Goal: Information Seeking & Learning: Learn about a topic

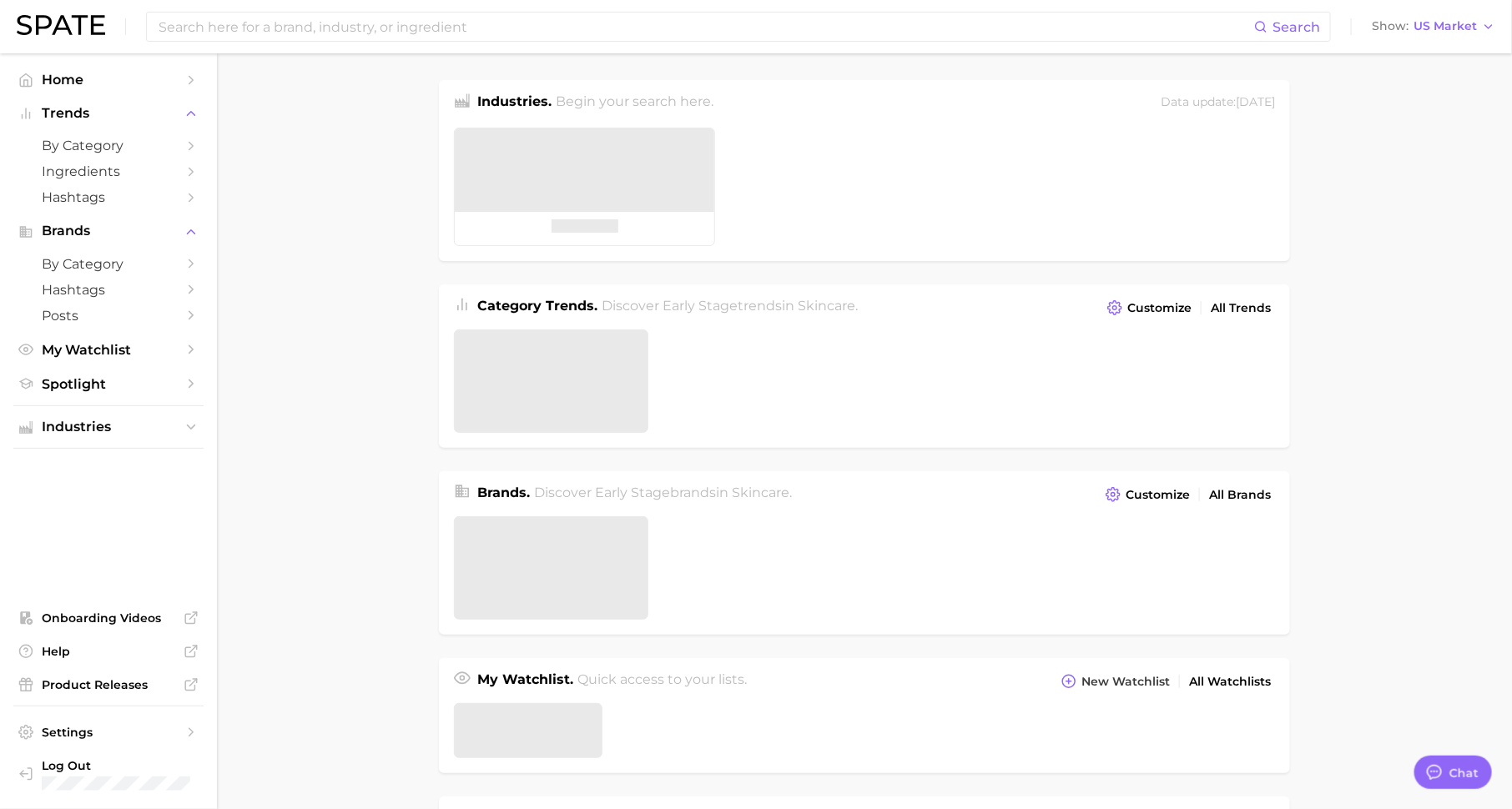
scroll to position [21, 0]
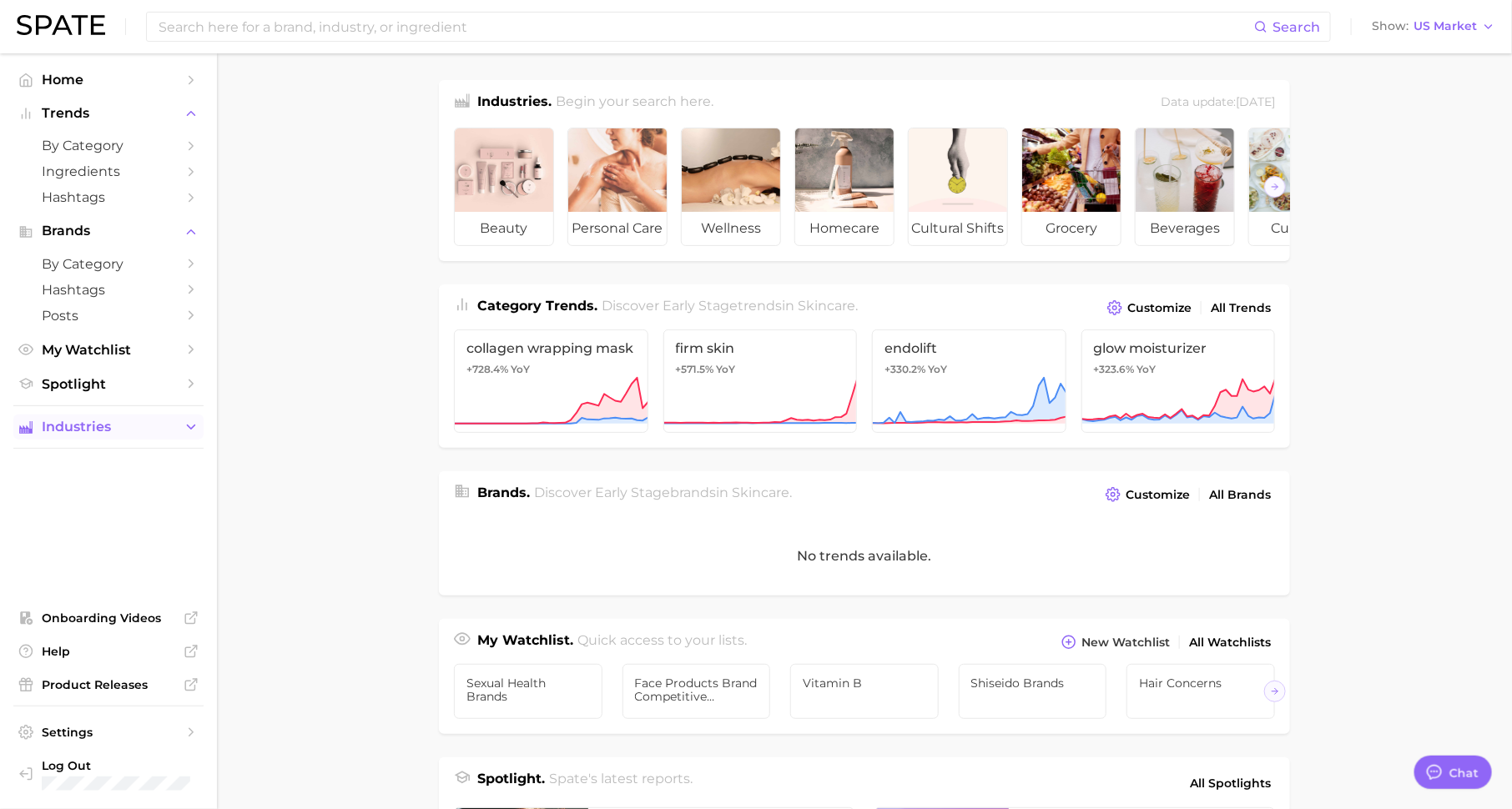
click at [157, 433] on span "Industries" at bounding box center [109, 426] width 133 height 15
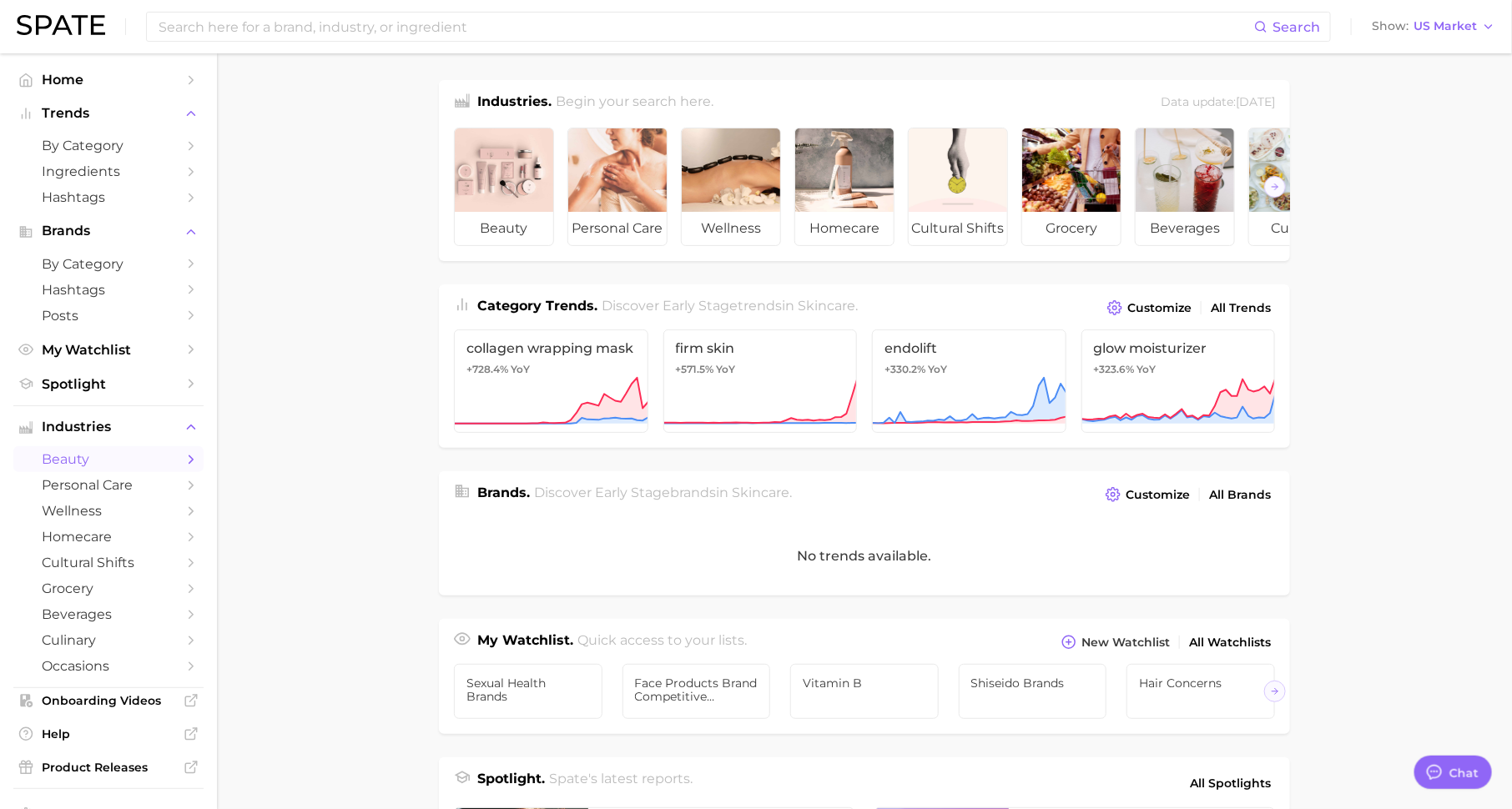
click at [183, 458] on icon "Sidebar" at bounding box center [190, 458] width 15 height 15
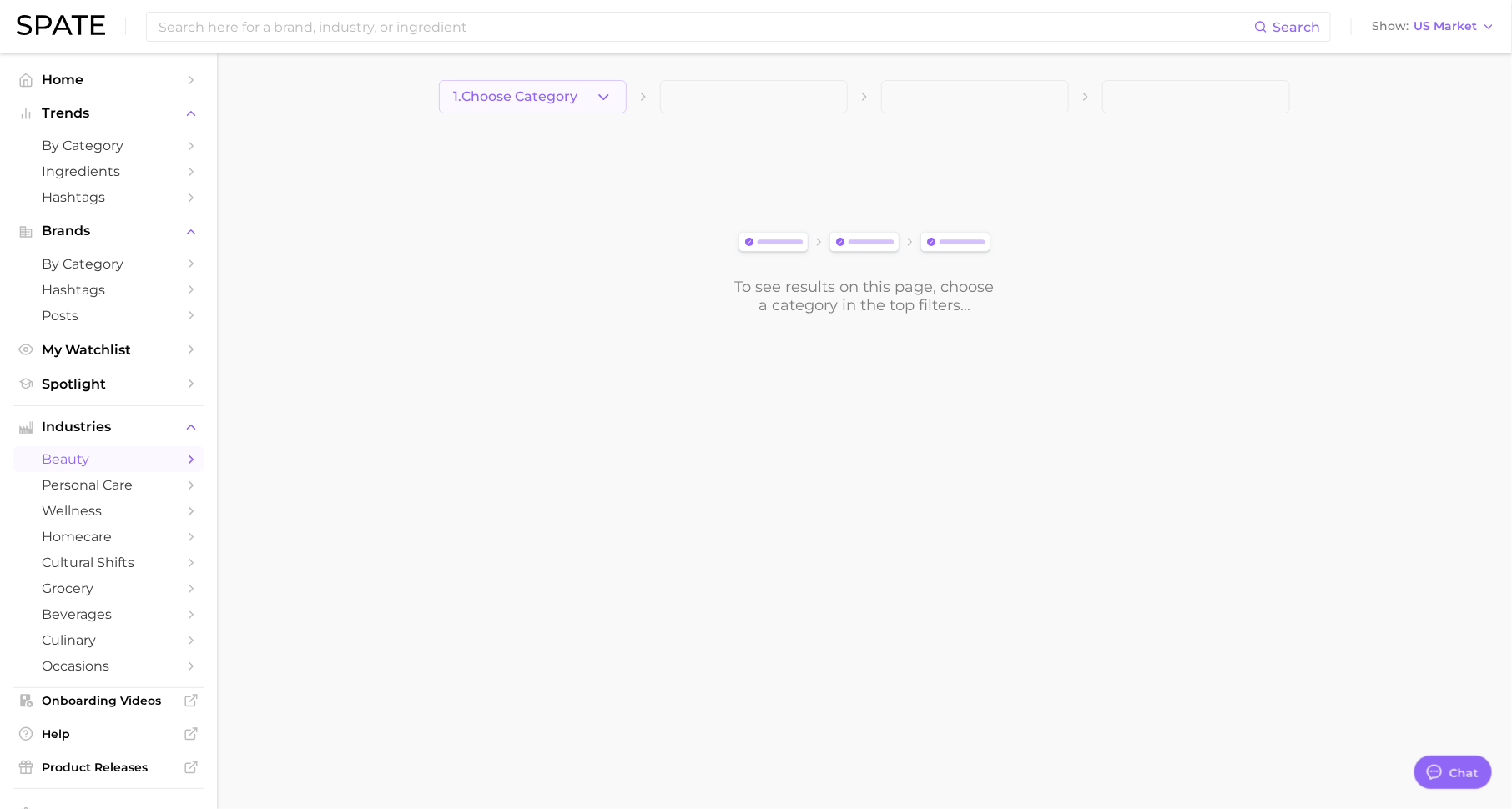
click at [599, 102] on icon "button" at bounding box center [604, 97] width 18 height 18
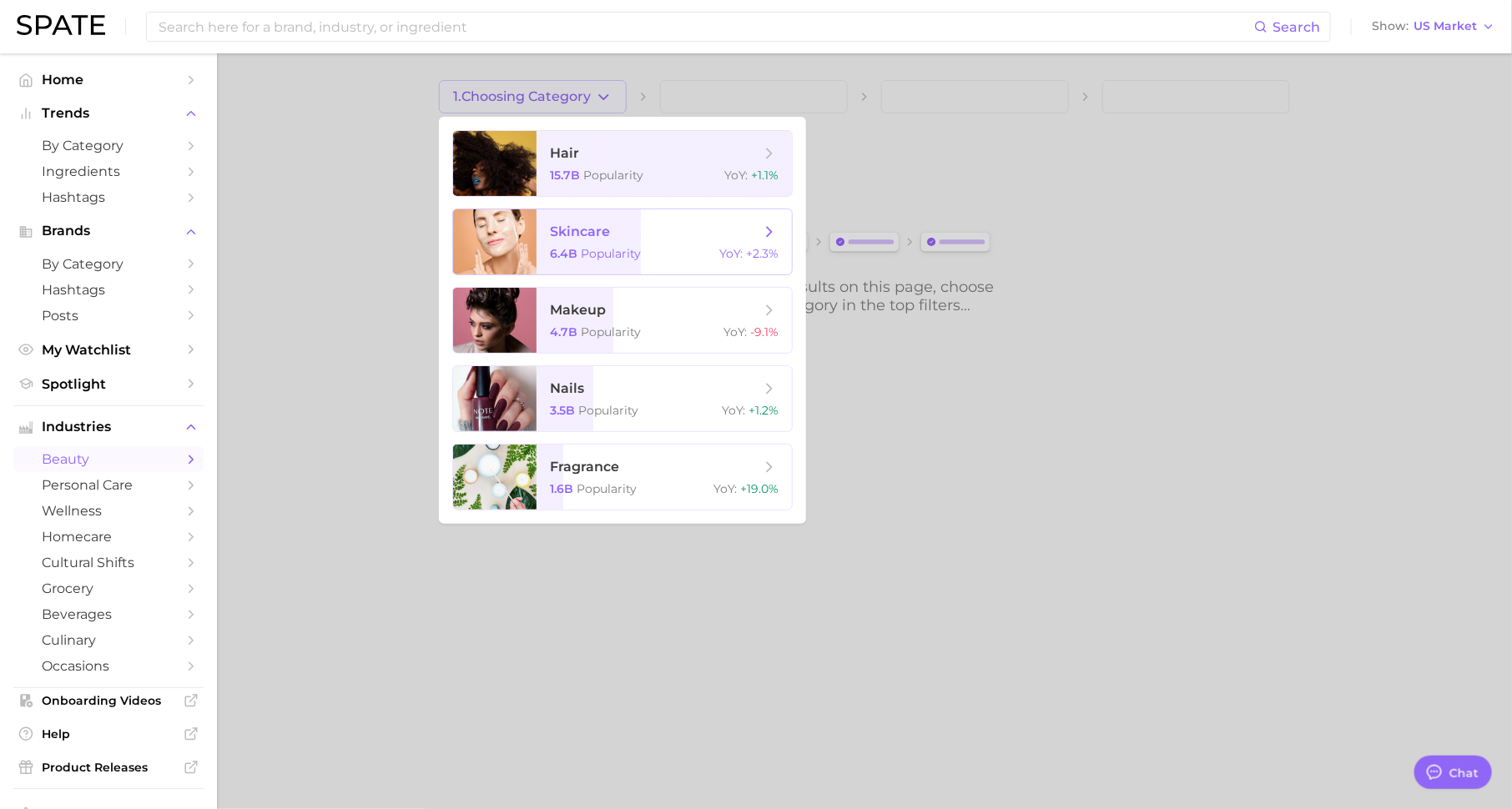
click at [620, 233] on span "skincare" at bounding box center [655, 231] width 211 height 19
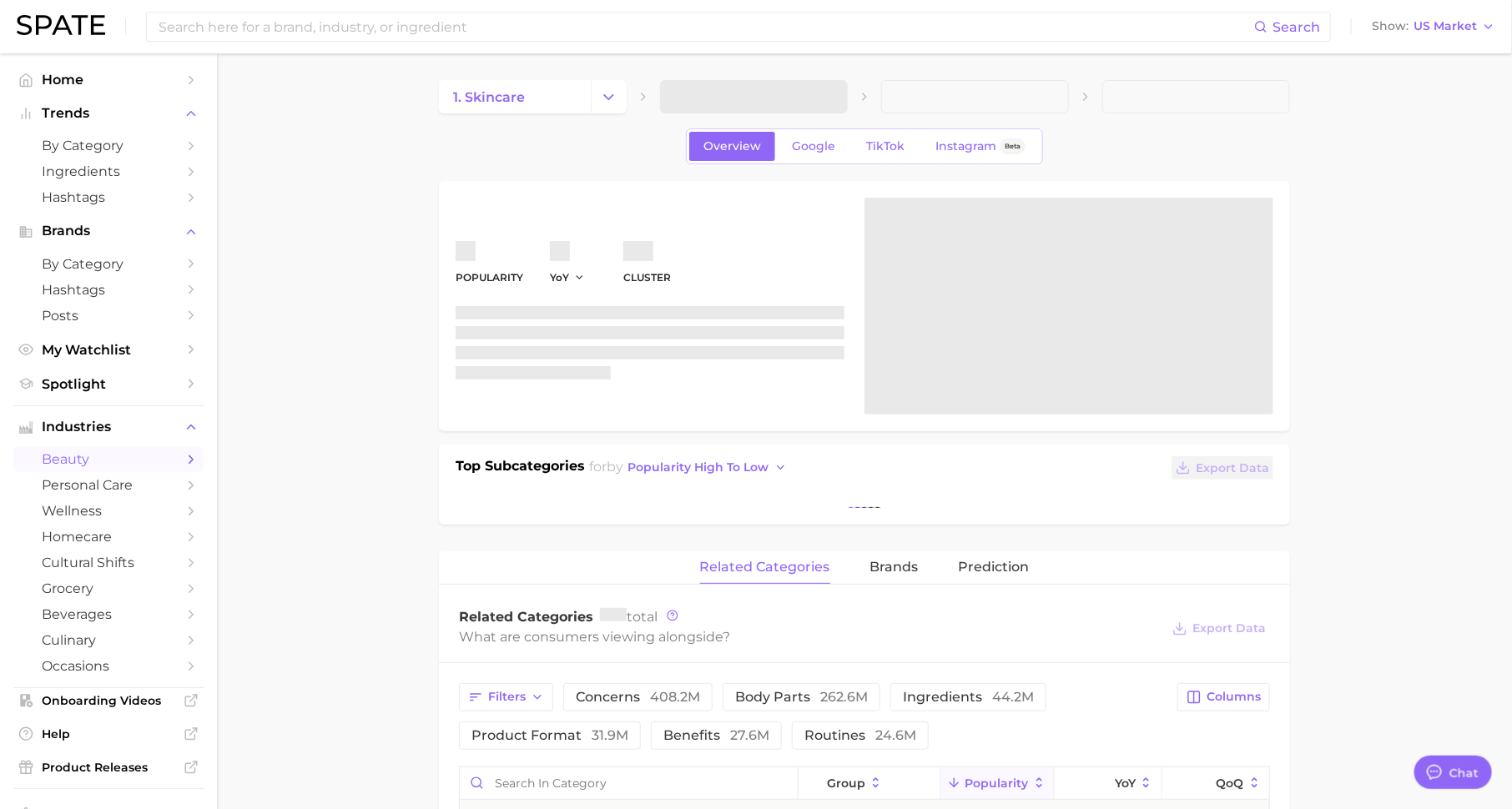
type textarea "x"
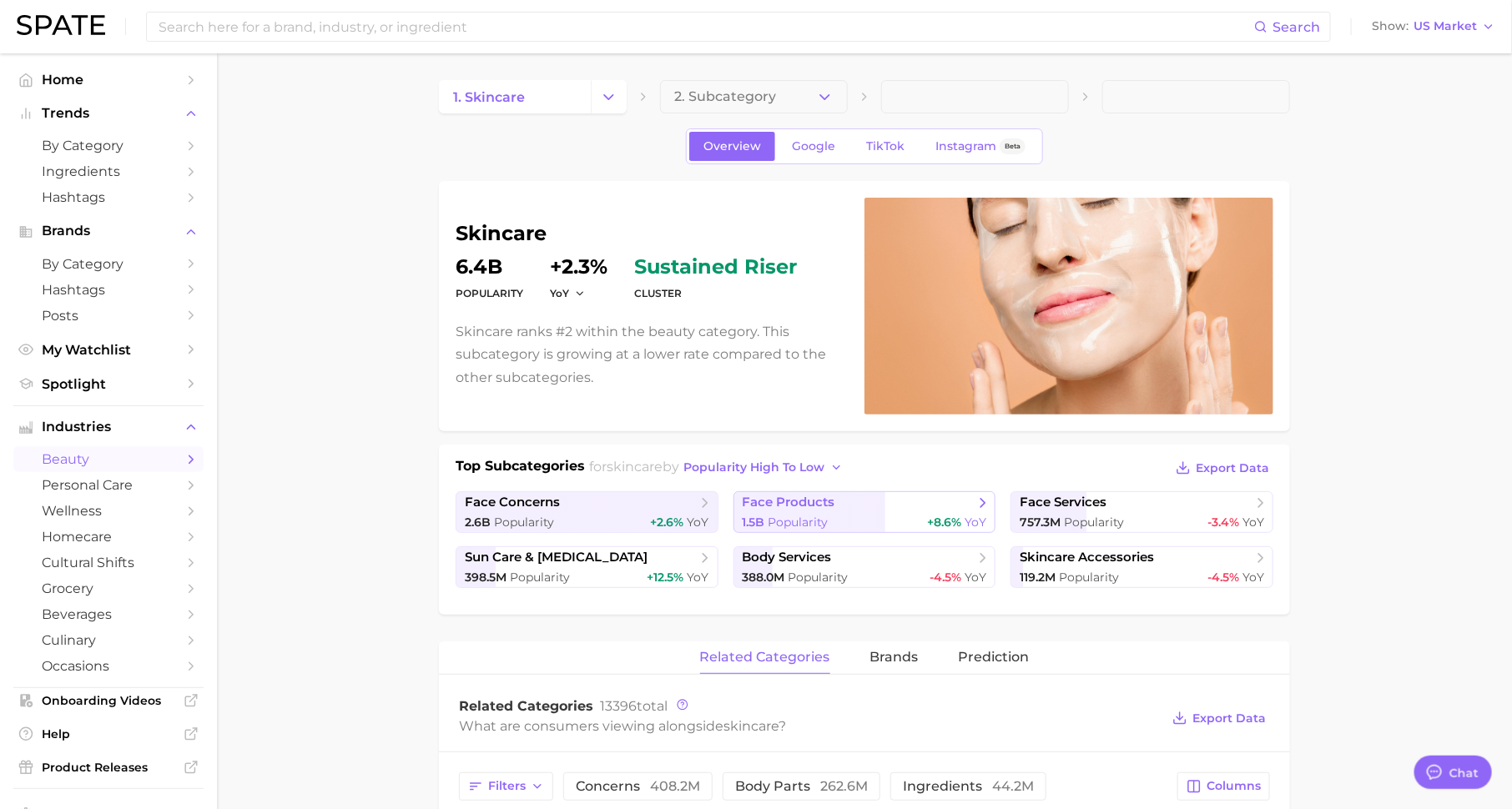
click at [829, 514] on div "1.5b Popularity +8.6% YoY" at bounding box center [864, 522] width 244 height 16
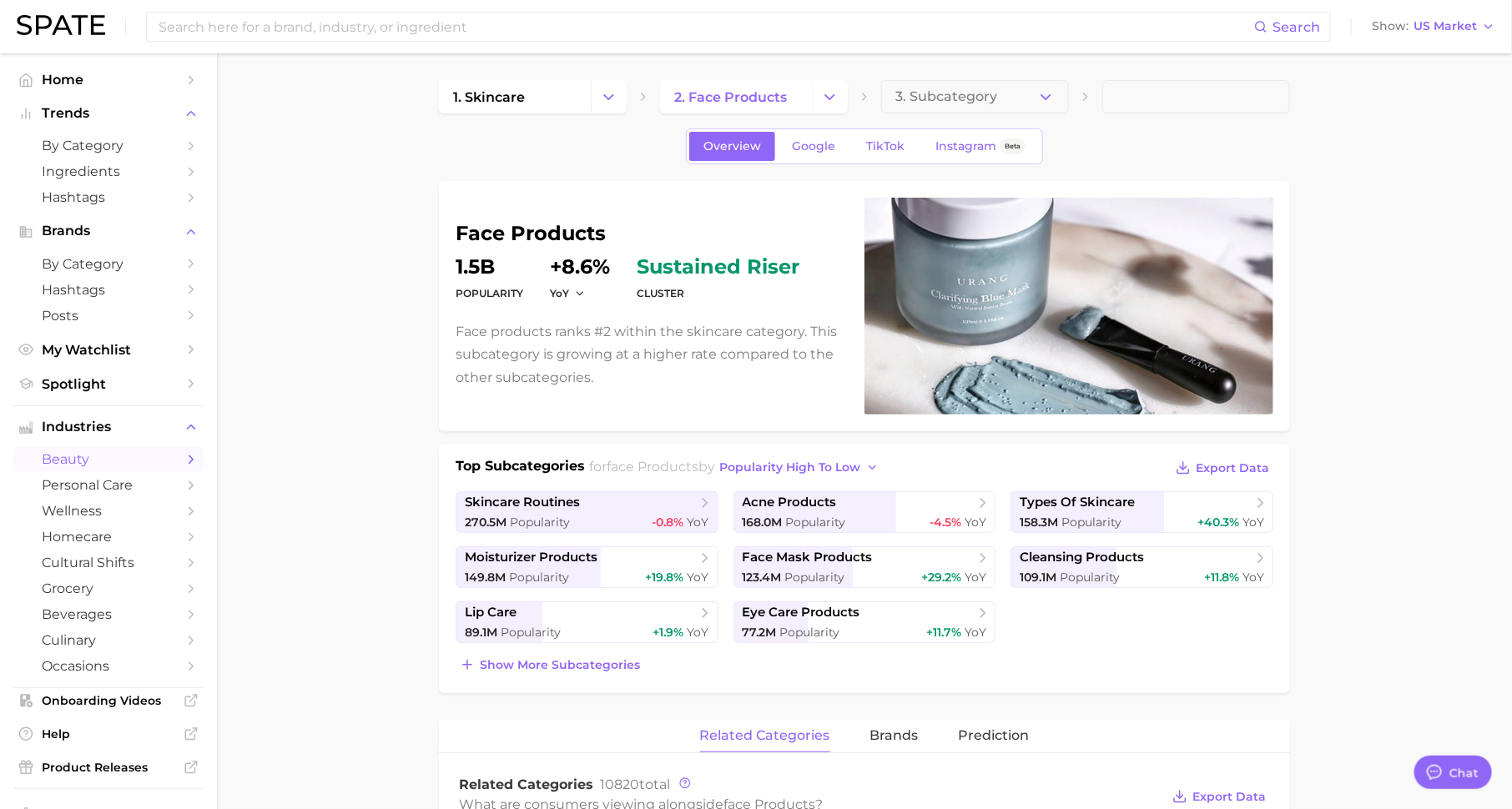
click at [829, 514] on span "Popularity" at bounding box center [815, 521] width 60 height 15
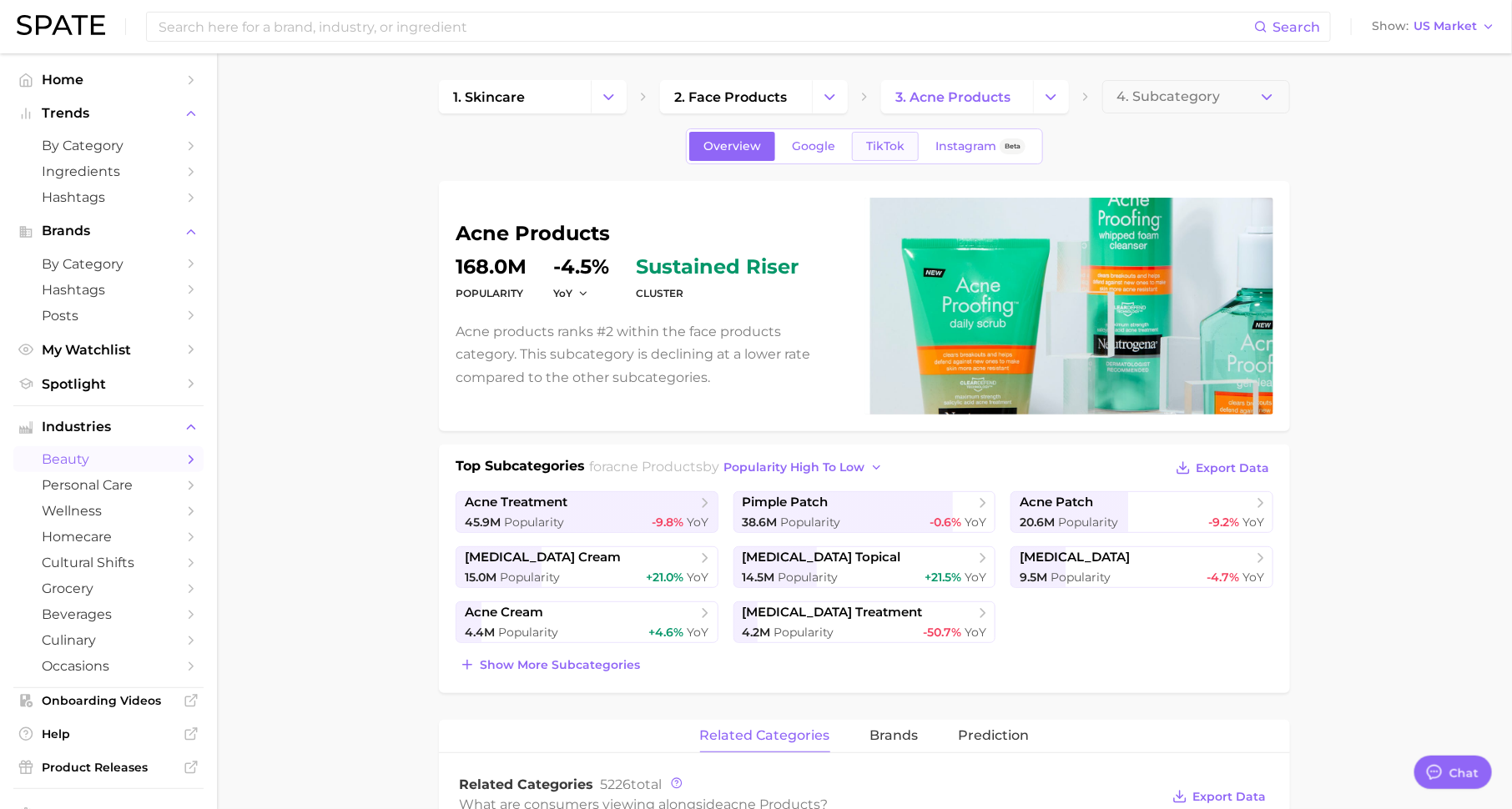
click at [891, 143] on span "TikTok" at bounding box center [885, 146] width 38 height 14
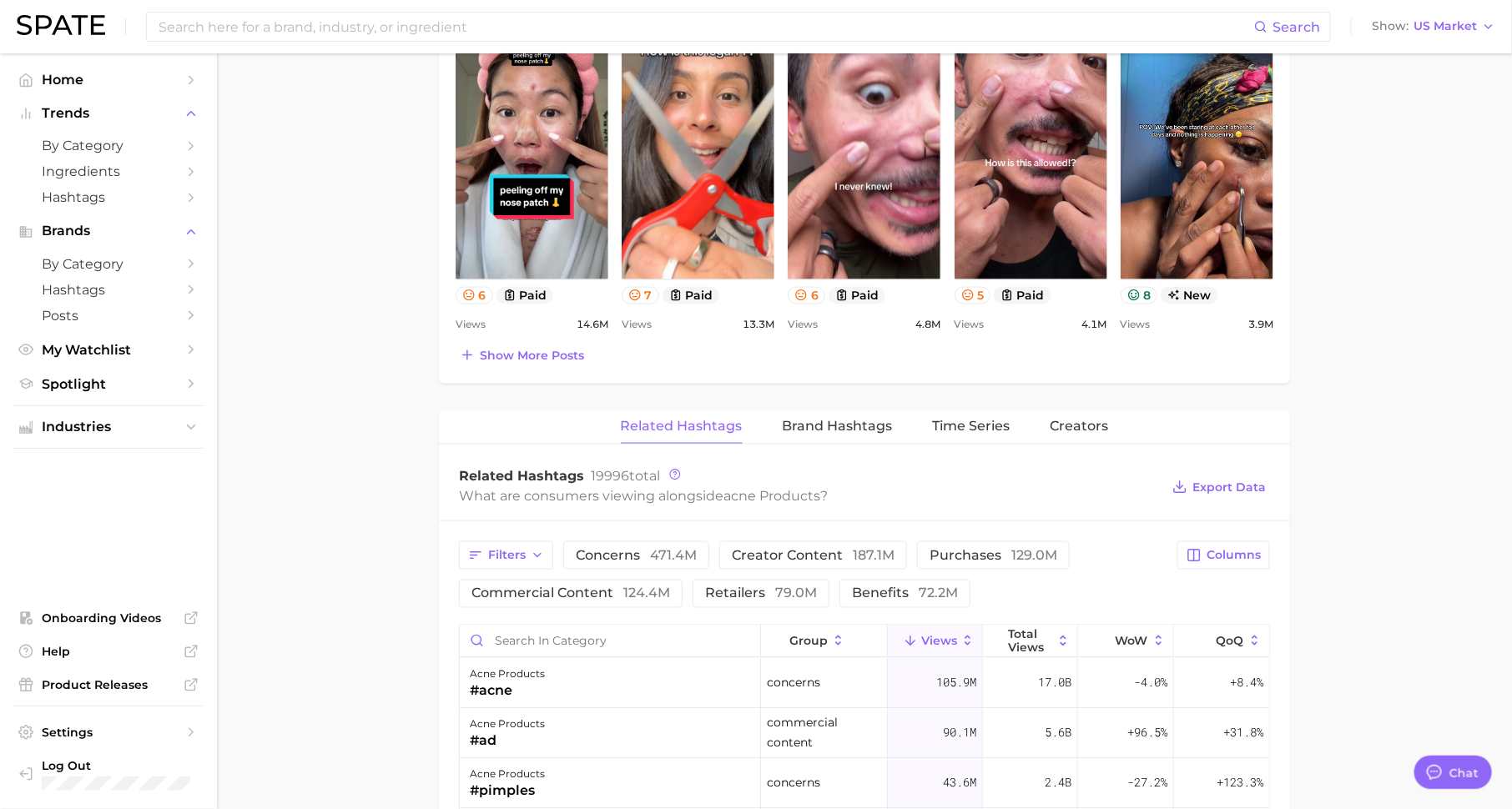
scroll to position [923, 0]
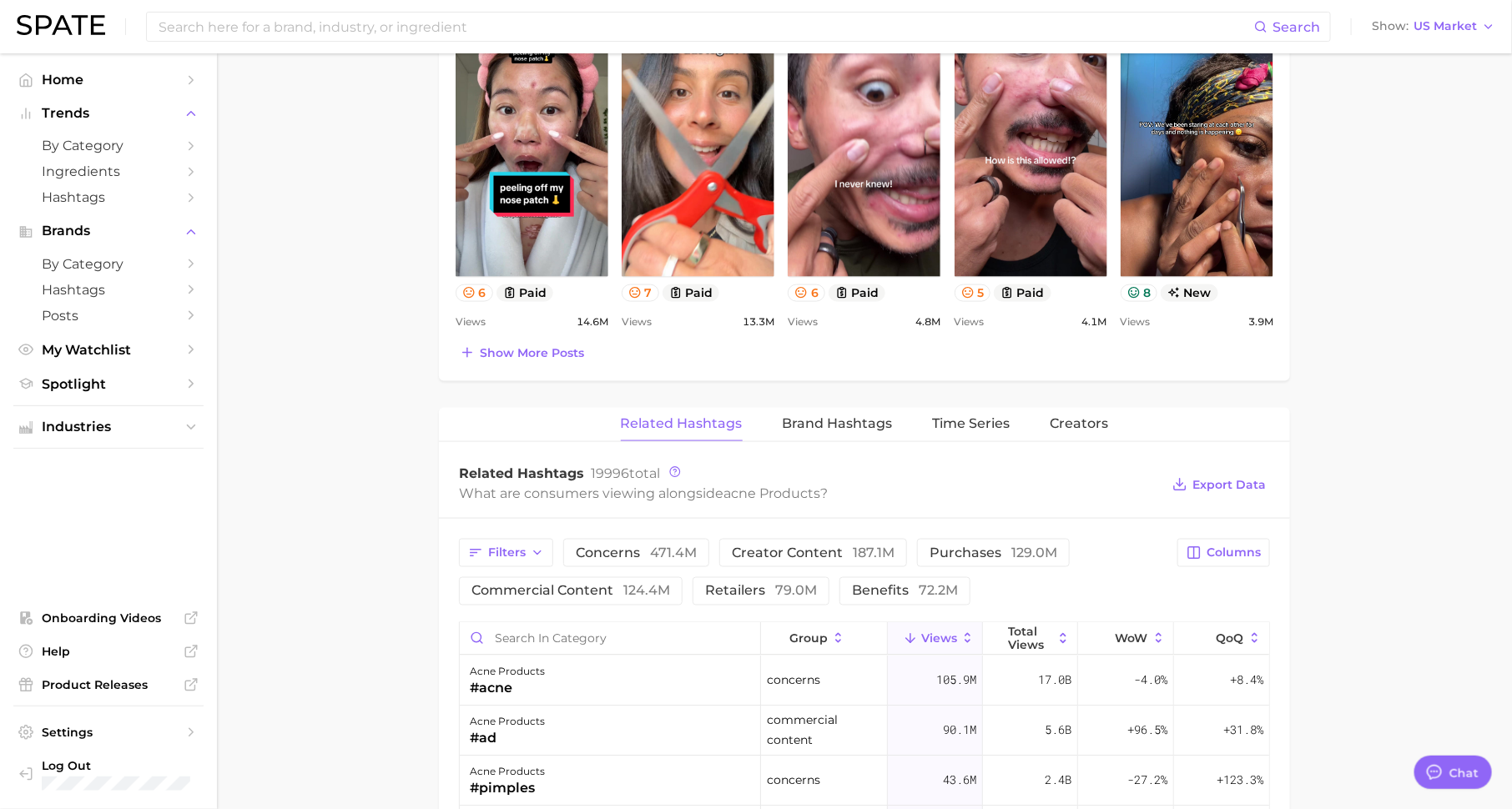
click at [1065, 418] on span "Creators" at bounding box center [1080, 423] width 59 height 15
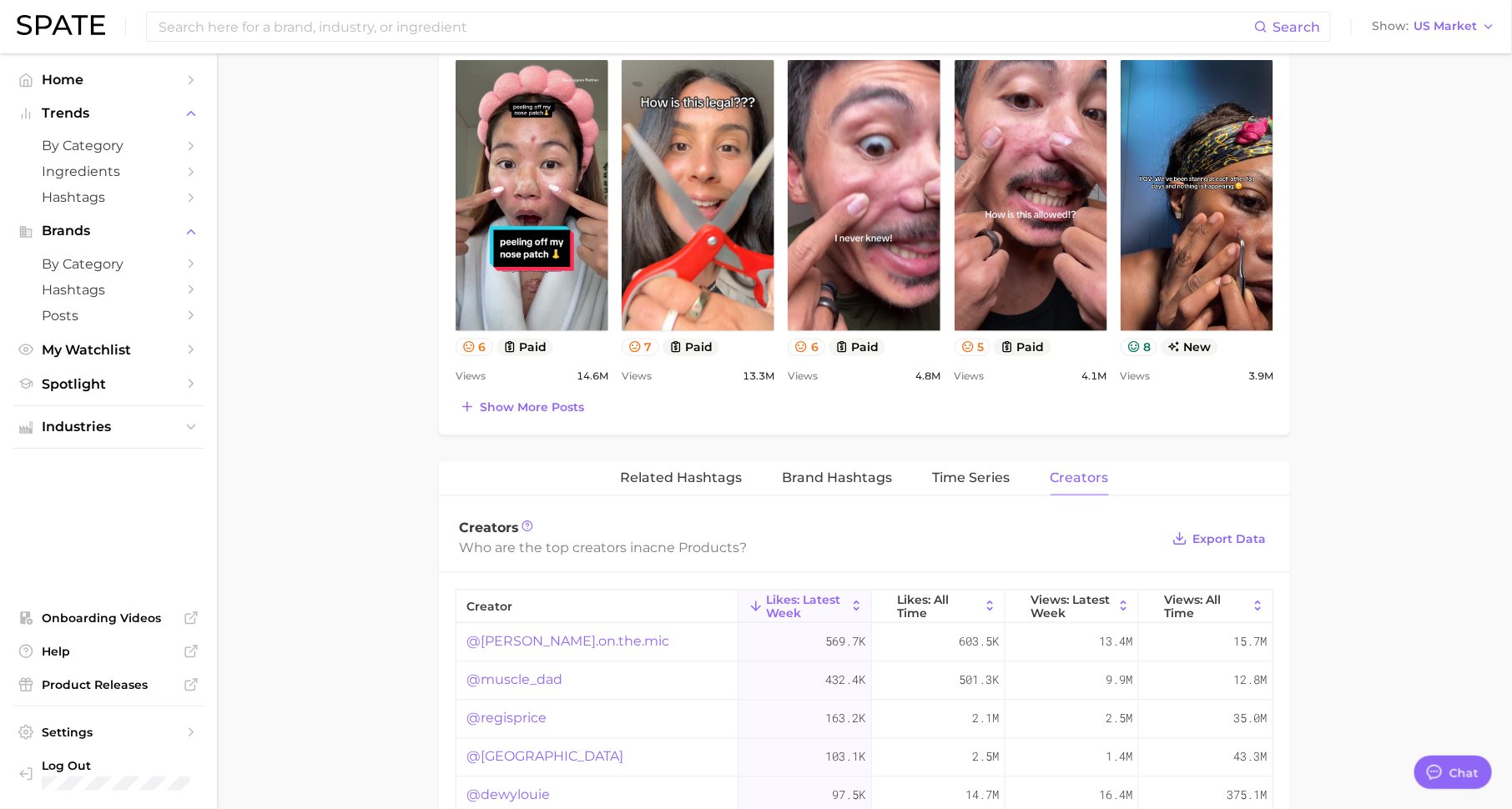
scroll to position [872, 0]
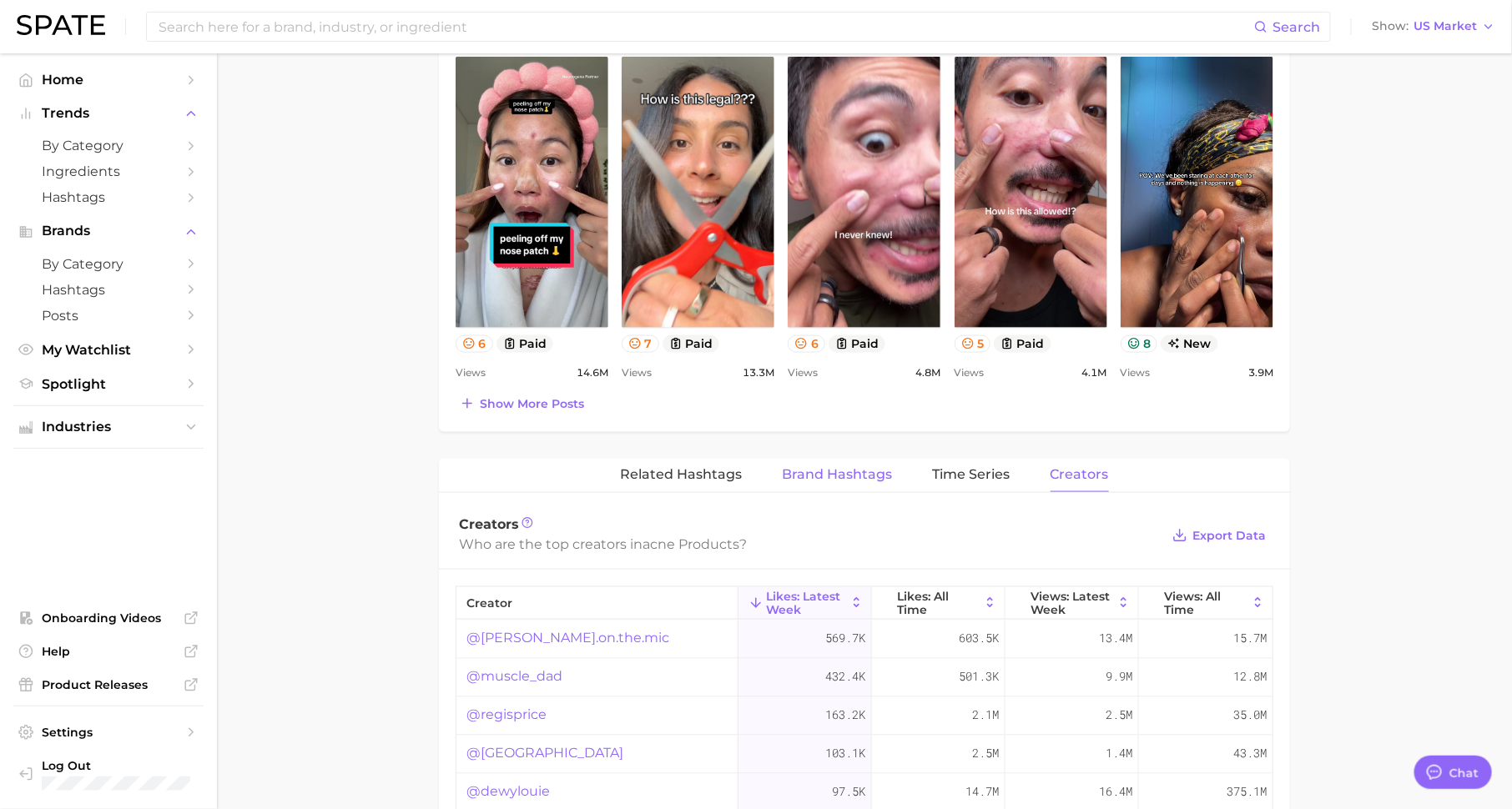
click at [848, 474] on span "Brand Hashtags" at bounding box center [838, 474] width 110 height 15
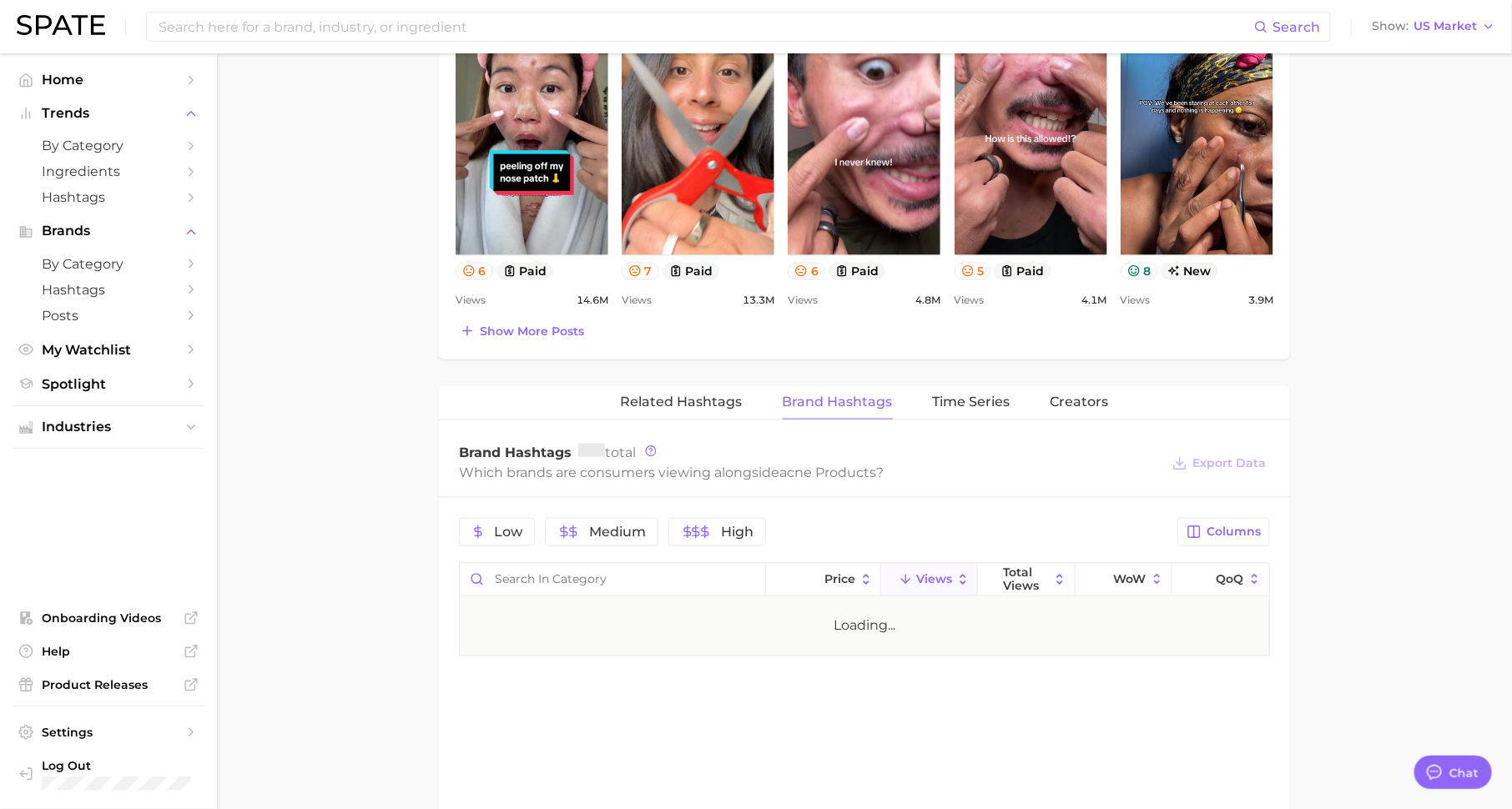
scroll to position [946, 0]
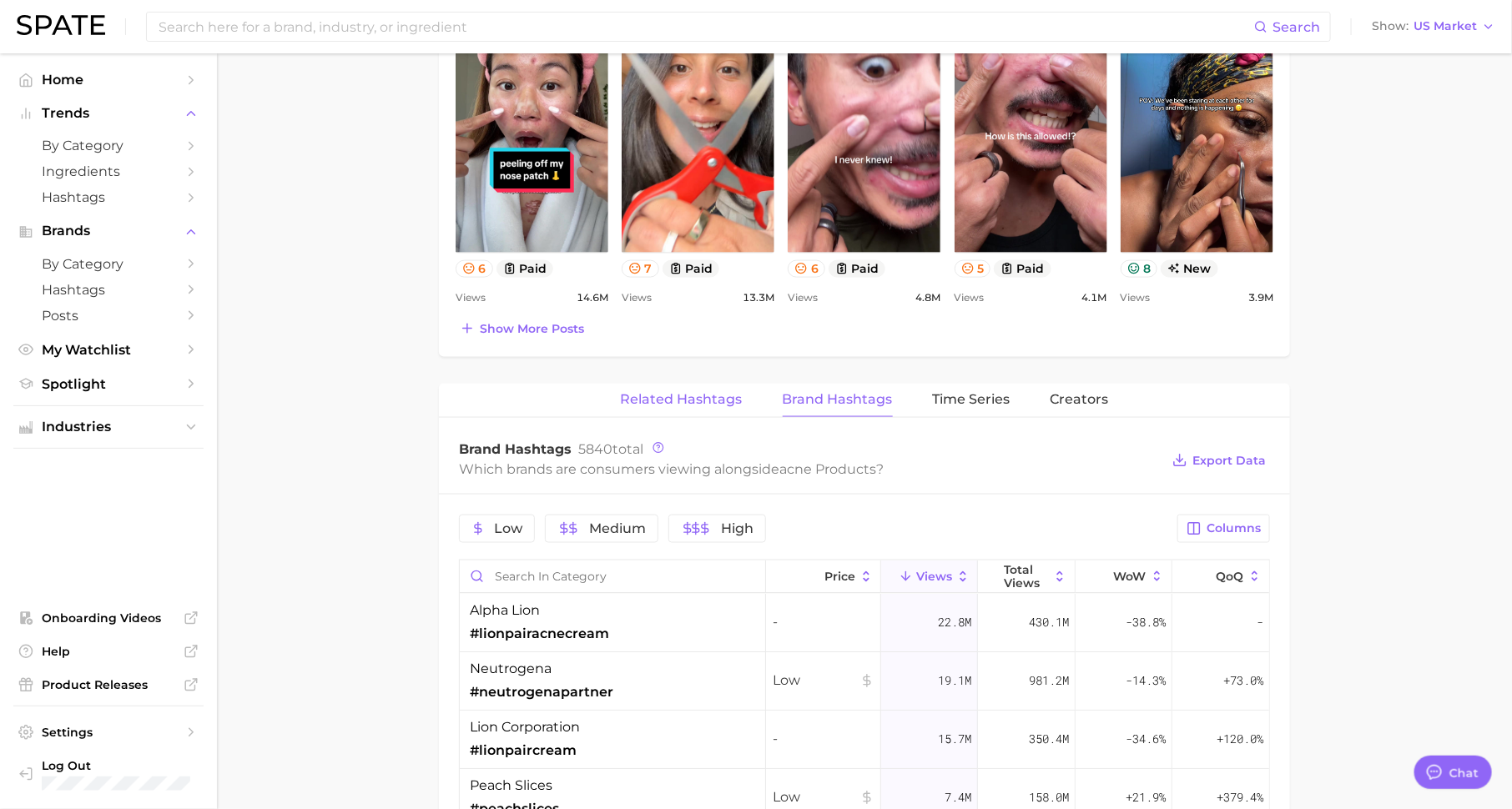
click at [720, 392] on span "Related Hashtags" at bounding box center [681, 399] width 122 height 15
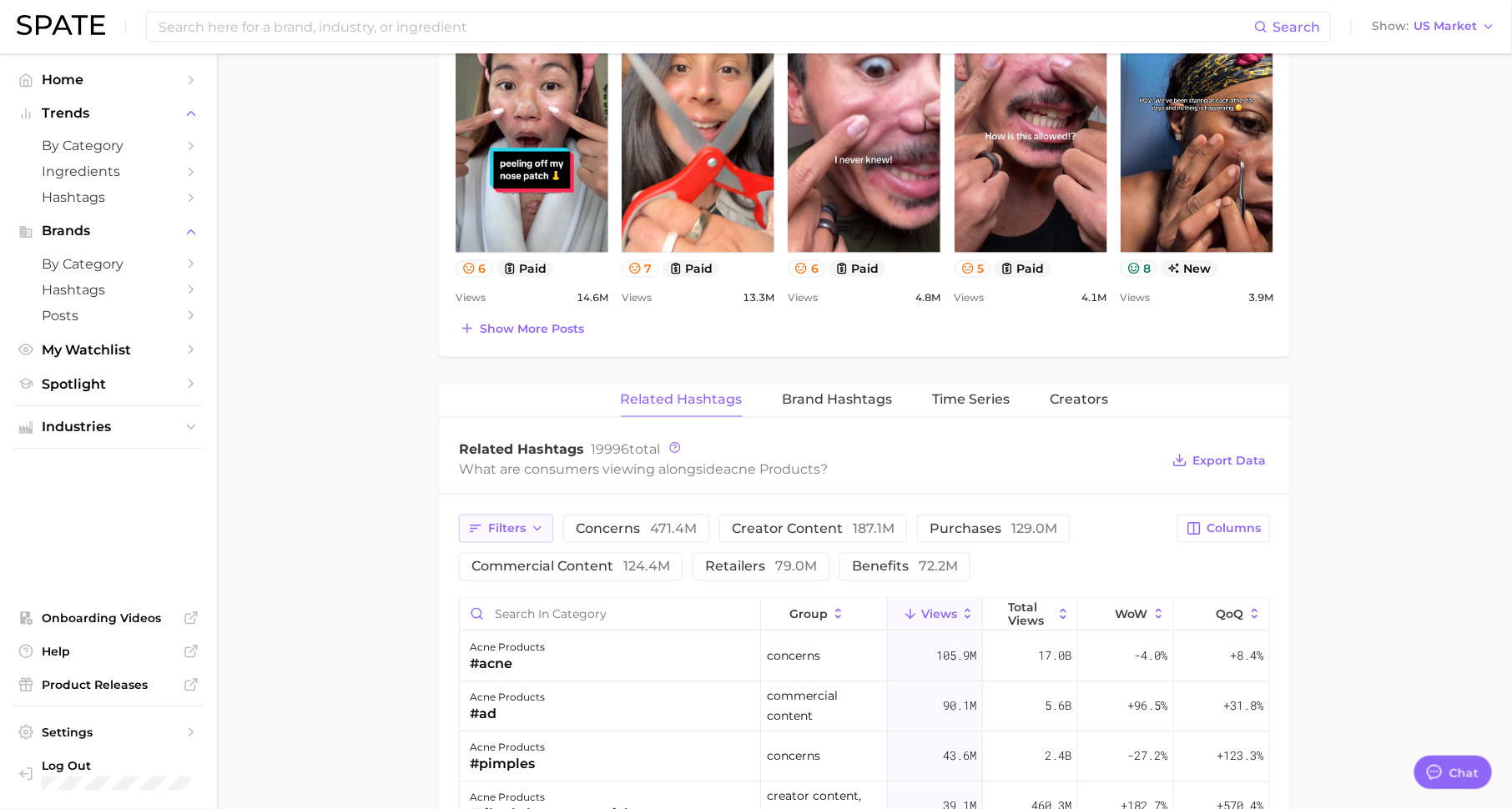
click at [501, 521] on span "Filters" at bounding box center [507, 528] width 37 height 14
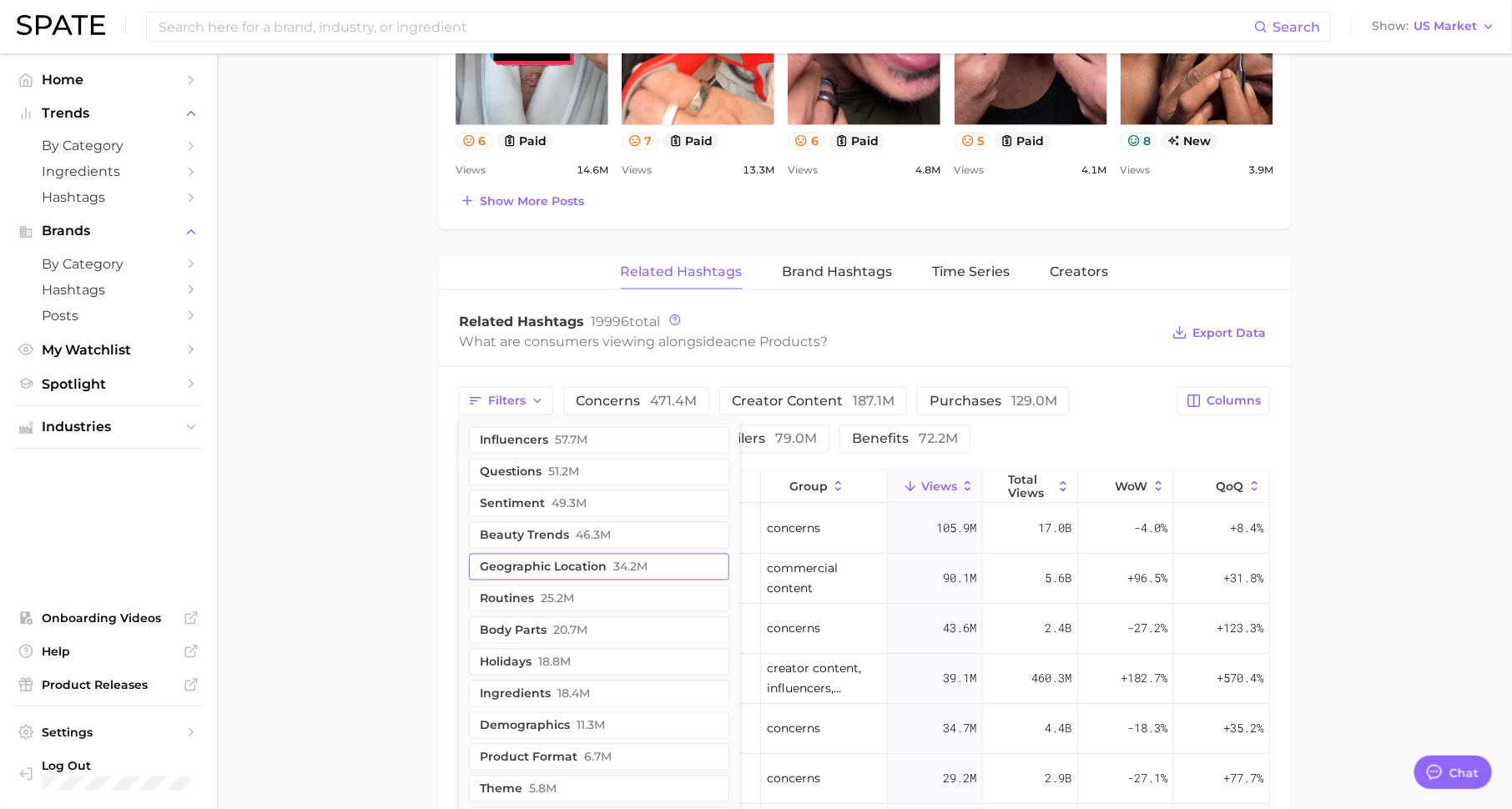
scroll to position [1076, 0]
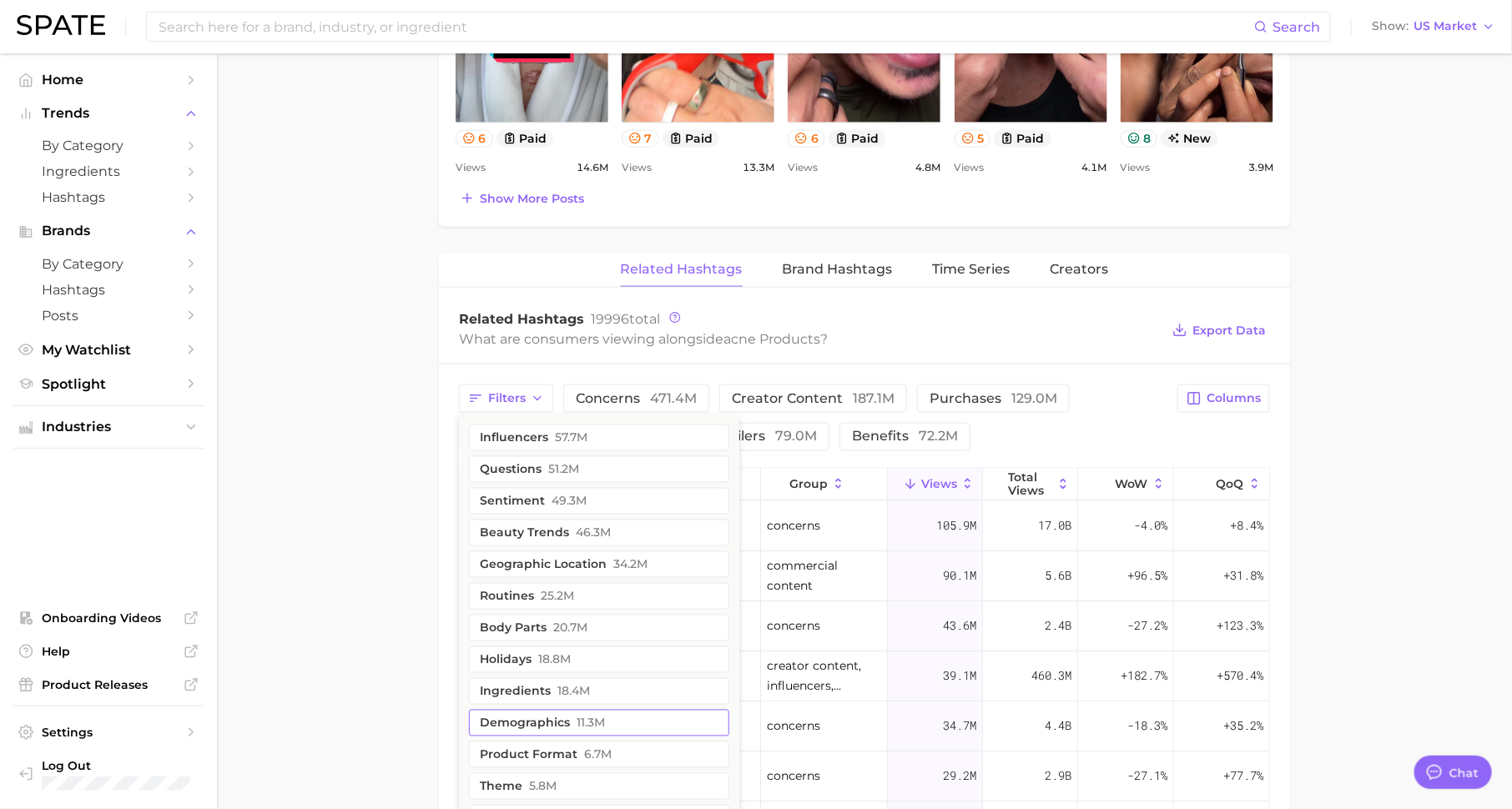
click at [547, 716] on button "demographics 11.3m" at bounding box center [599, 723] width 261 height 26
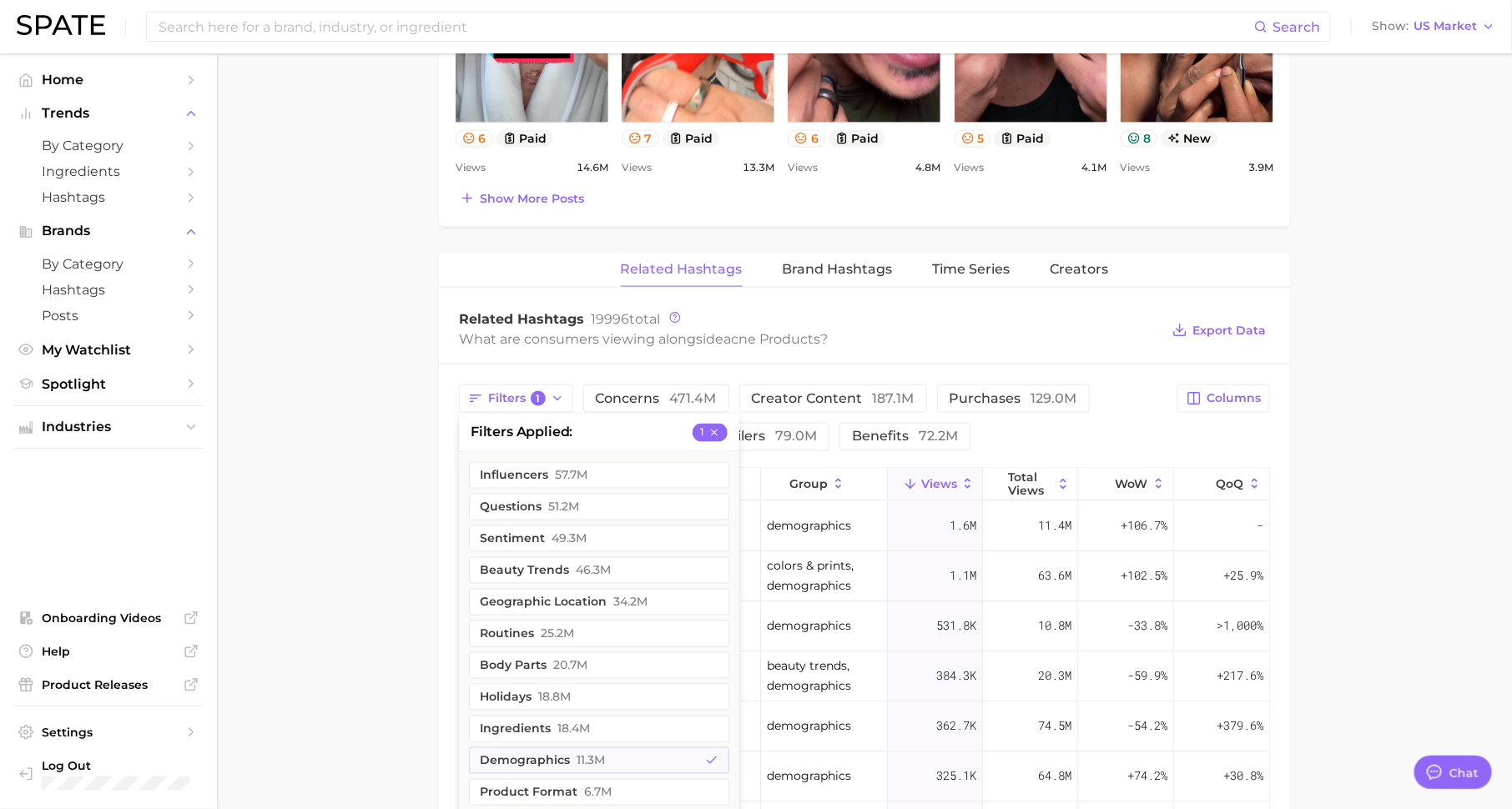
click at [1081, 424] on div "Filters 1 filters applied 1 influencers 57.7m questions 51.2m sentiment 49.3m b…" at bounding box center [812, 417] width 708 height 67
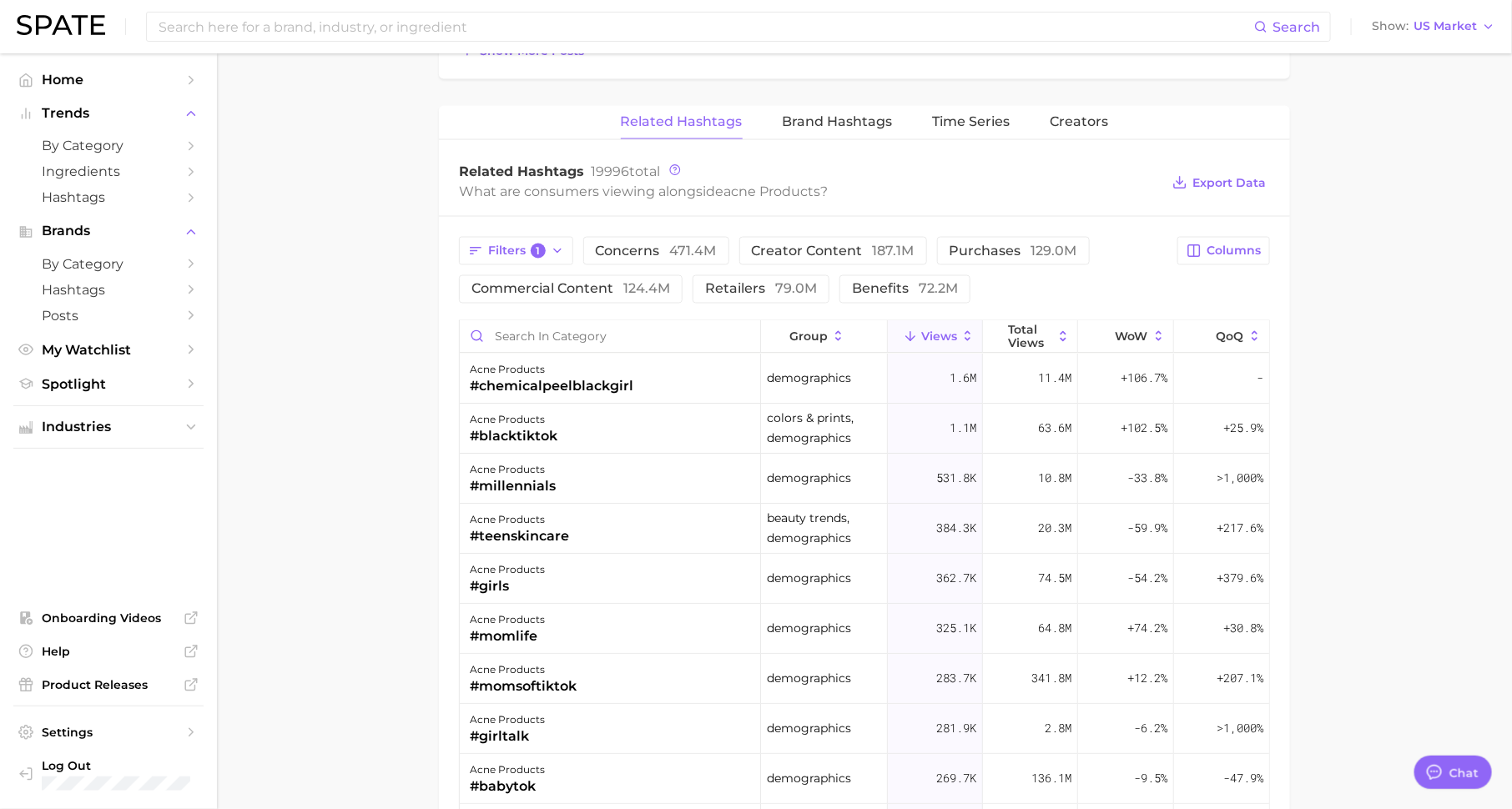
scroll to position [1268, 0]
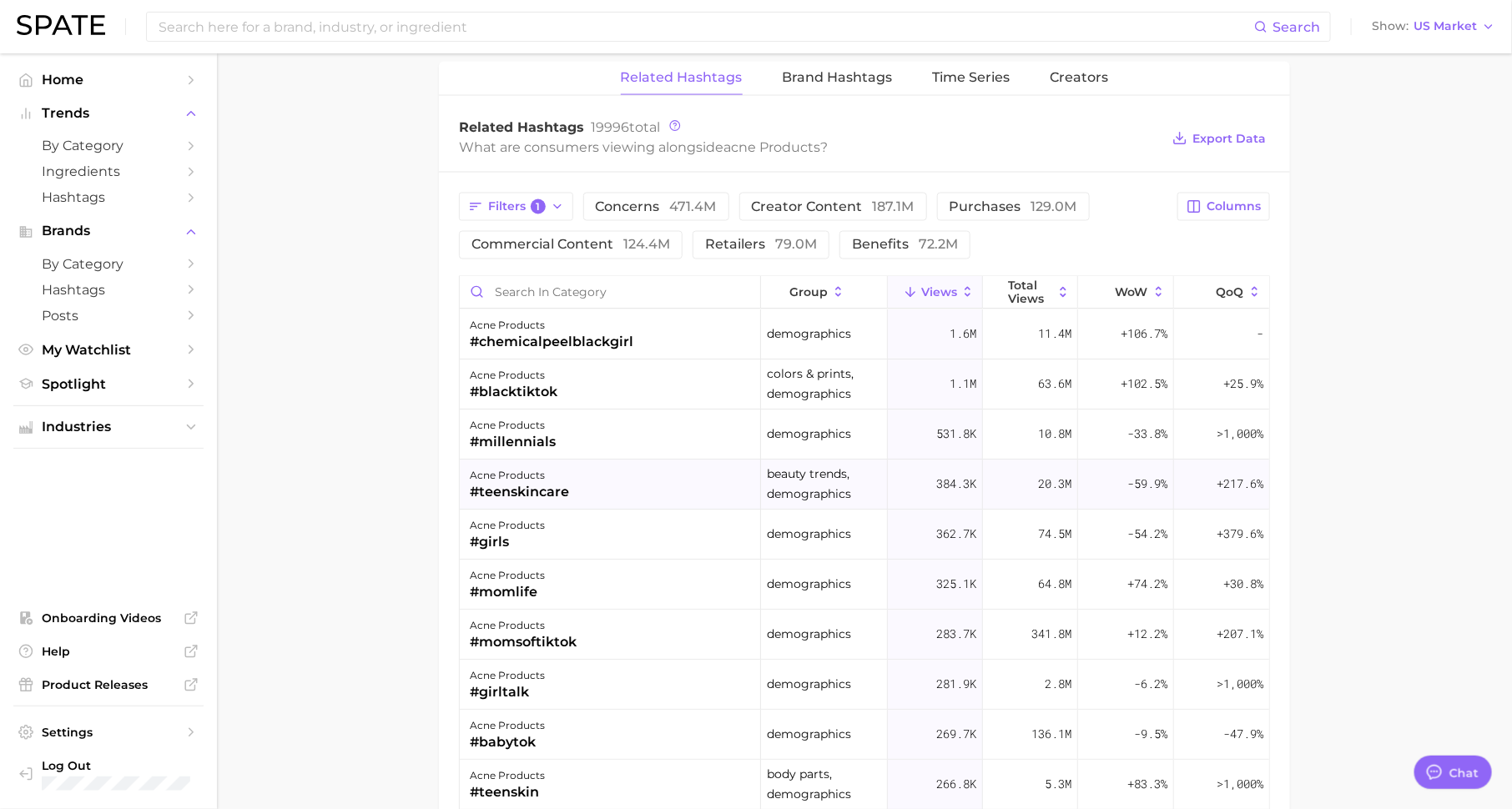
click at [587, 485] on div "acne products #teenskincare" at bounding box center [610, 485] width 301 height 50
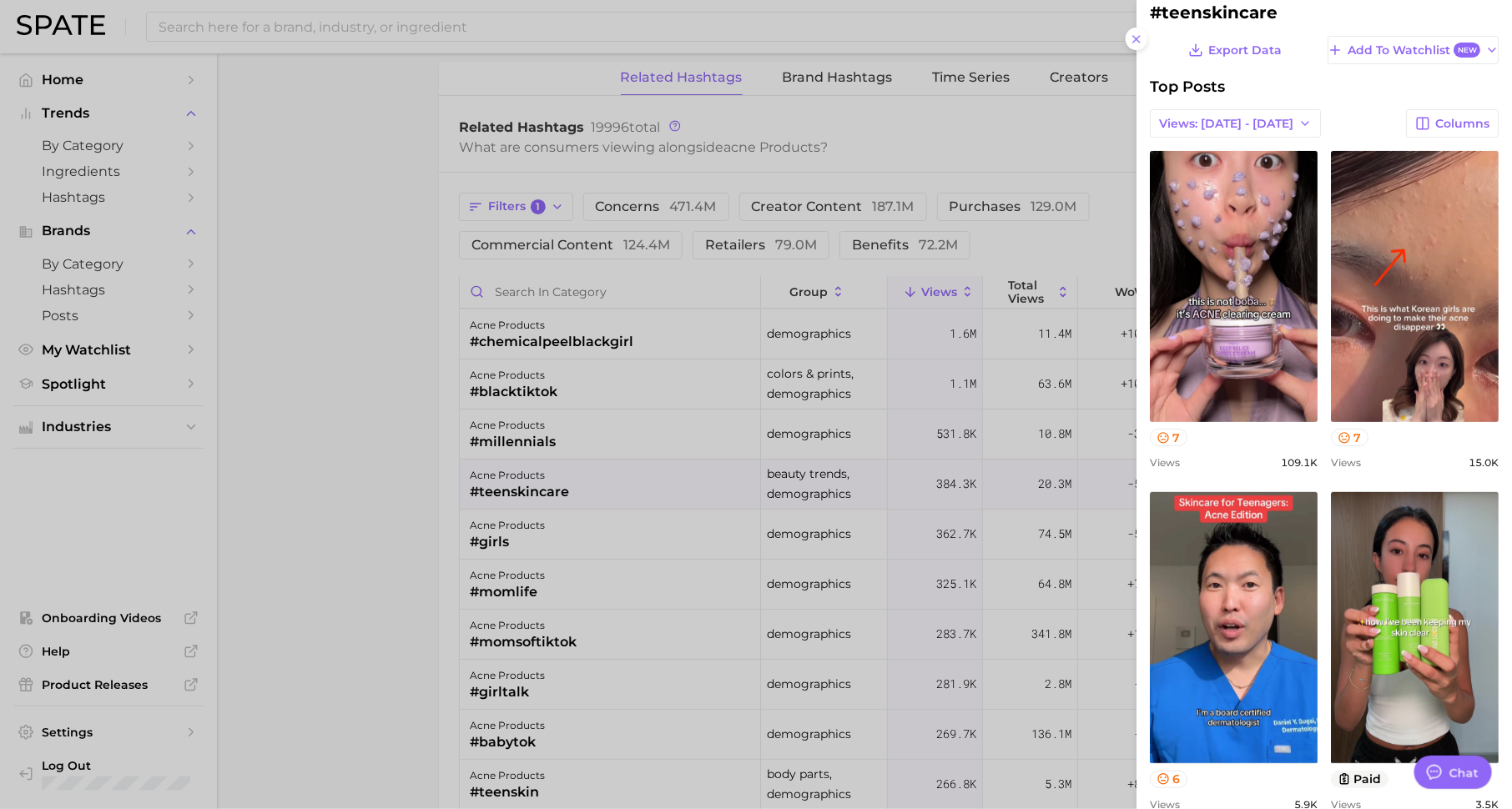
scroll to position [0, 0]
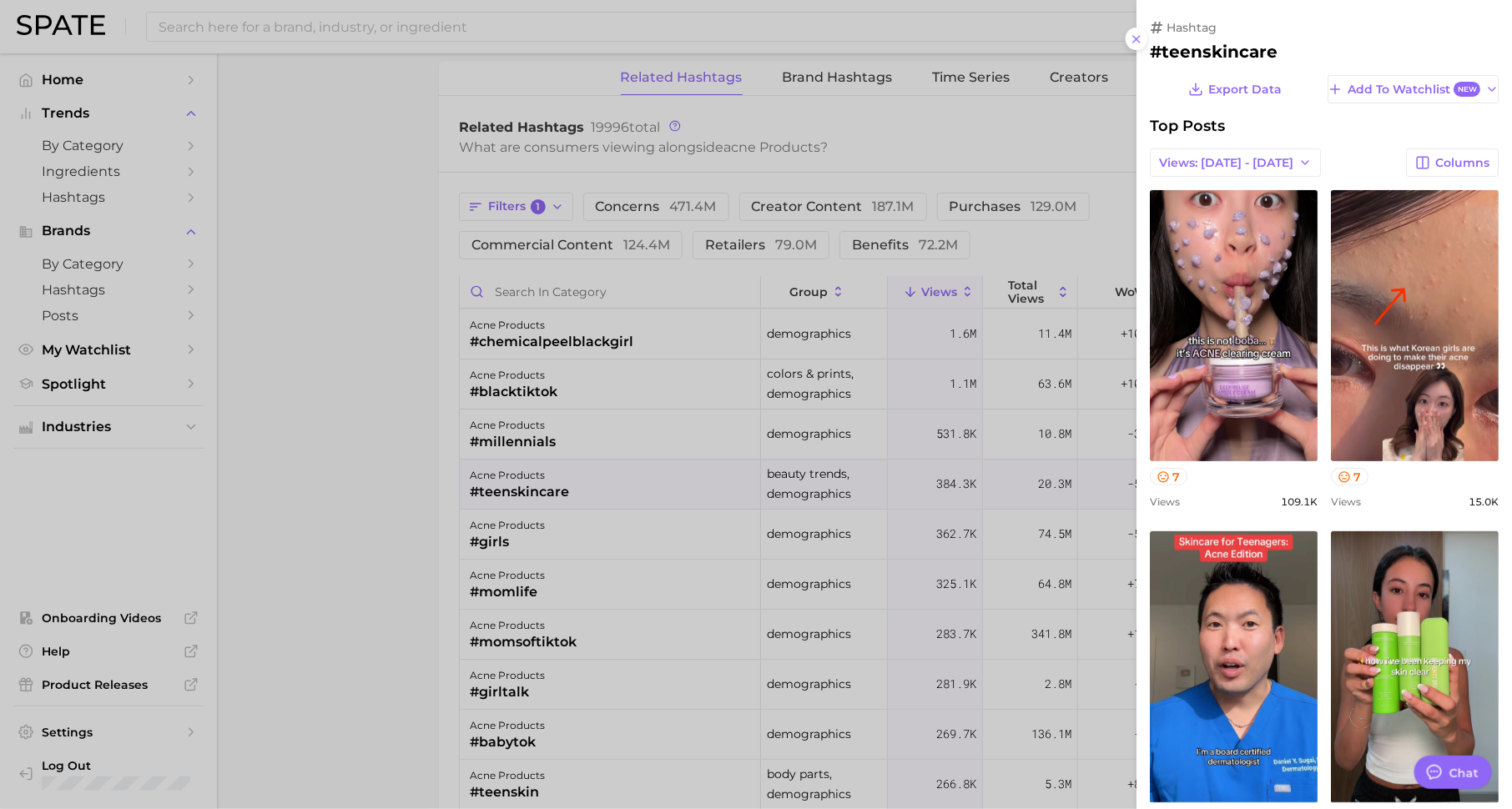
click at [698, 621] on div at bounding box center [756, 404] width 1512 height 809
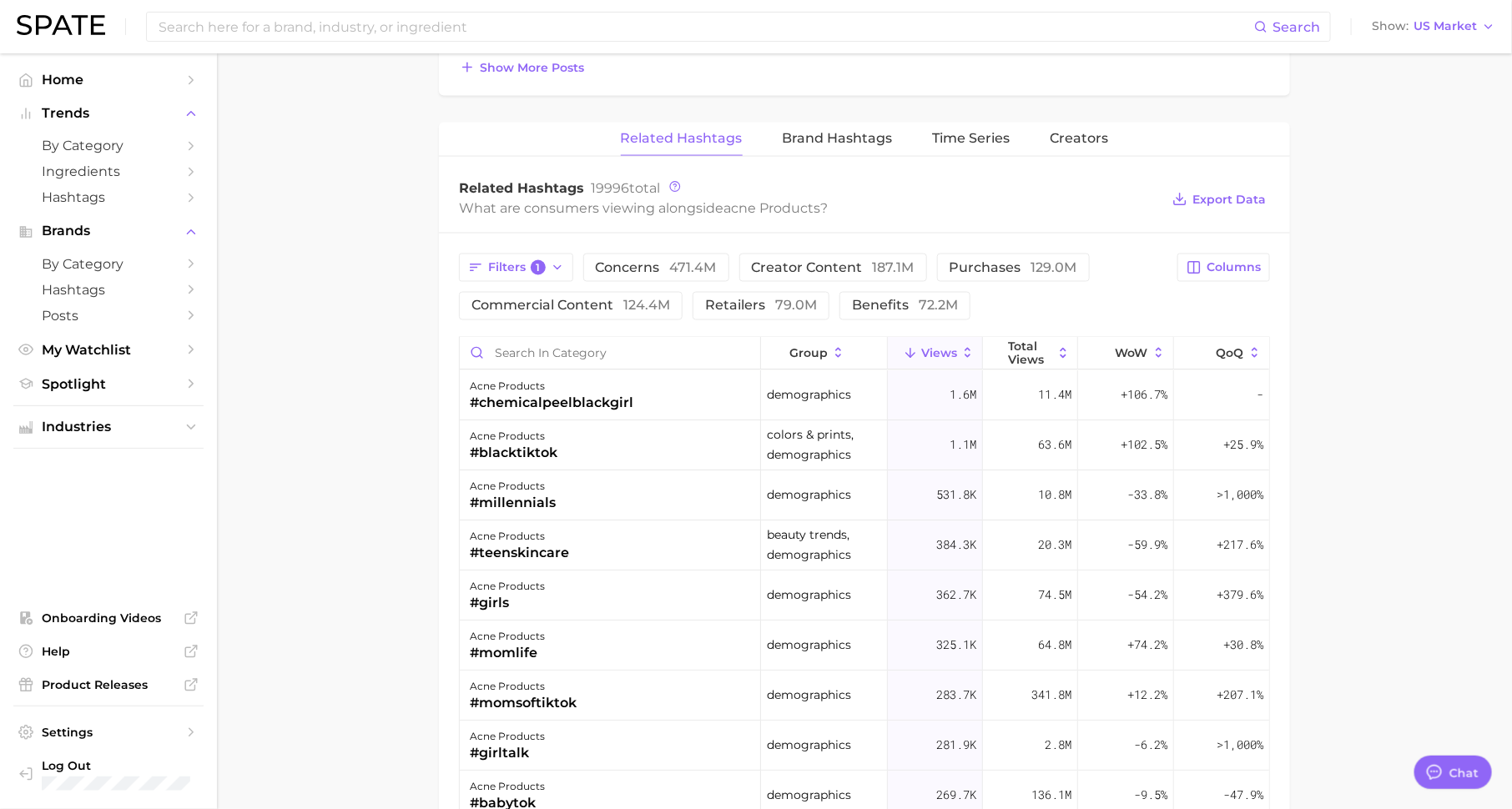
scroll to position [1207, 0]
click at [1215, 261] on span "Columns" at bounding box center [1233, 267] width 54 height 14
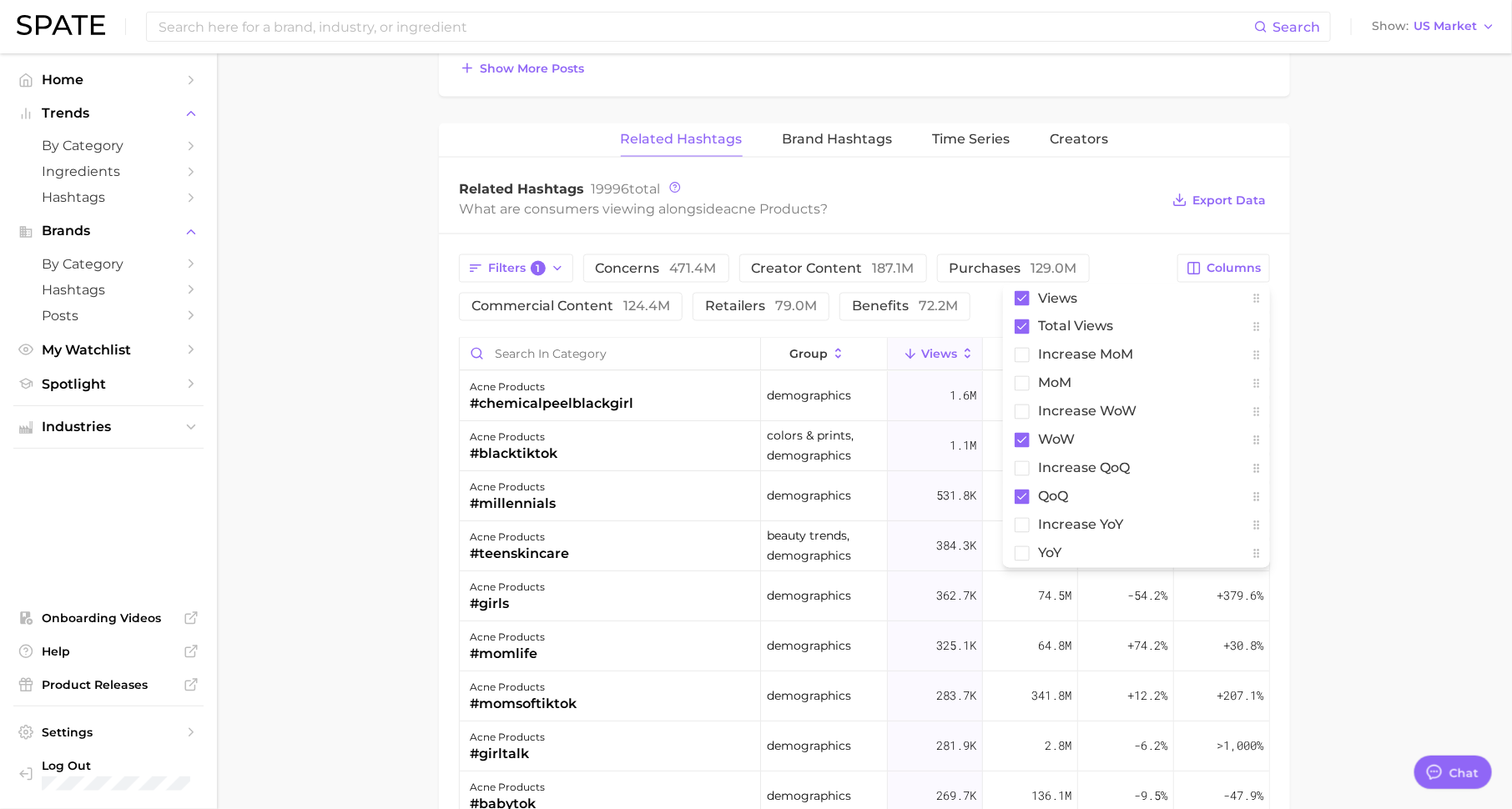
click at [995, 226] on div "Related Hashtags 19996 total What are consumers viewing alongside acne products…" at bounding box center [864, 201] width 851 height 67
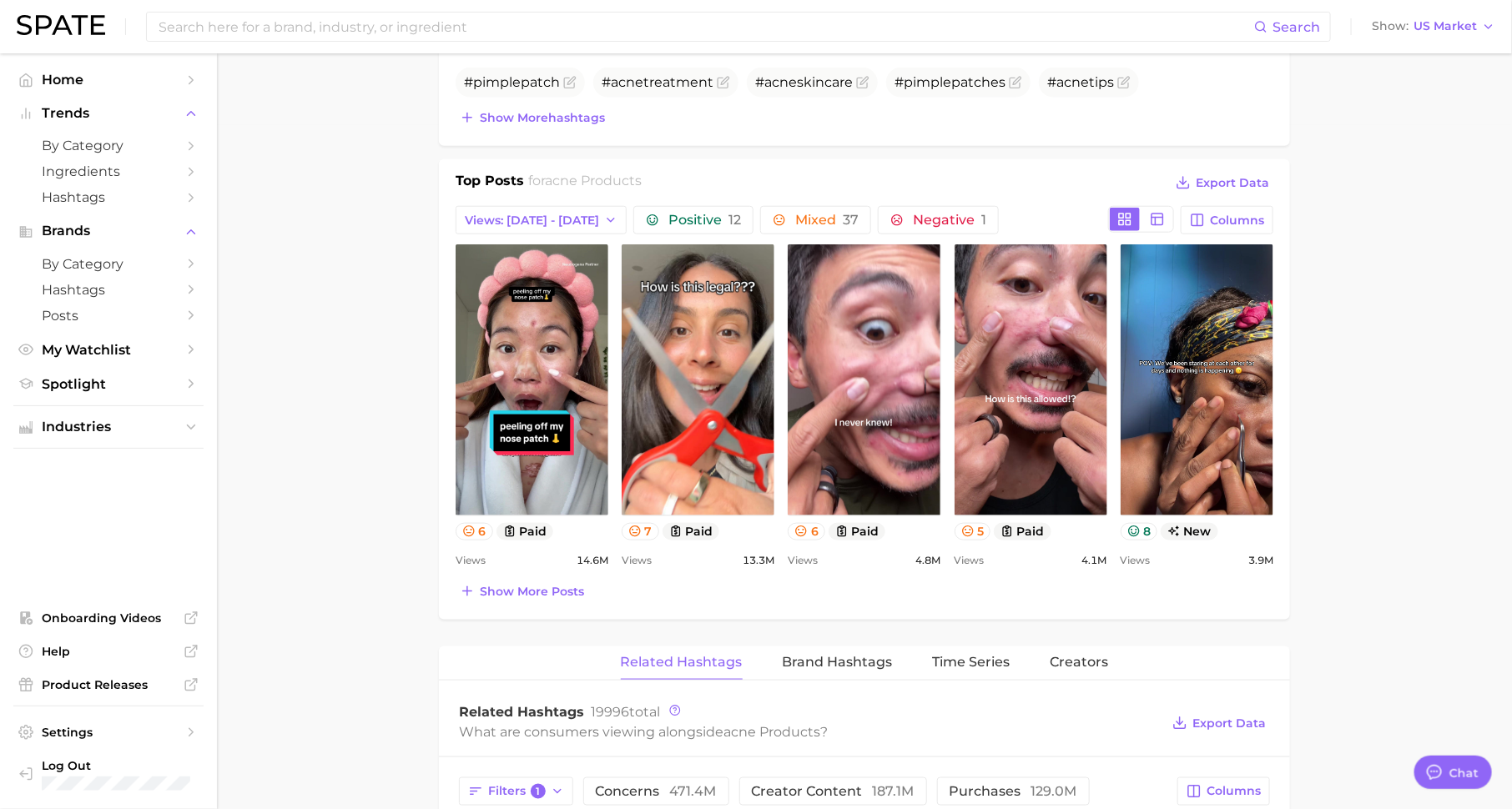
scroll to position [0, 0]
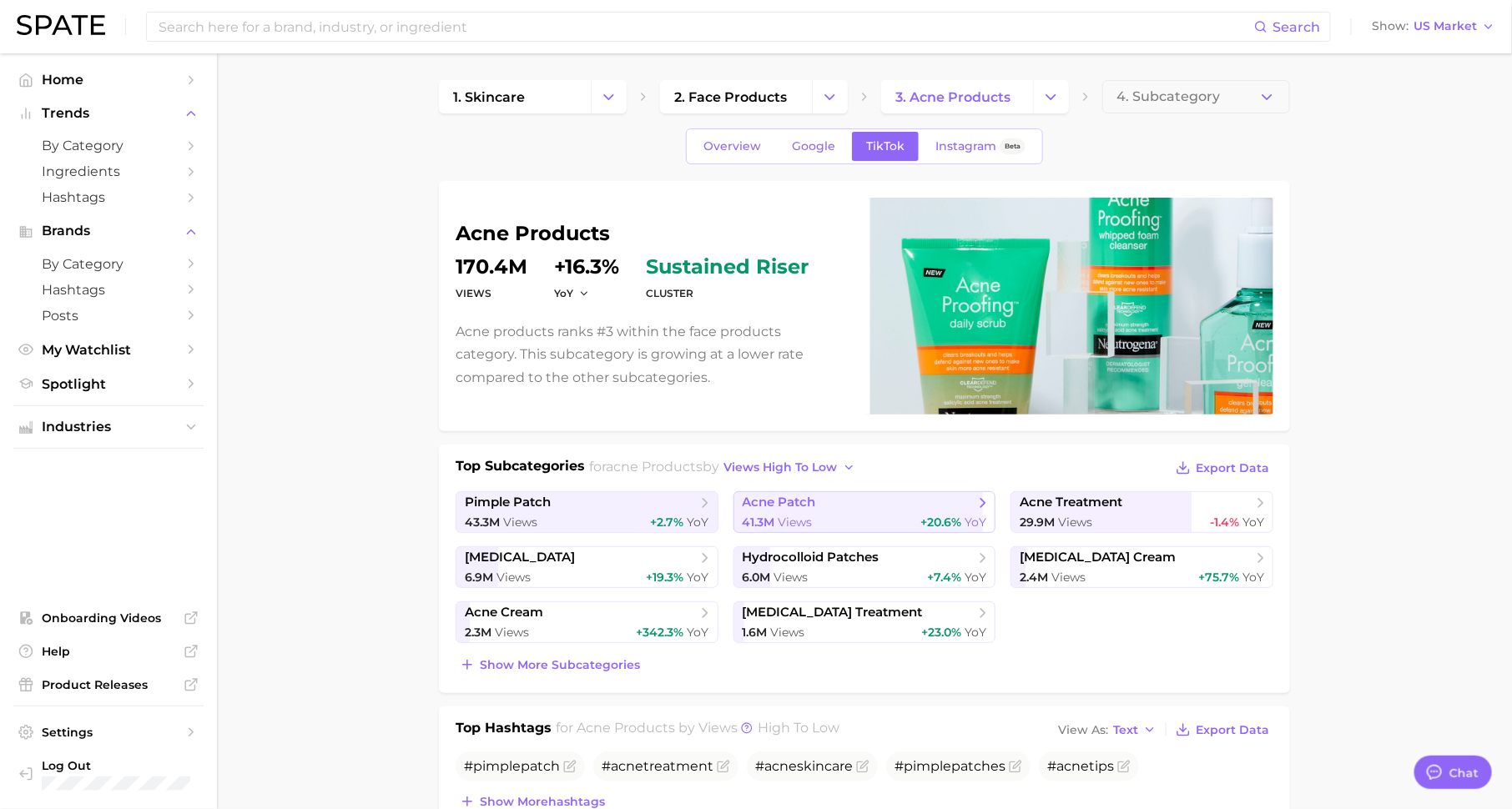
click at [789, 500] on span "acne patch" at bounding box center [779, 502] width 73 height 16
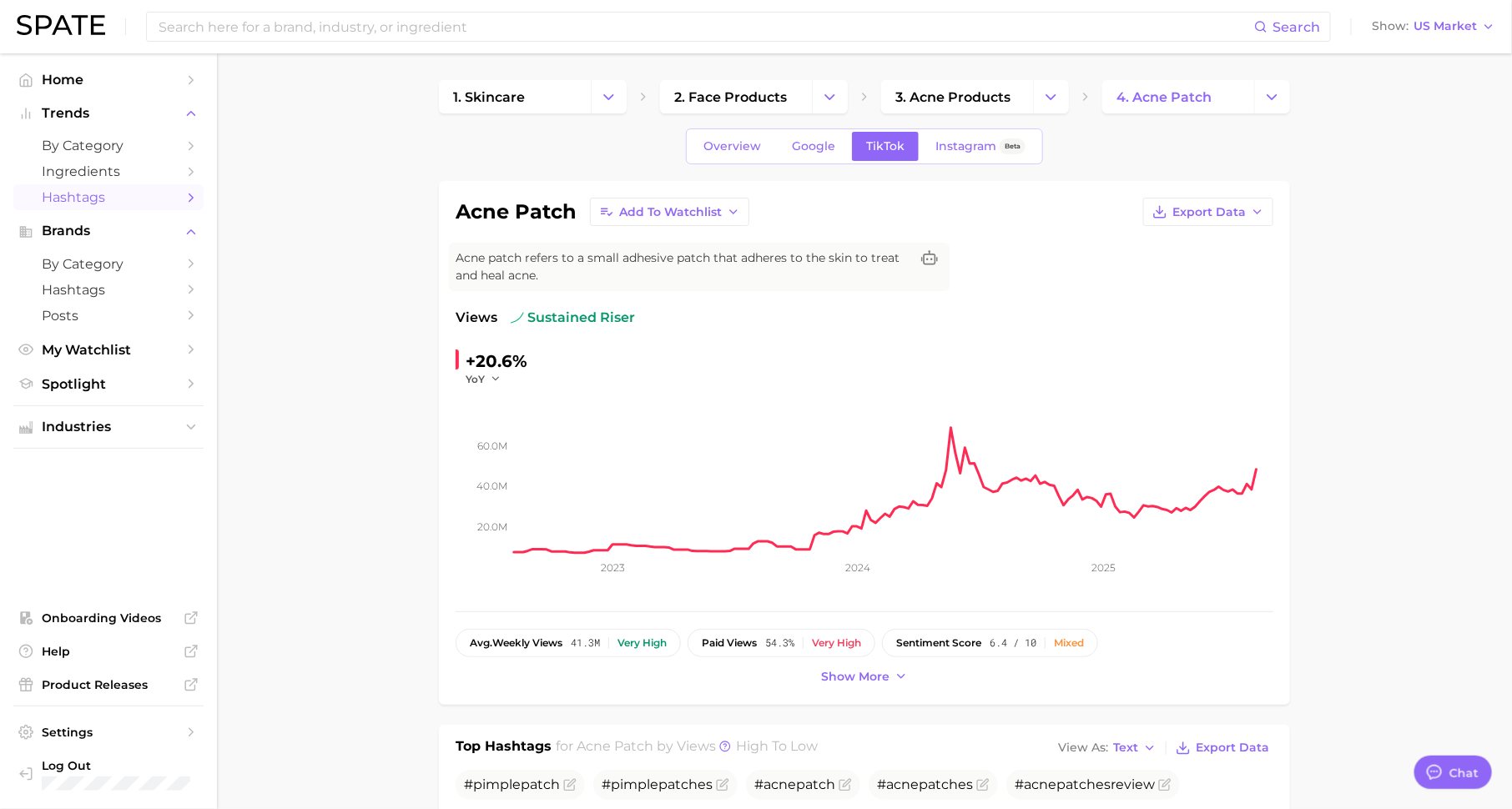
click at [93, 192] on span "Hashtags" at bounding box center [109, 197] width 133 height 16
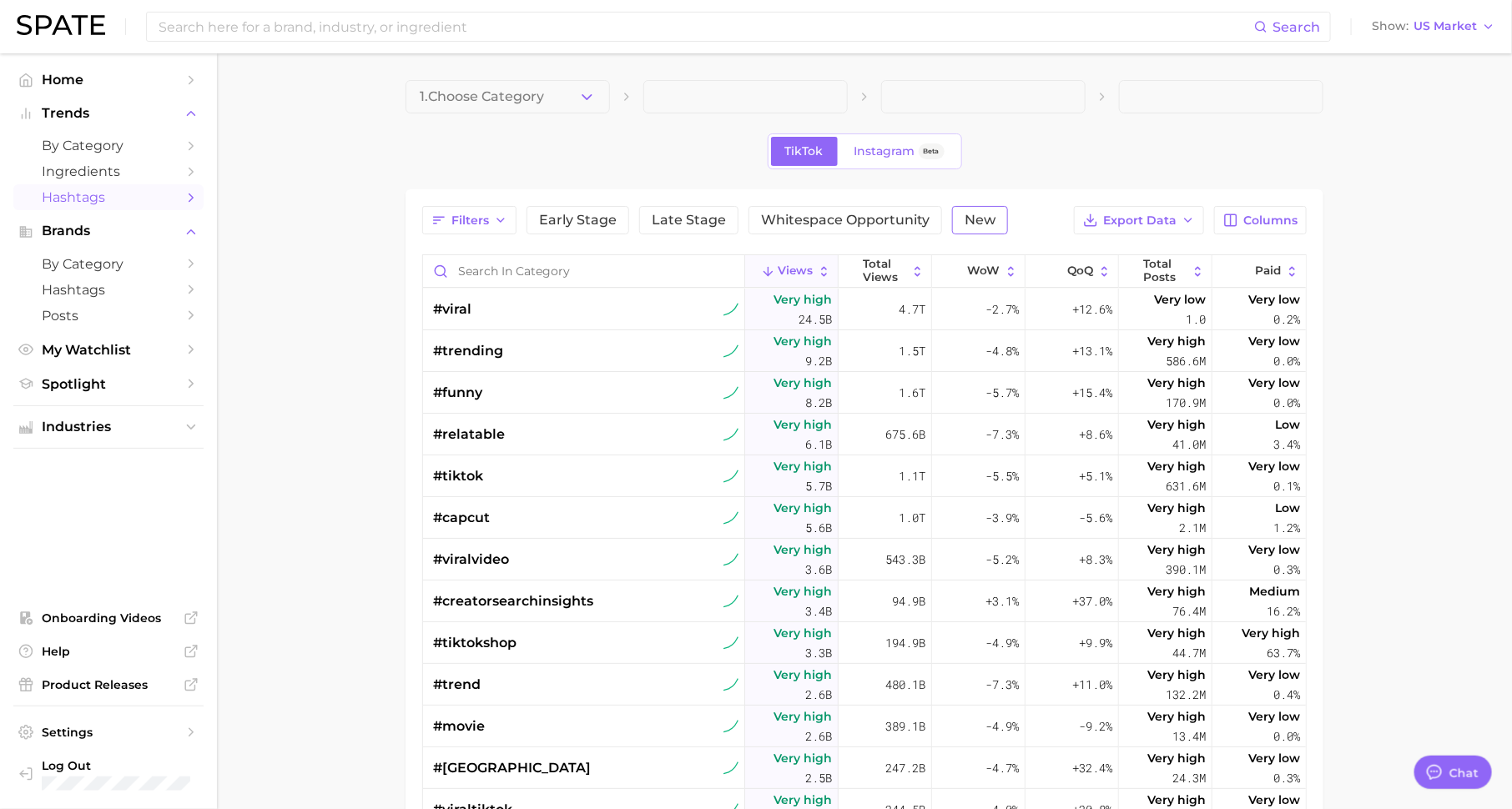
click at [970, 215] on span "New" at bounding box center [980, 220] width 31 height 14
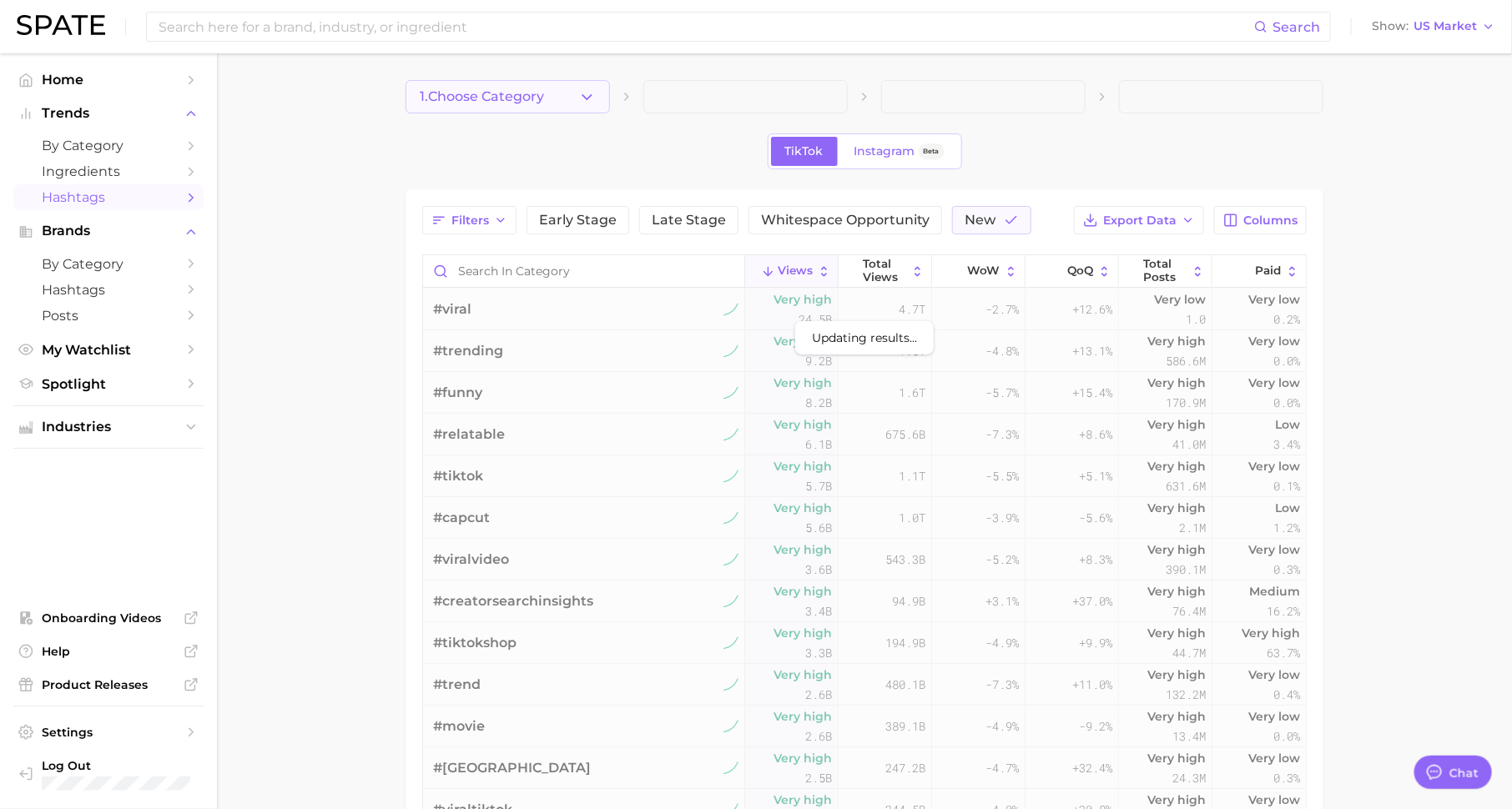
click at [582, 104] on icon "button" at bounding box center [587, 97] width 18 height 18
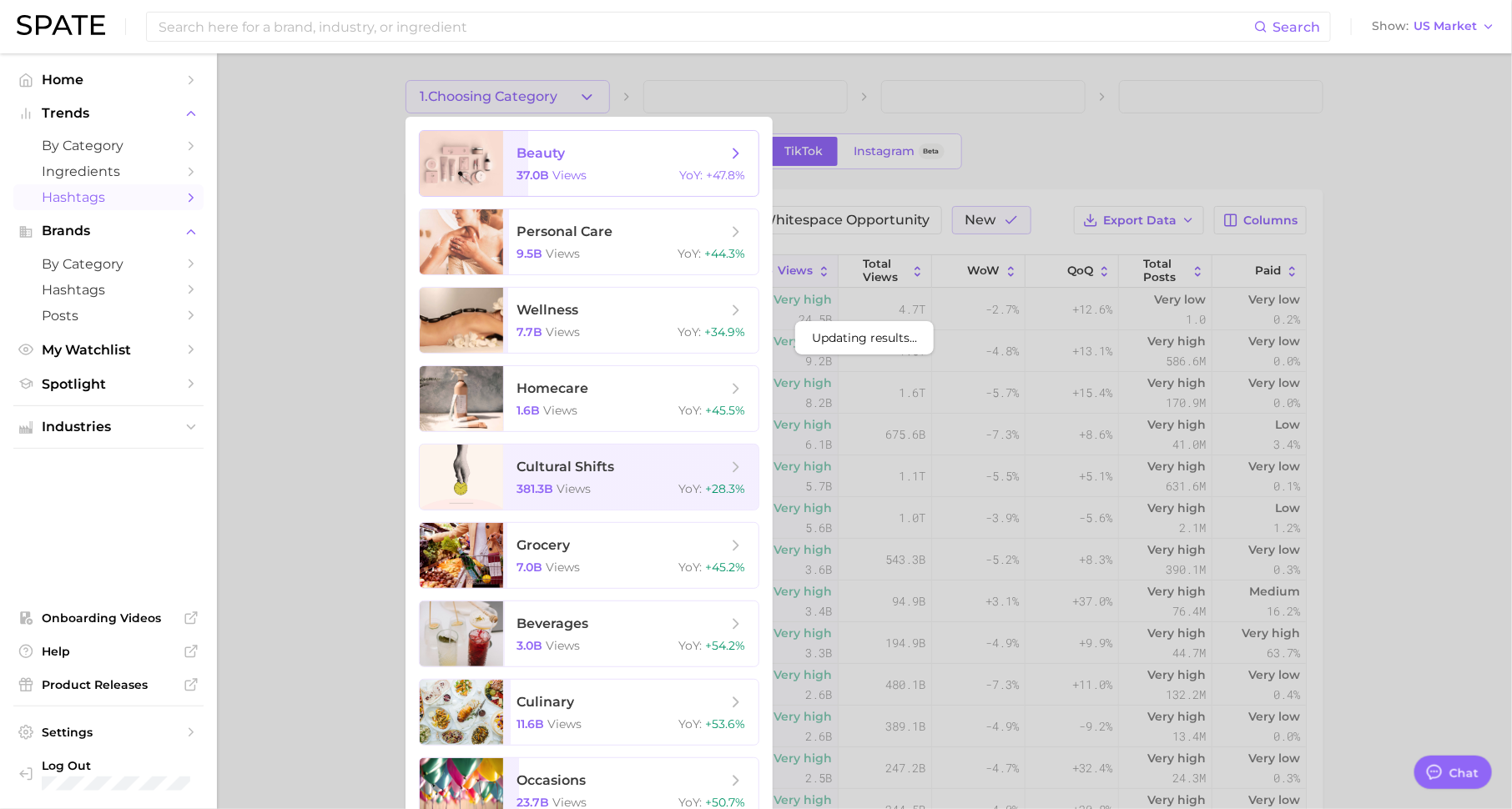
click at [581, 168] on span "views" at bounding box center [569, 174] width 34 height 15
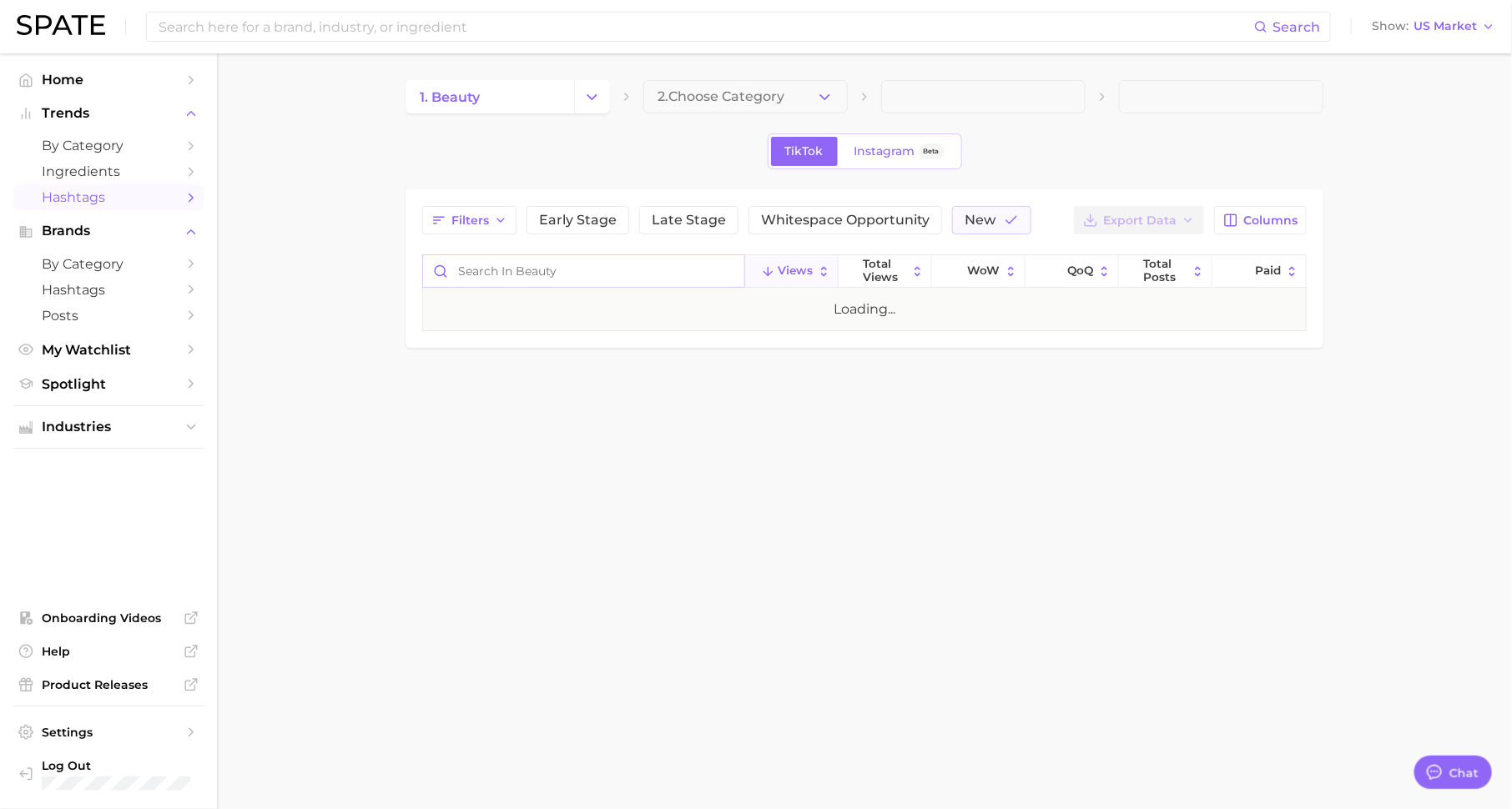
click at [547, 276] on input "Search in beauty" at bounding box center [584, 271] width 321 height 31
click at [318, 16] on input at bounding box center [706, 26] width 1097 height 28
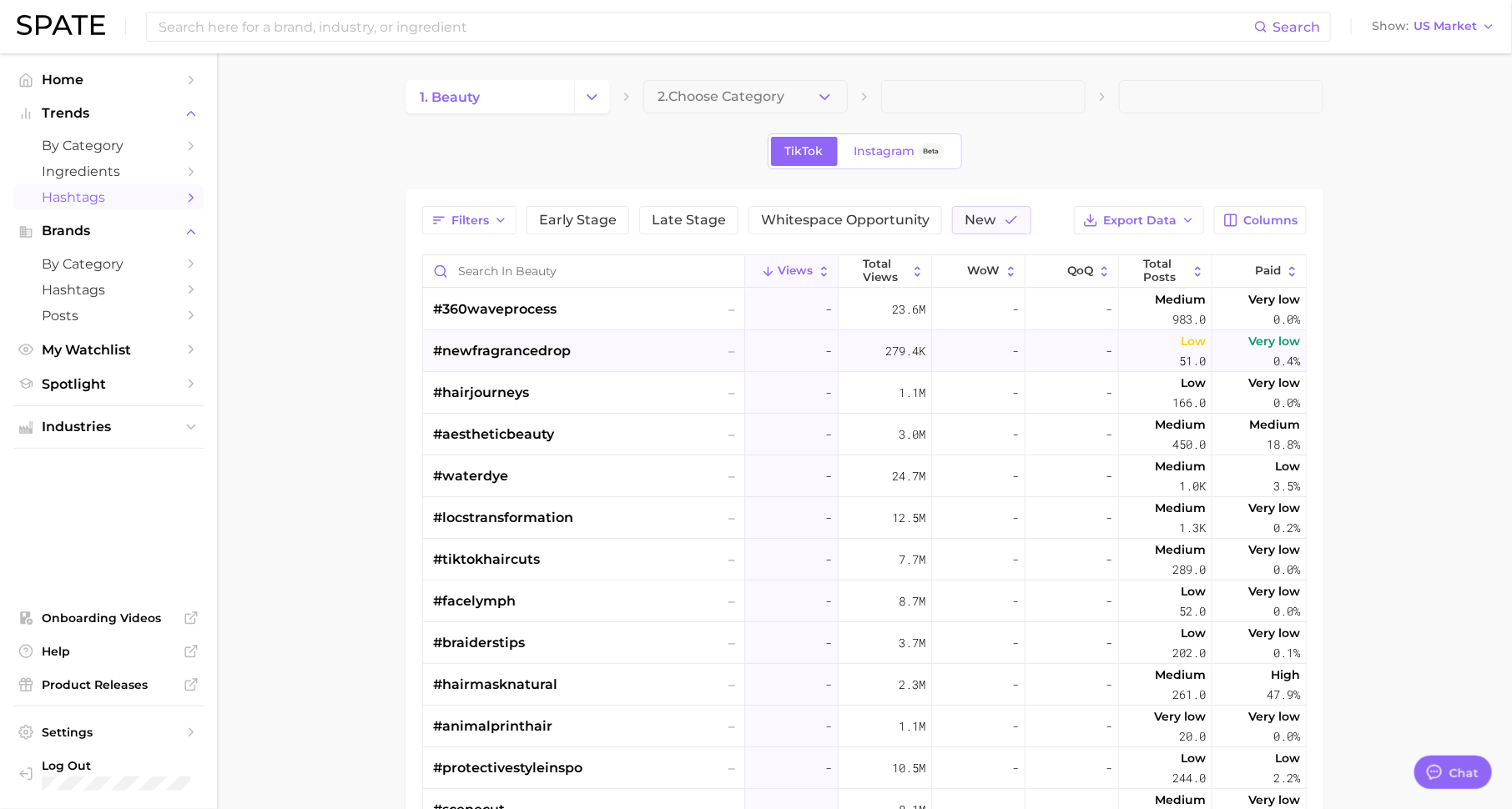
click at [506, 335] on div "#newfragrancedrop" at bounding box center [502, 351] width 137 height 42
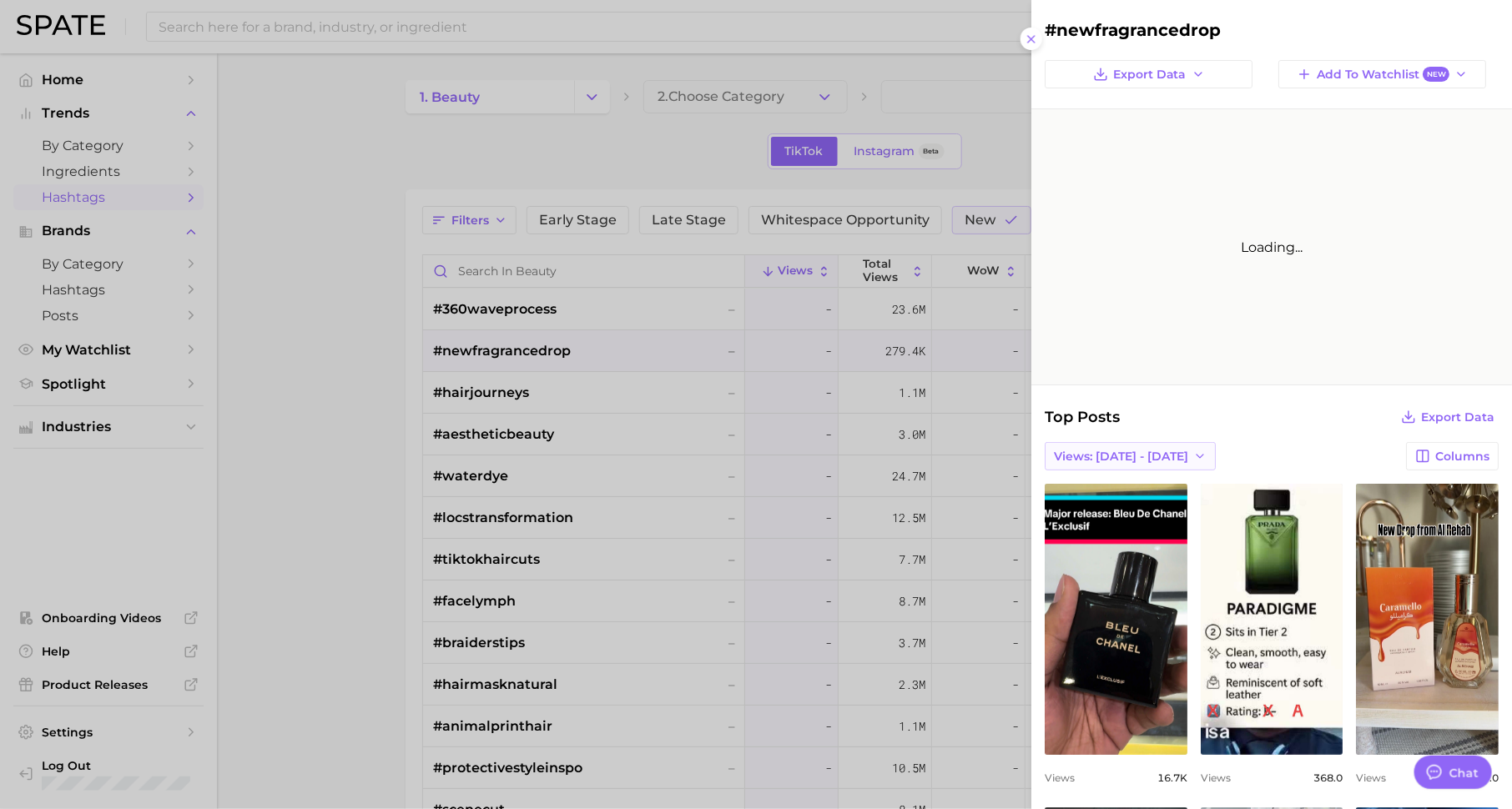
click at [1181, 453] on button "Views: [DATE] - [DATE]" at bounding box center [1130, 455] width 171 height 28
click at [1138, 508] on button "Views: [DATE] - [DATE]" at bounding box center [1123, 517] width 183 height 30
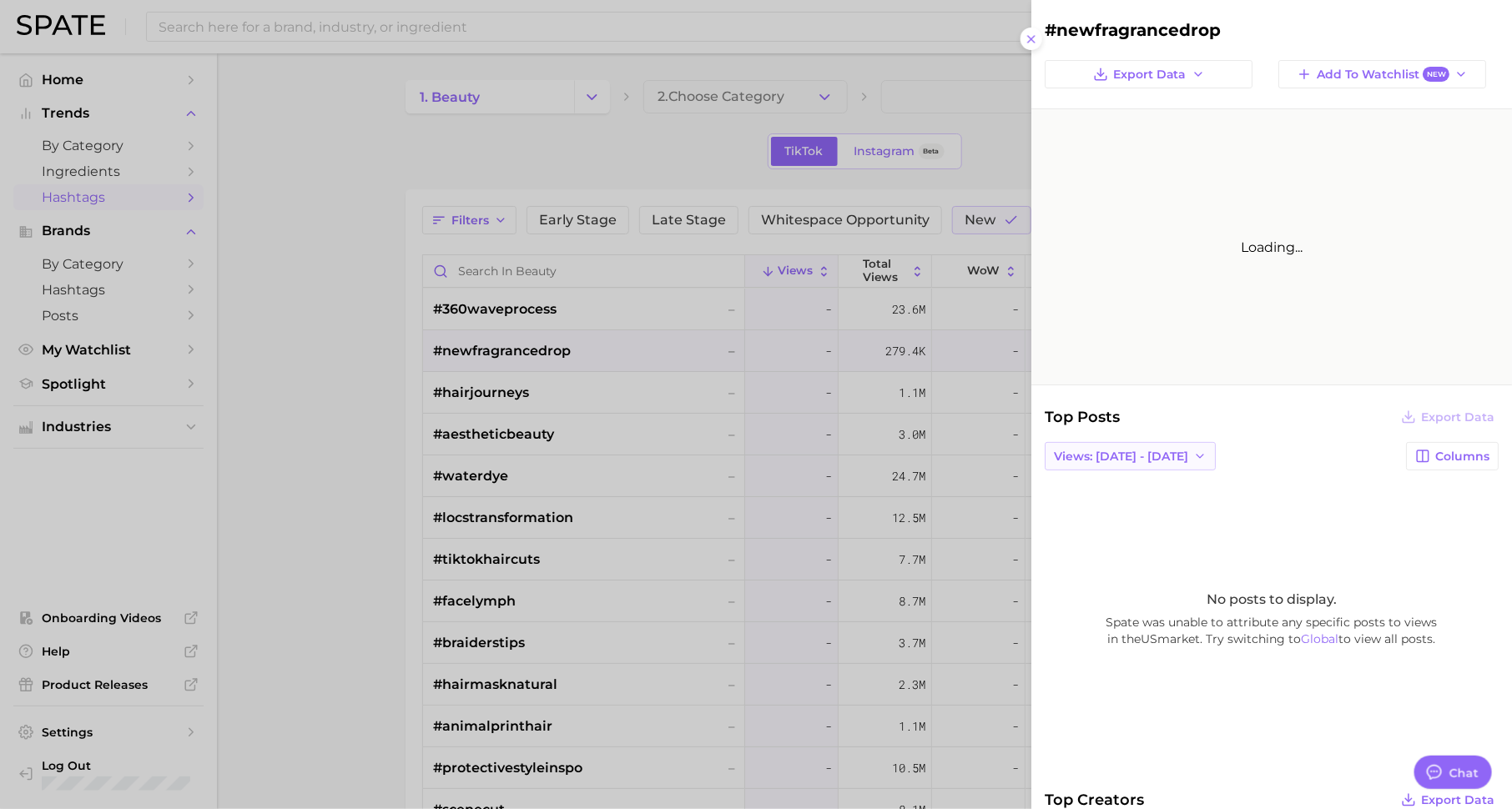
click at [1146, 455] on span "Views: [DATE] - [DATE]" at bounding box center [1120, 456] width 134 height 14
click at [1144, 493] on button "Views: [DATE] - [DATE]" at bounding box center [1123, 487] width 183 height 30
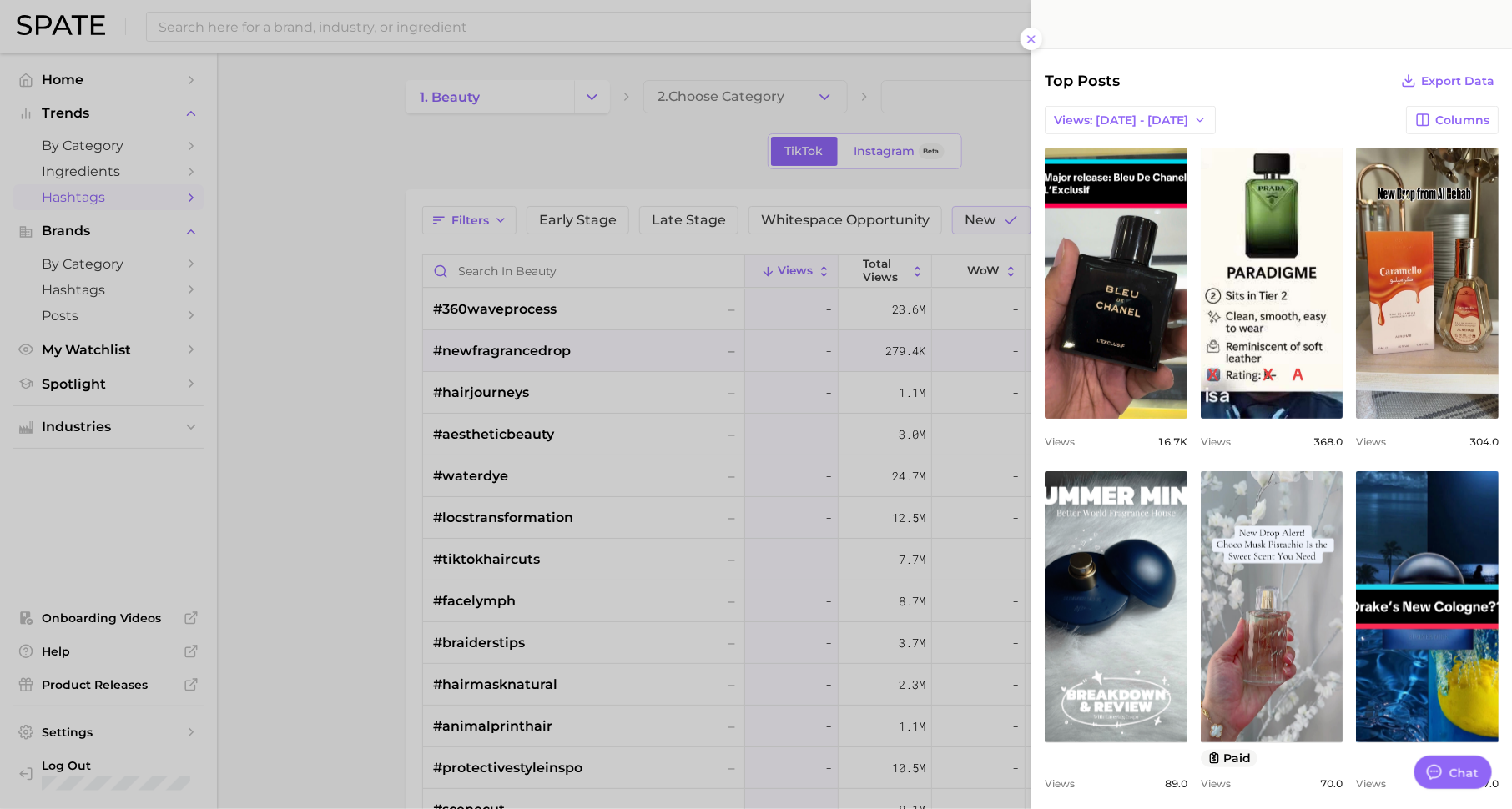
scroll to position [377, 0]
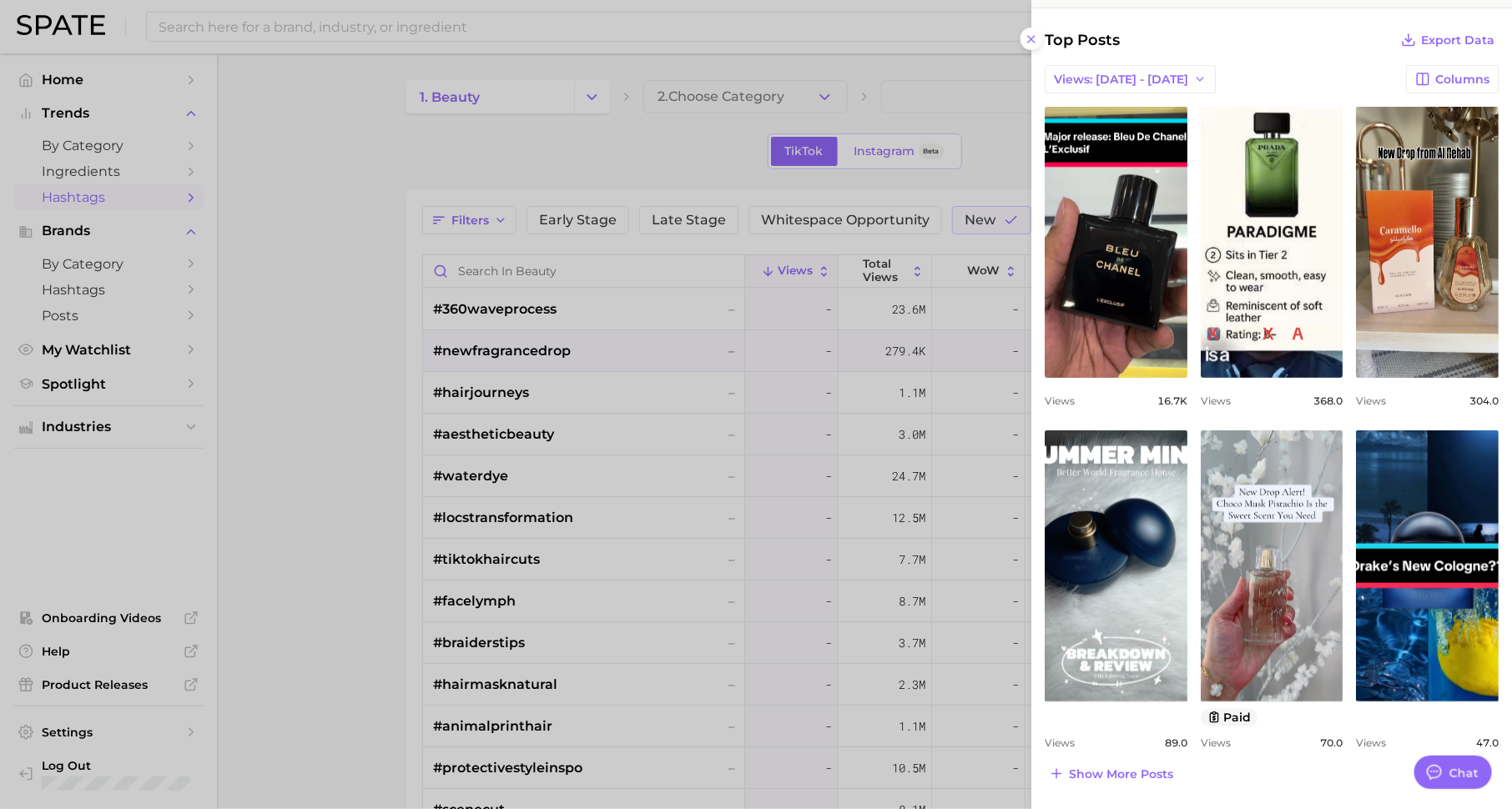
click at [865, 616] on div at bounding box center [756, 404] width 1512 height 809
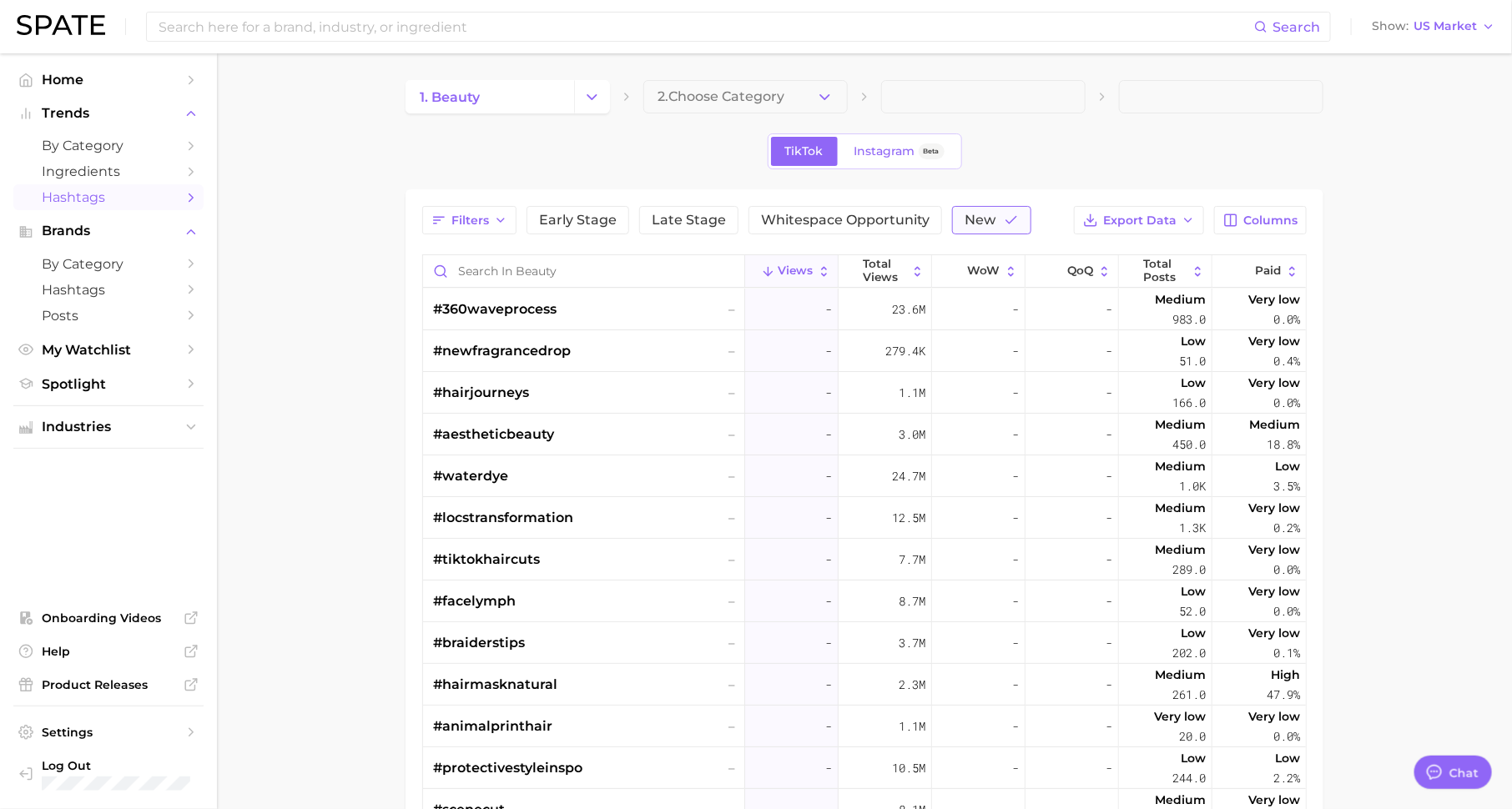
click at [980, 210] on button "New" at bounding box center [991, 219] width 79 height 28
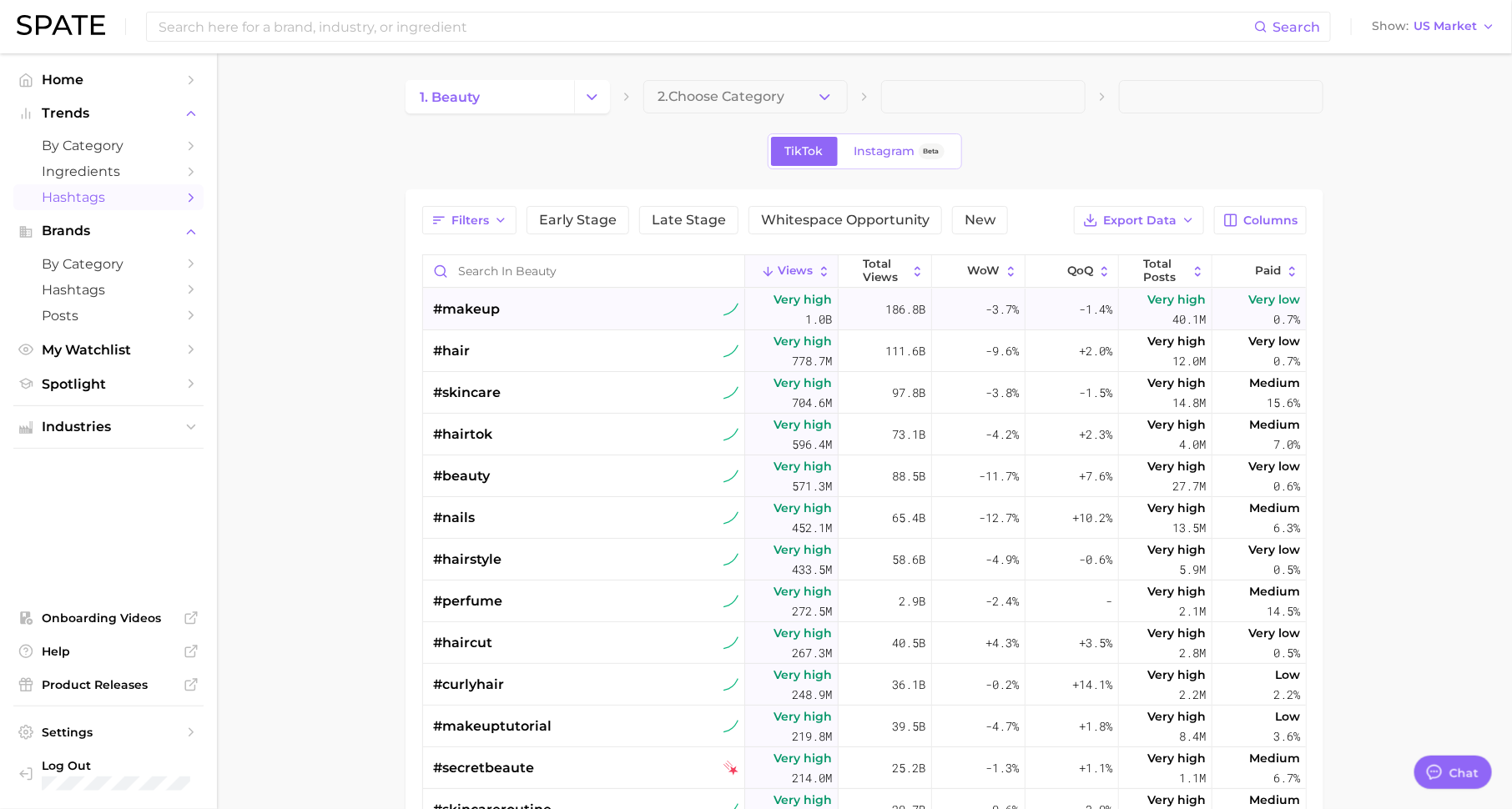
click at [512, 322] on div "#makeup" at bounding box center [586, 309] width 306 height 42
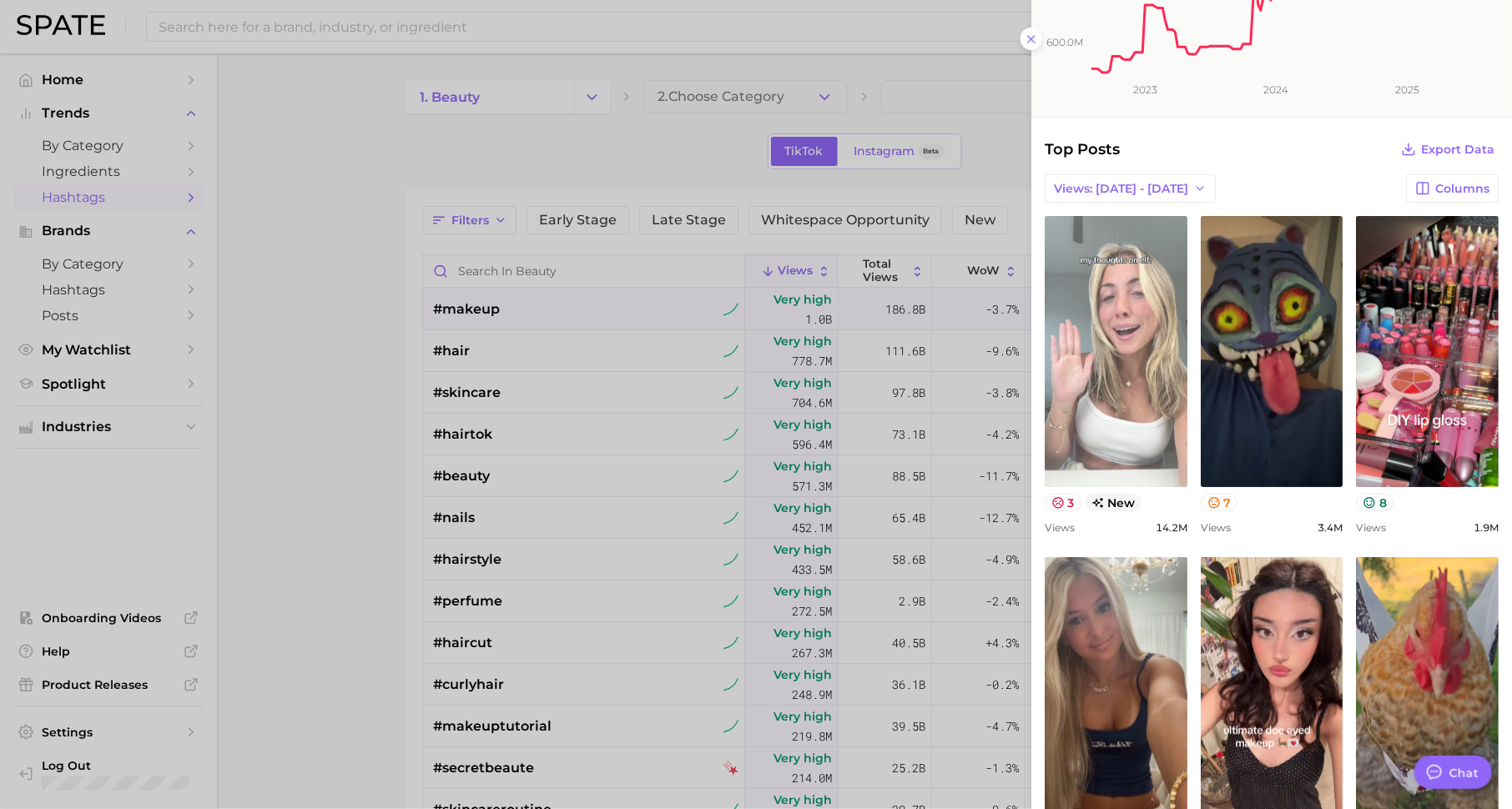
scroll to position [240, 0]
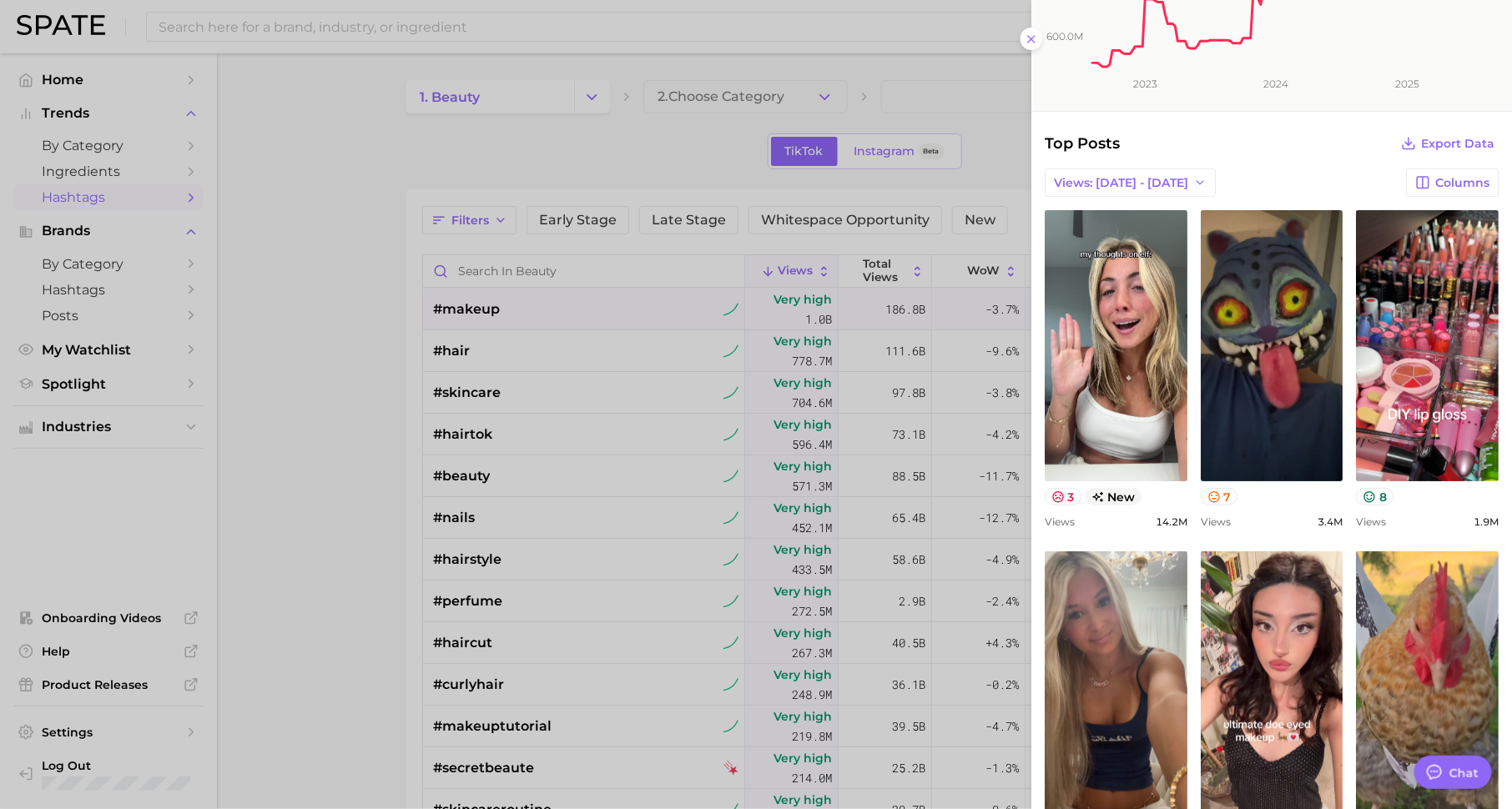
click at [463, 571] on div at bounding box center [756, 404] width 1512 height 809
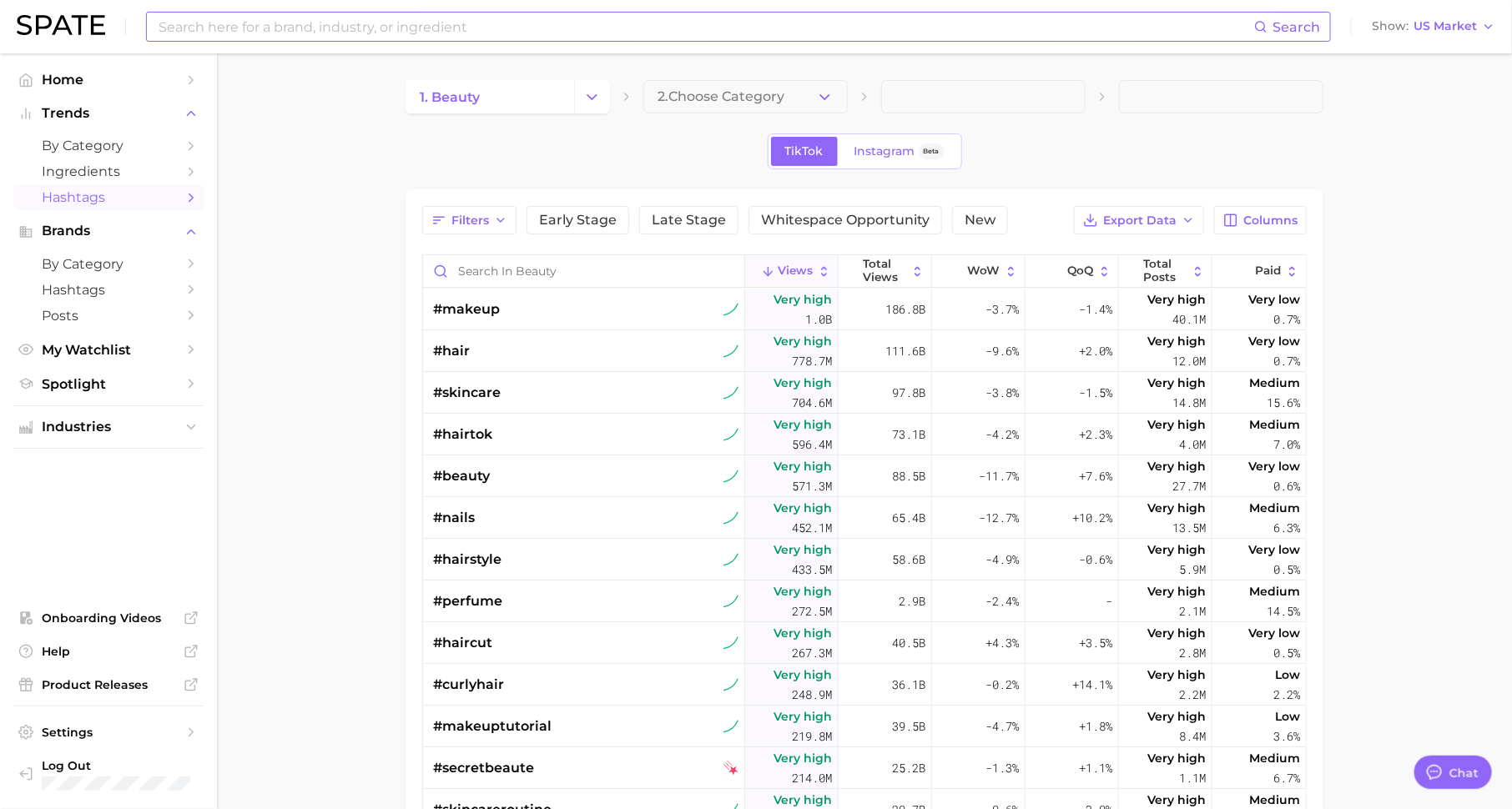
click at [372, 22] on input at bounding box center [706, 26] width 1097 height 28
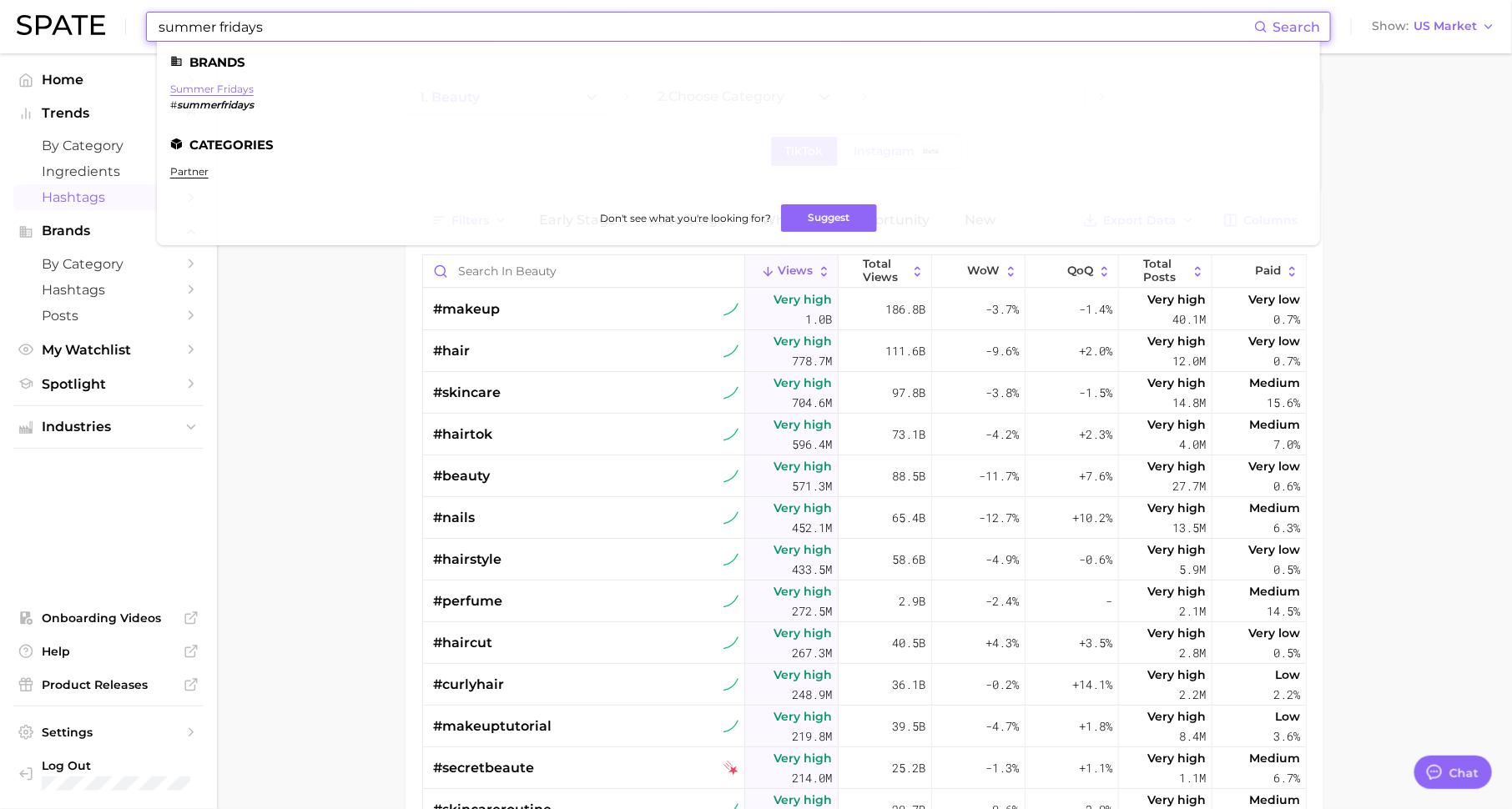
type input "summer fridays"
click at [225, 91] on link "summer fridays" at bounding box center [212, 88] width 83 height 13
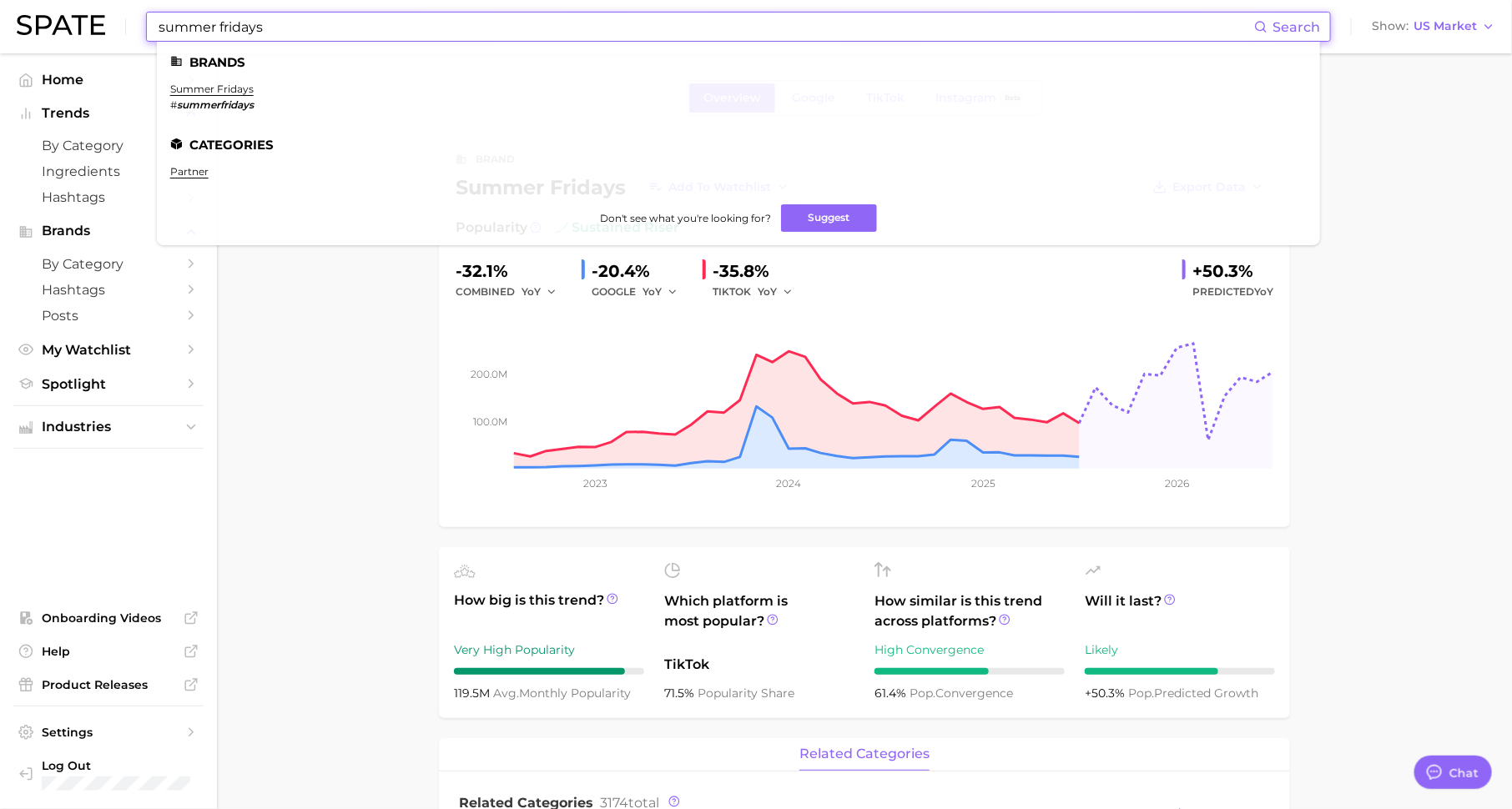
click at [480, 33] on input "summer fridays" at bounding box center [706, 26] width 1097 height 28
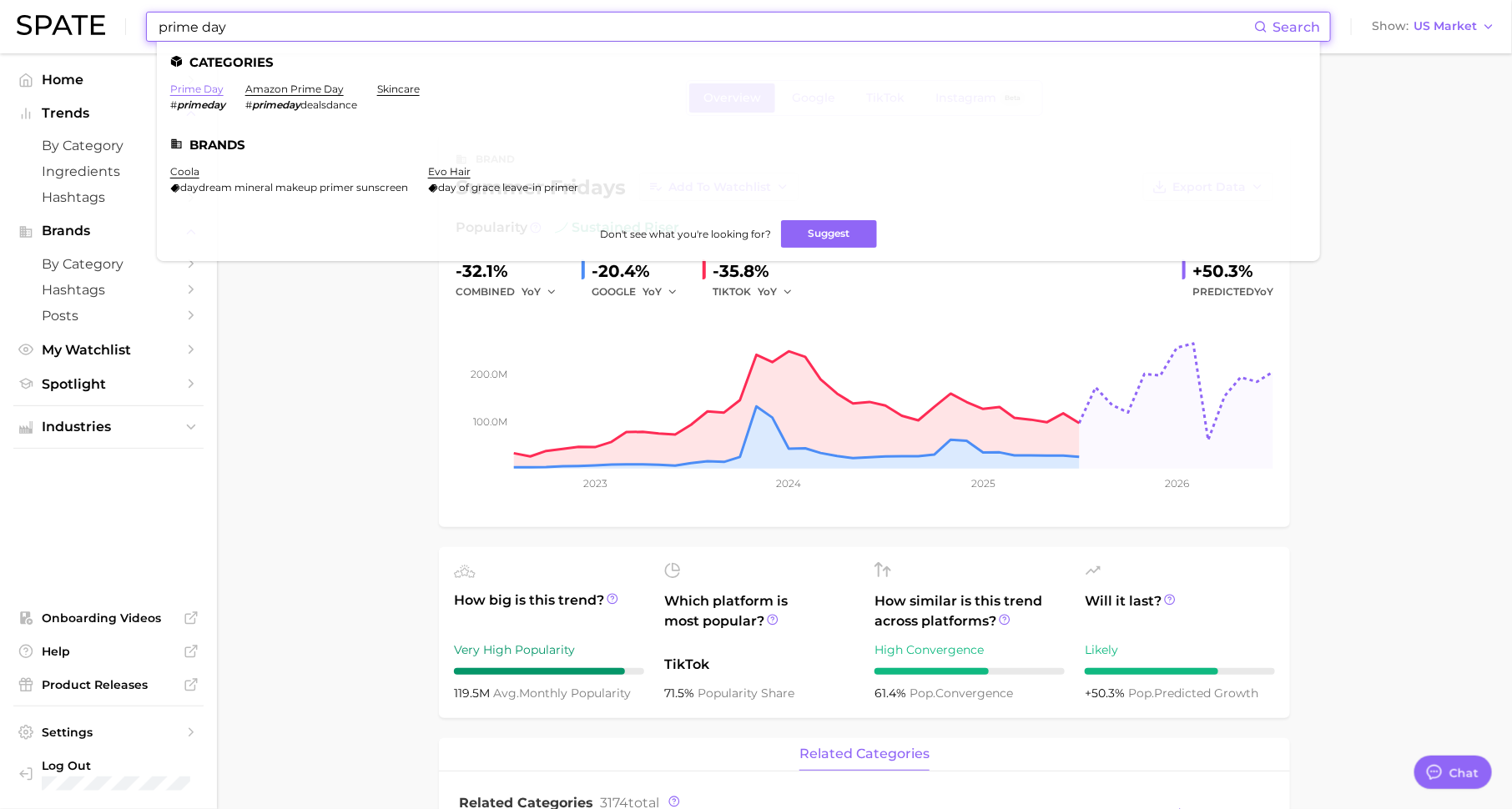
type input "prime day"
click at [196, 91] on link "prime day" at bounding box center [197, 88] width 53 height 13
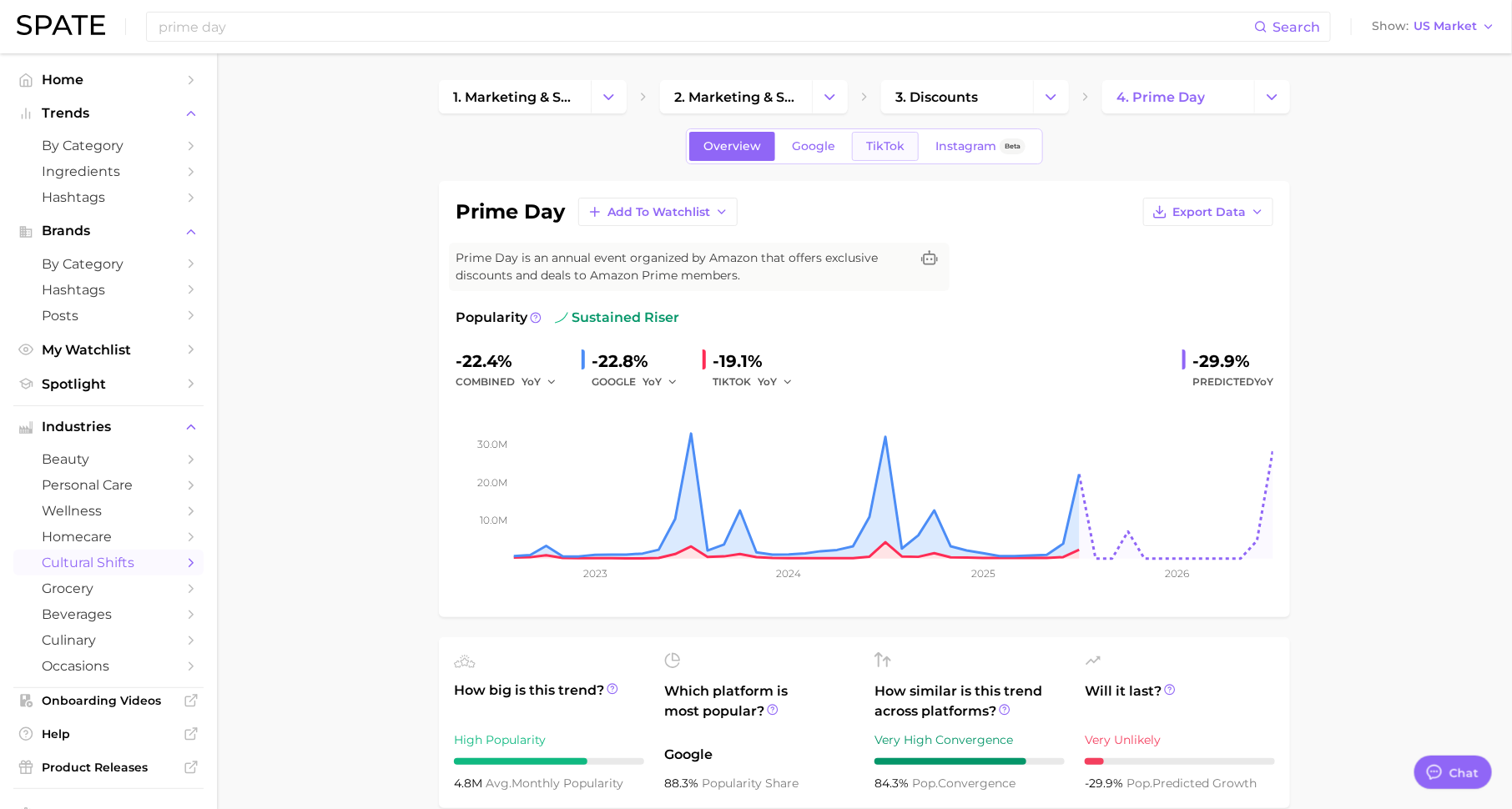
click at [900, 155] on link "TikTok" at bounding box center [885, 147] width 67 height 29
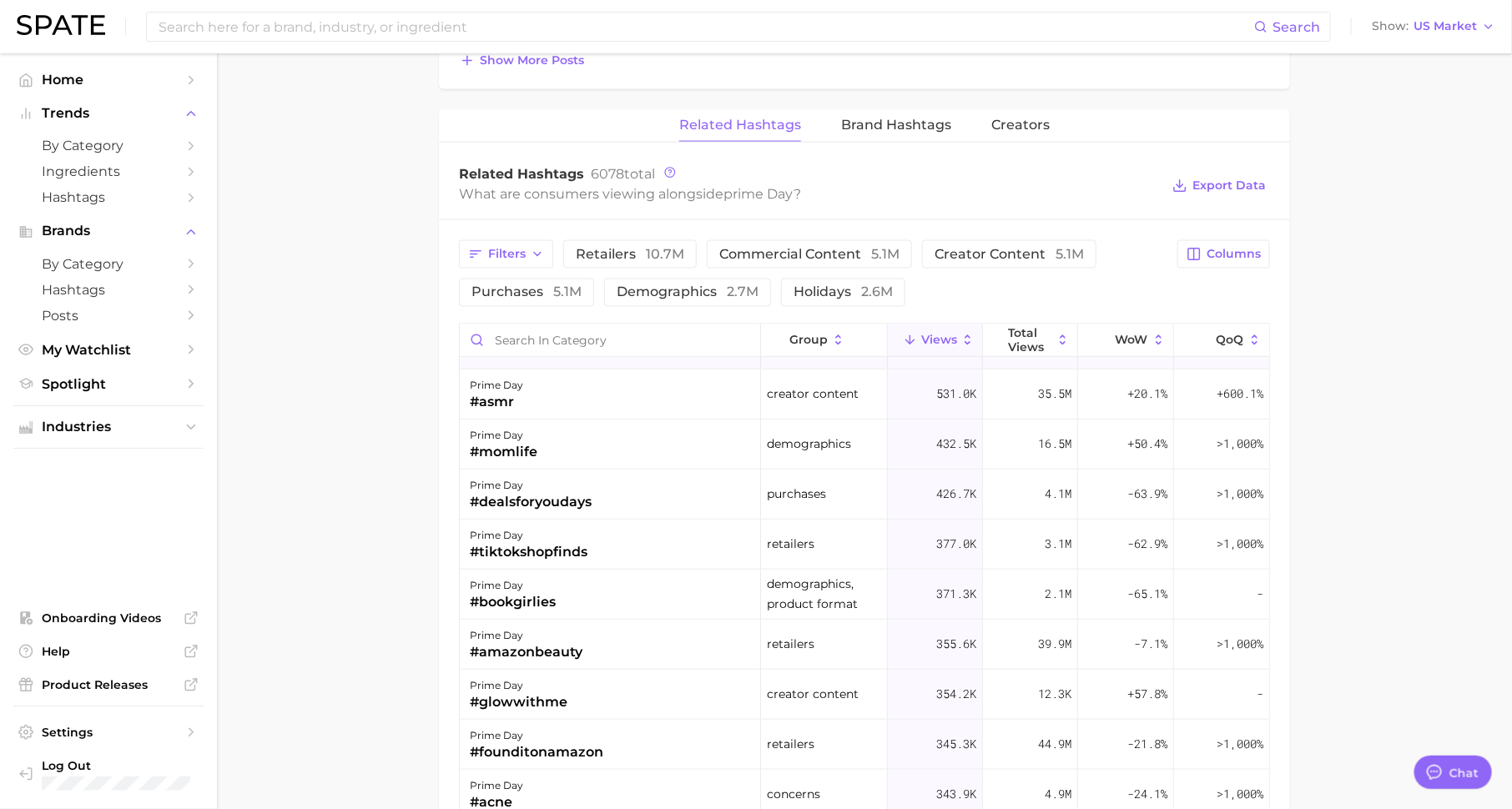
scroll to position [542, 0]
click at [590, 434] on div "prime day #momlife" at bounding box center [610, 441] width 301 height 50
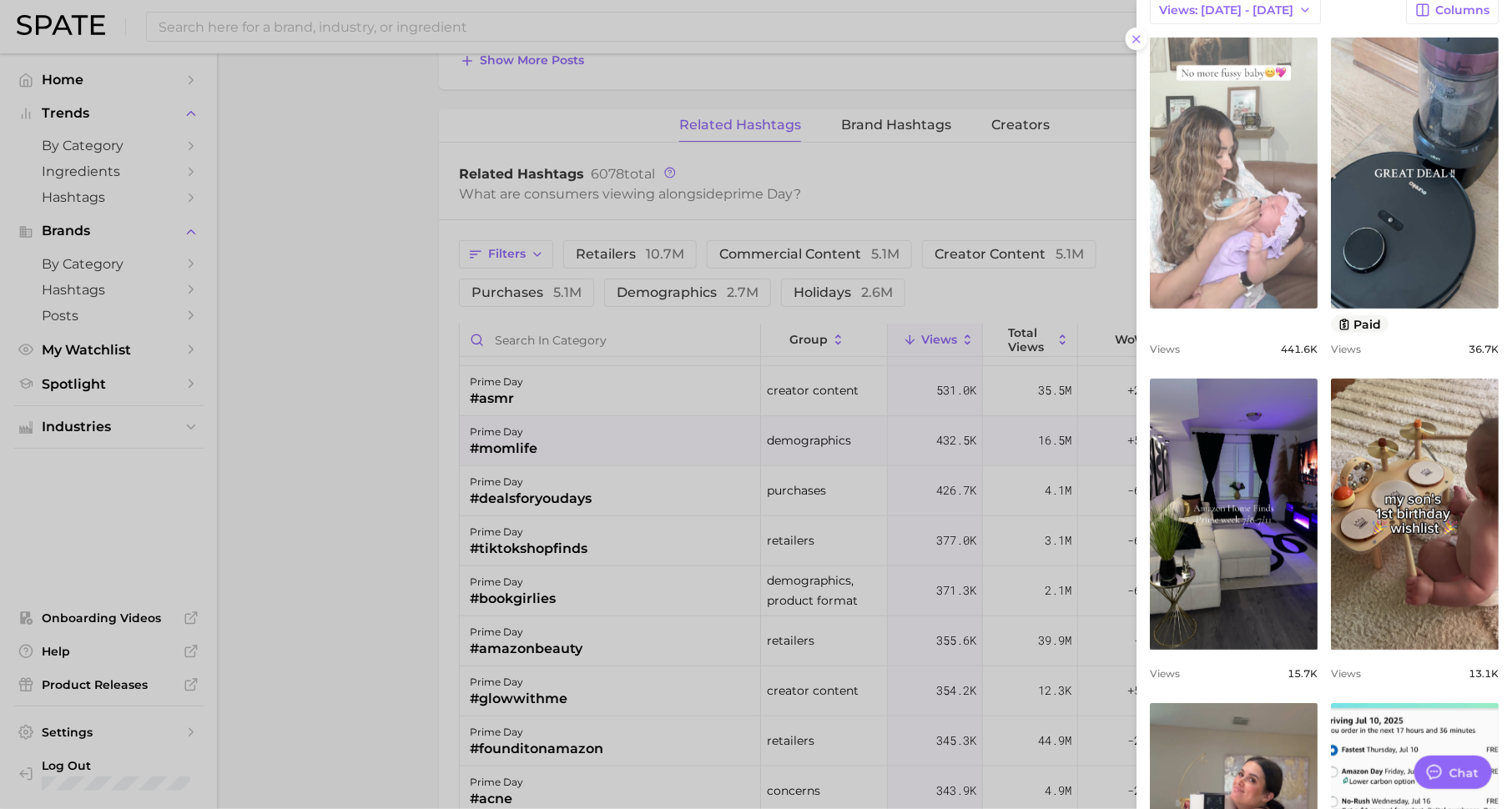
scroll to position [188, 0]
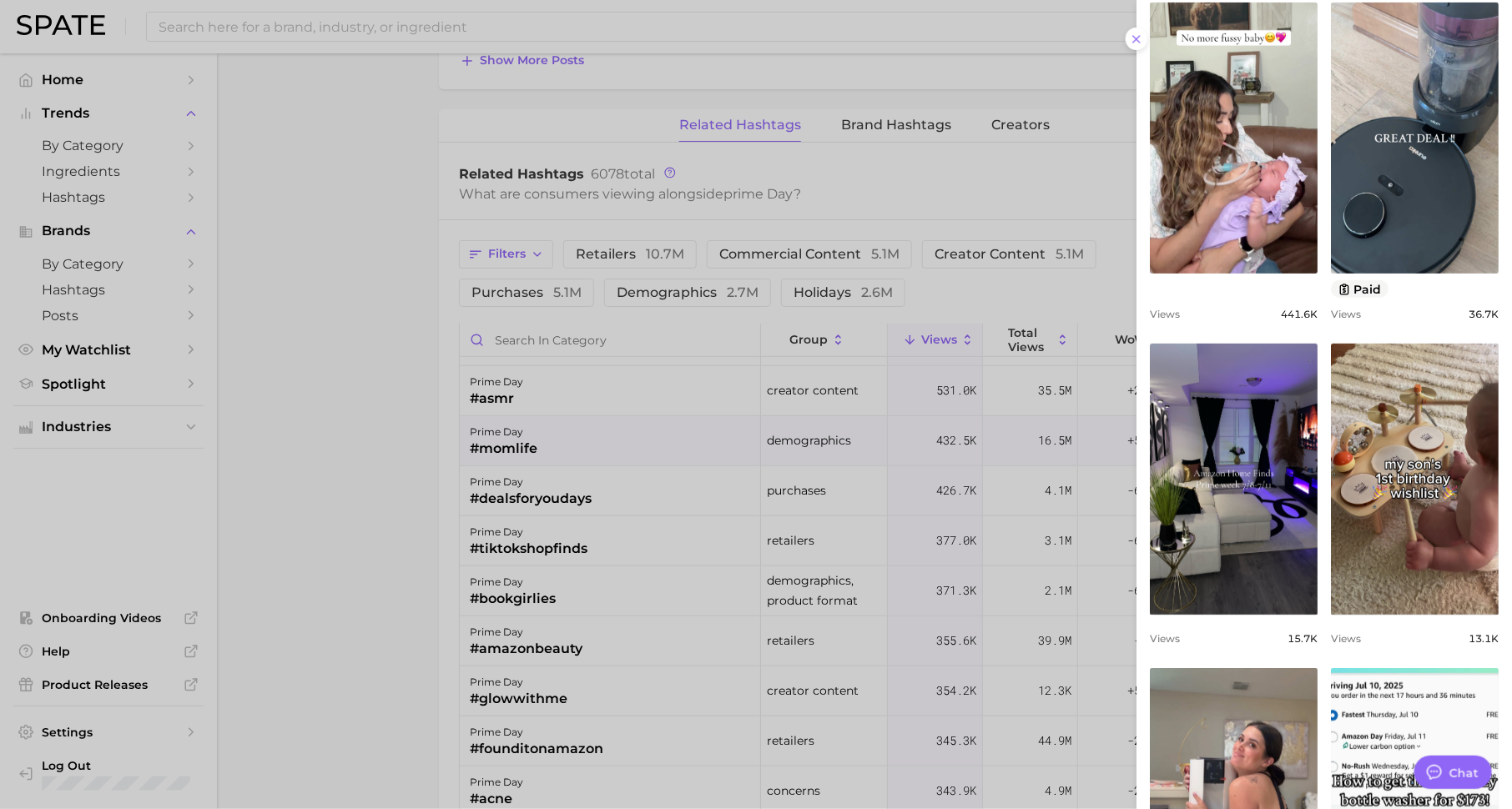
click at [1003, 451] on div at bounding box center [756, 404] width 1512 height 809
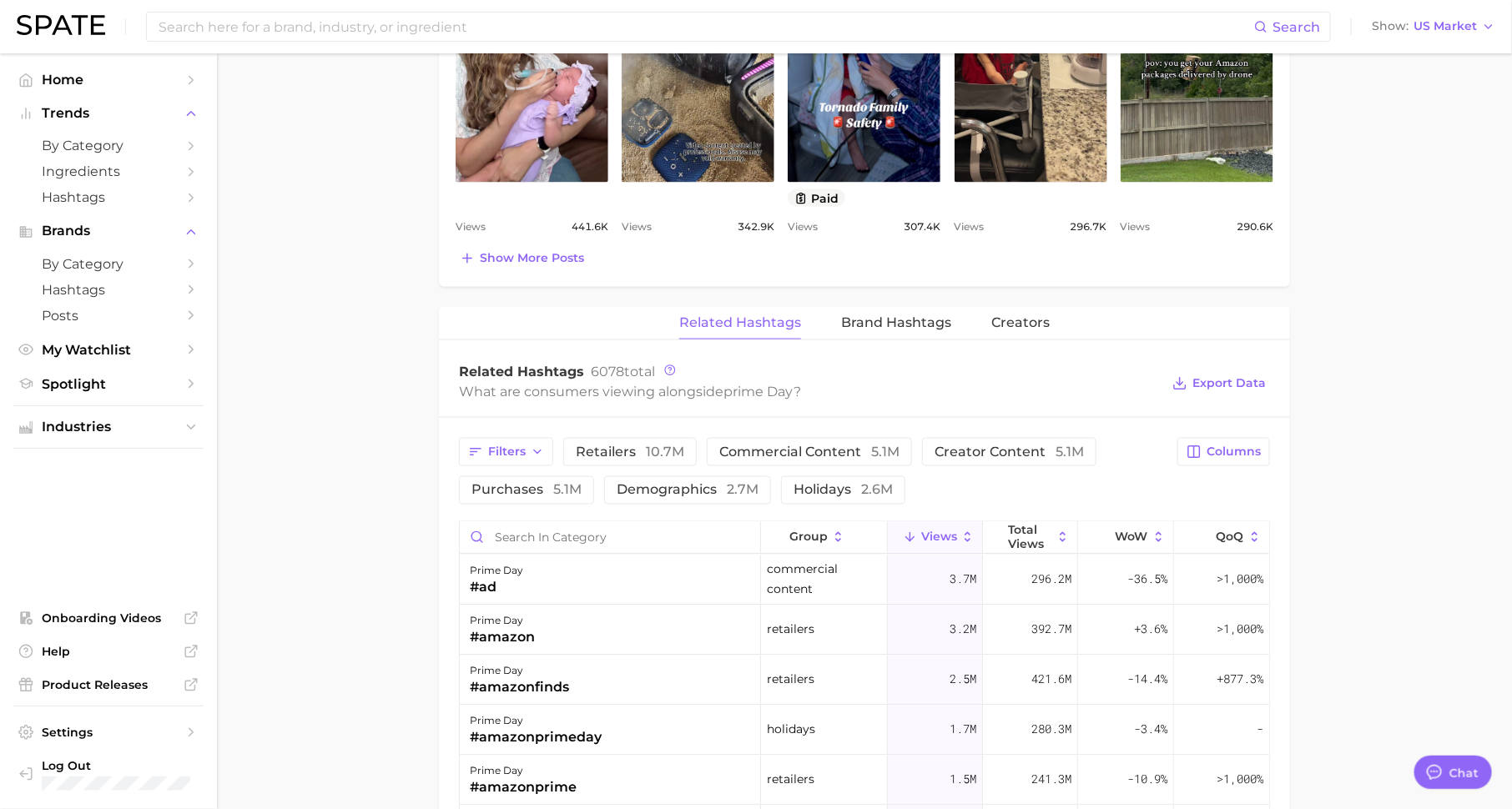
scroll to position [1018, 0]
drag, startPoint x: 1025, startPoint y: 311, endPoint x: 1026, endPoint y: 328, distance: 17.0
click at [1024, 316] on span "Creators" at bounding box center [1020, 323] width 59 height 15
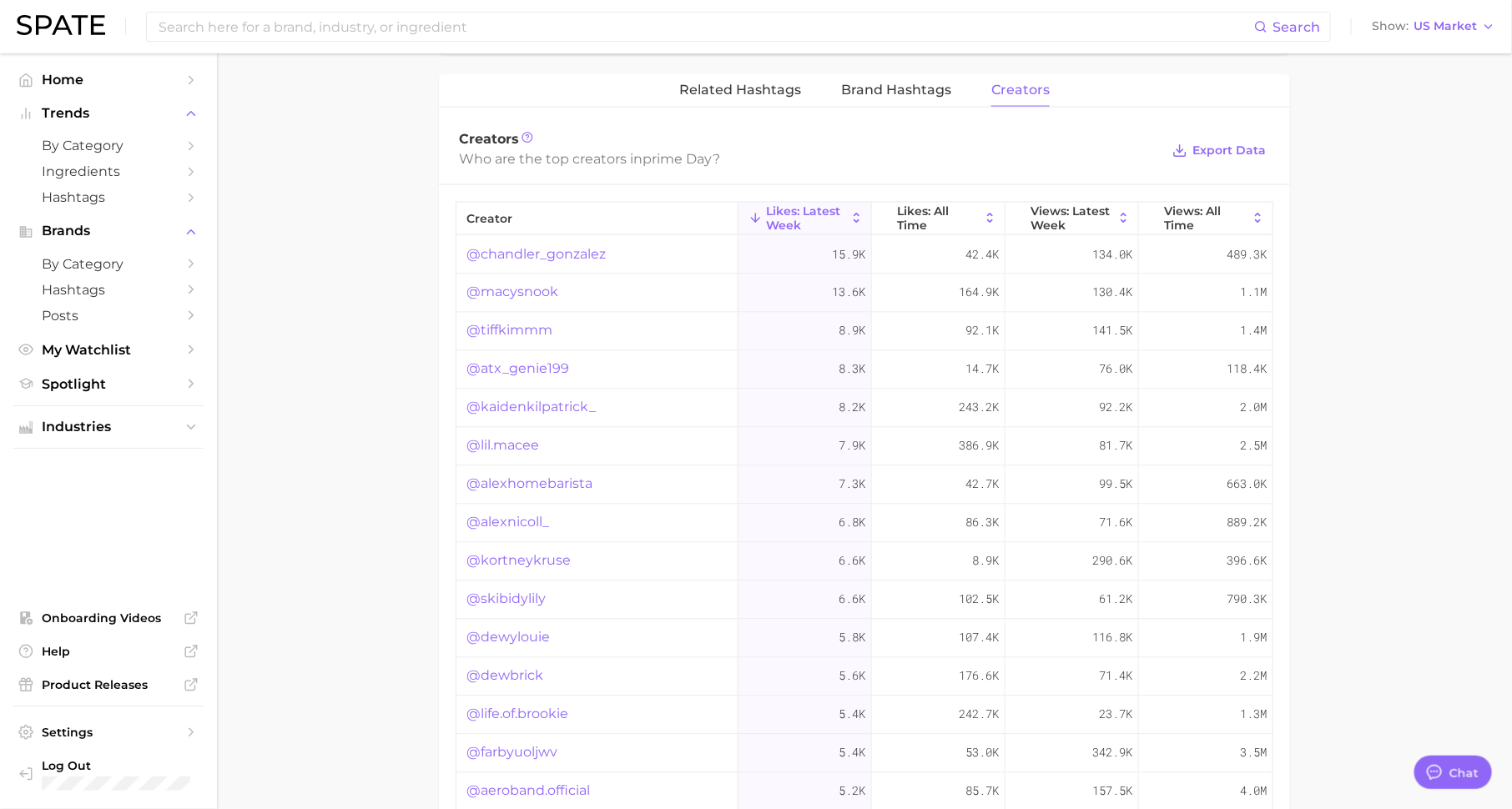
scroll to position [1254, 0]
click at [517, 476] on link "@alexhomebarista" at bounding box center [529, 482] width 126 height 20
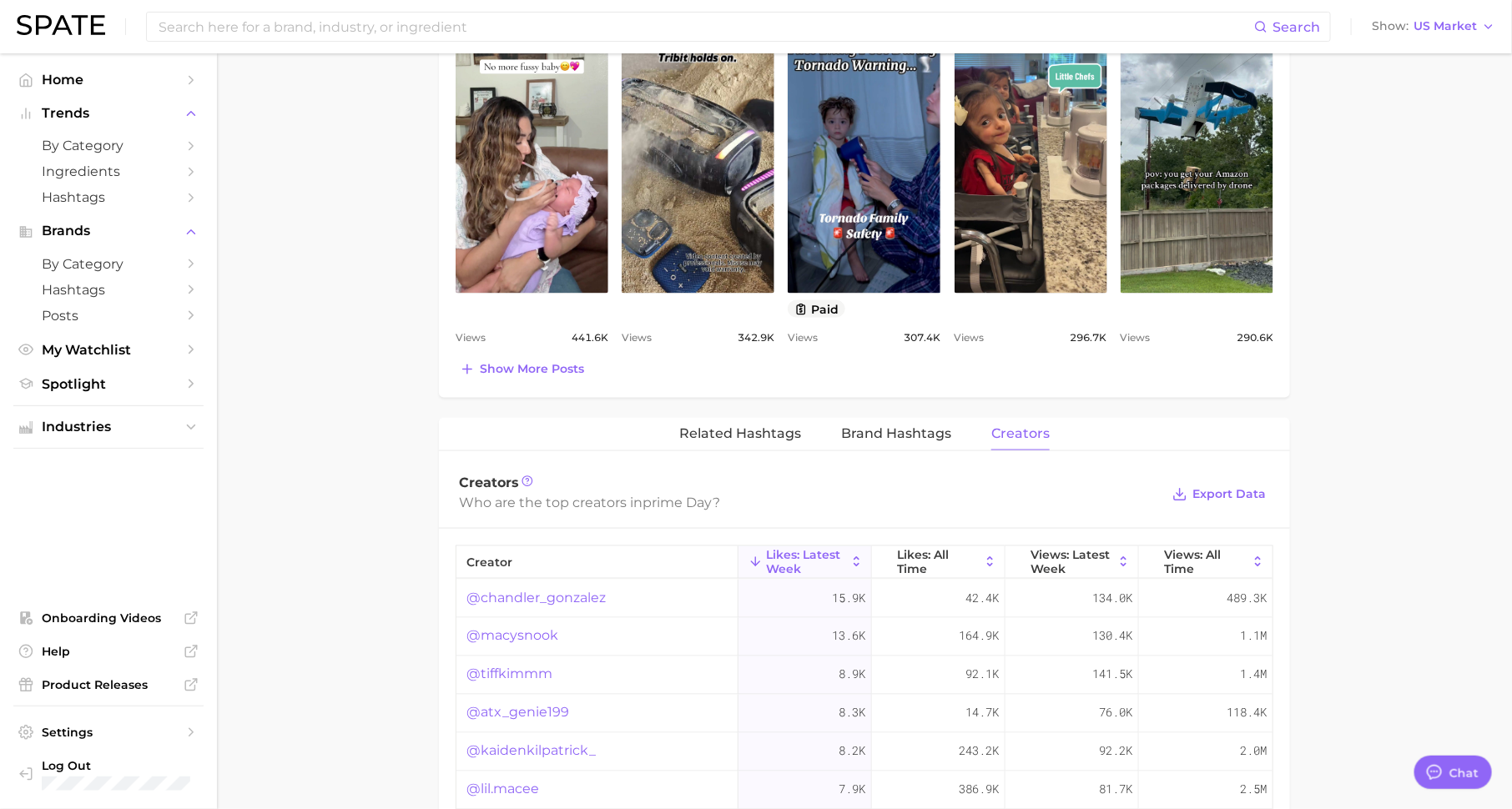
scroll to position [144, 0]
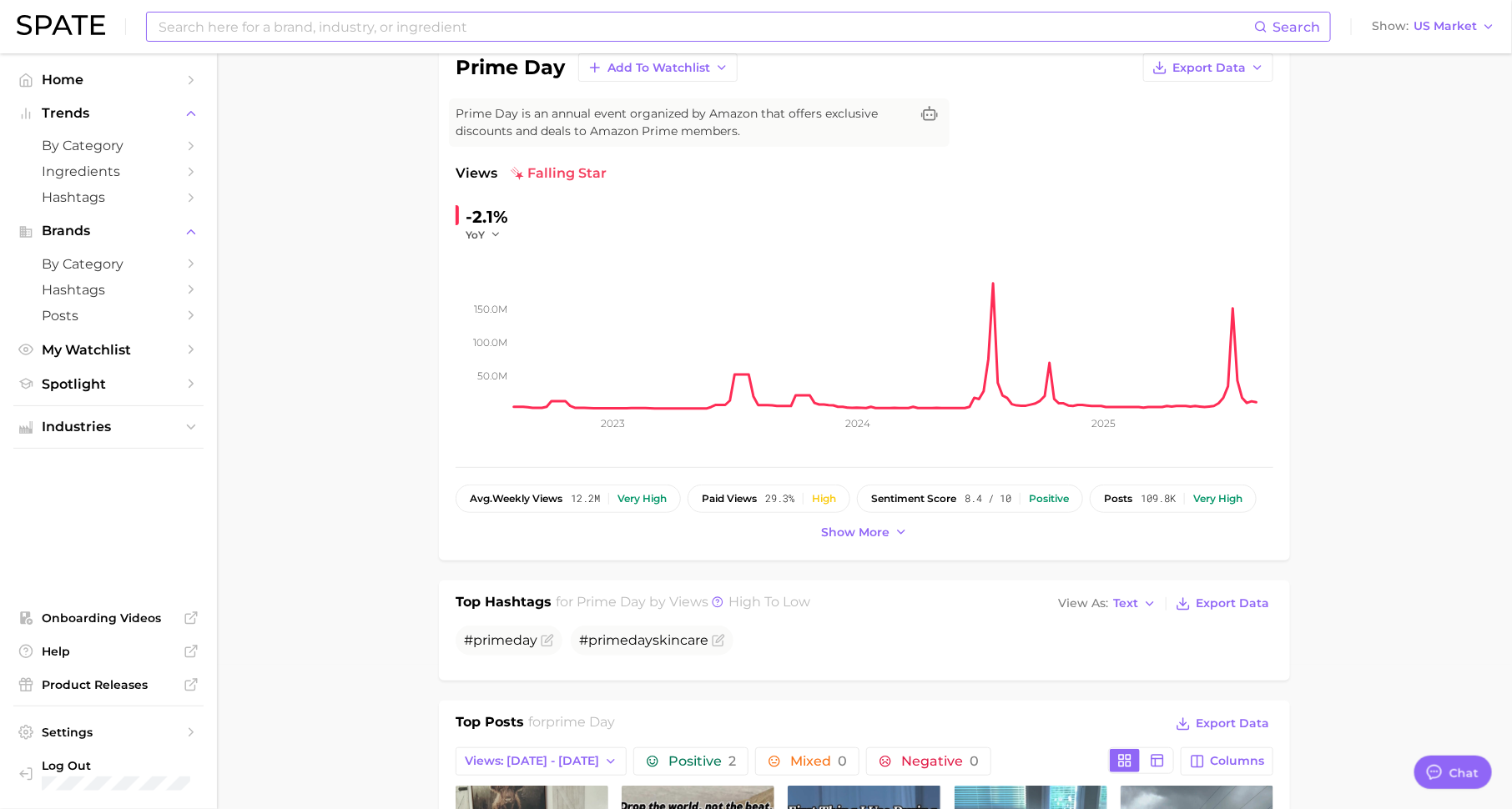
click at [524, 31] on input at bounding box center [706, 26] width 1097 height 28
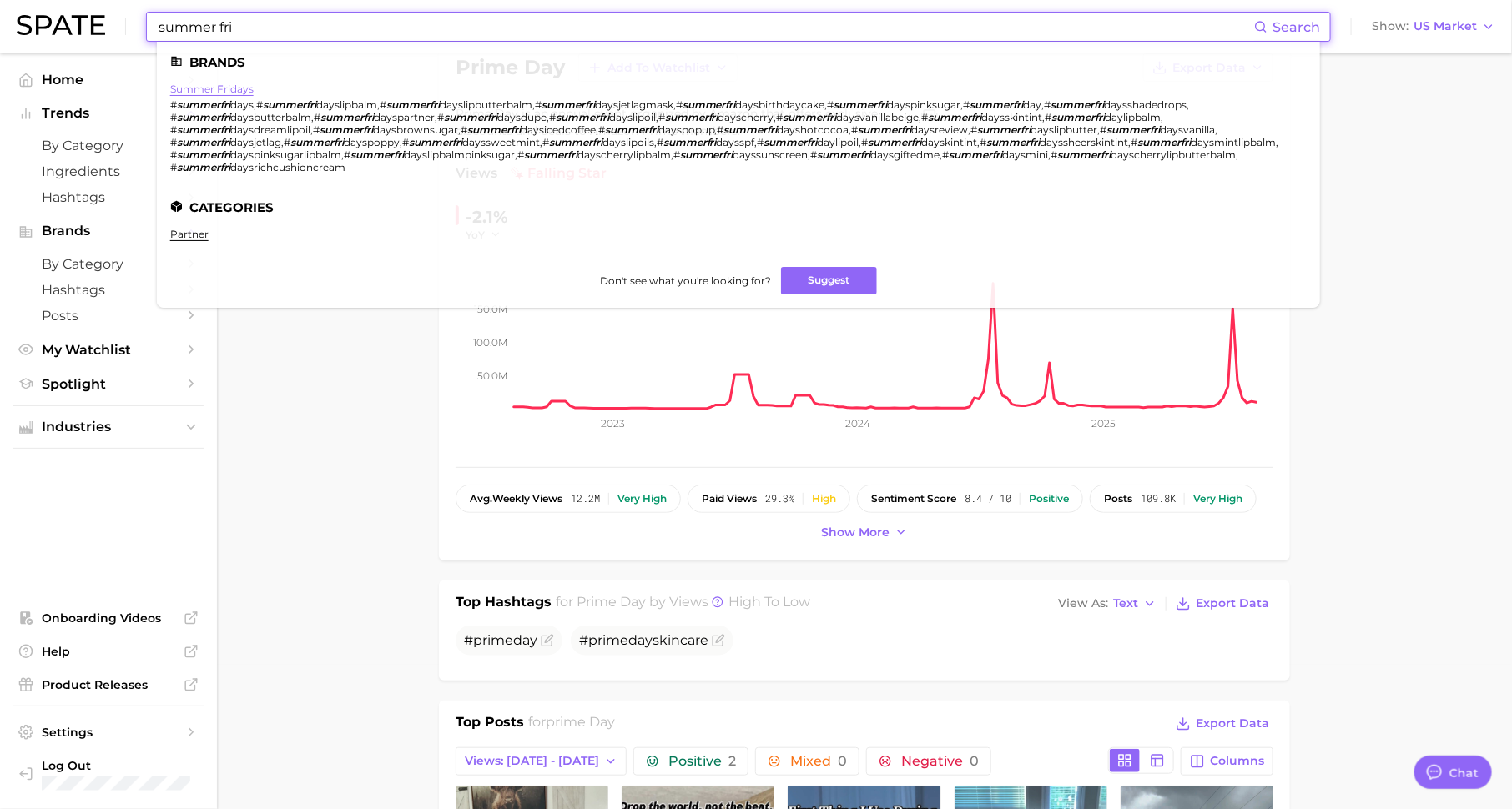
type input "summer fri"
click at [219, 86] on link "summer fridays" at bounding box center [212, 88] width 83 height 13
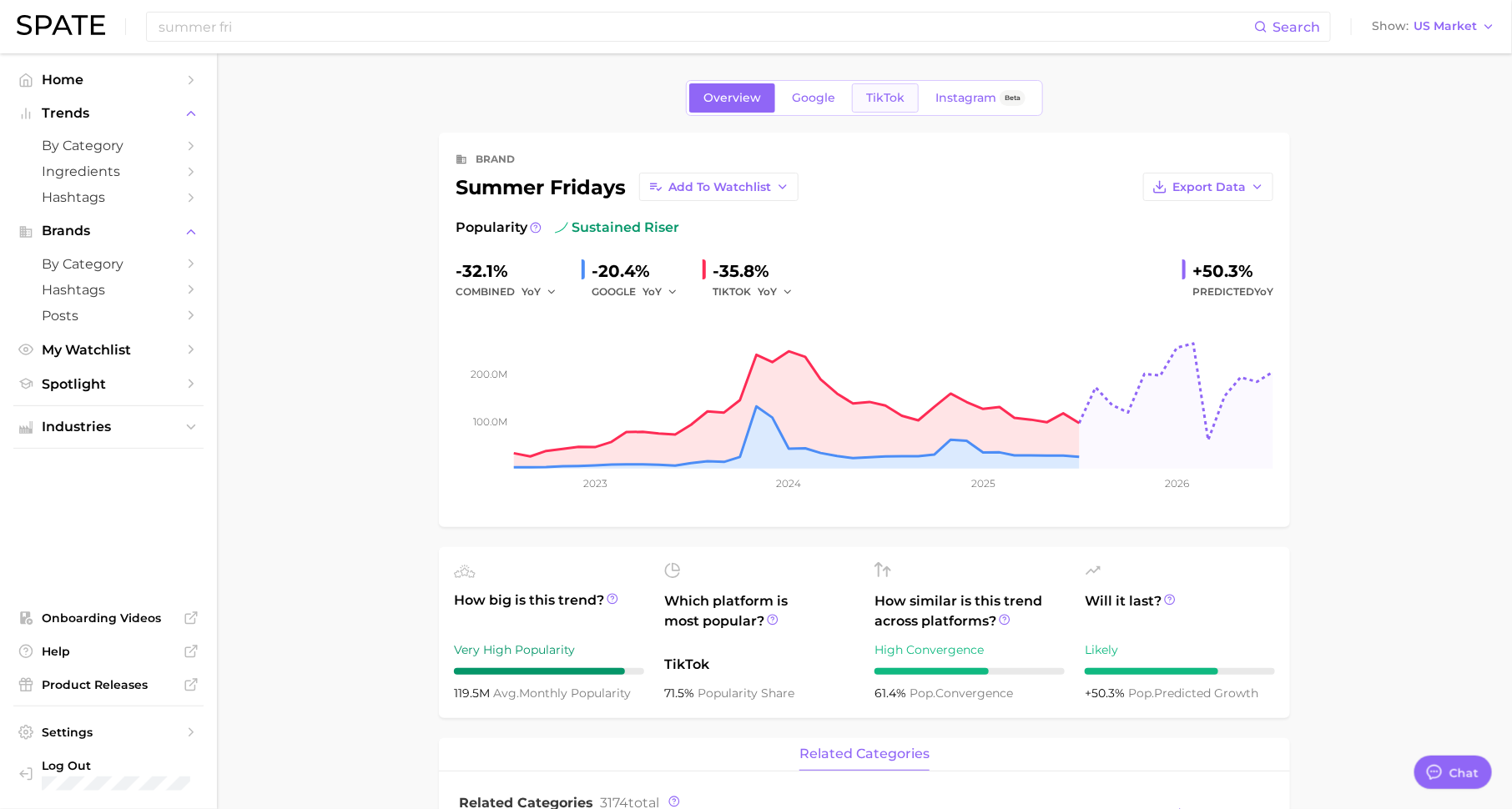
click at [867, 95] on span "TikTok" at bounding box center [885, 98] width 38 height 14
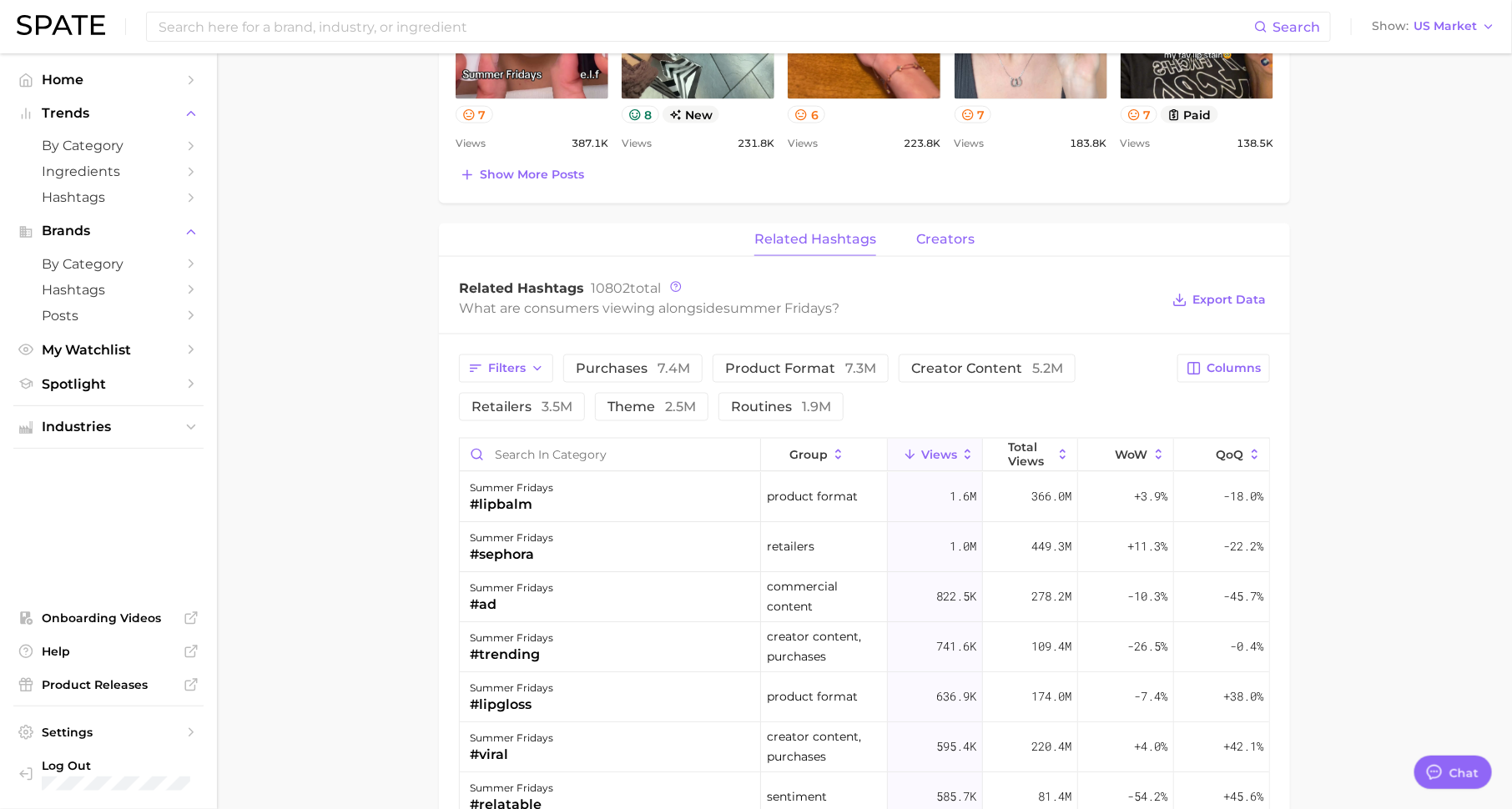
click at [933, 234] on span "creators" at bounding box center [946, 239] width 59 height 15
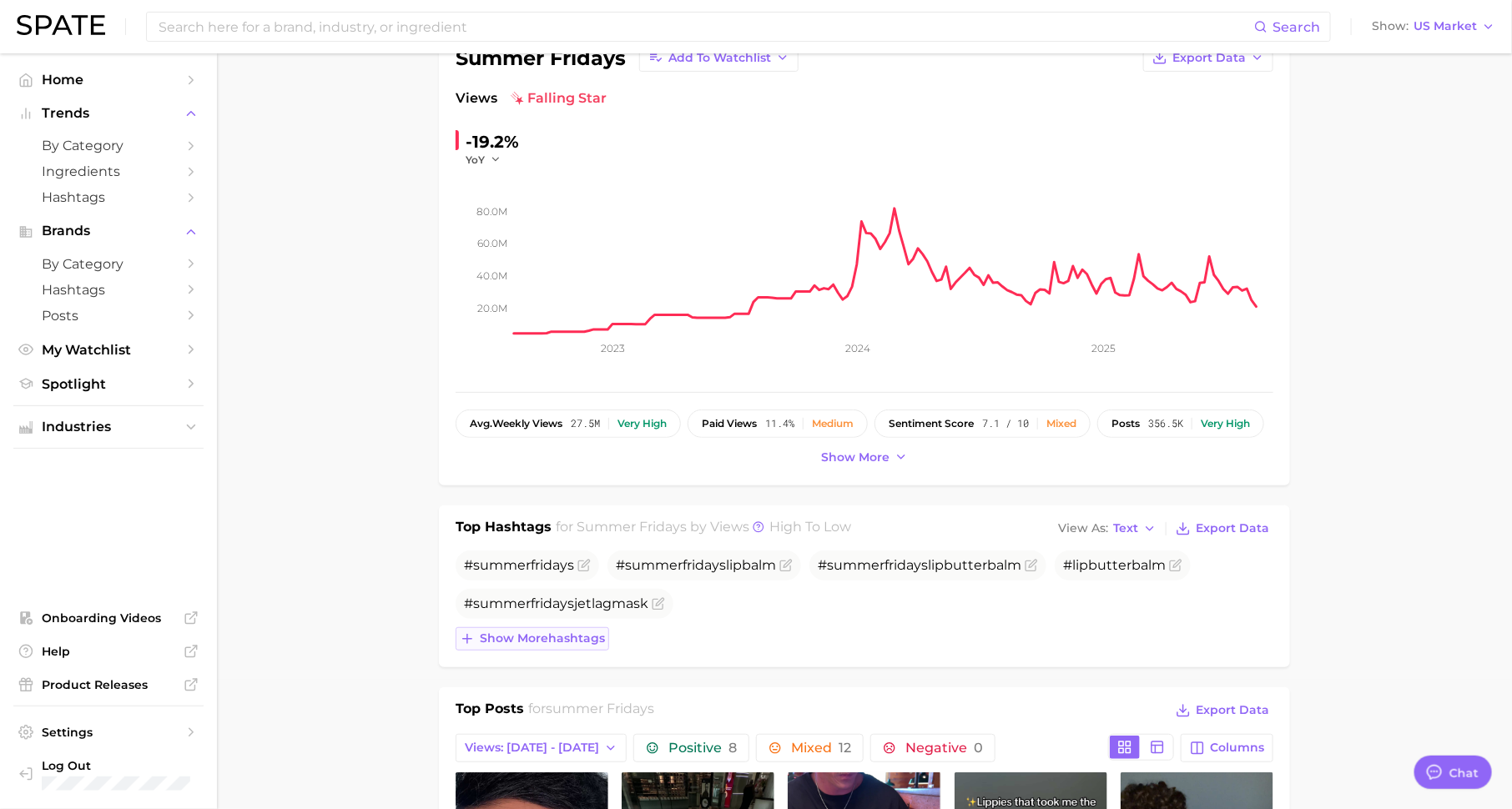
click at [525, 639] on span "Show more hashtags" at bounding box center [543, 638] width 125 height 14
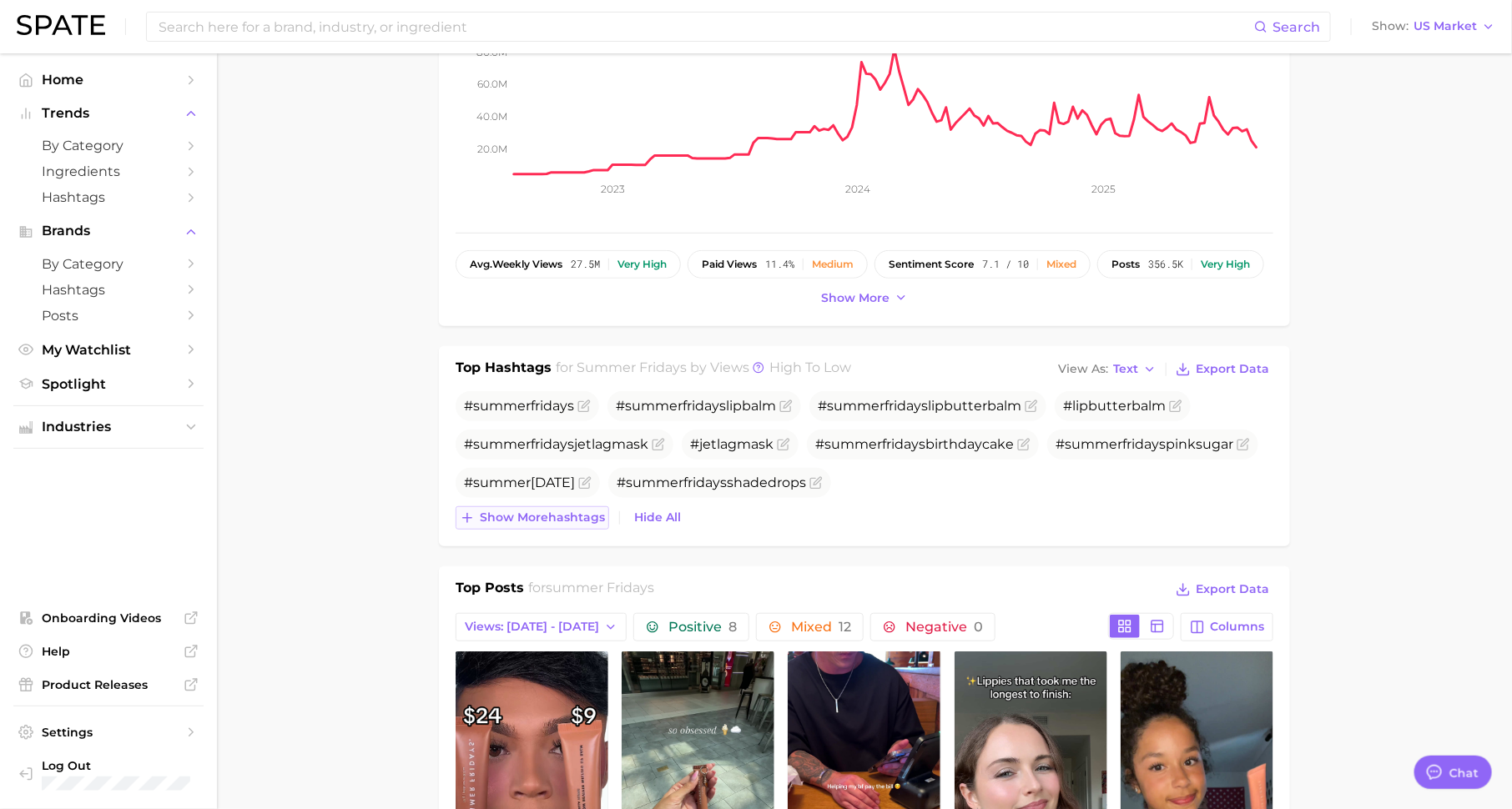
click at [533, 517] on span "Show more hashtags" at bounding box center [543, 517] width 125 height 14
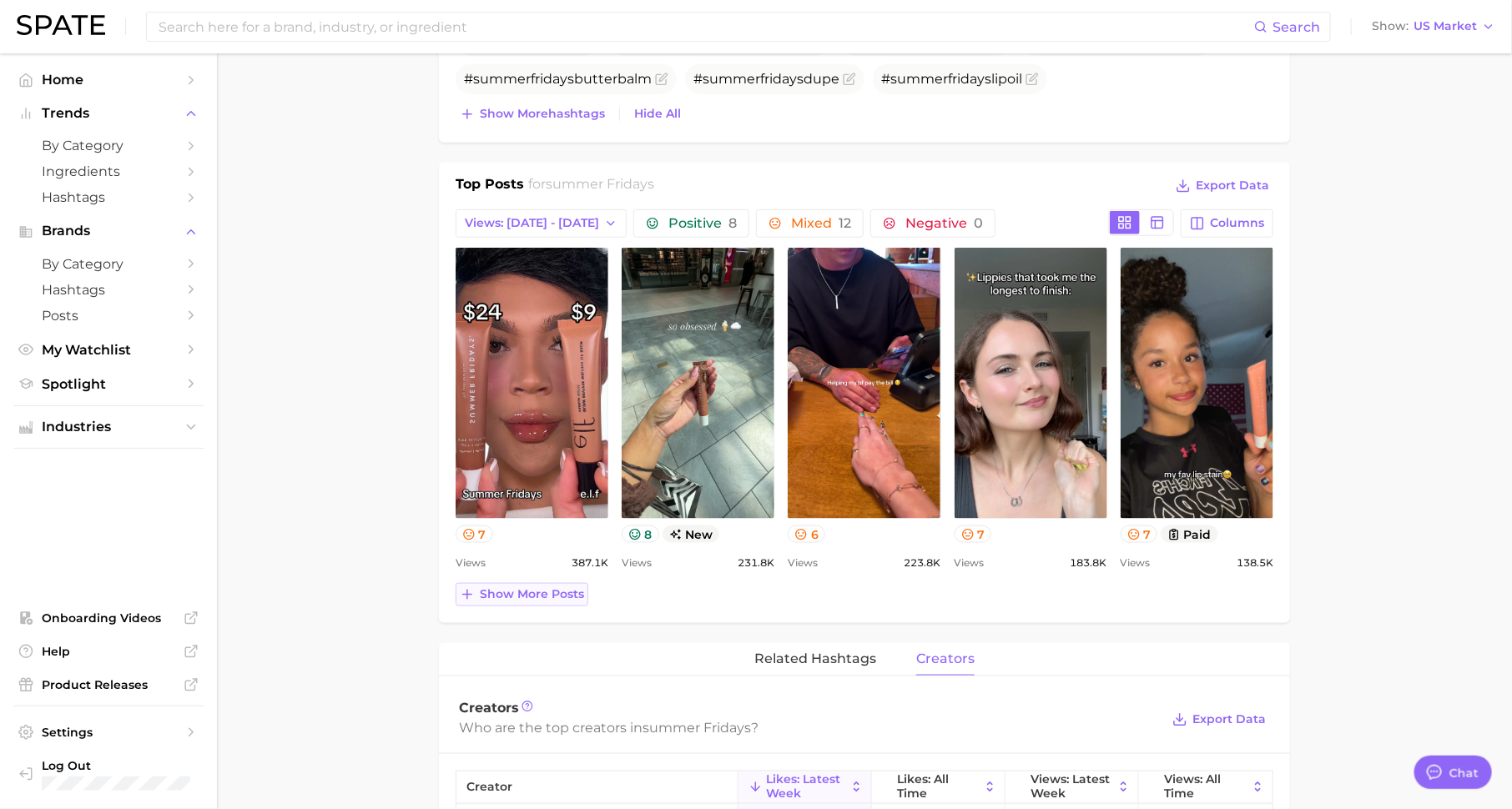
click at [537, 594] on span "Show more posts" at bounding box center [532, 594] width 104 height 14
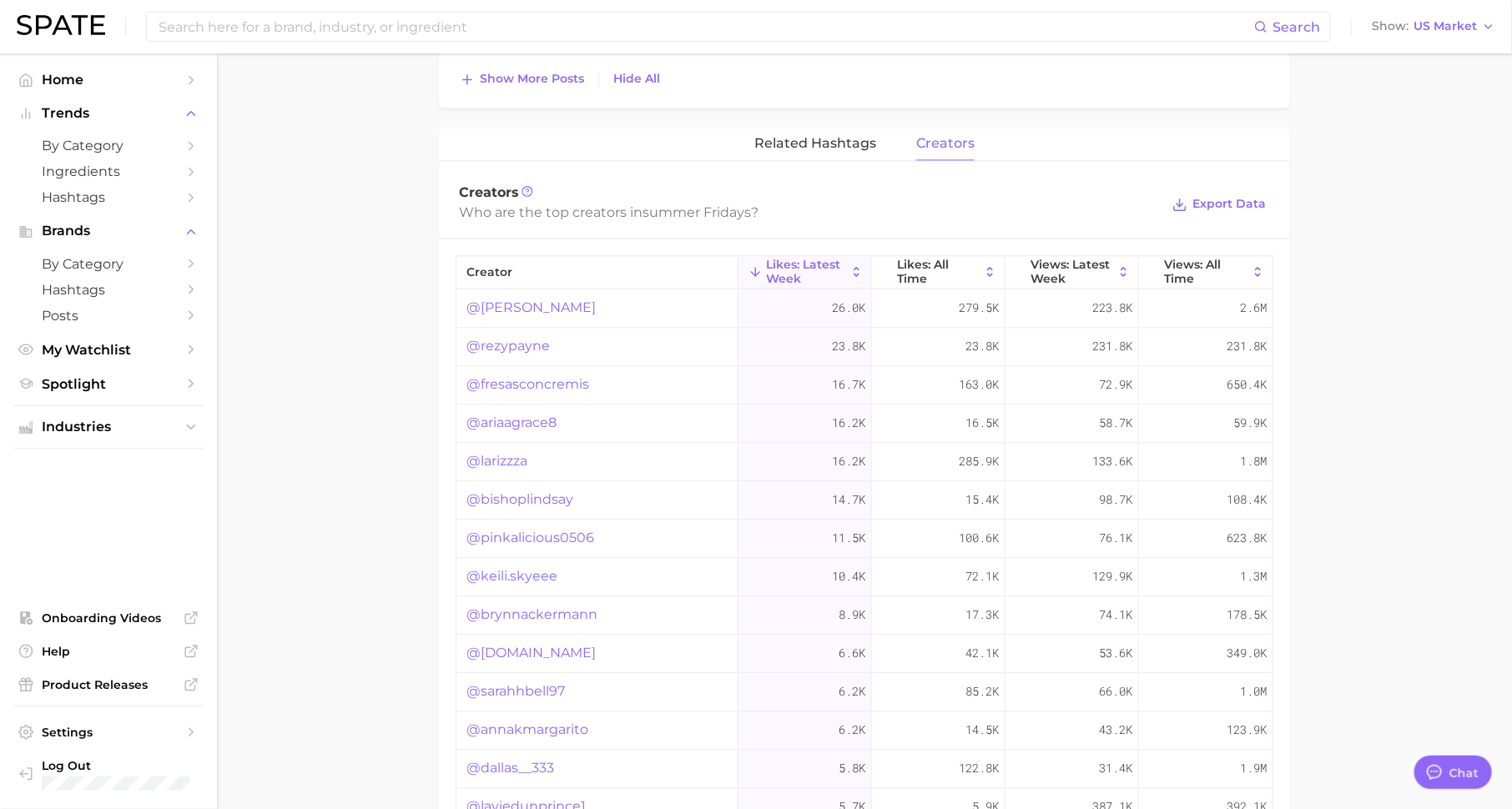
scroll to position [1547, 0]
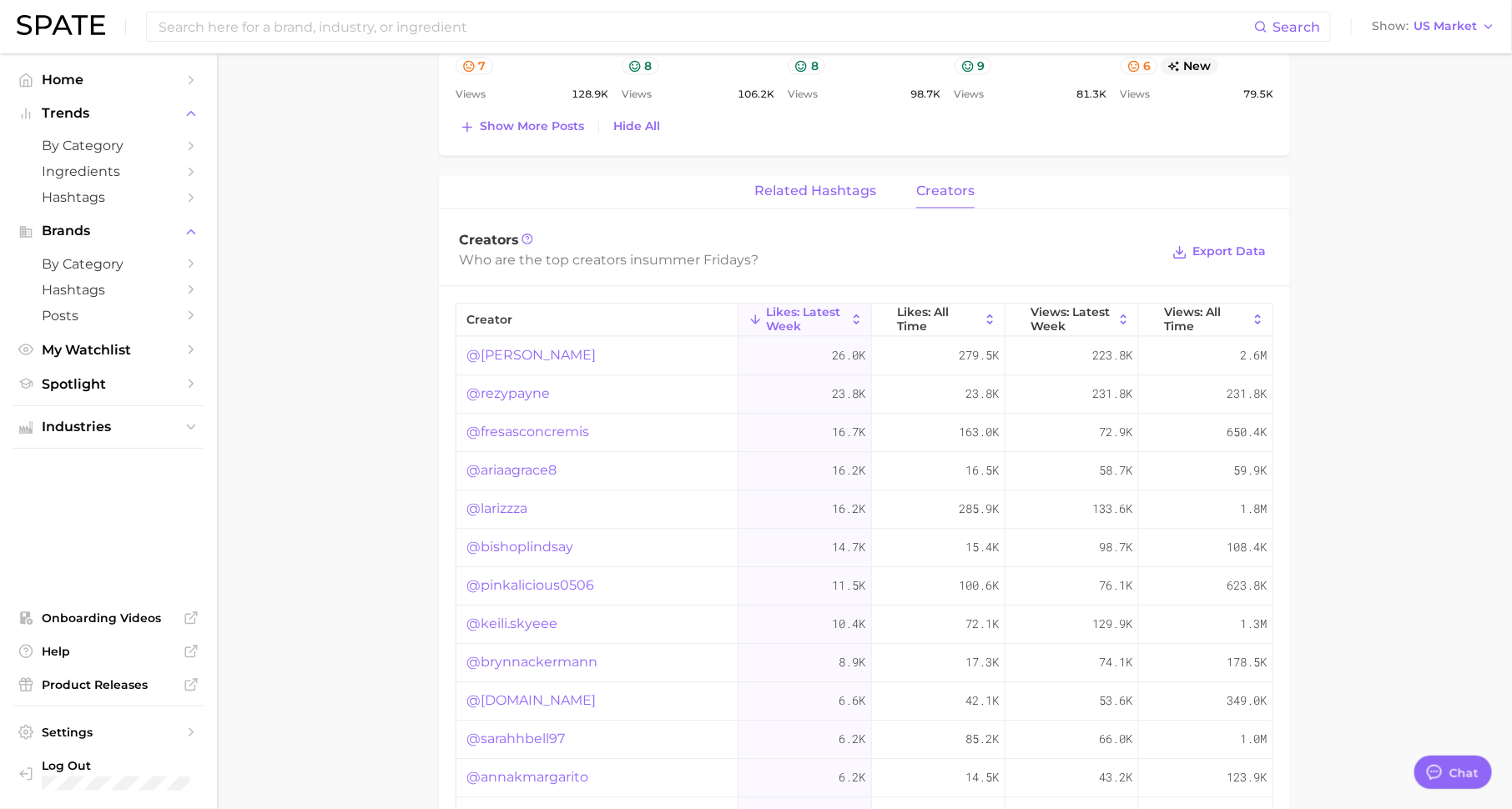
click at [787, 183] on span "related hashtags" at bounding box center [815, 190] width 122 height 15
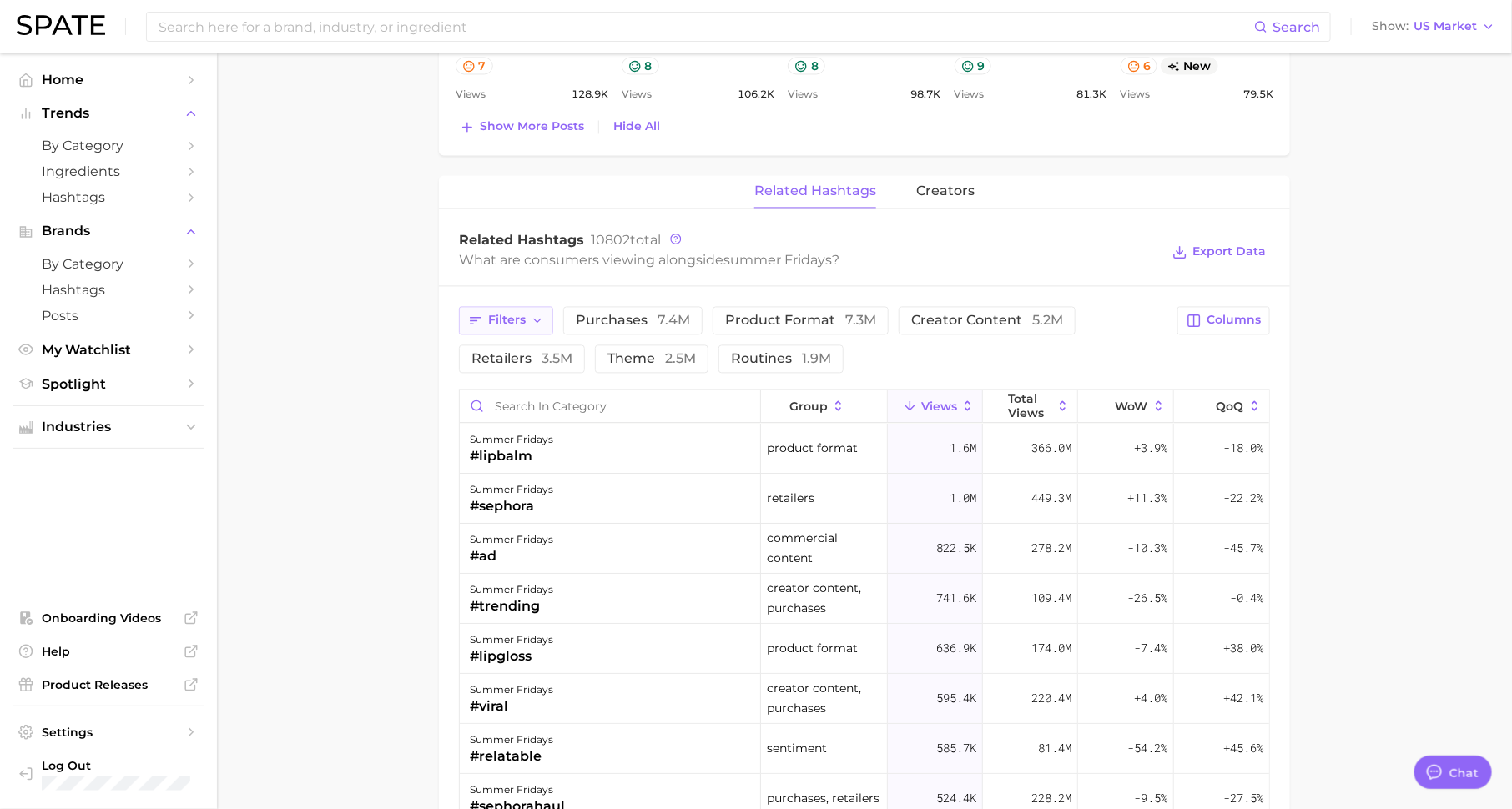
click at [510, 317] on span "Filters" at bounding box center [507, 319] width 37 height 14
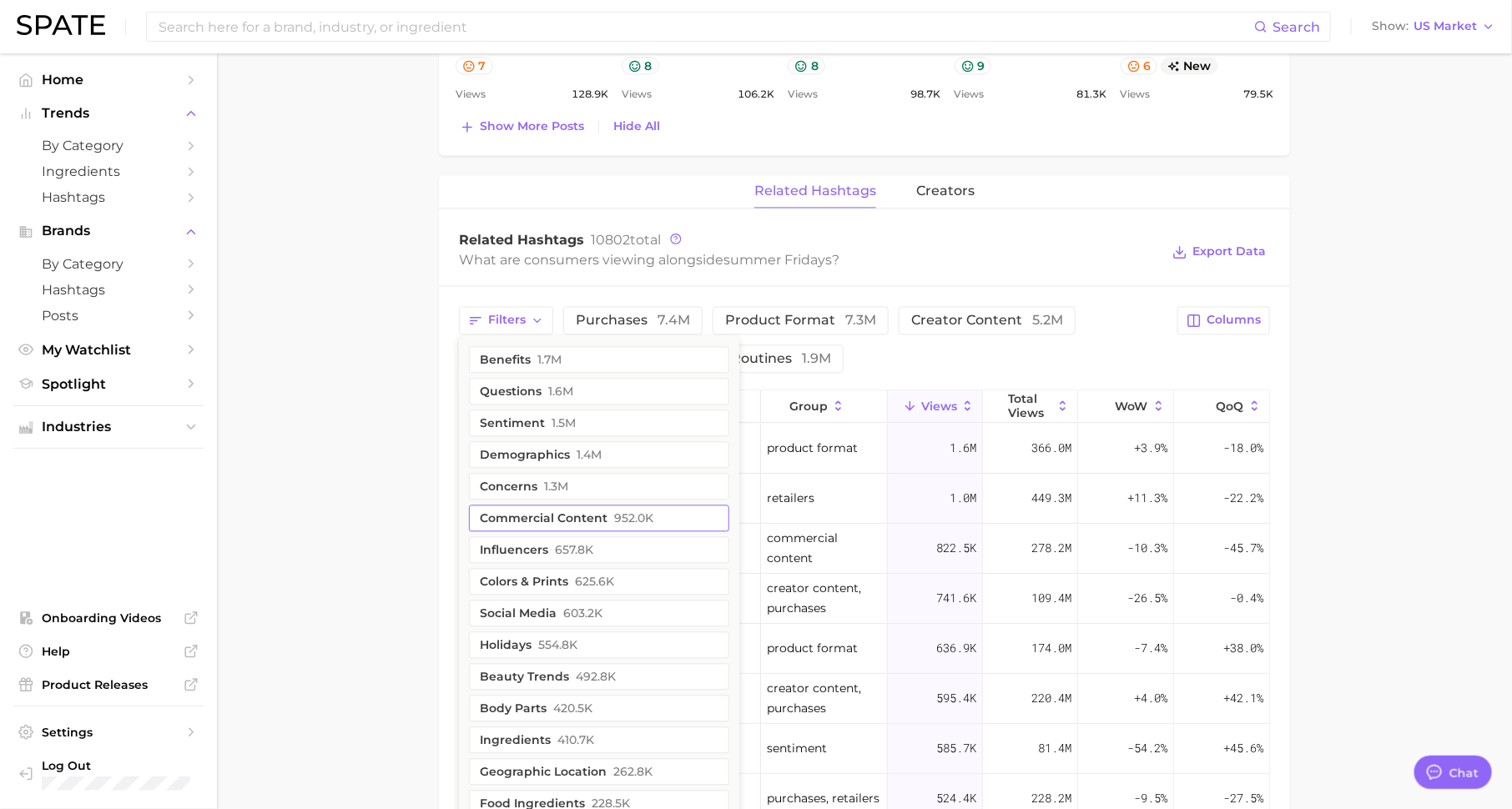
click at [686, 510] on button "commercial content 952.0k" at bounding box center [599, 517] width 261 height 26
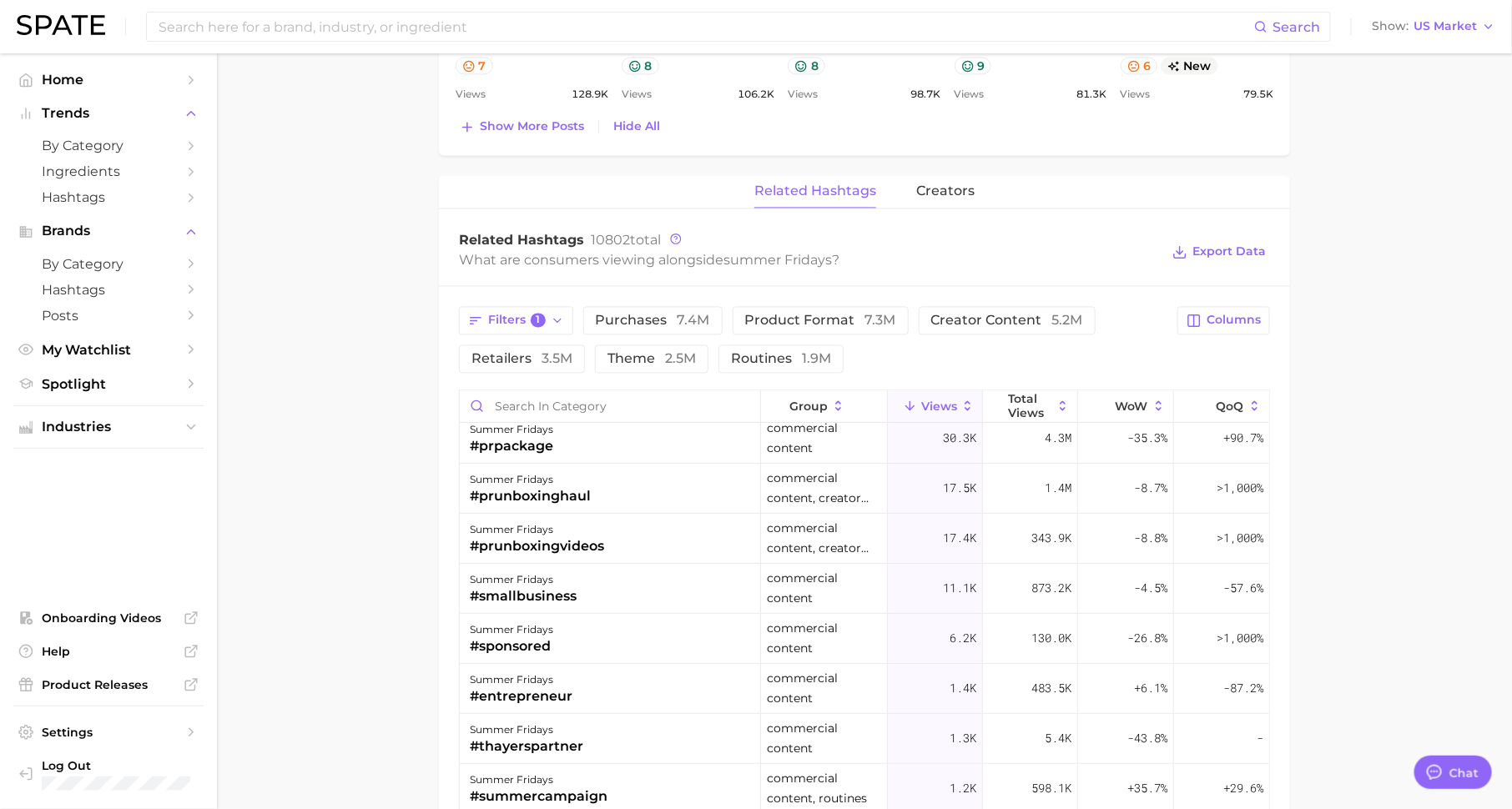
scroll to position [0, 0]
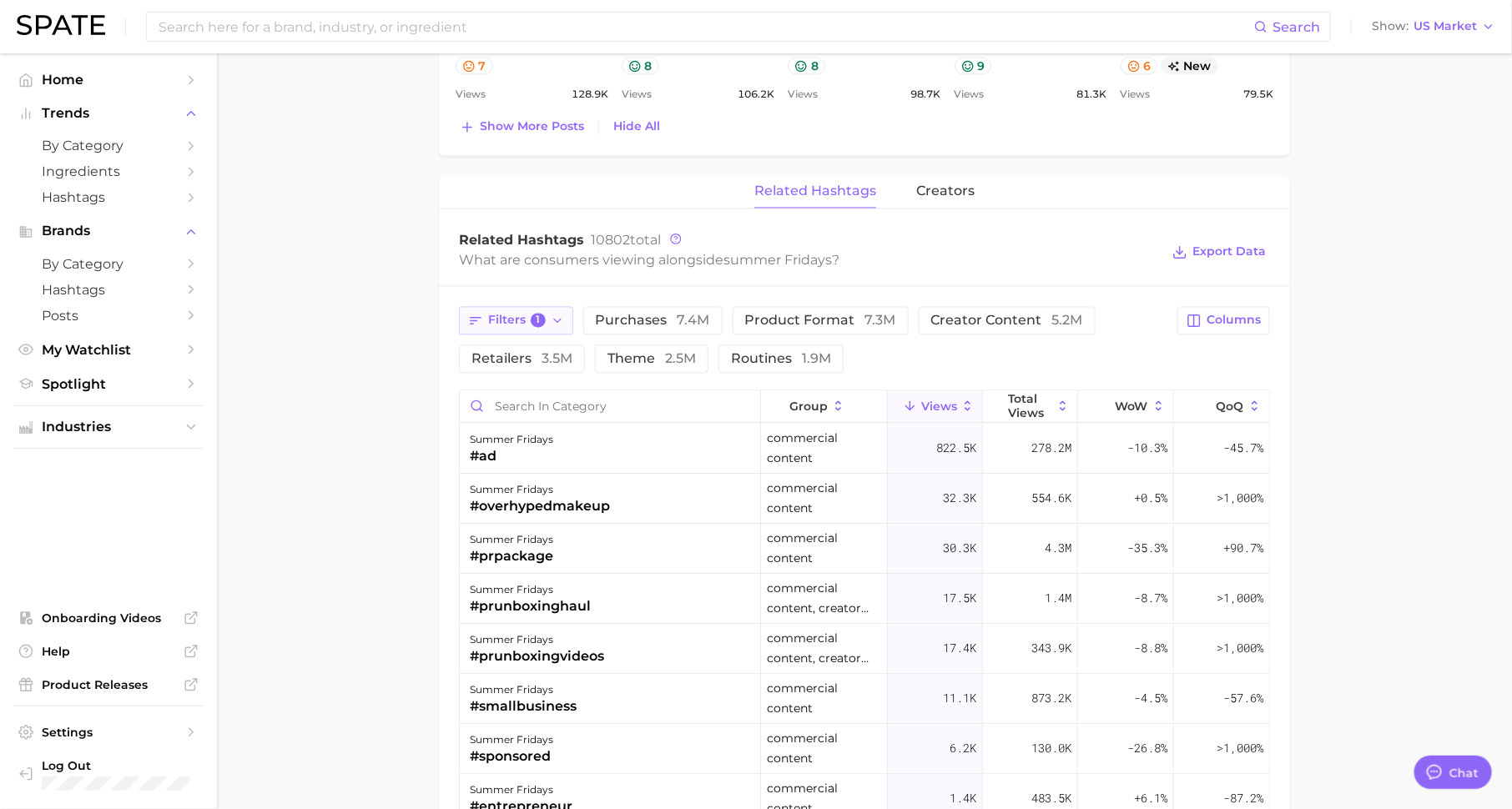
click at [520, 312] on span "Filters 1" at bounding box center [516, 319] width 58 height 15
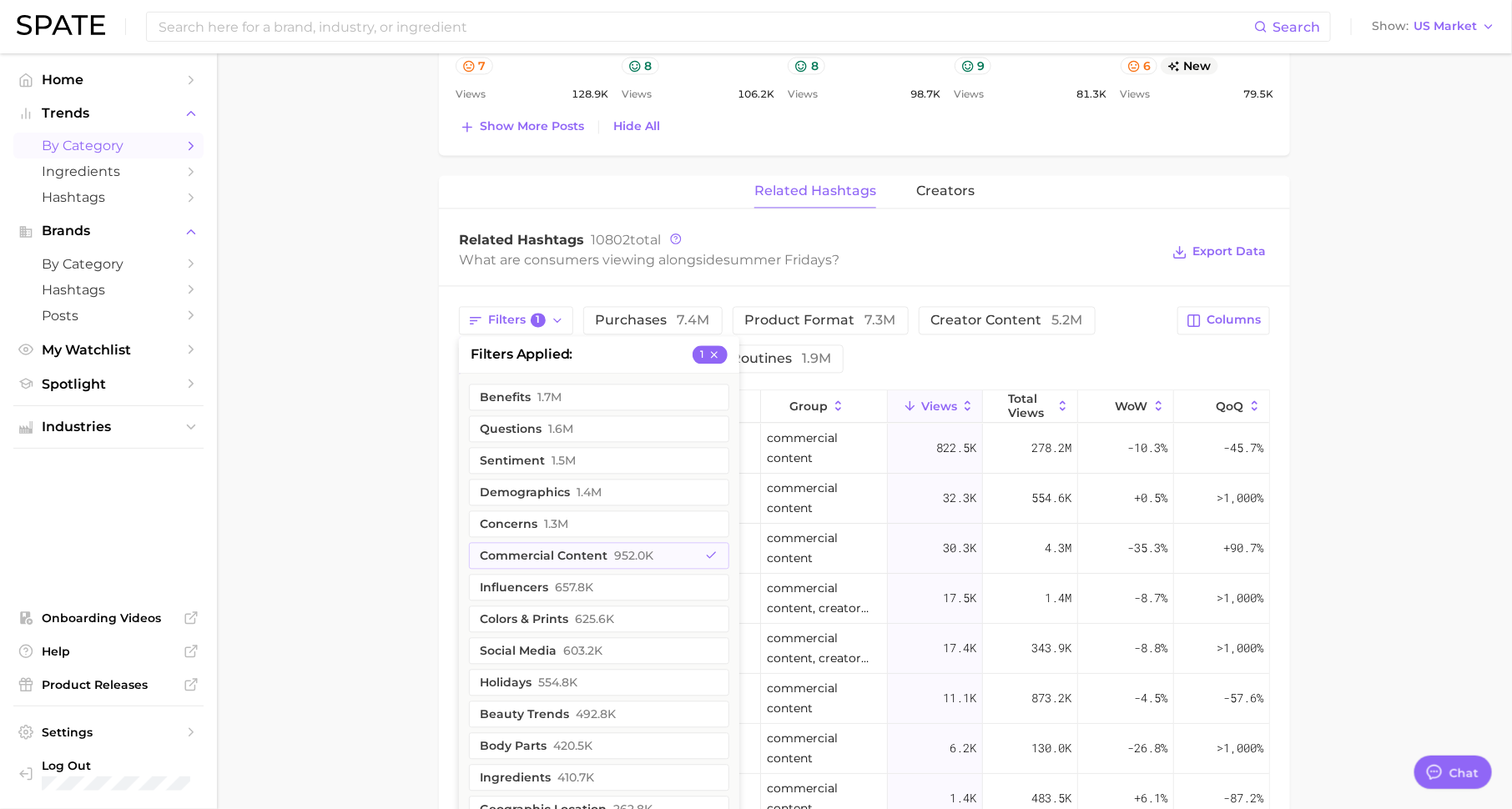
click at [144, 147] on span "by Category" at bounding box center [109, 145] width 133 height 16
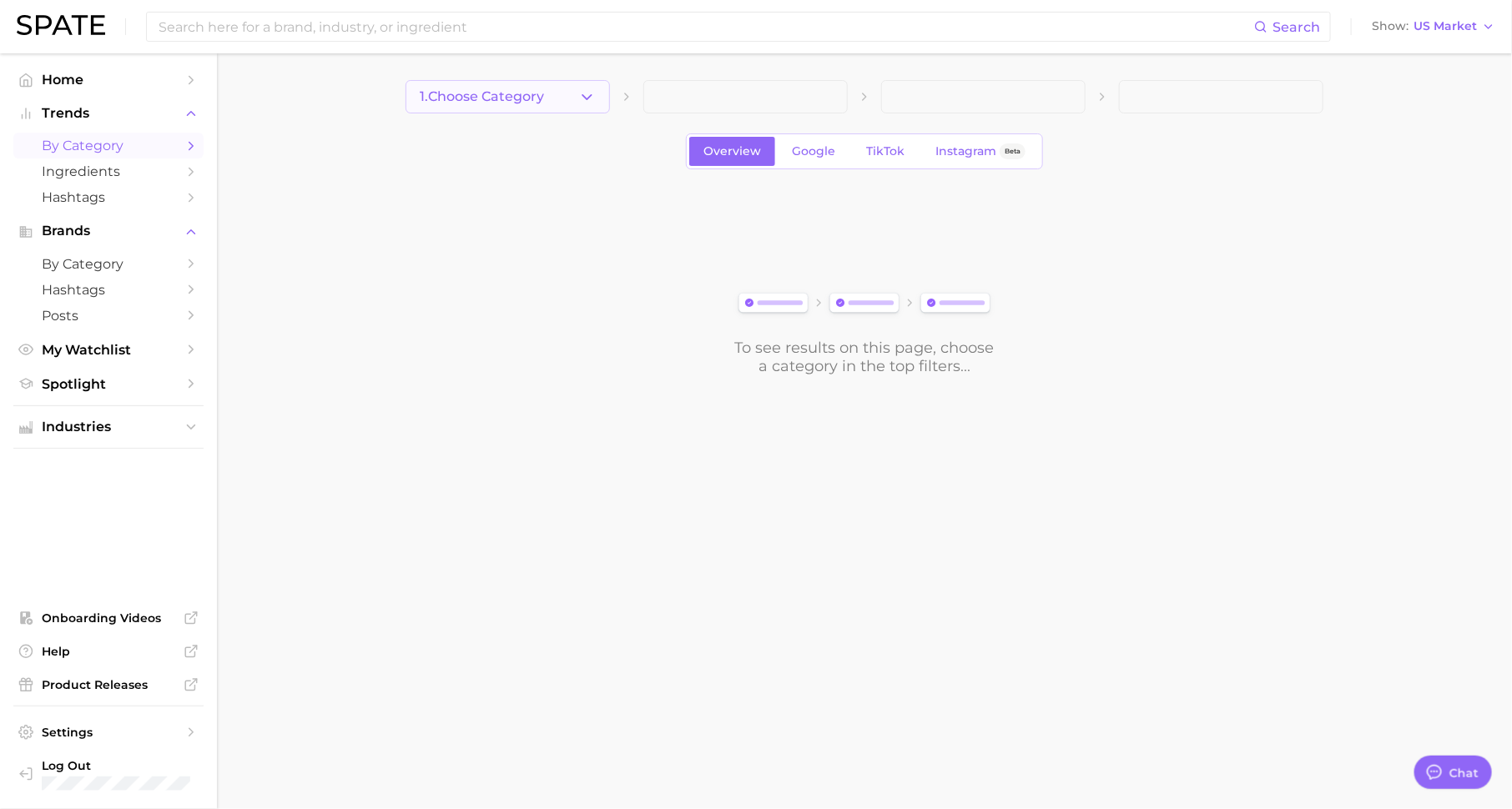
click at [535, 87] on button "1. Choose Category" at bounding box center [508, 97] width 205 height 33
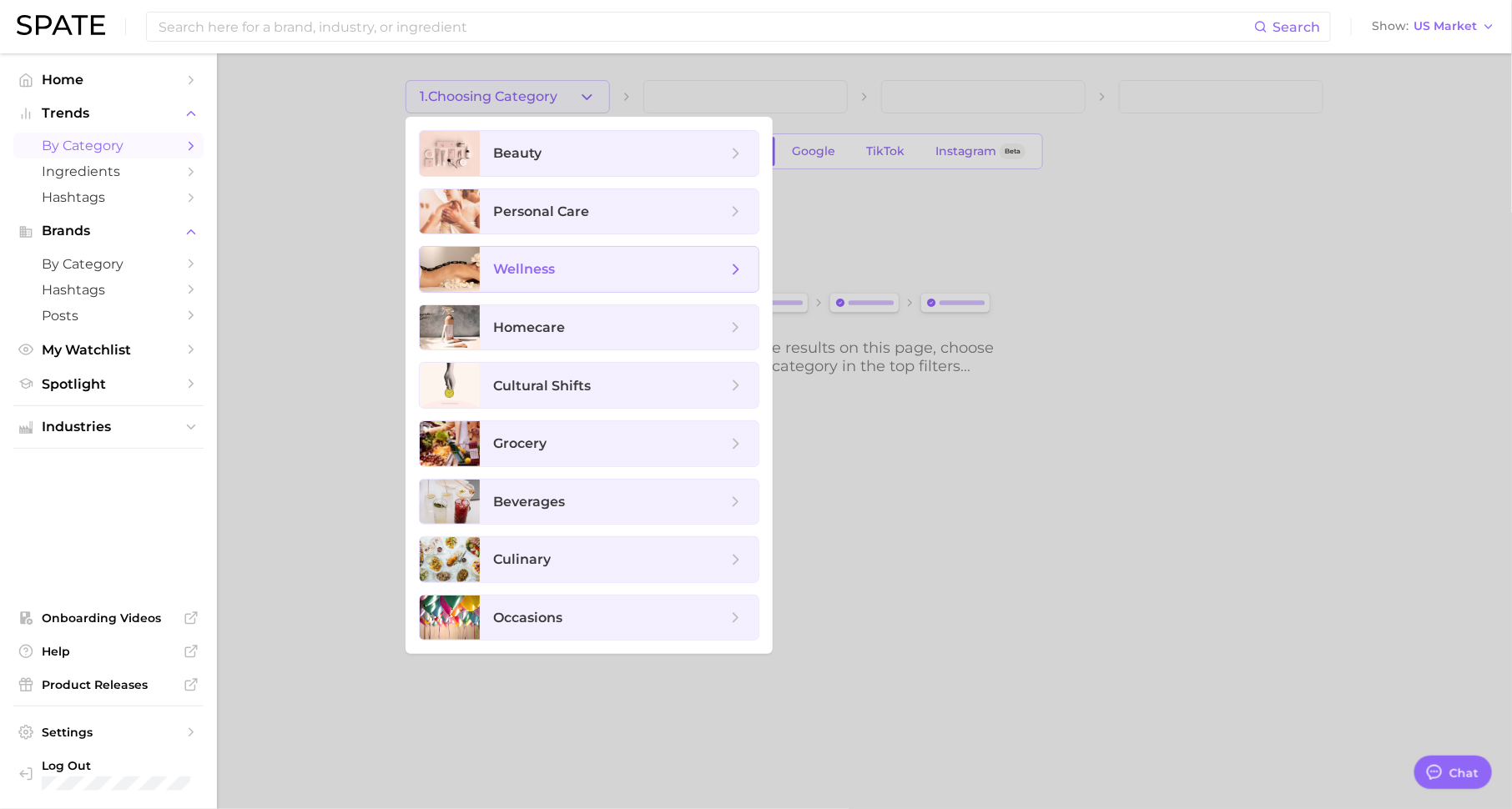
click at [580, 274] on span "wellness" at bounding box center [610, 269] width 233 height 19
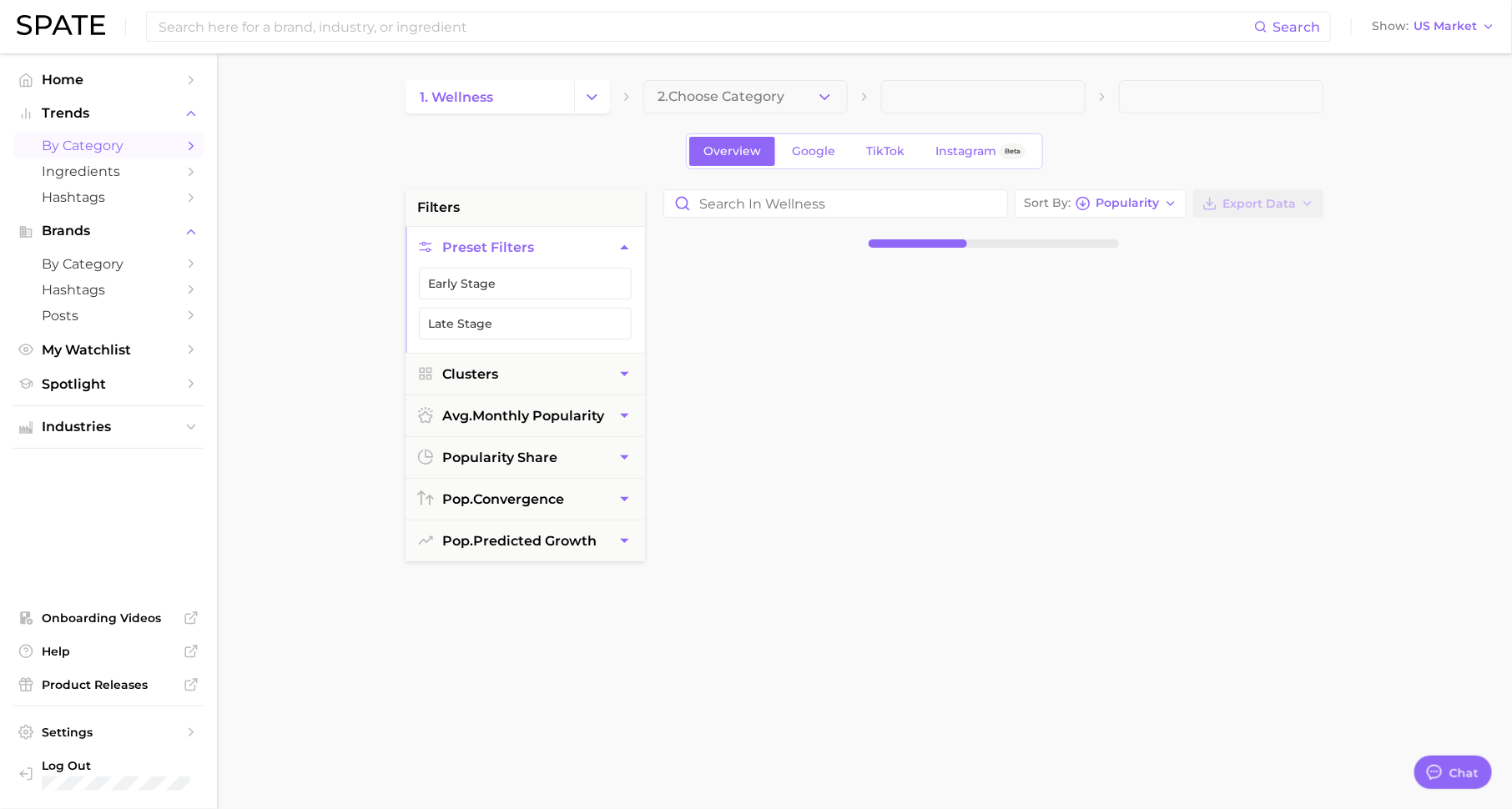
click at [827, 93] on icon "button" at bounding box center [825, 97] width 18 height 18
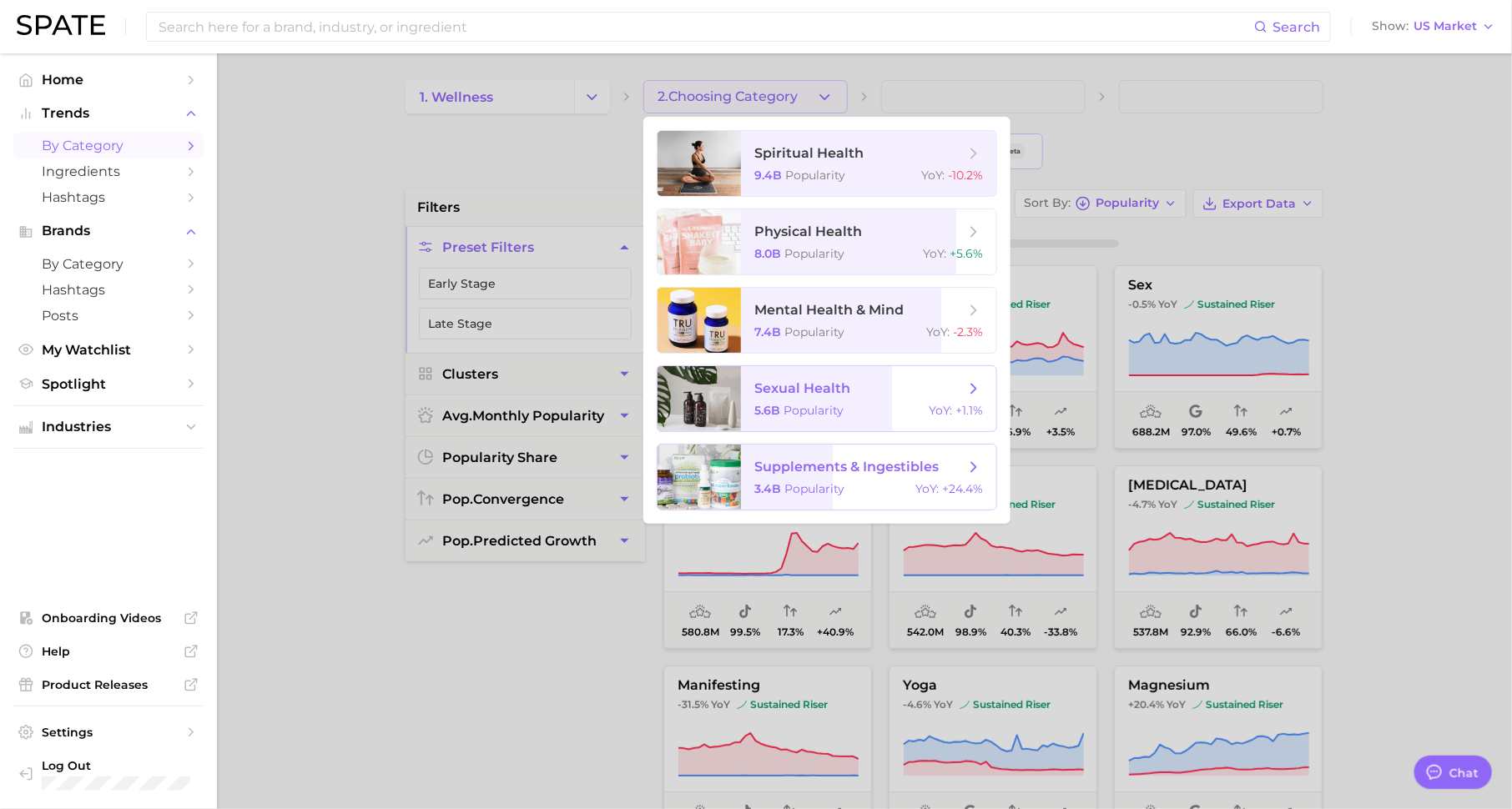
click at [842, 478] on span "supplements & ingestibles 3.4b Popularity YoY : +24.4%" at bounding box center [868, 477] width 256 height 65
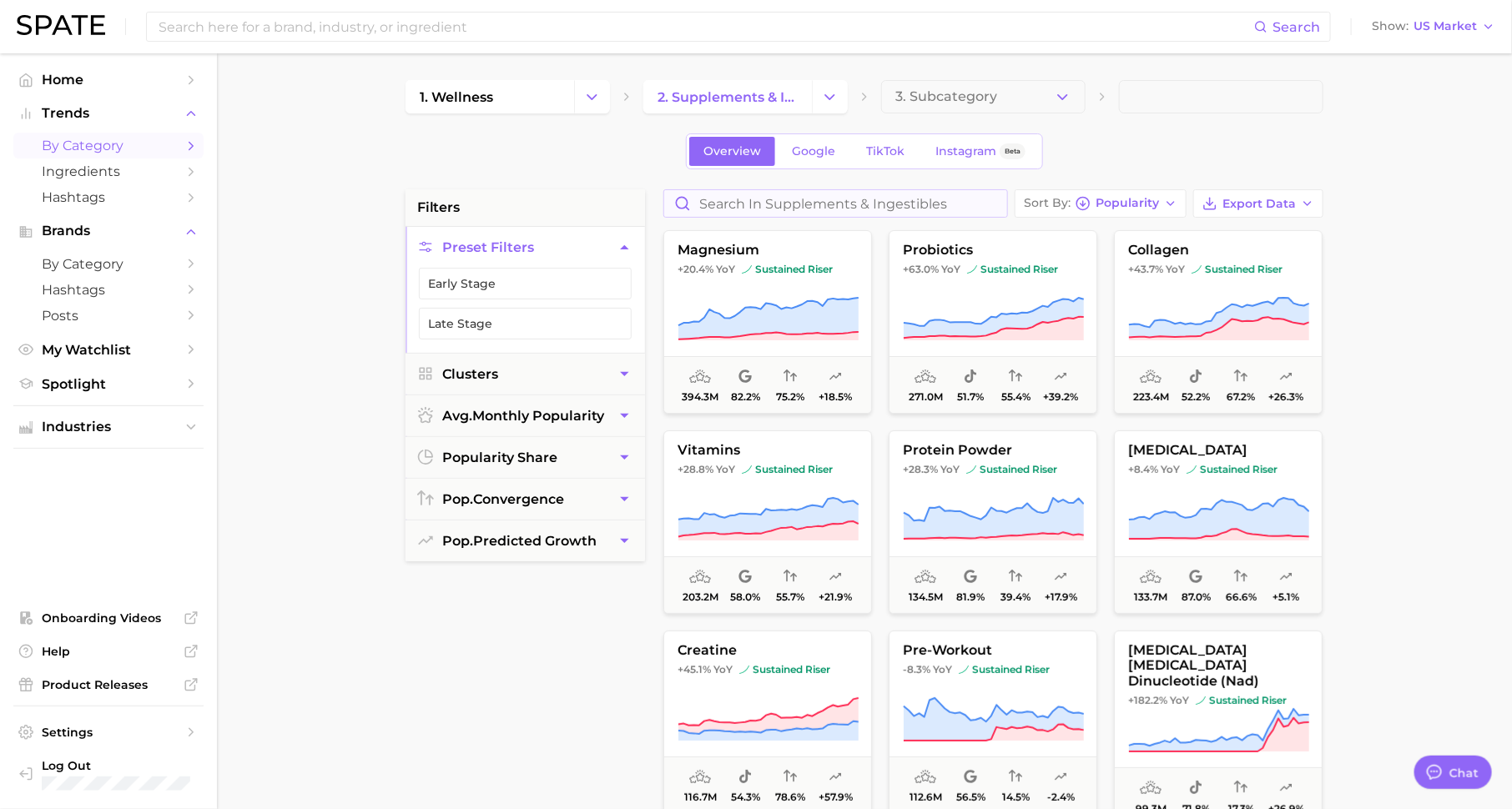
click at [598, 275] on button "Early Stage" at bounding box center [524, 283] width 213 height 31
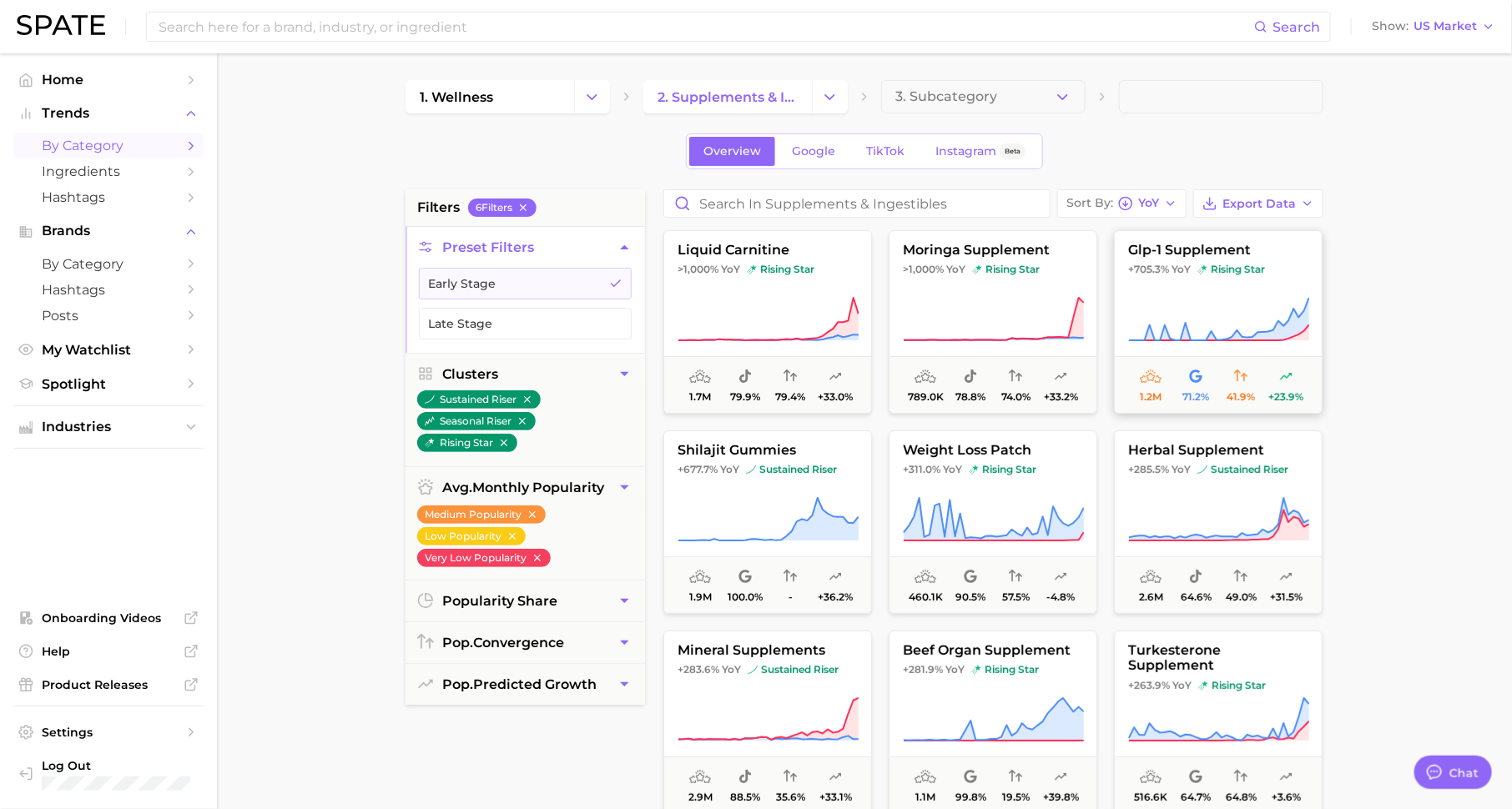
click at [1242, 322] on icon at bounding box center [1218, 319] width 181 height 47
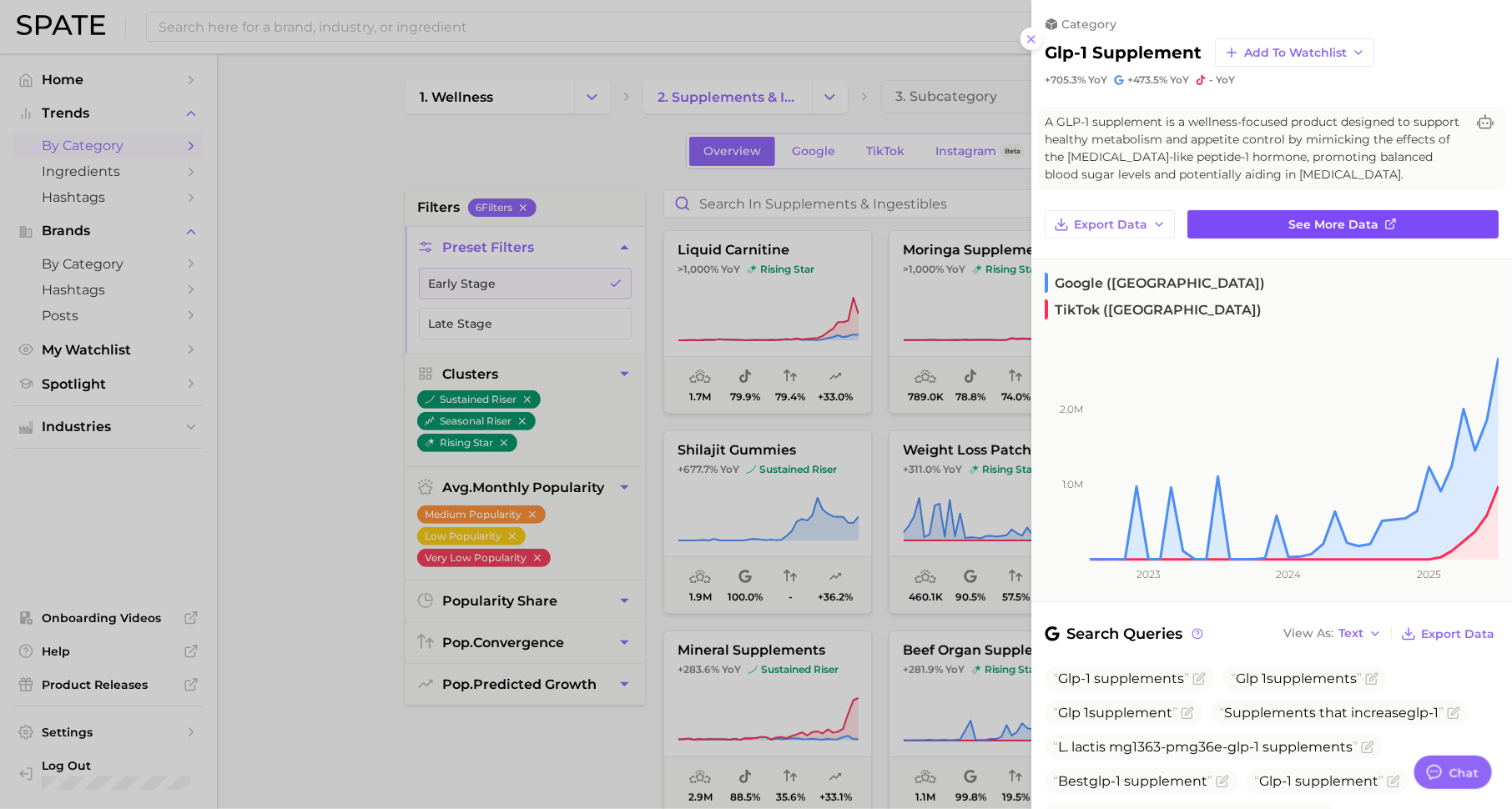
click at [1354, 230] on span "See more data" at bounding box center [1334, 224] width 90 height 14
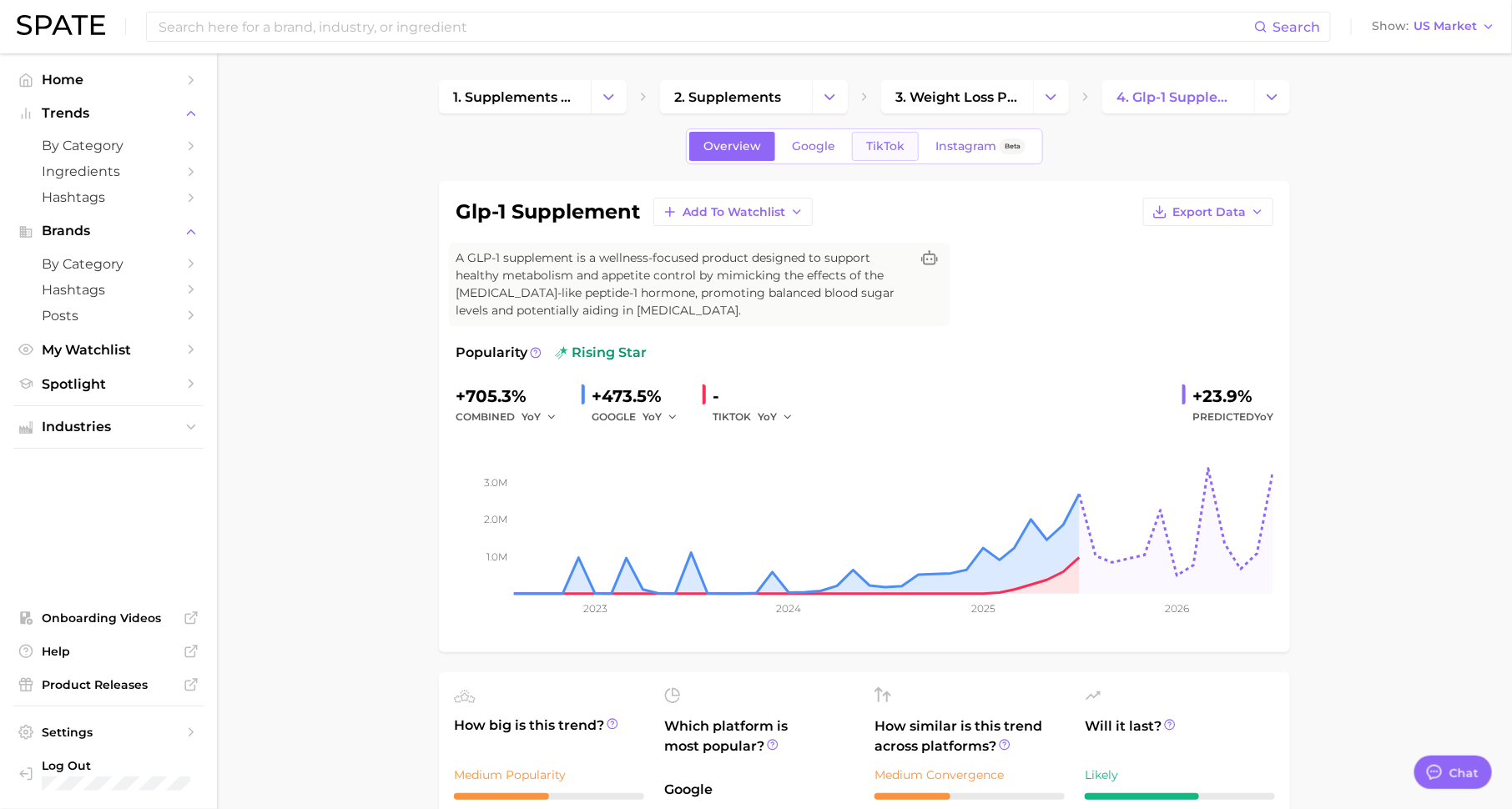
click at [888, 149] on span "TikTok" at bounding box center [885, 146] width 38 height 14
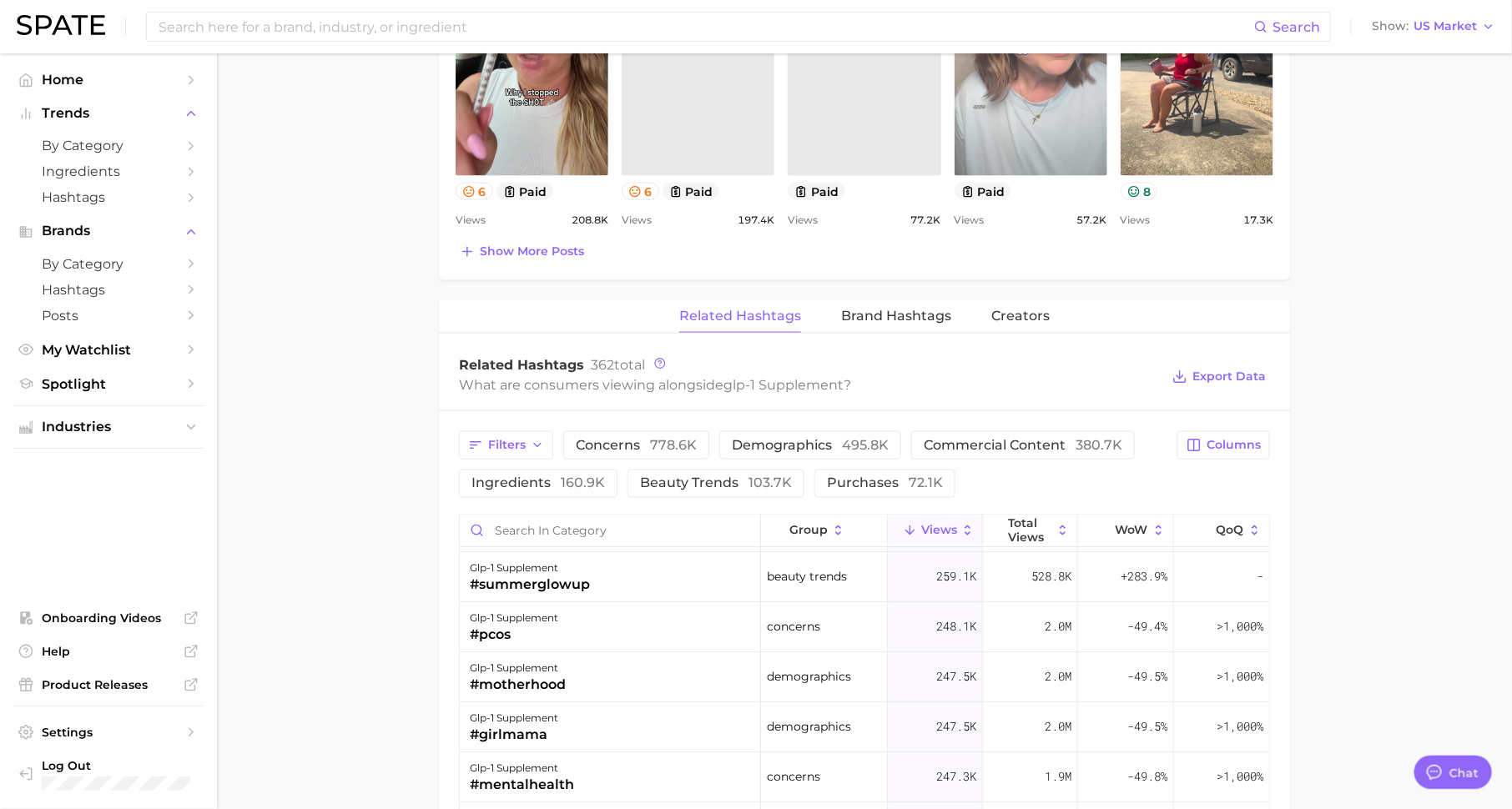
scroll to position [52, 0]
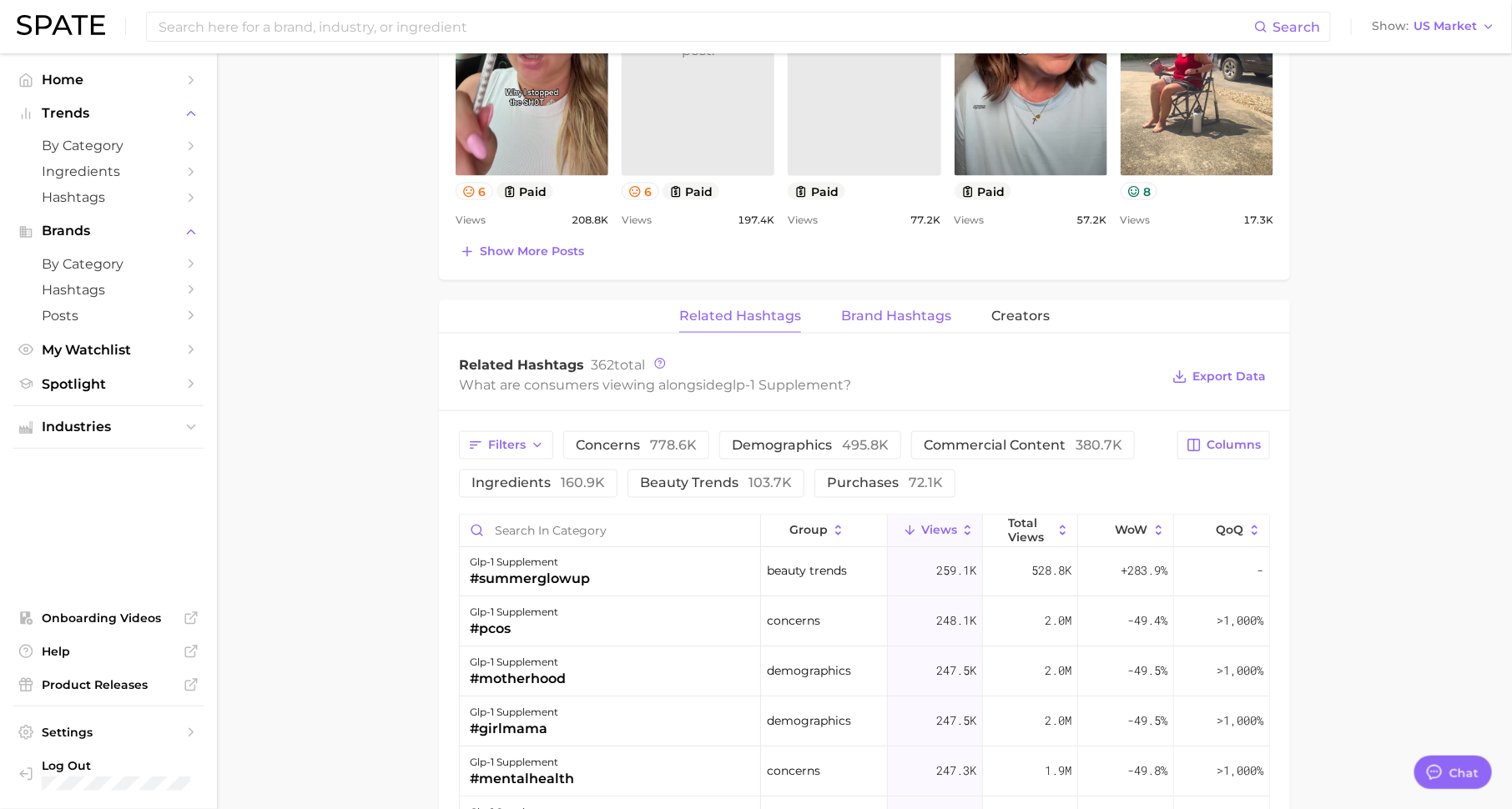
click at [885, 318] on span "Brand Hashtags" at bounding box center [896, 315] width 110 height 15
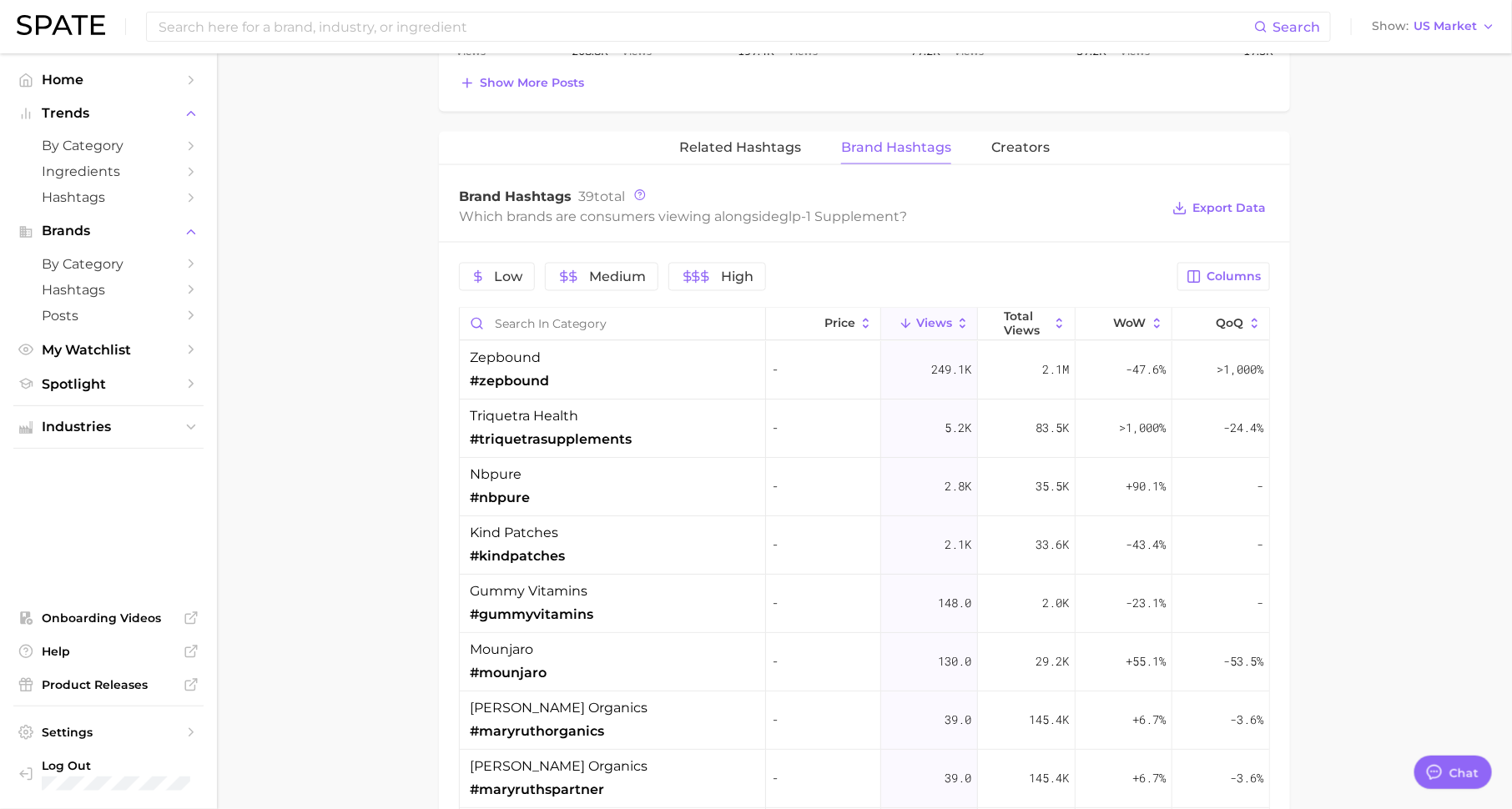
scroll to position [1238, 0]
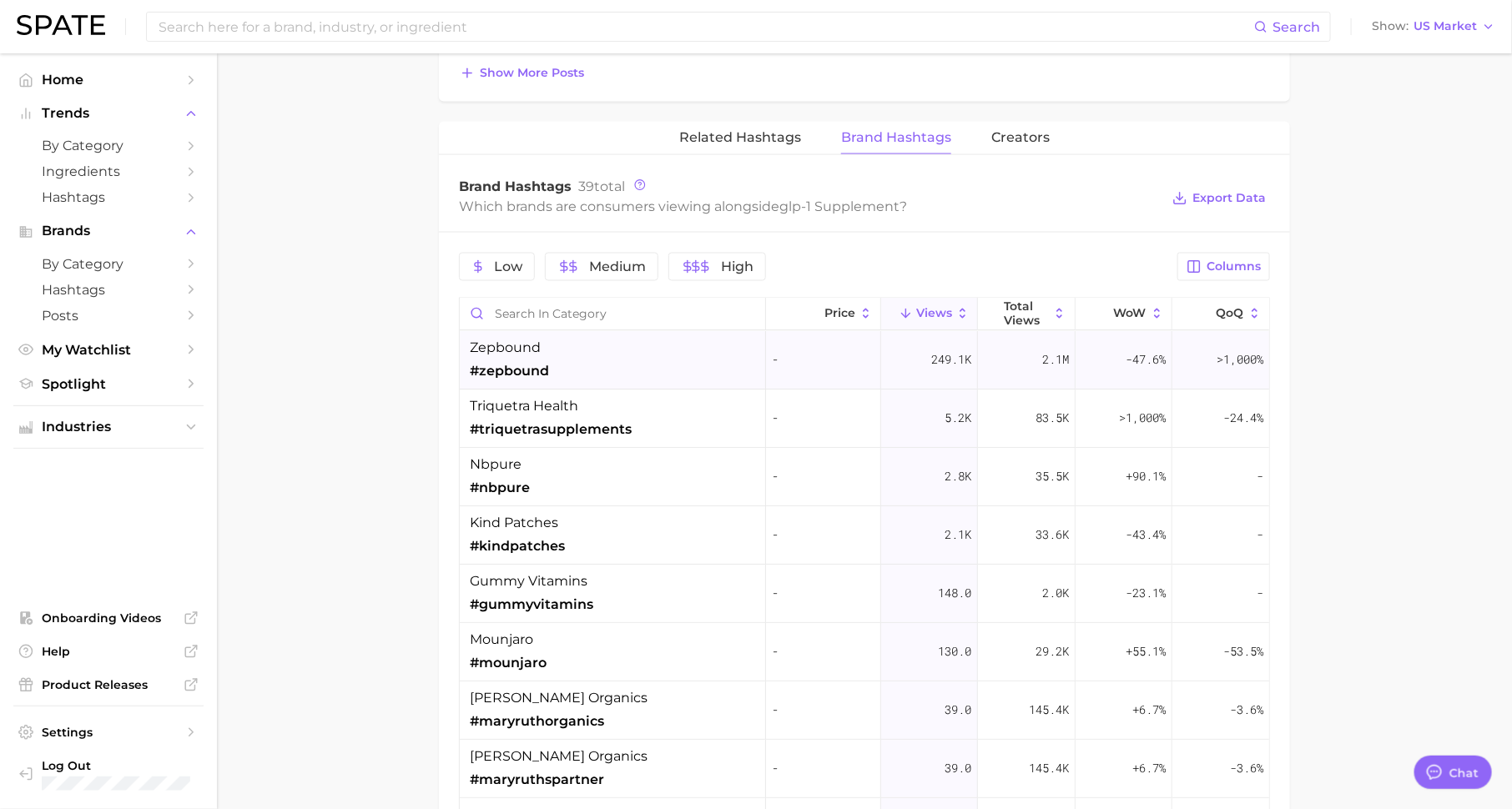
click at [631, 358] on div "zepbound #zepbound" at bounding box center [612, 361] width 306 height 59
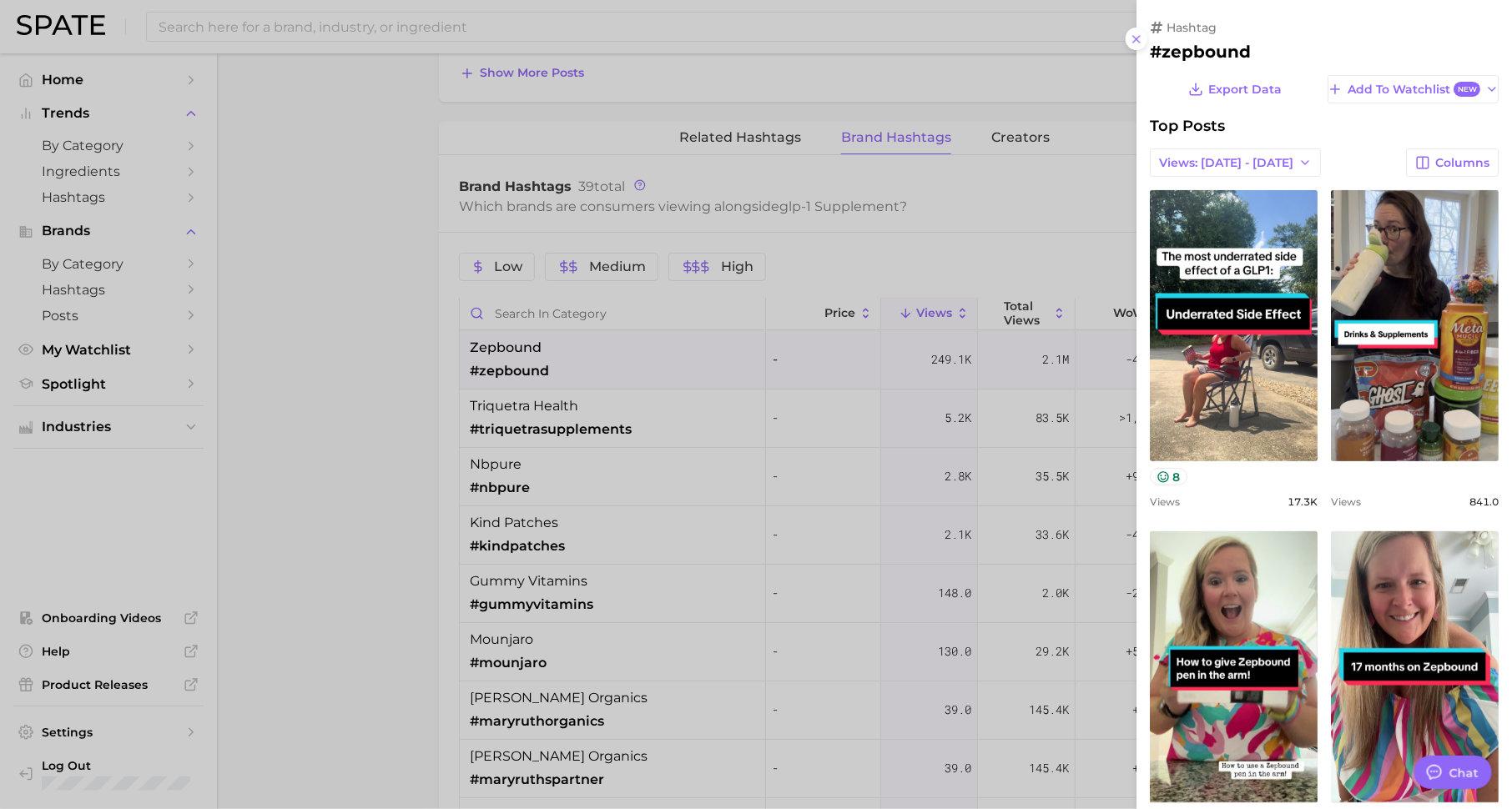
scroll to position [0, 0]
click at [677, 446] on div at bounding box center [756, 404] width 1512 height 809
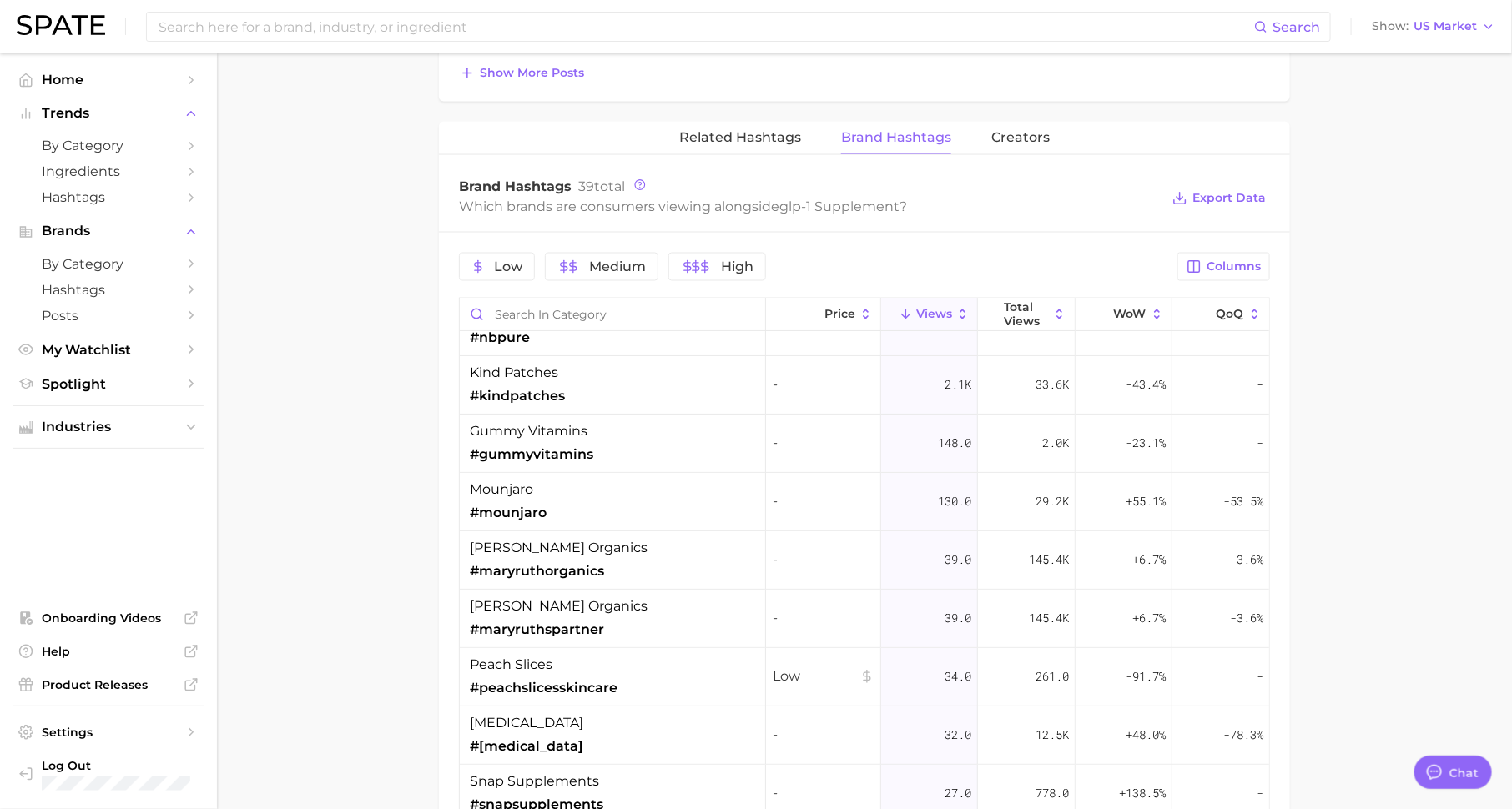
scroll to position [152, 0]
click at [680, 552] on div "[PERSON_NAME] organics #maryruthorganics" at bounding box center [612, 559] width 306 height 59
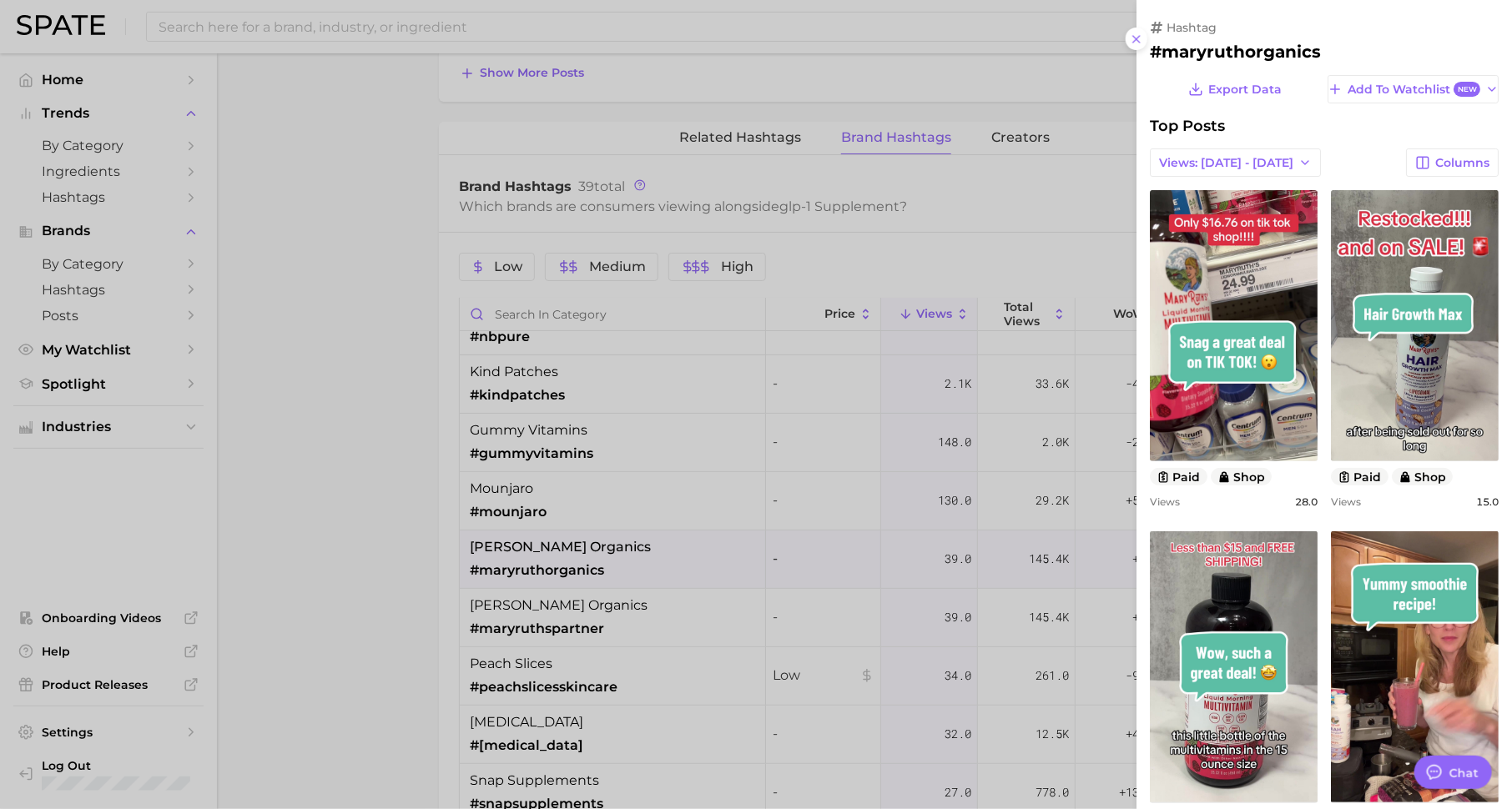
scroll to position [0, 0]
click at [681, 634] on div at bounding box center [756, 404] width 1512 height 809
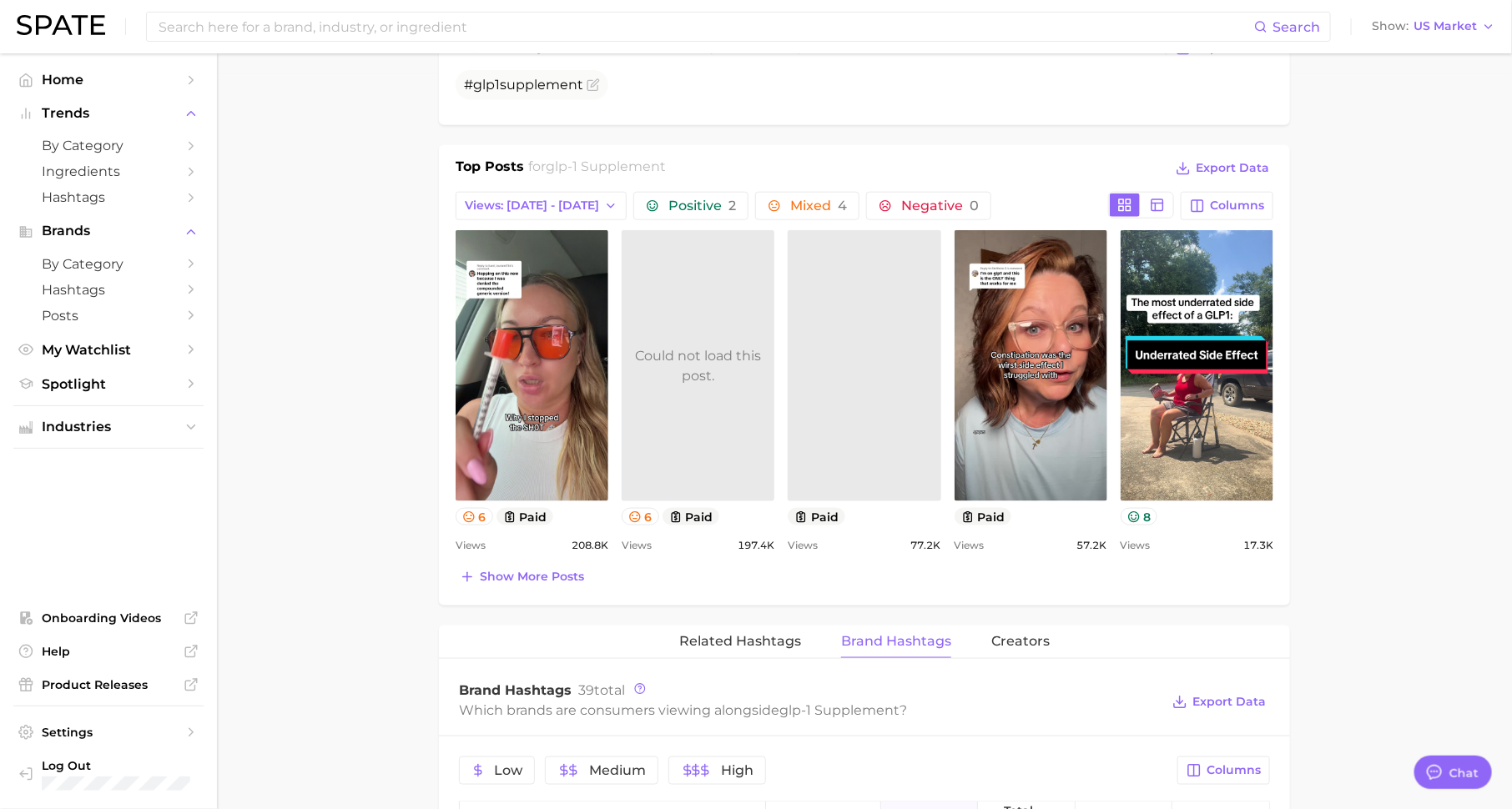
scroll to position [674, 0]
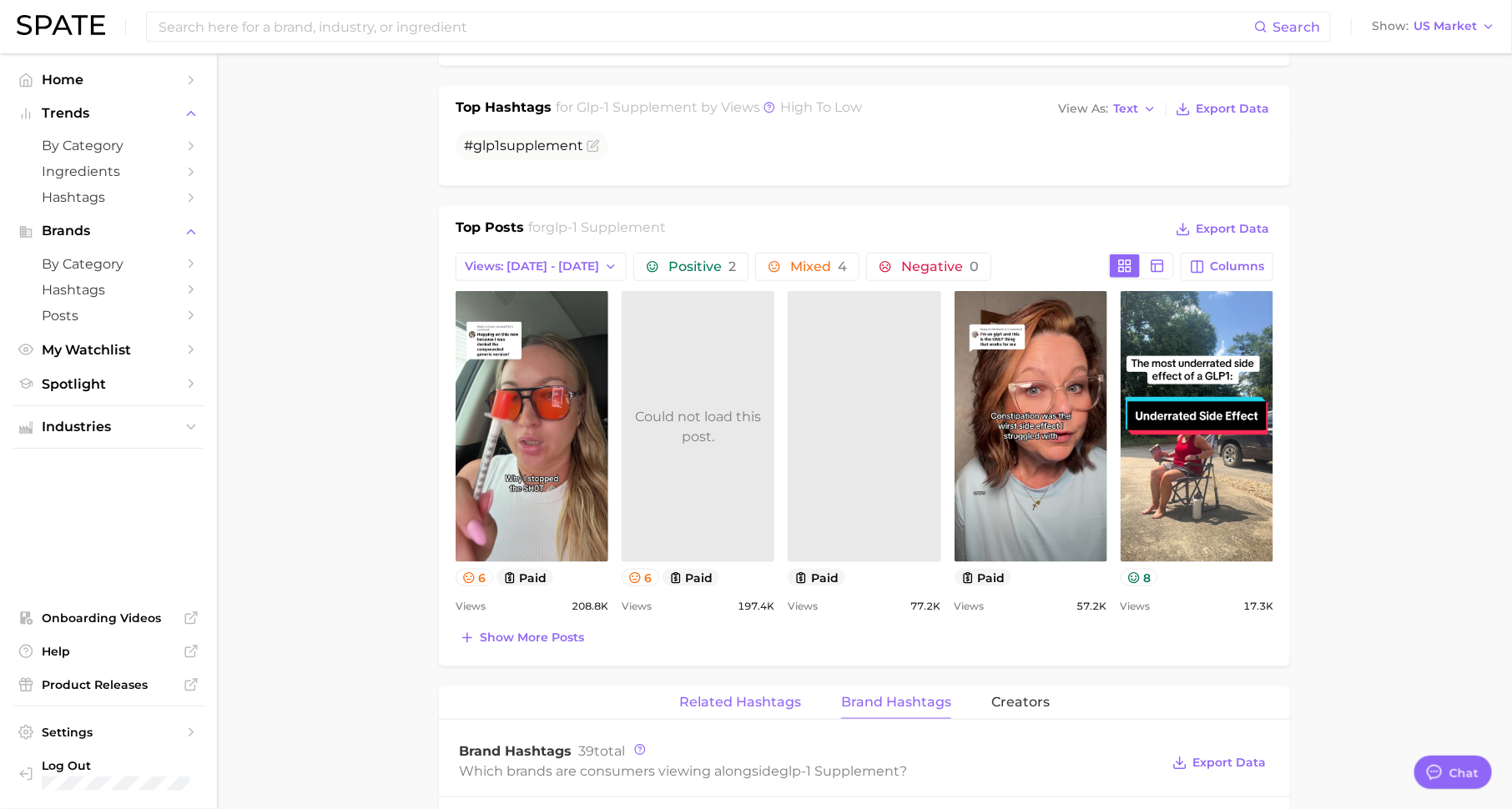
click at [777, 687] on button "Related Hashtags" at bounding box center [740, 702] width 122 height 32
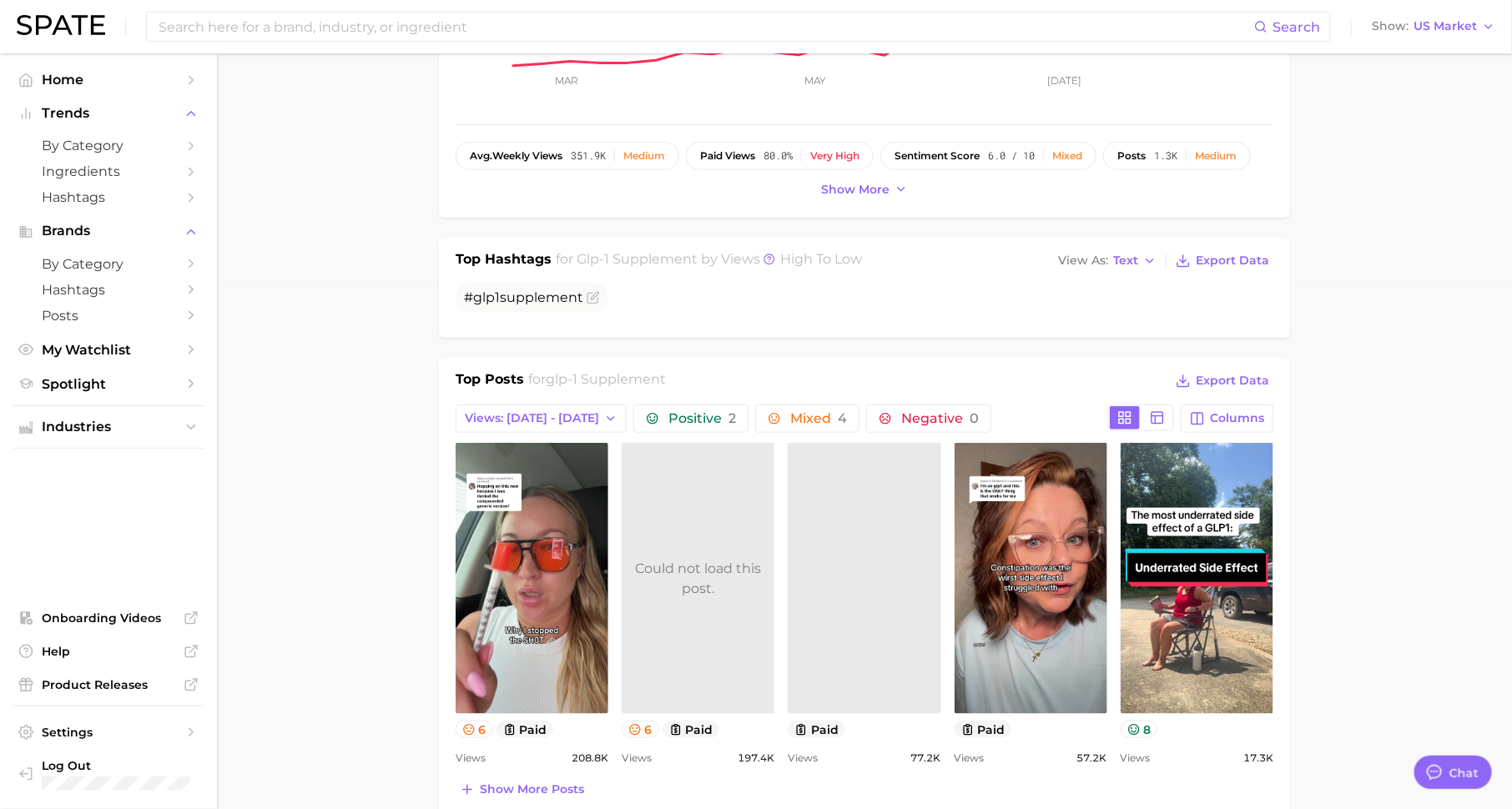
scroll to position [0, 0]
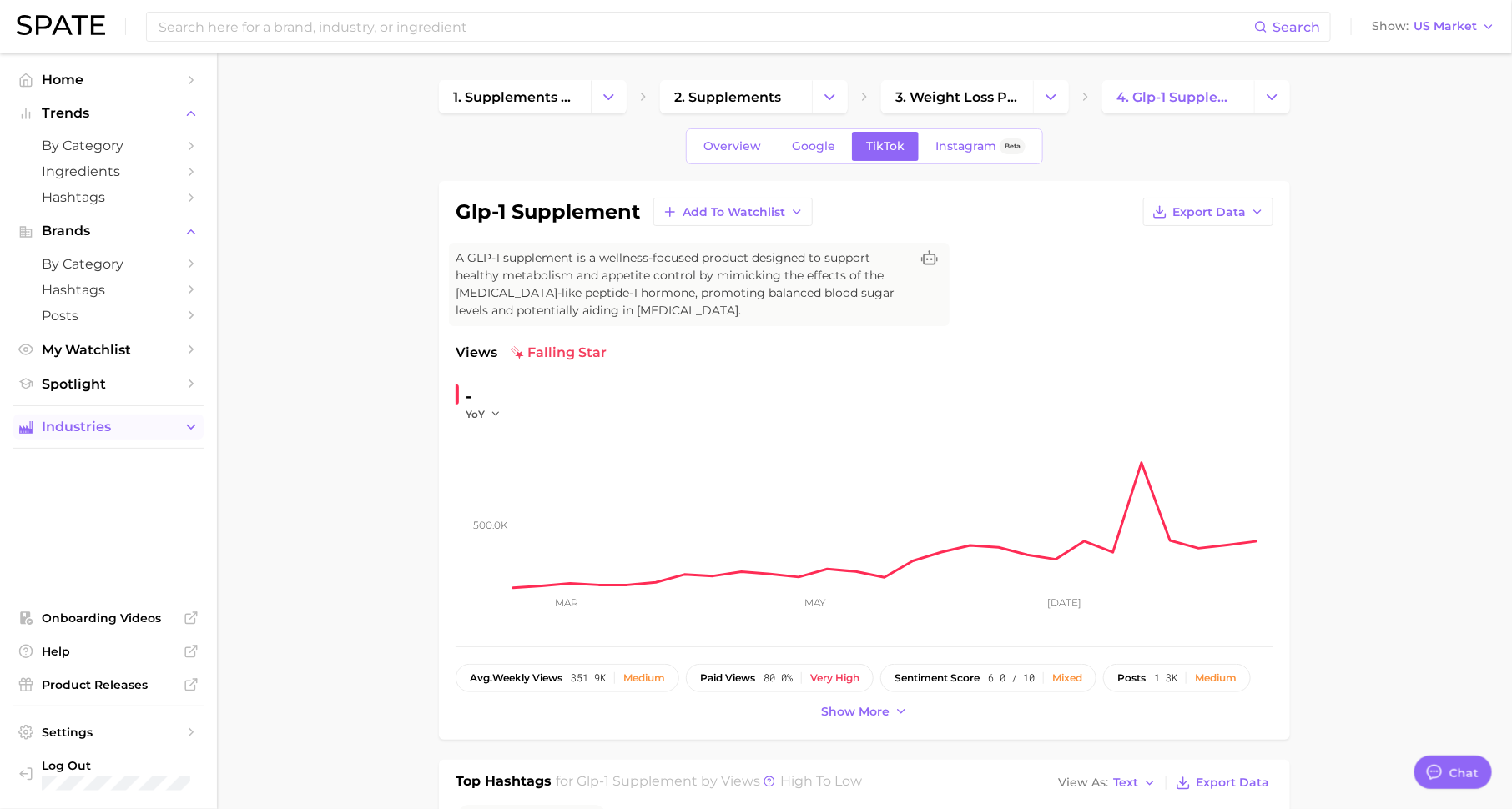
click at [198, 421] on button "Industries" at bounding box center [109, 427] width 190 height 25
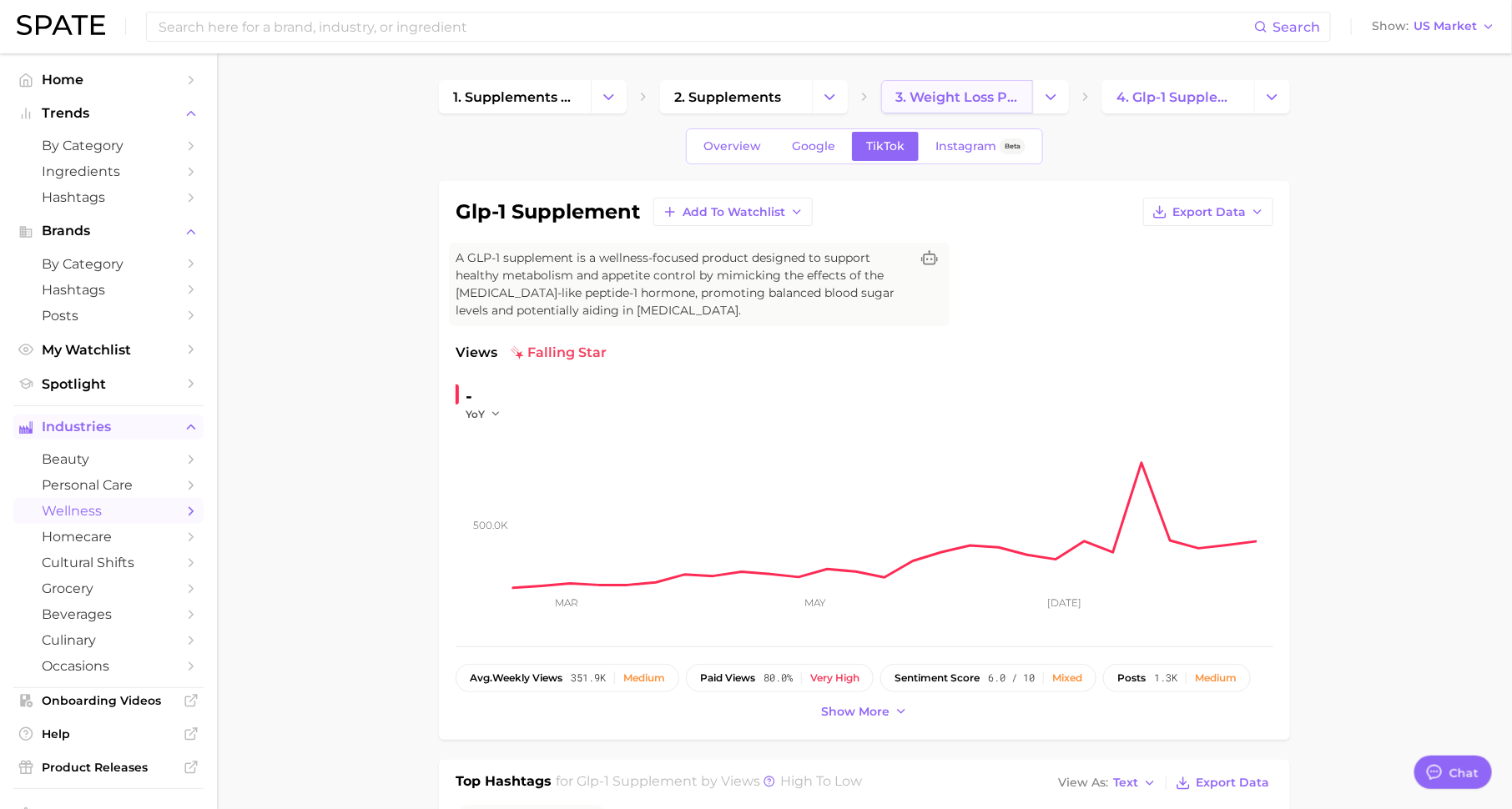
click at [973, 89] on span "3. weight loss products" at bounding box center [957, 97] width 123 height 16
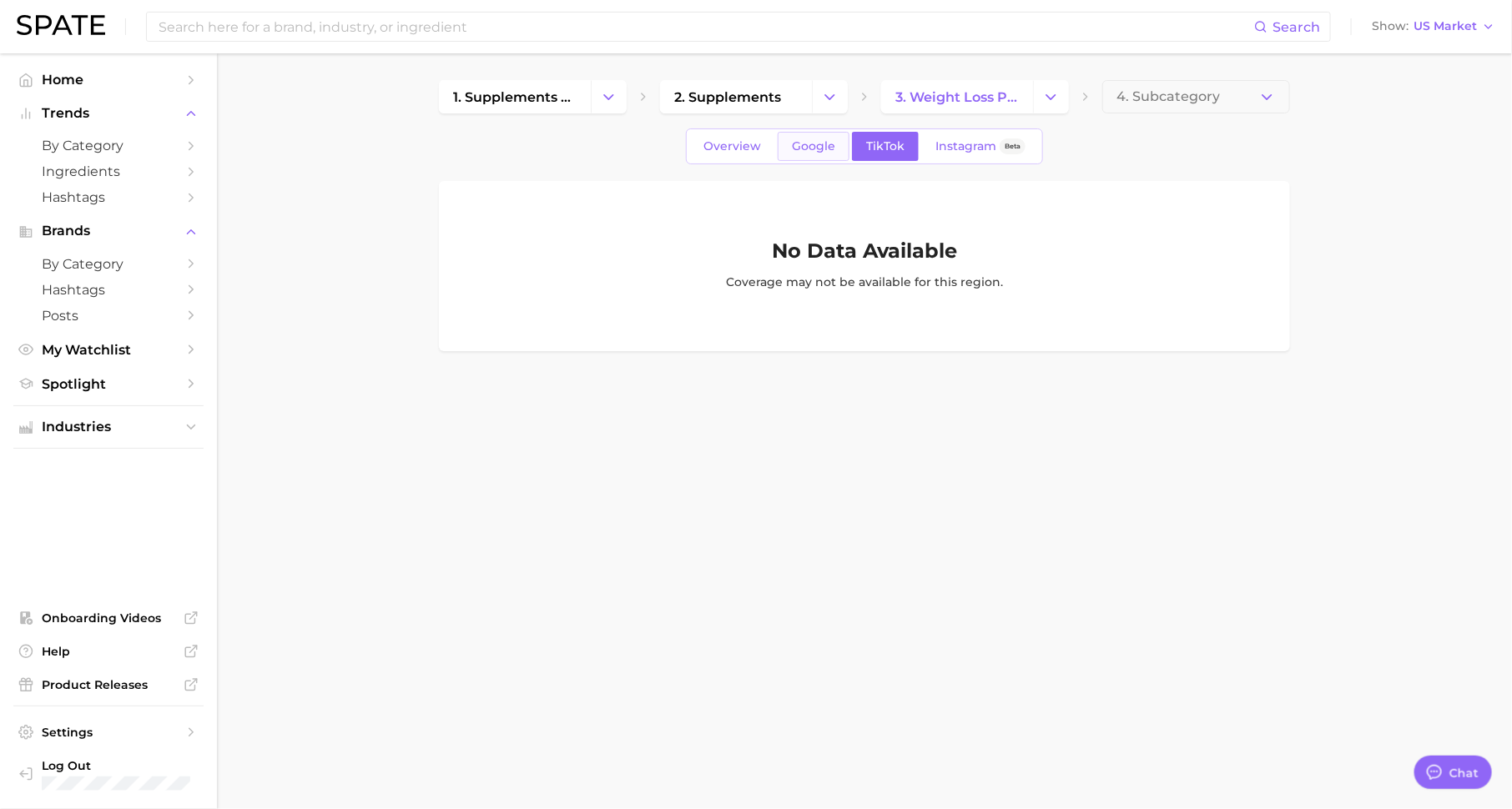
click at [827, 139] on span "Google" at bounding box center [813, 146] width 43 height 14
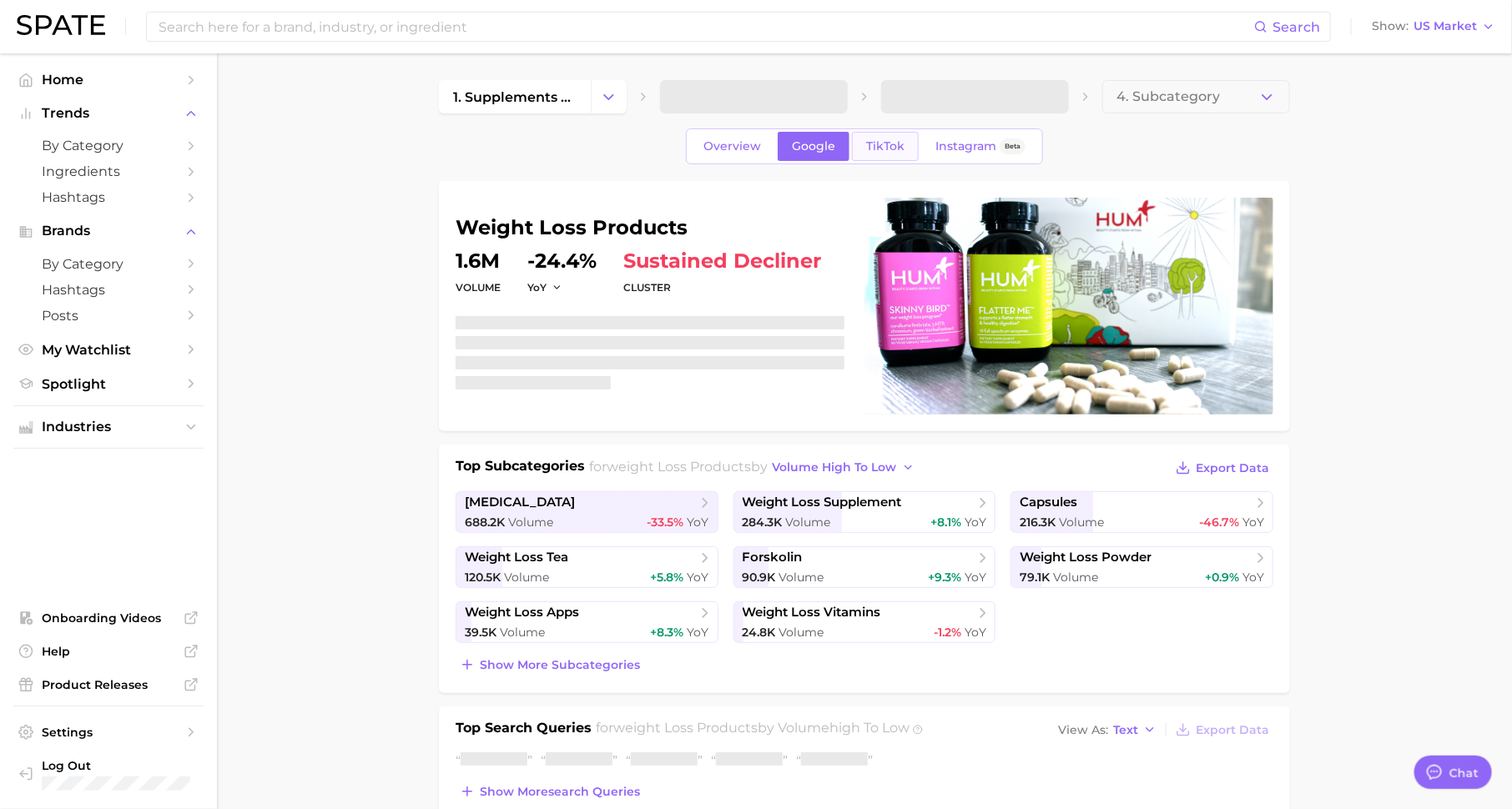
click at [863, 144] on link "TikTok" at bounding box center [885, 147] width 67 height 29
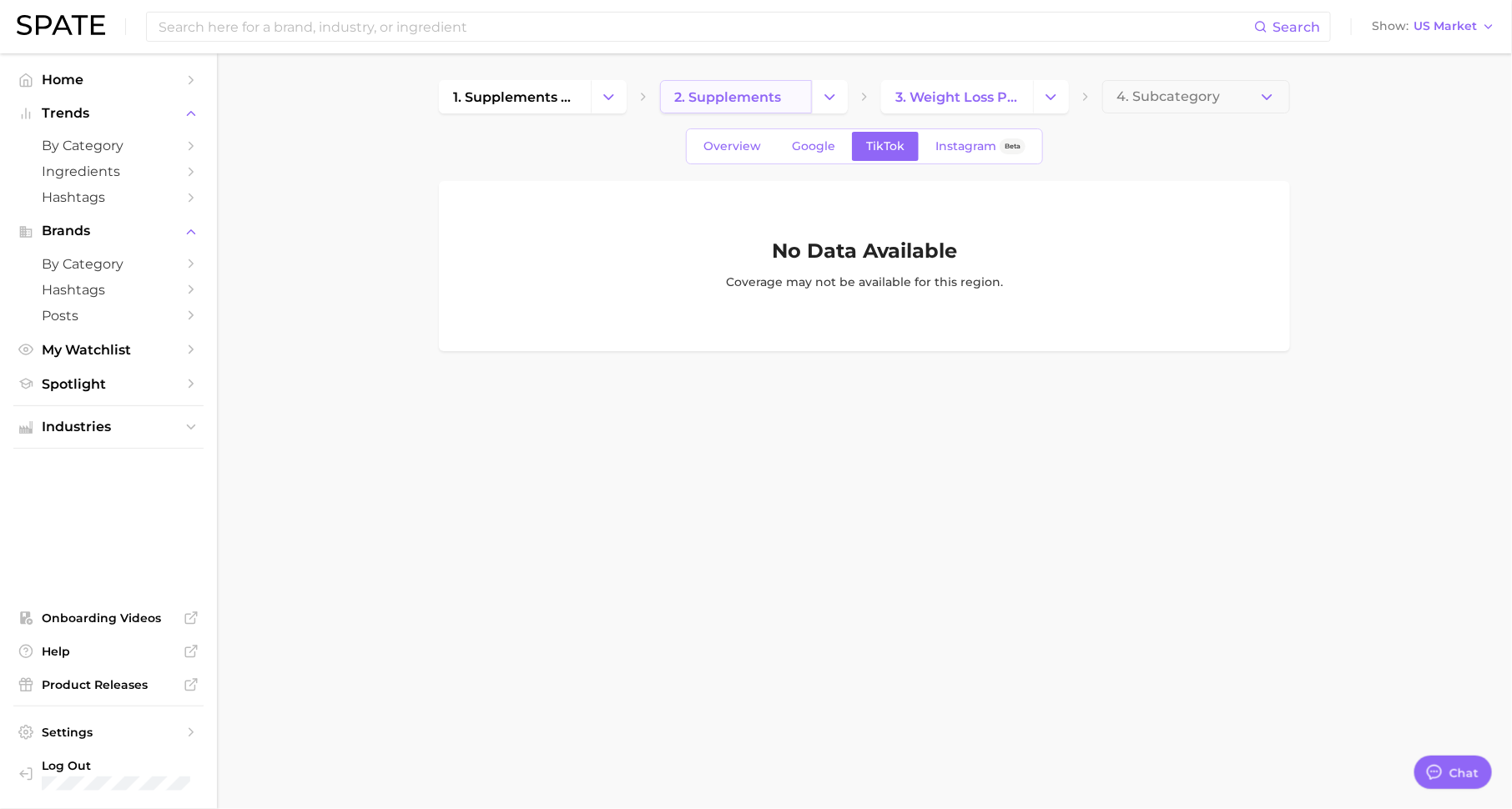
click at [755, 87] on link "2. supplements" at bounding box center [735, 97] width 152 height 33
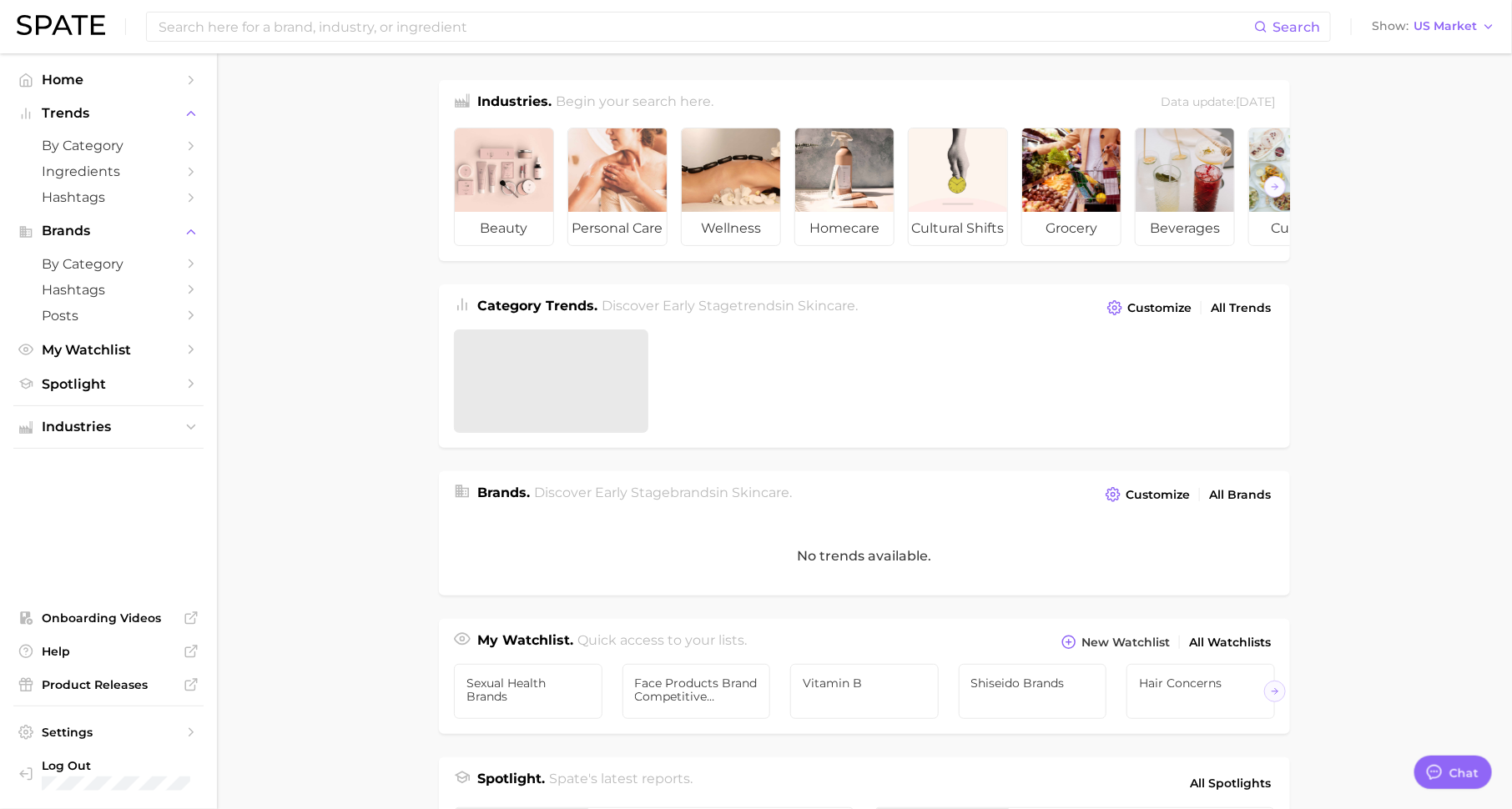
scroll to position [21, 0]
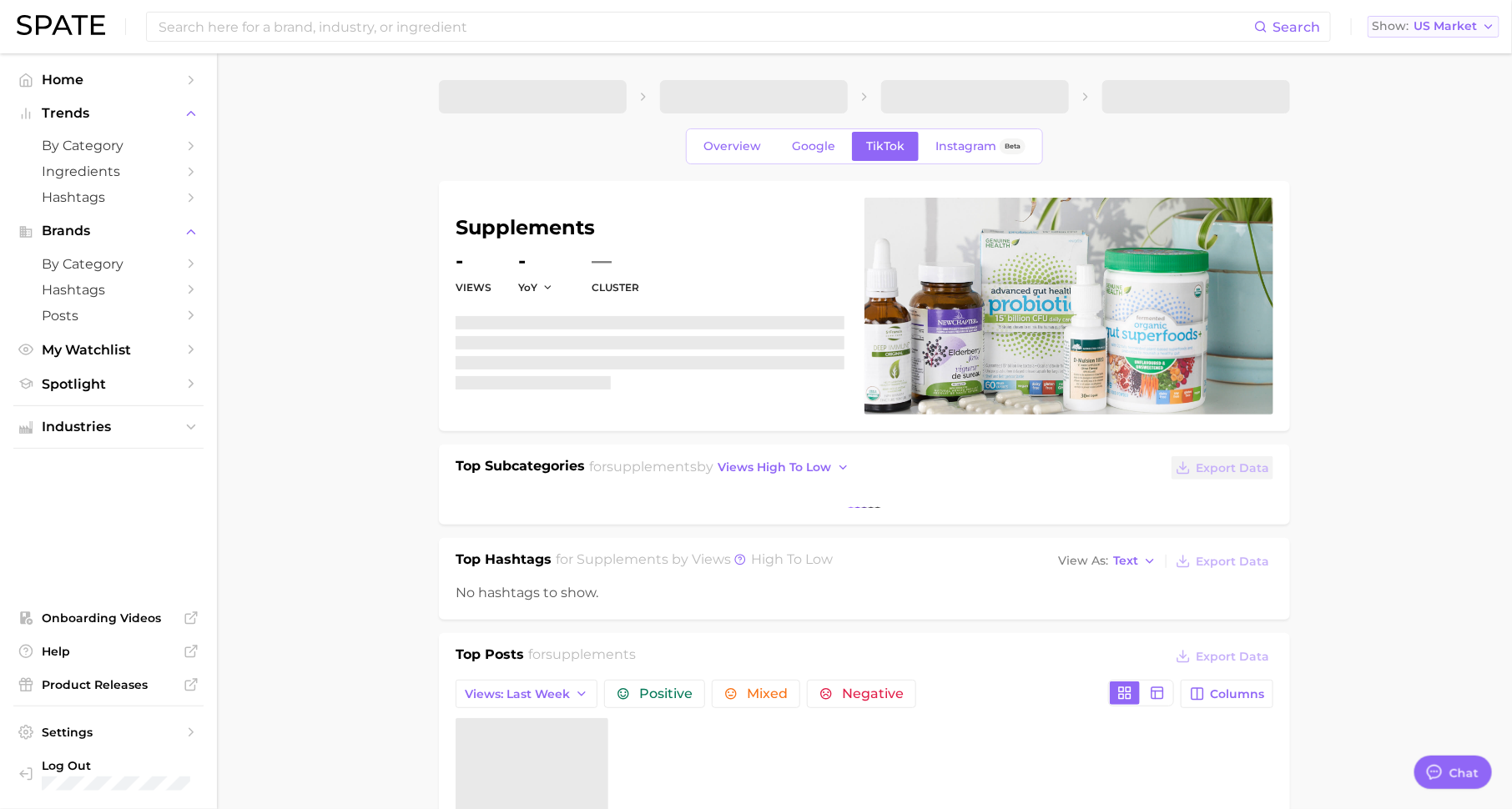
scroll to position [21, 0]
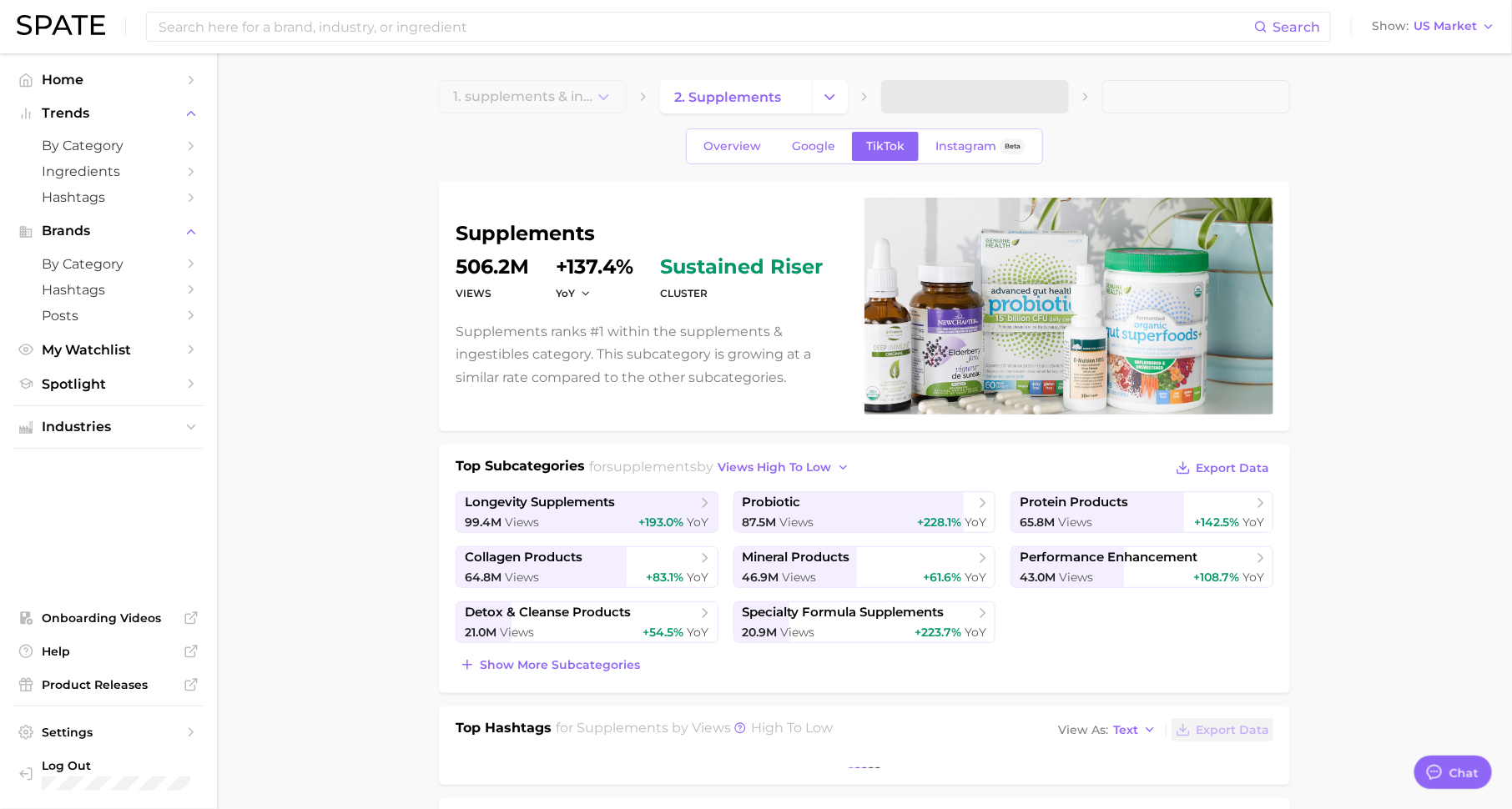
type textarea "x"
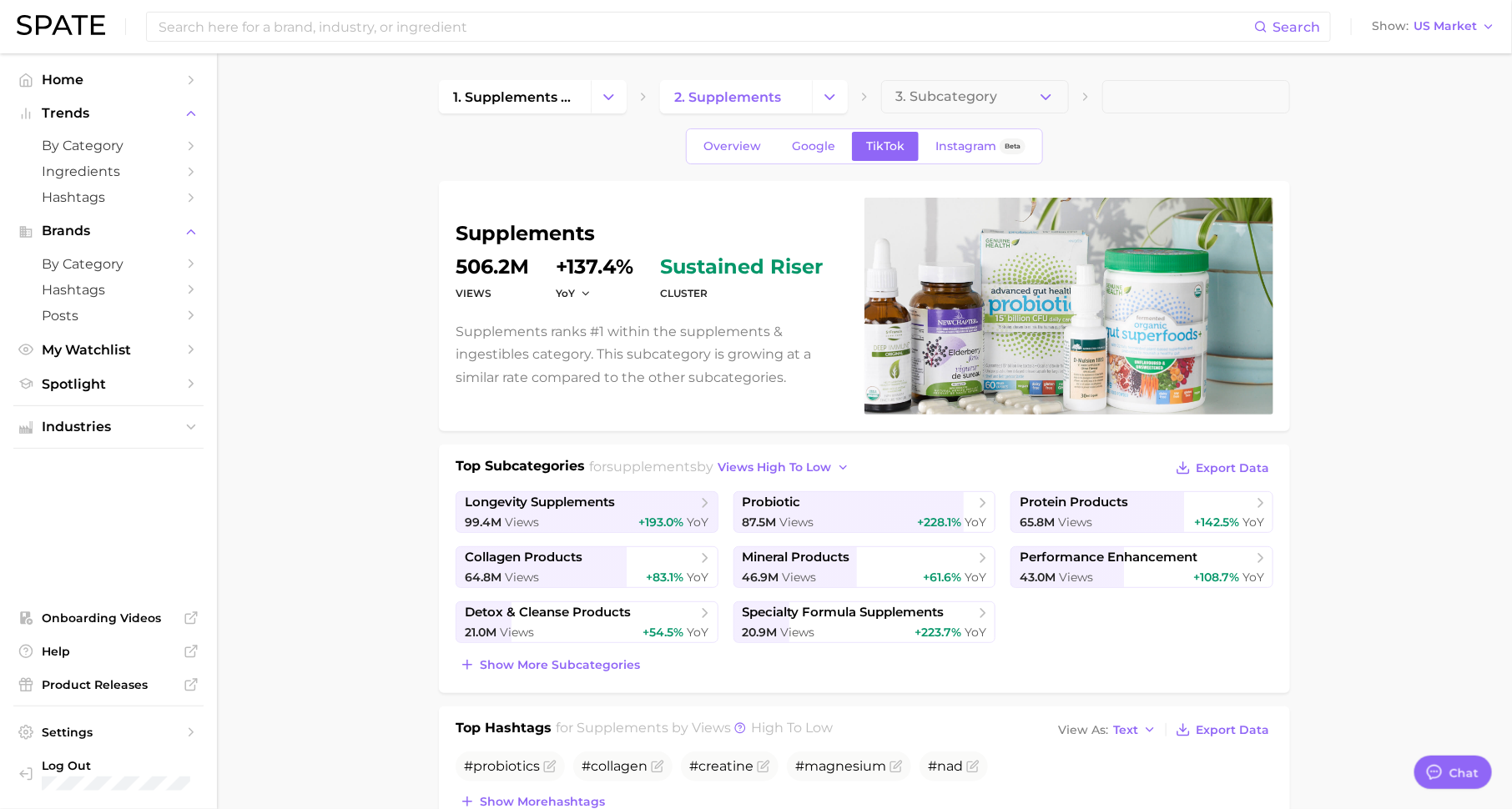
scroll to position [0, 0]
click at [654, 511] on link "longevity supplements 99.4m Views +193.0% YoY" at bounding box center [587, 511] width 263 height 42
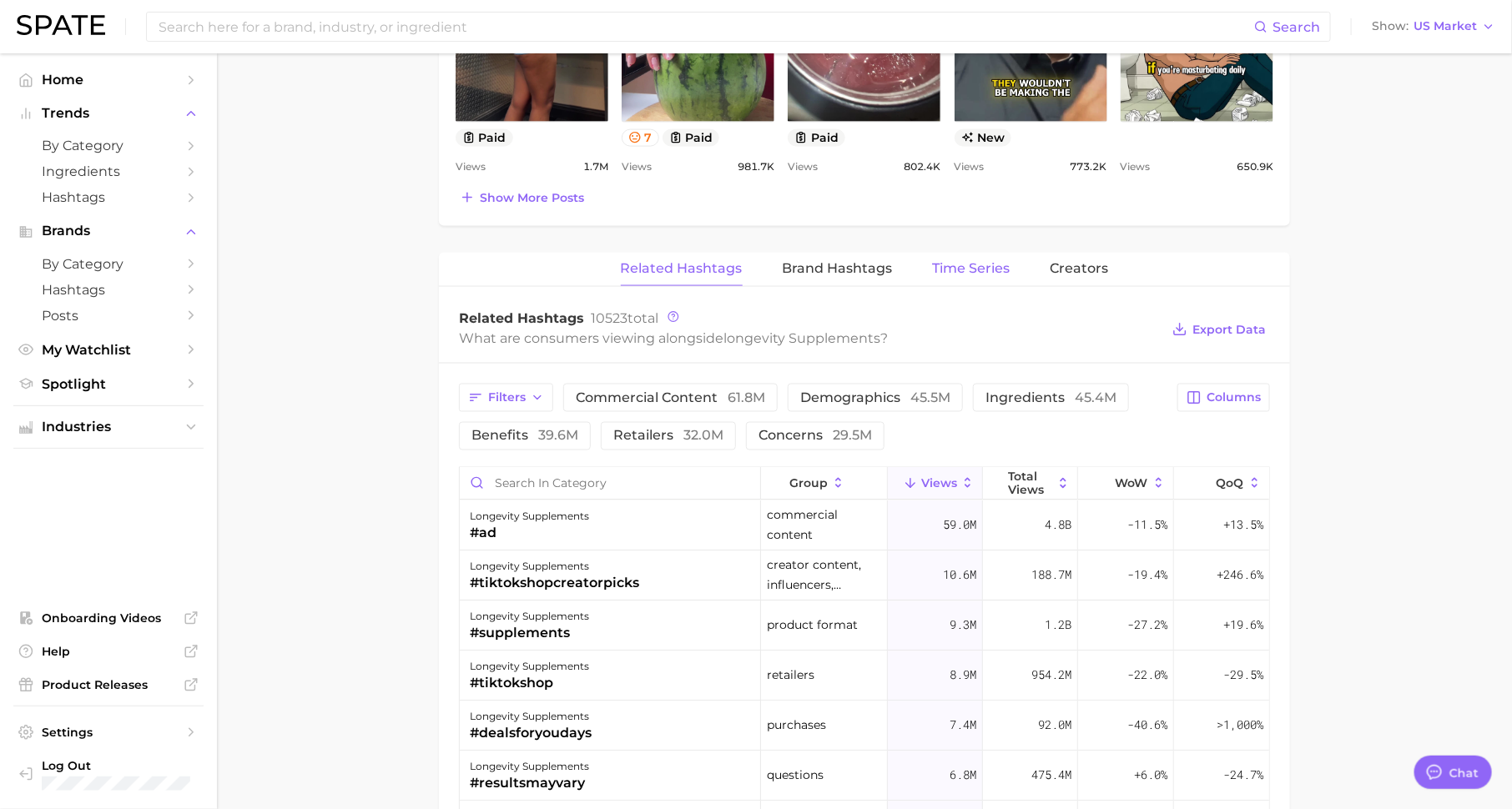
scroll to position [1076, 0]
click at [985, 244] on div "longevity supplements Views 99.4m YoY +193.0% cluster sustained riser Longevity…" at bounding box center [864, 201] width 851 height 2192
click at [985, 254] on button "Time Series" at bounding box center [971, 269] width 77 height 32
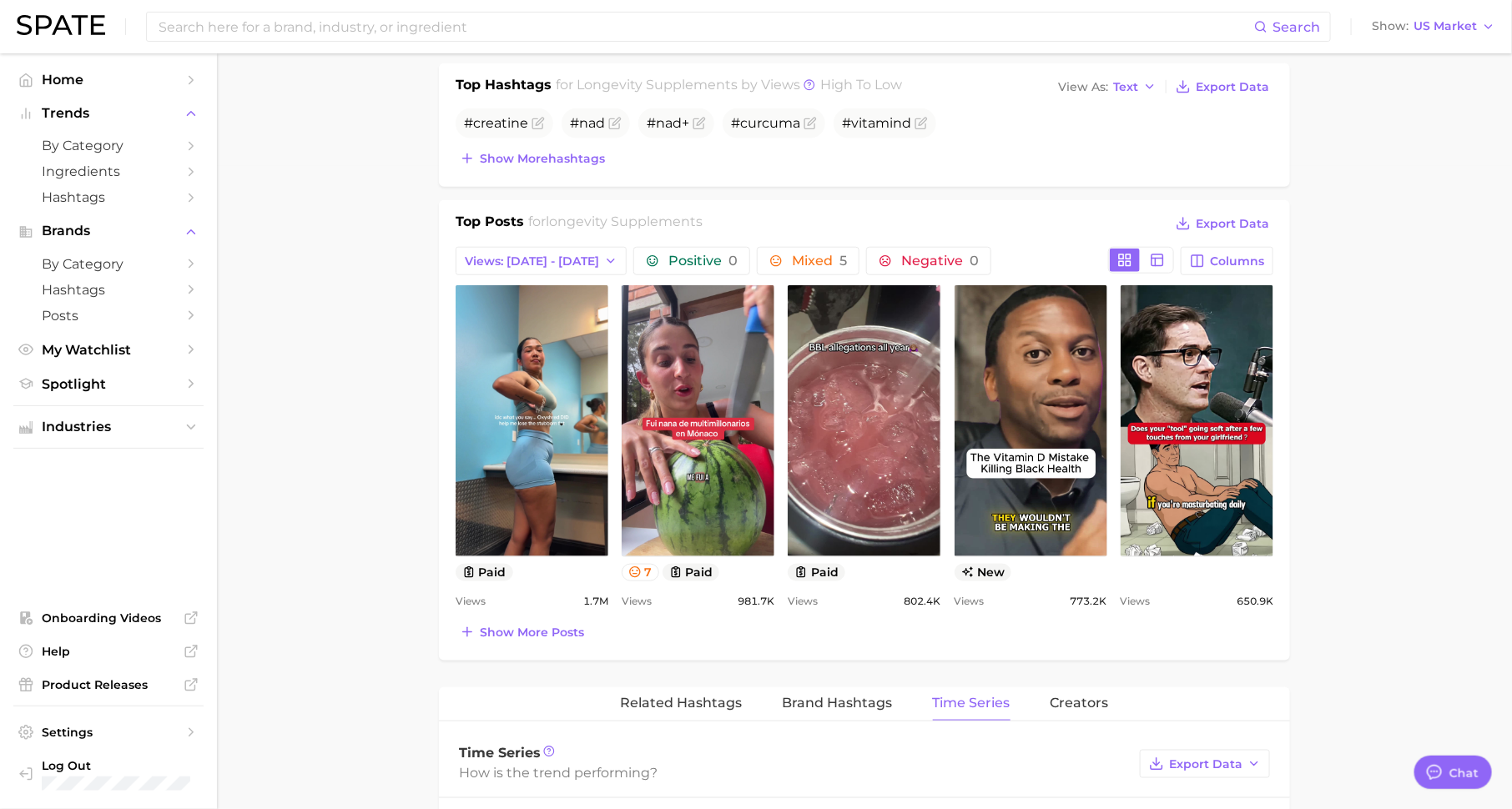
scroll to position [0, 0]
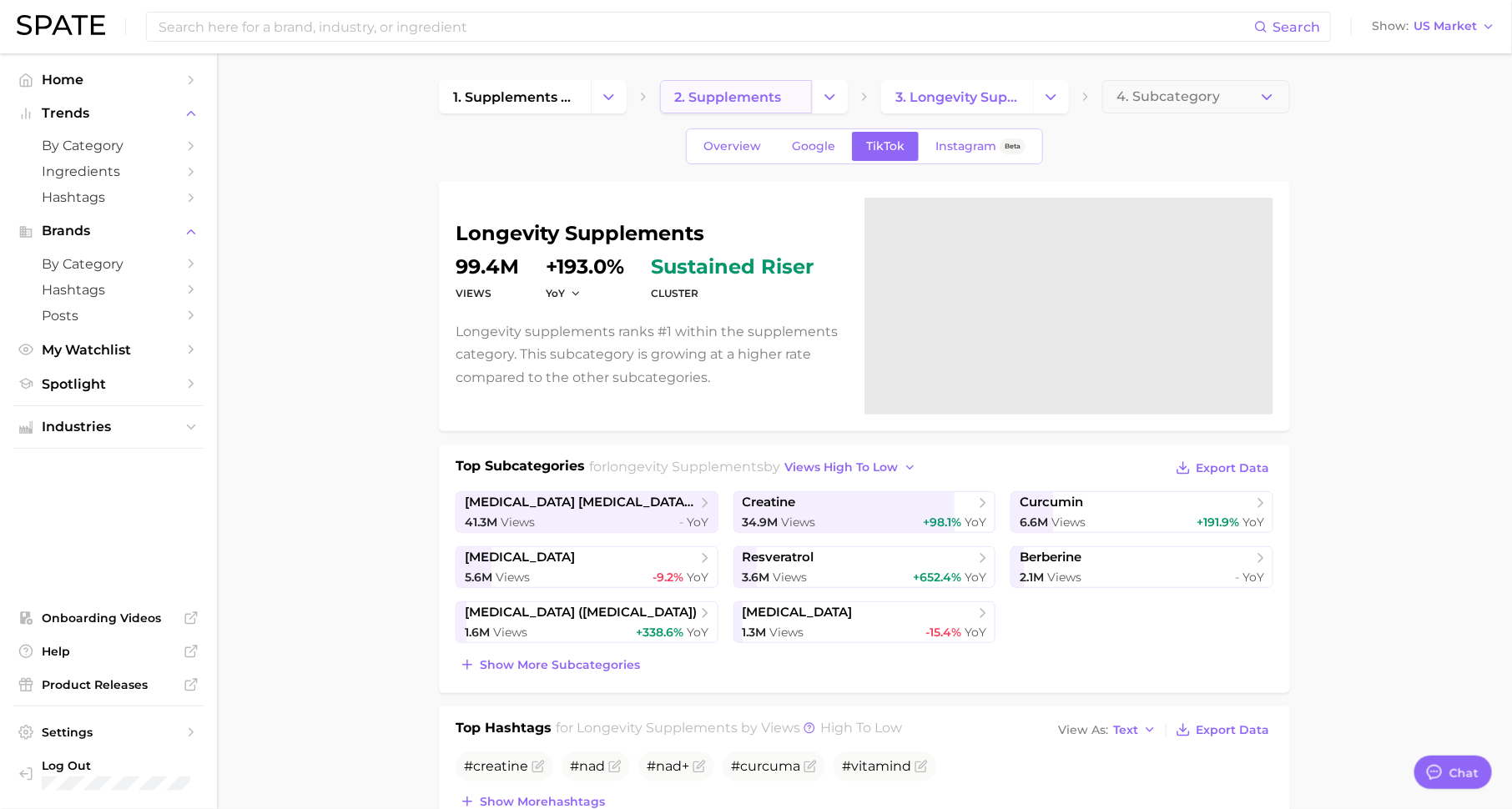
click at [701, 93] on span "2. supplements" at bounding box center [727, 97] width 107 height 16
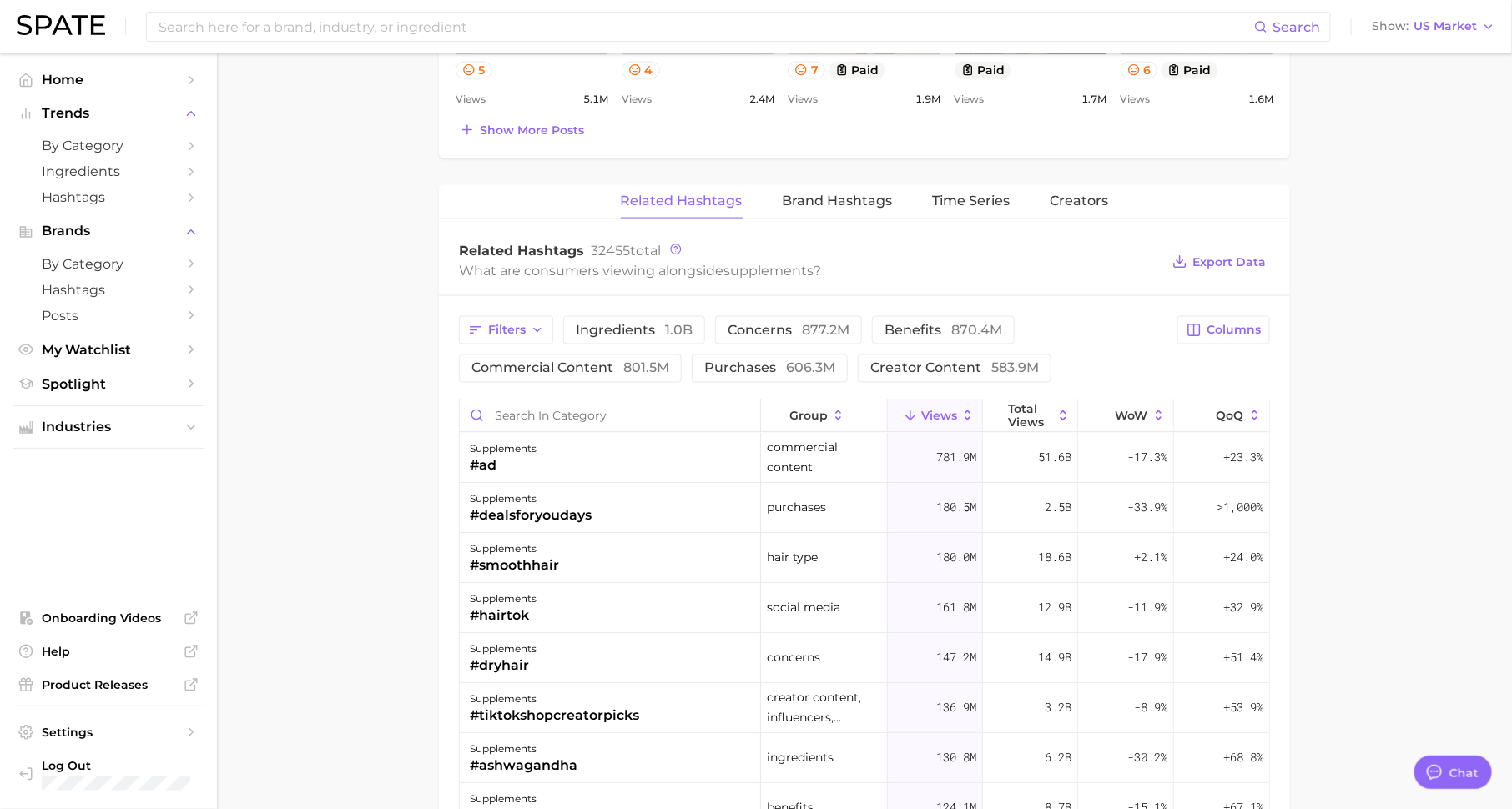
scroll to position [1143, 0]
click at [967, 197] on span "Time Series" at bounding box center [971, 202] width 77 height 15
click at [954, 196] on span "Time Series" at bounding box center [971, 202] width 77 height 15
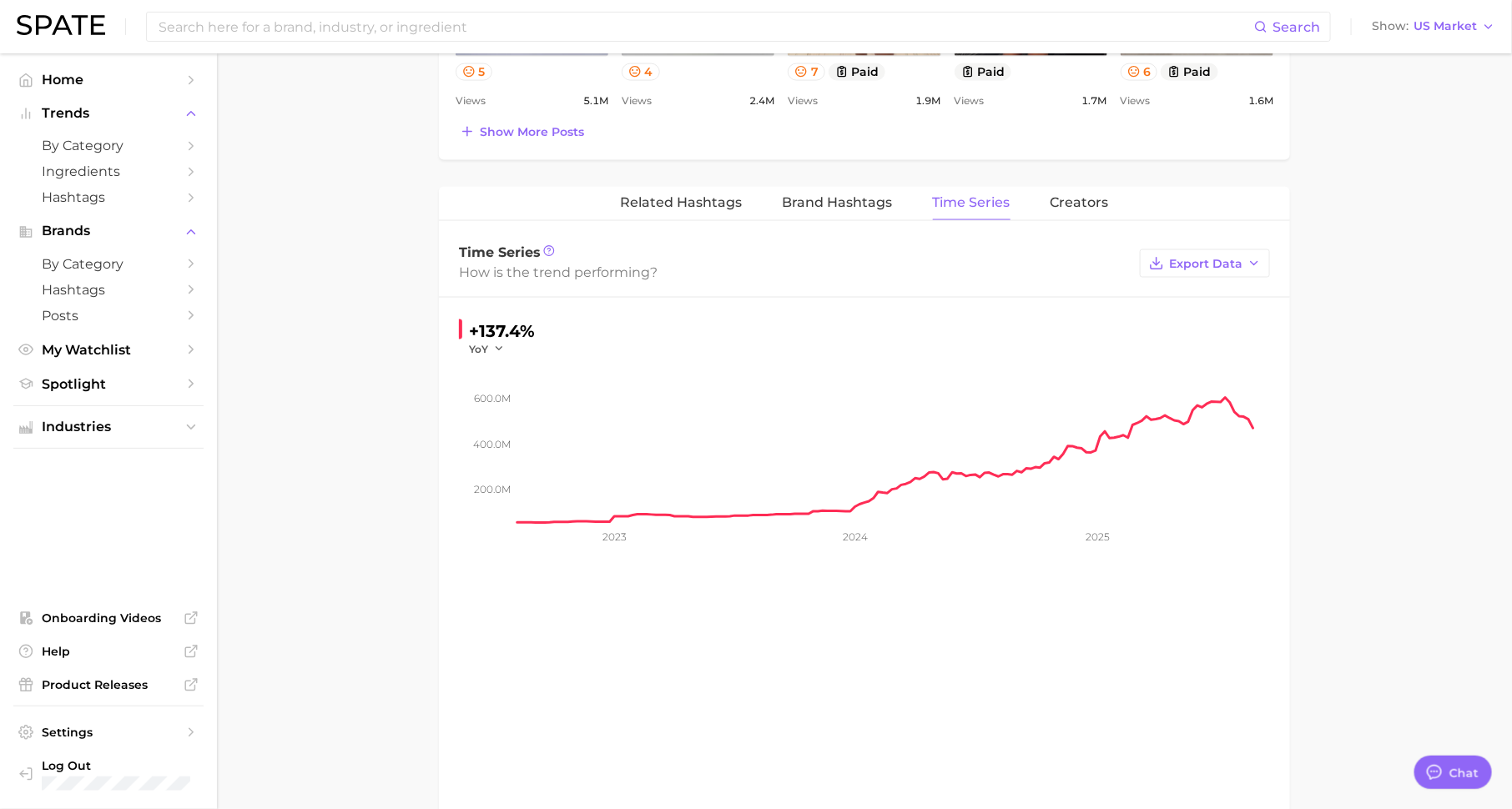
click at [965, 199] on span "Time Series" at bounding box center [971, 202] width 77 height 15
click at [1195, 264] on span "Export Data" at bounding box center [1205, 263] width 73 height 14
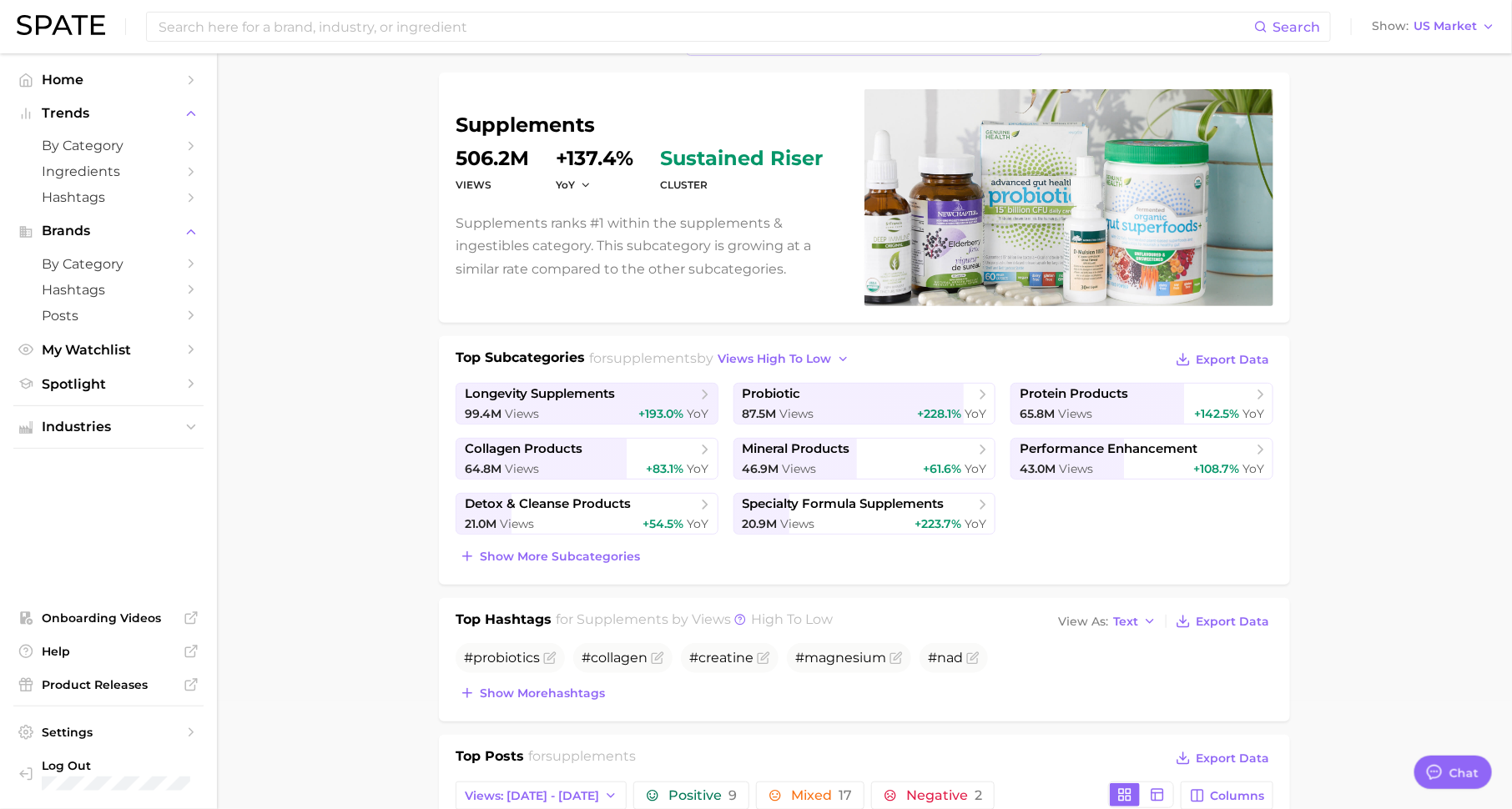
scroll to position [0, 0]
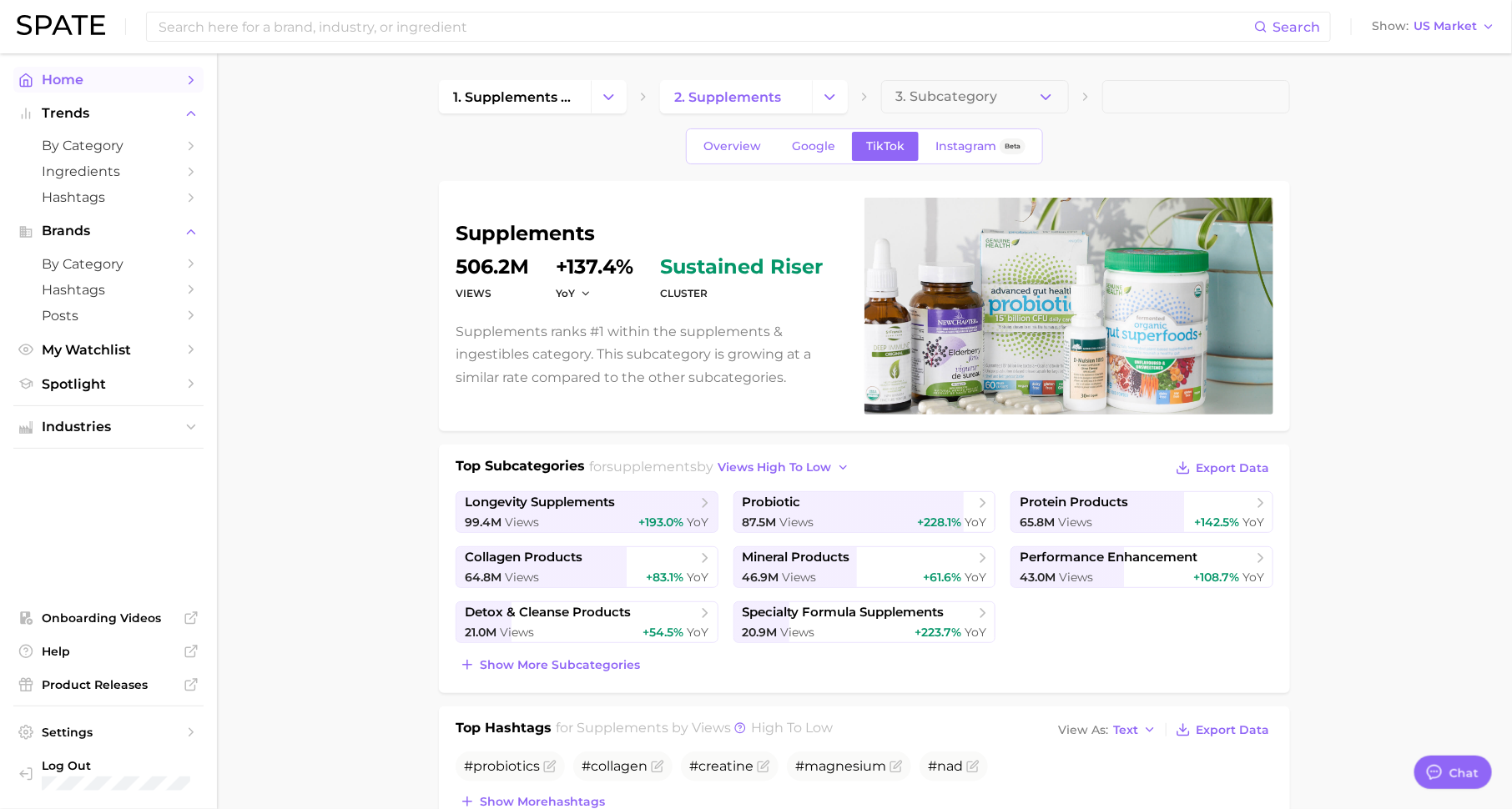
click at [176, 79] on link "Home" at bounding box center [109, 79] width 190 height 25
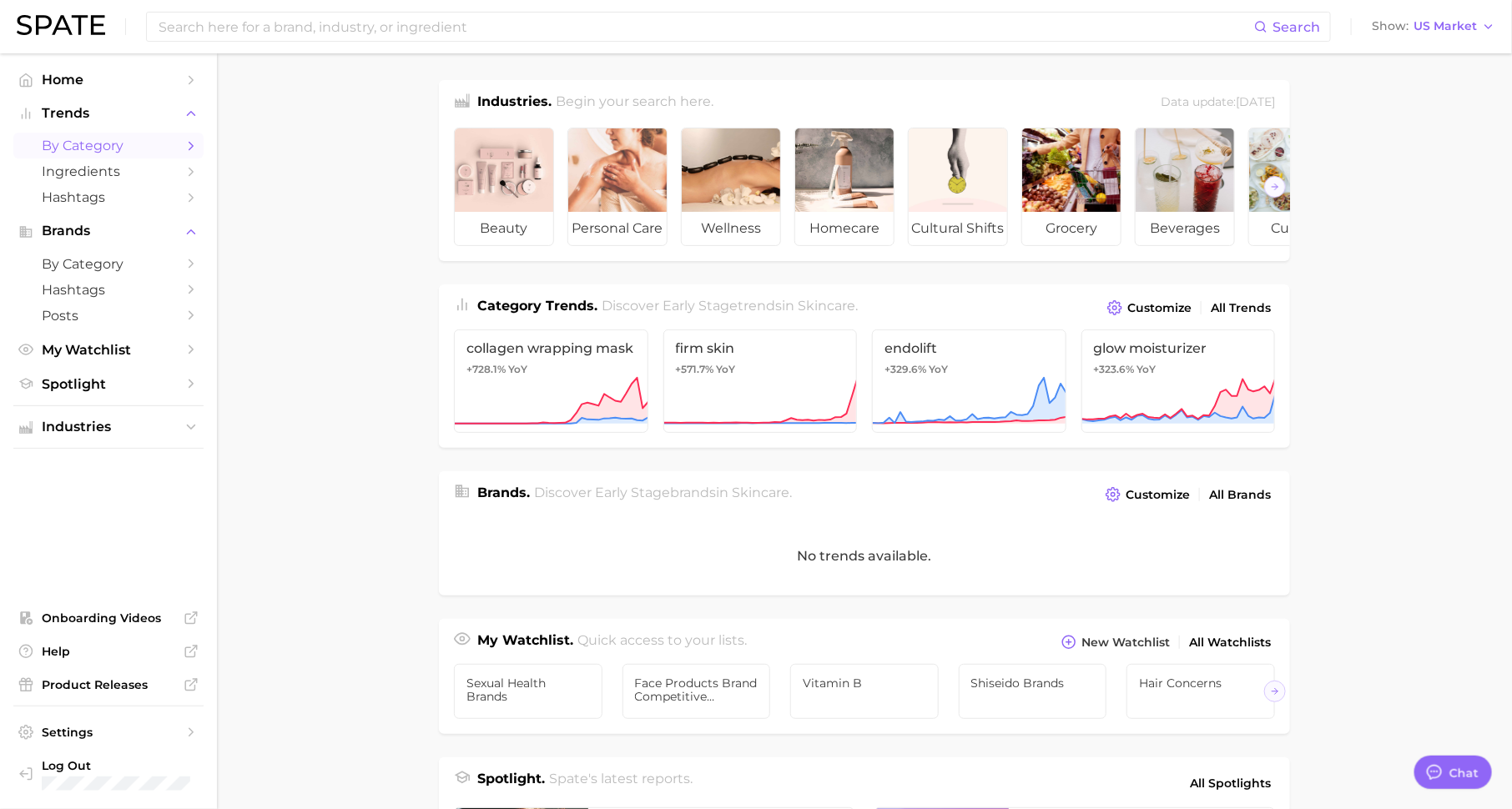
click at [164, 156] on link "by Category" at bounding box center [109, 145] width 190 height 25
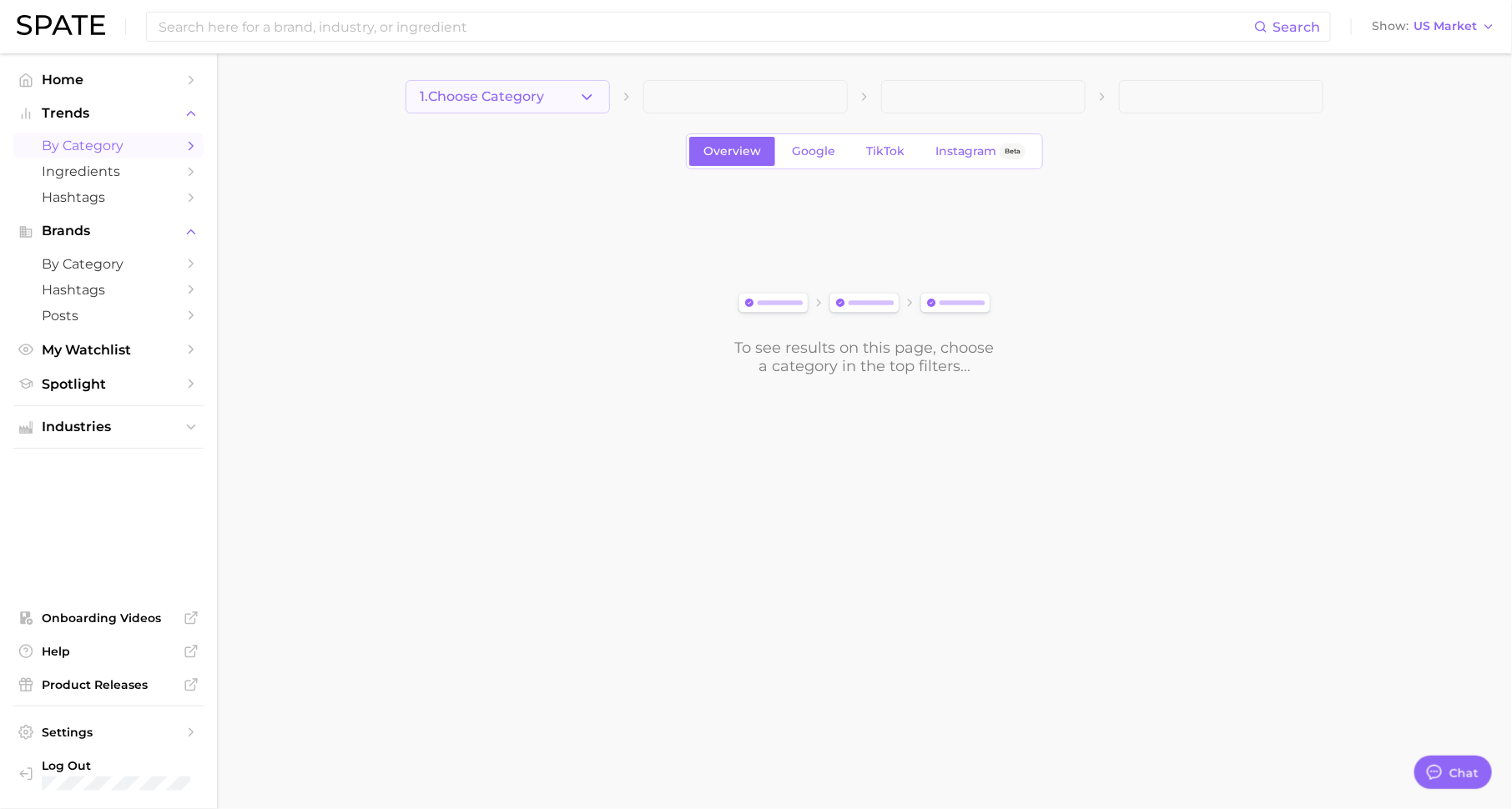
click at [578, 93] on icon "button" at bounding box center [587, 97] width 18 height 18
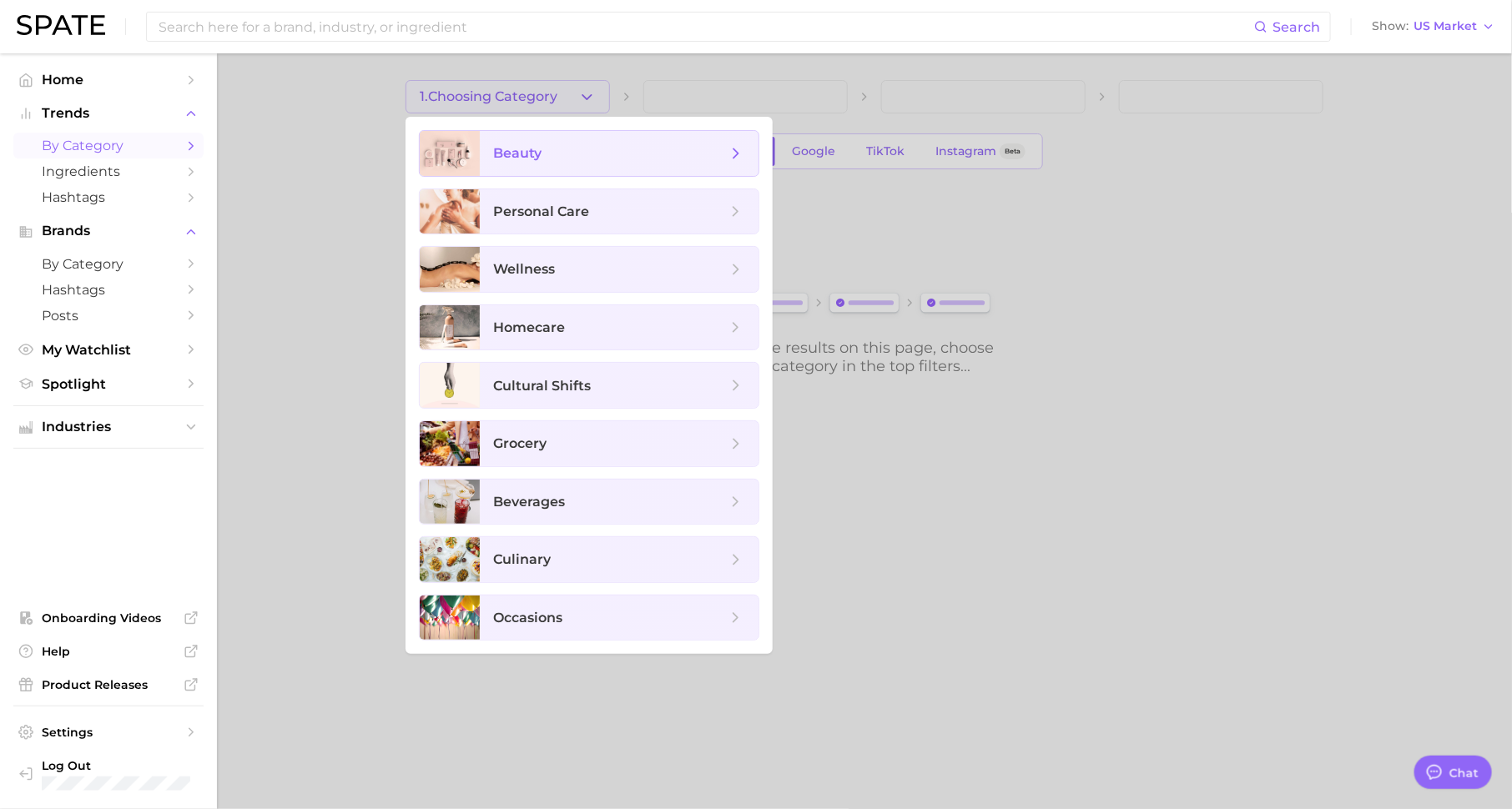
click at [592, 148] on span "beauty" at bounding box center [610, 153] width 233 height 19
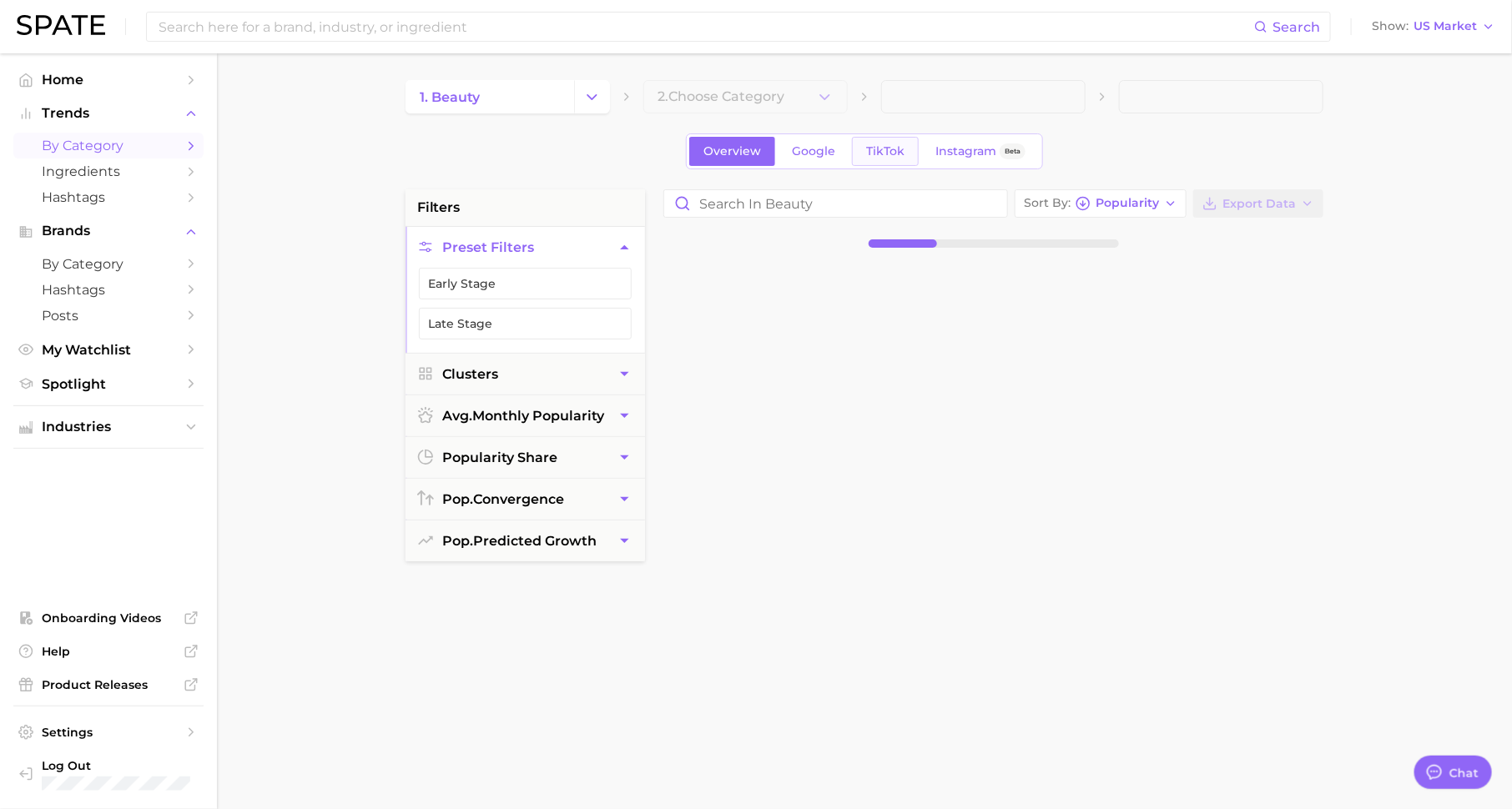
click at [890, 149] on span "TikTok" at bounding box center [885, 151] width 38 height 14
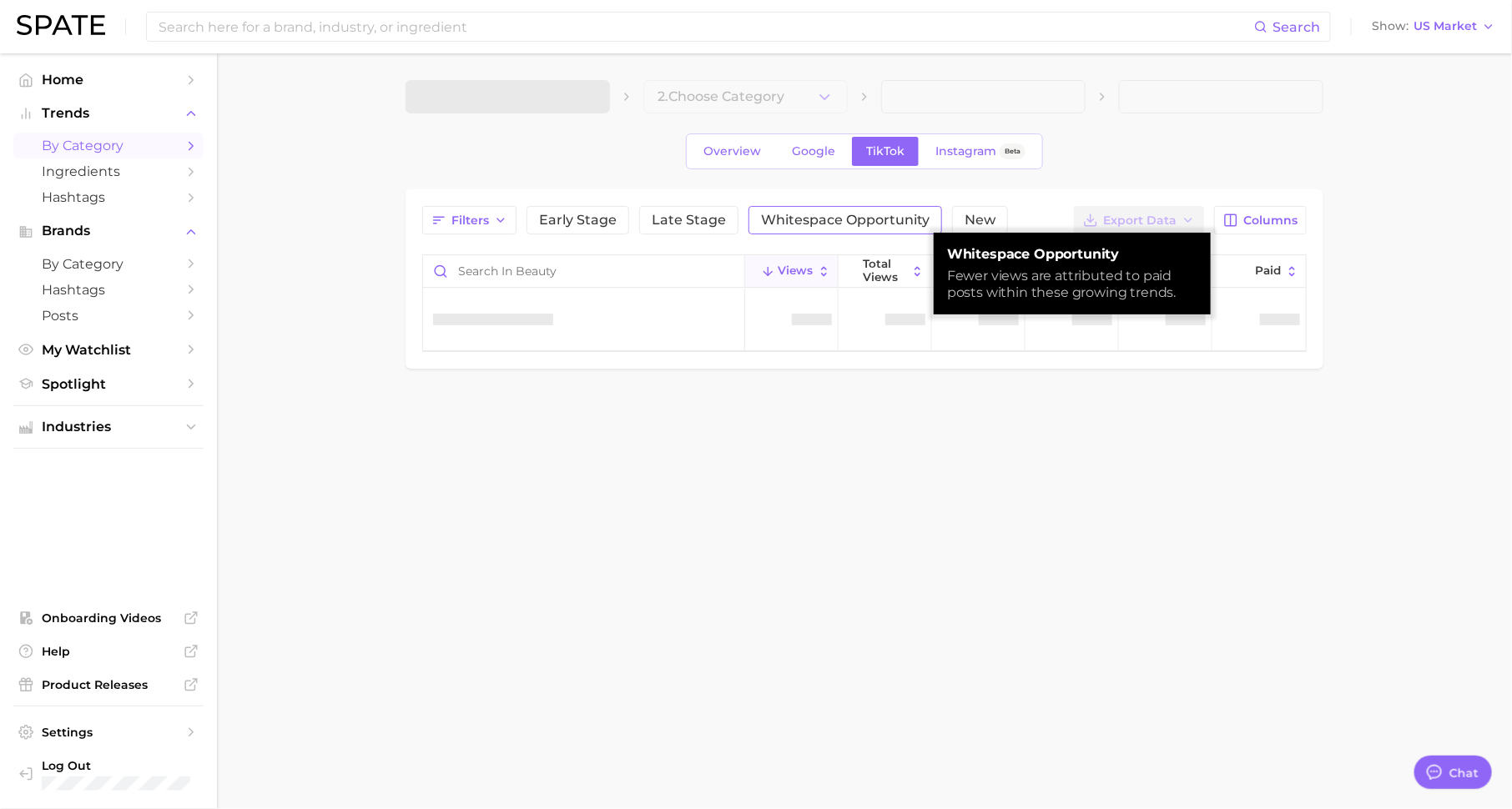
click at [867, 215] on span "Whitespace Opportunity" at bounding box center [845, 220] width 169 height 14
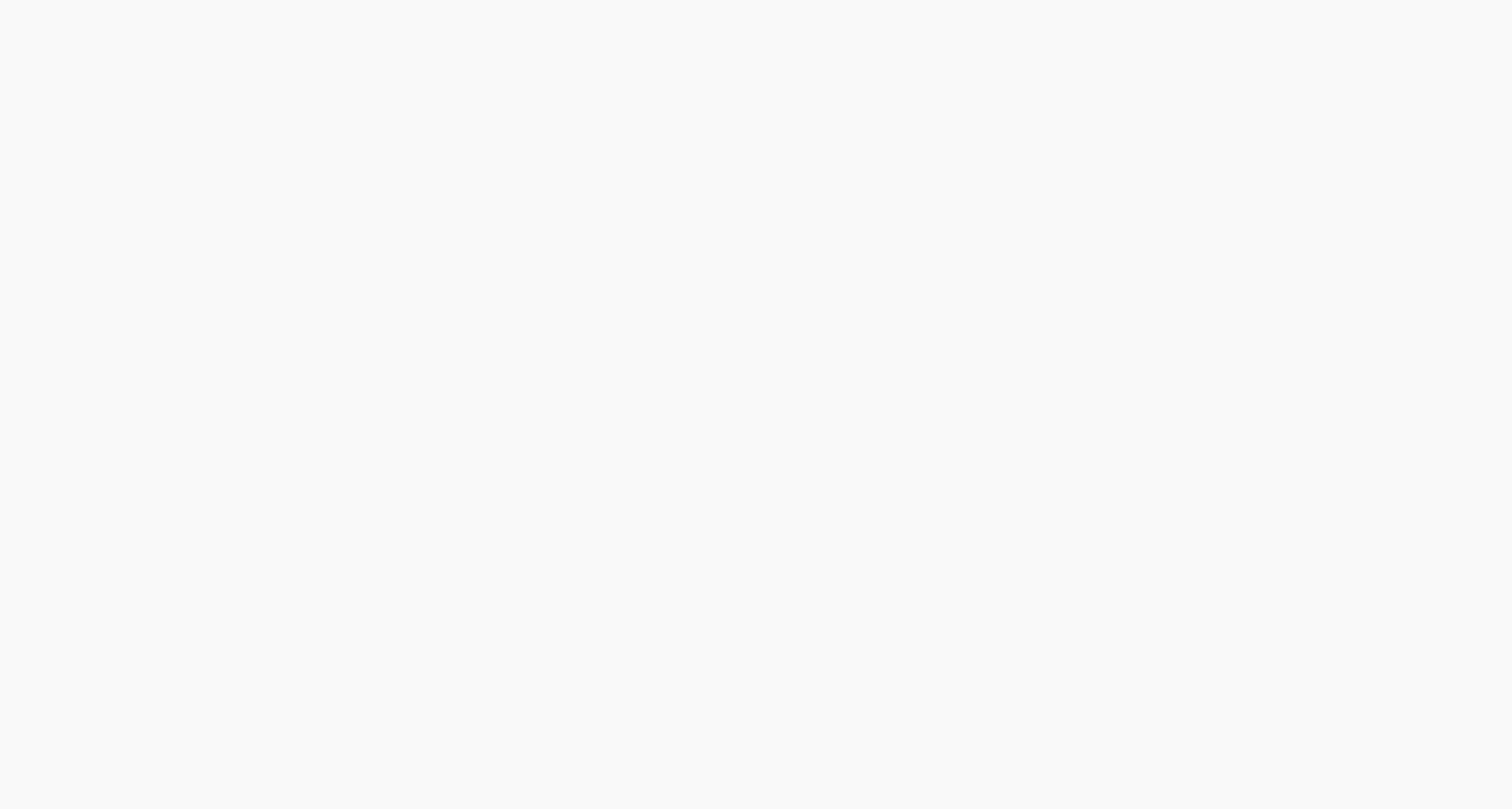
click at [689, 96] on html at bounding box center [756, 404] width 1512 height 809
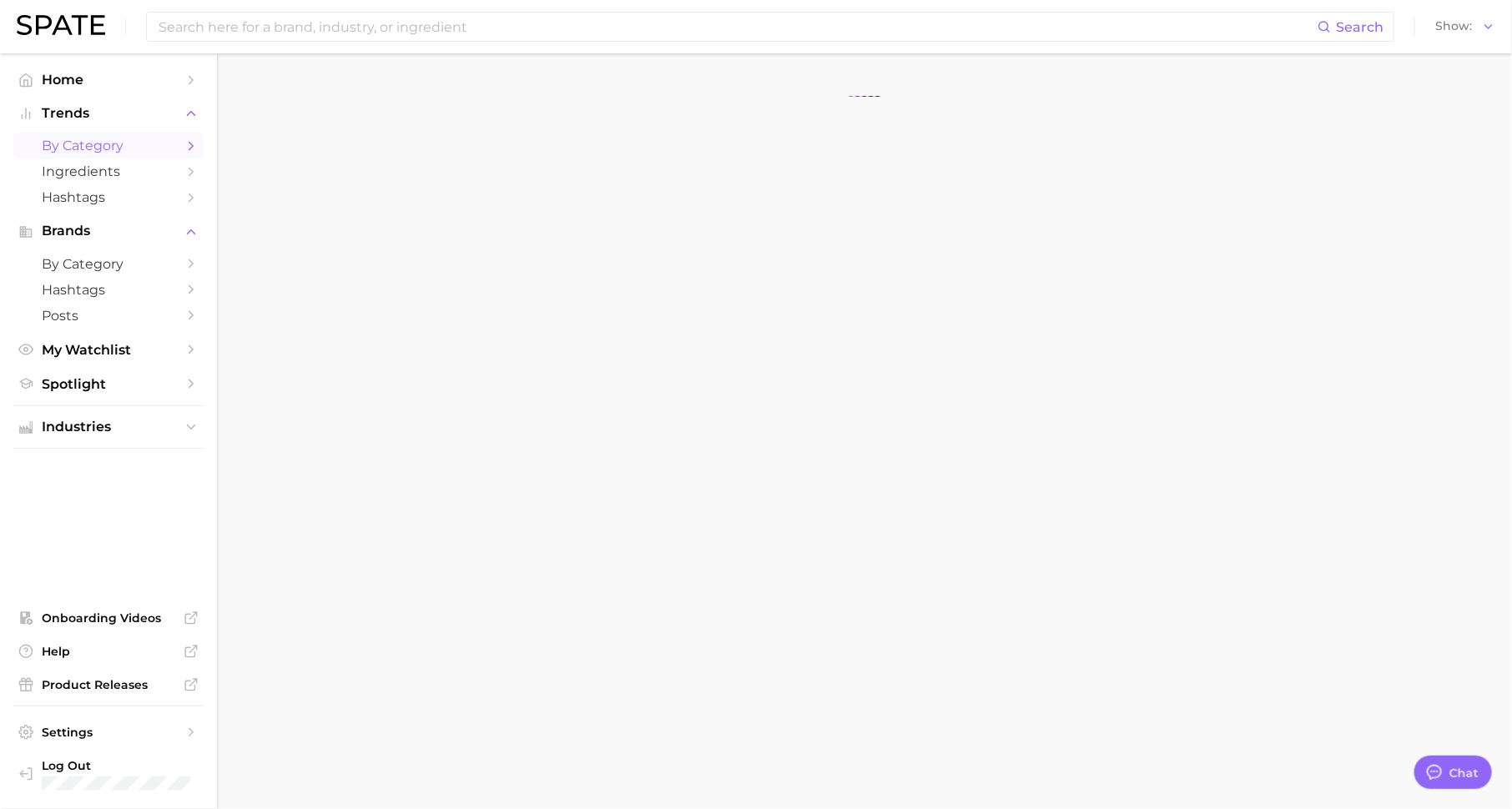
scroll to position [21, 0]
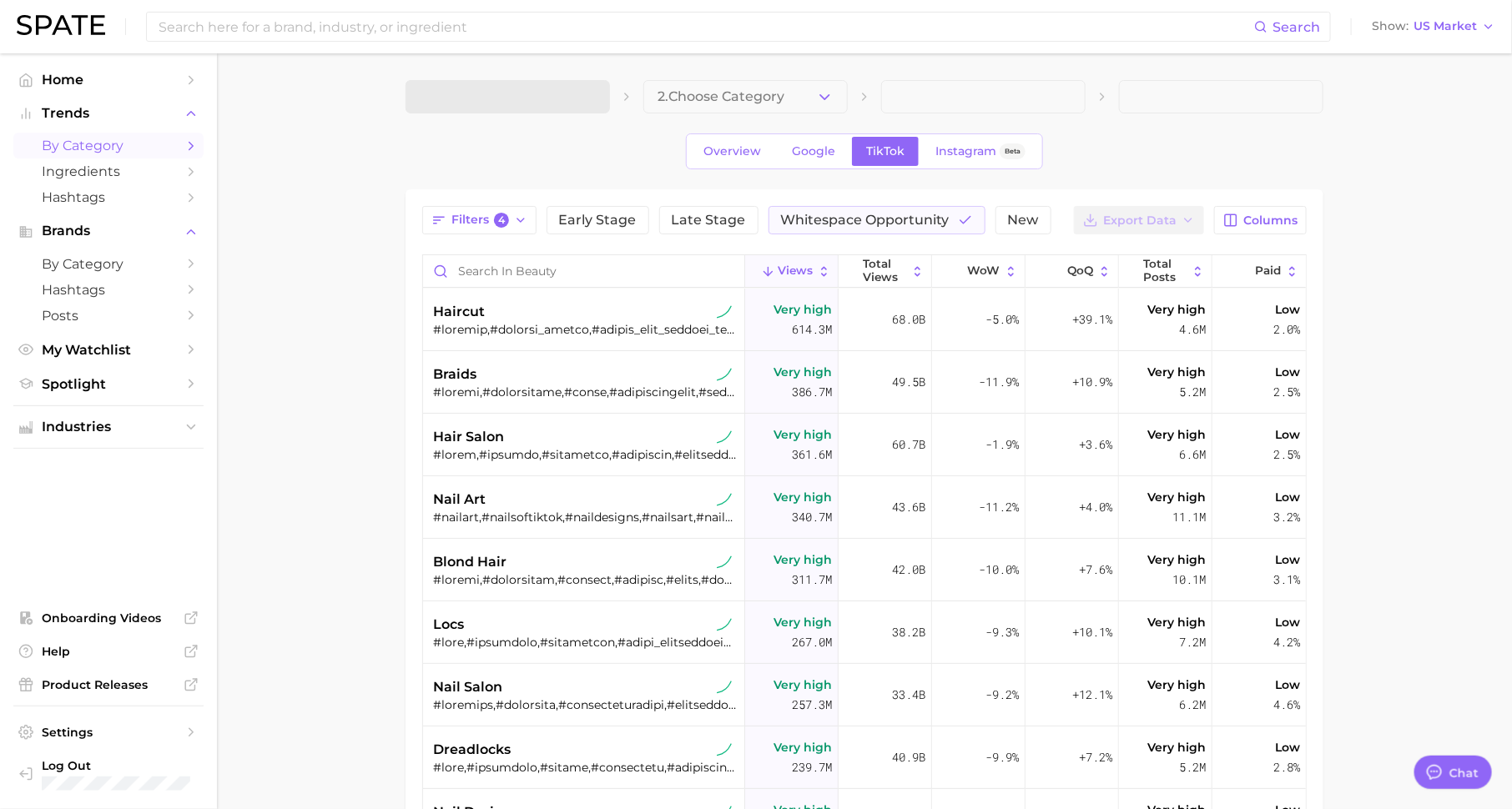
type textarea "x"
click at [910, 227] on button "Whitespace Opportunity" at bounding box center [876, 219] width 217 height 28
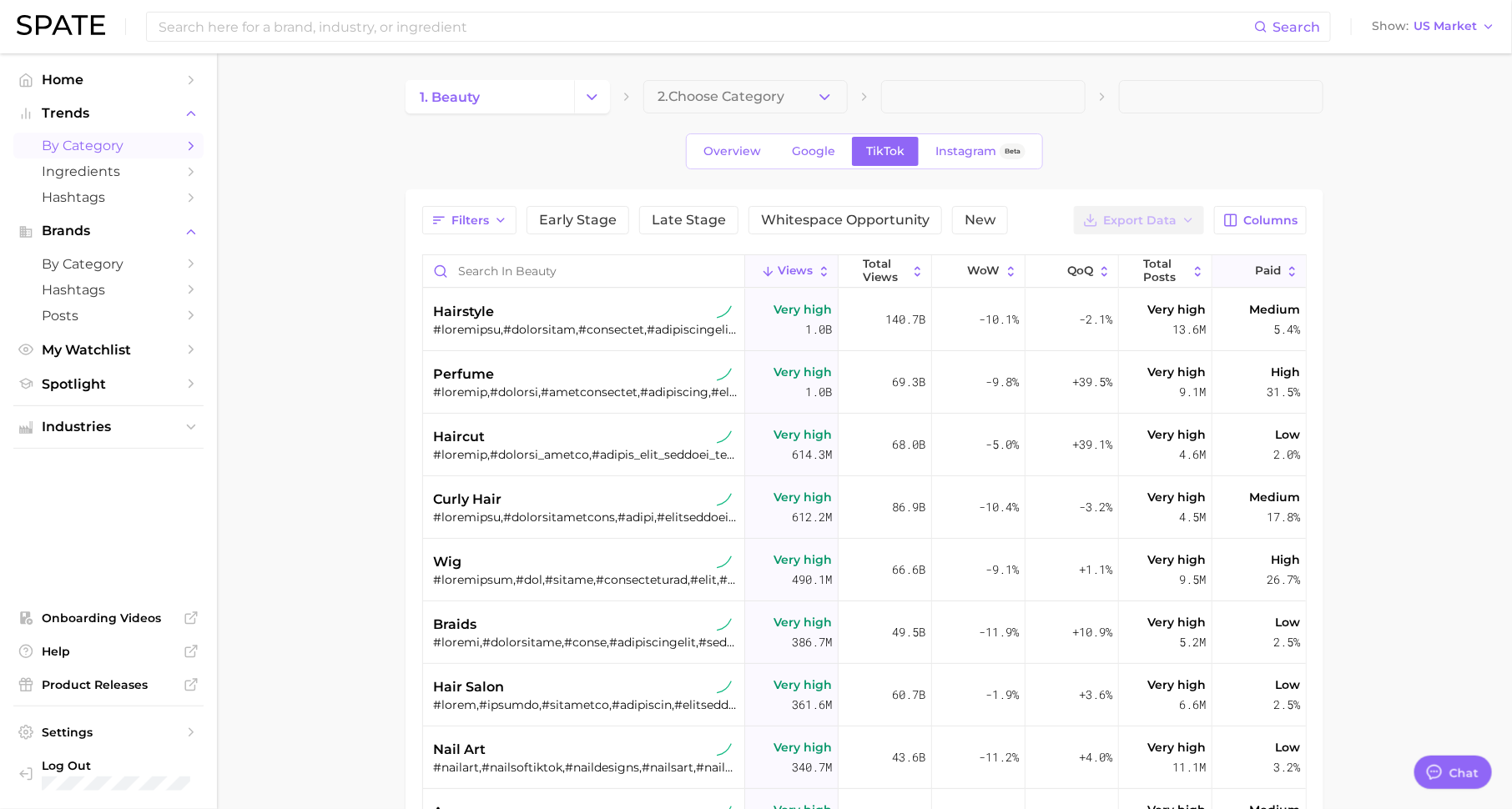
click at [1264, 278] on button "Paid" at bounding box center [1258, 271] width 93 height 32
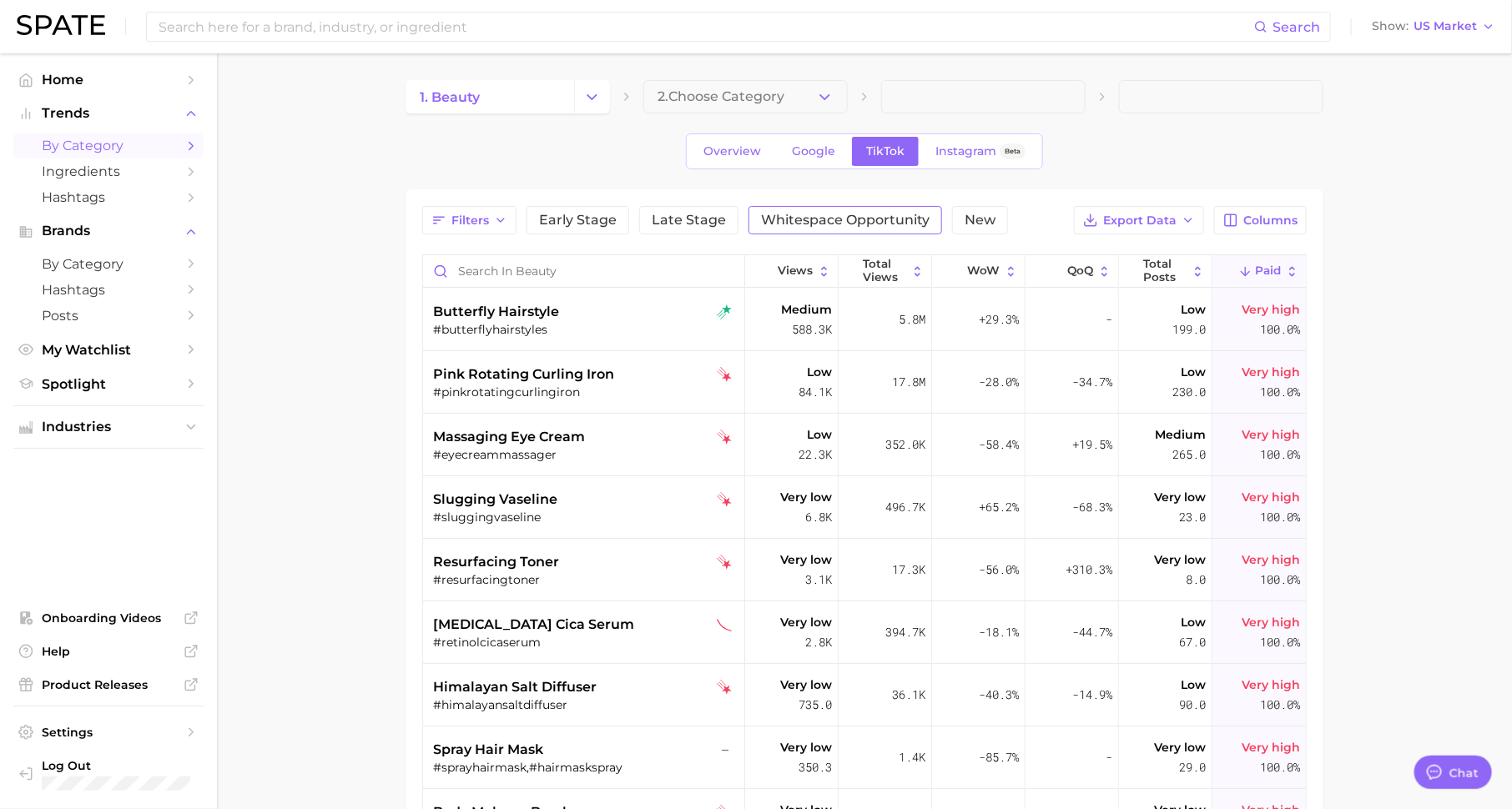
click at [852, 220] on span "Whitespace Opportunity" at bounding box center [845, 220] width 169 height 14
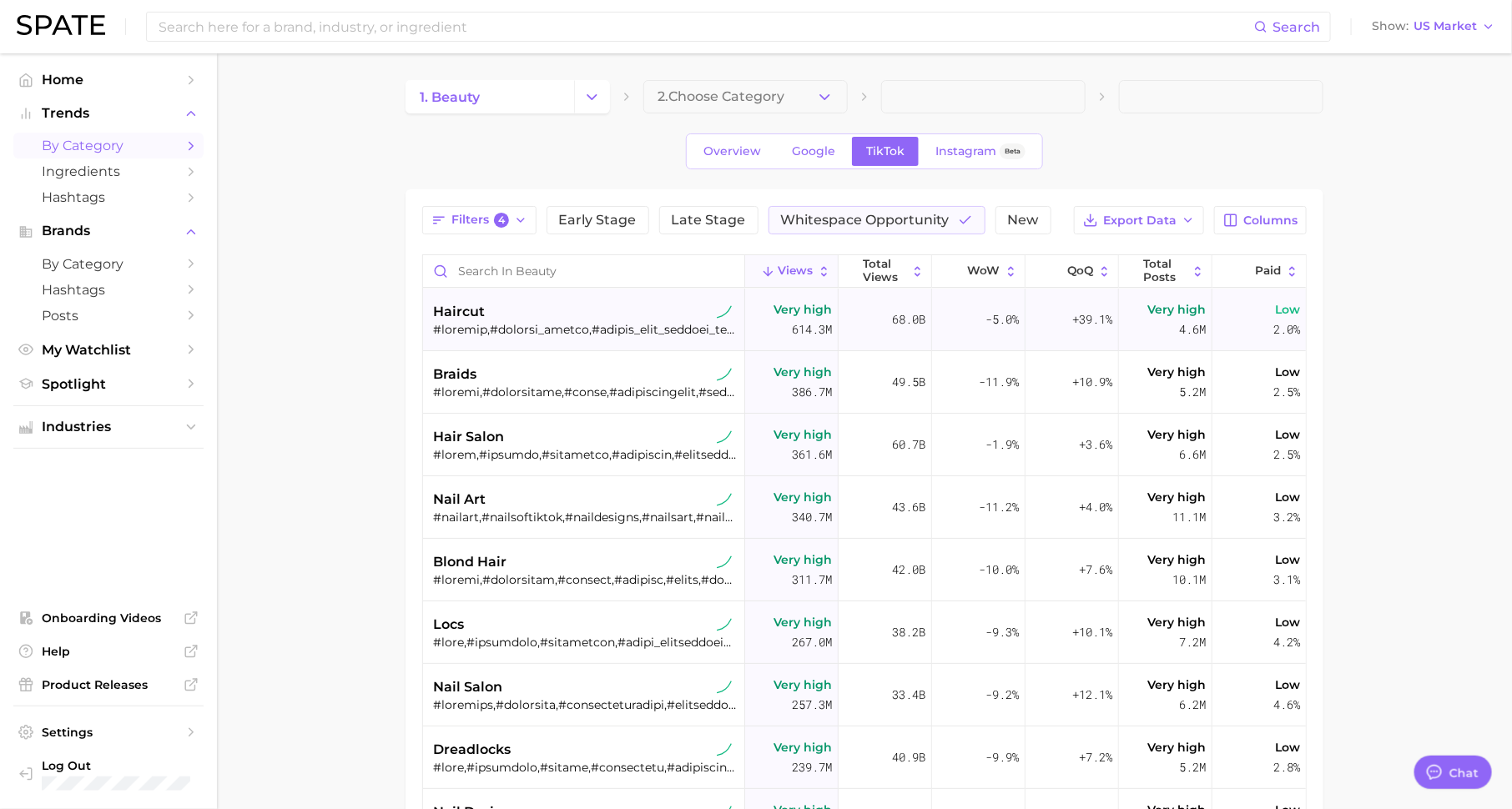
click at [1267, 318] on div "Low 2.0%" at bounding box center [1258, 320] width 93 height 63
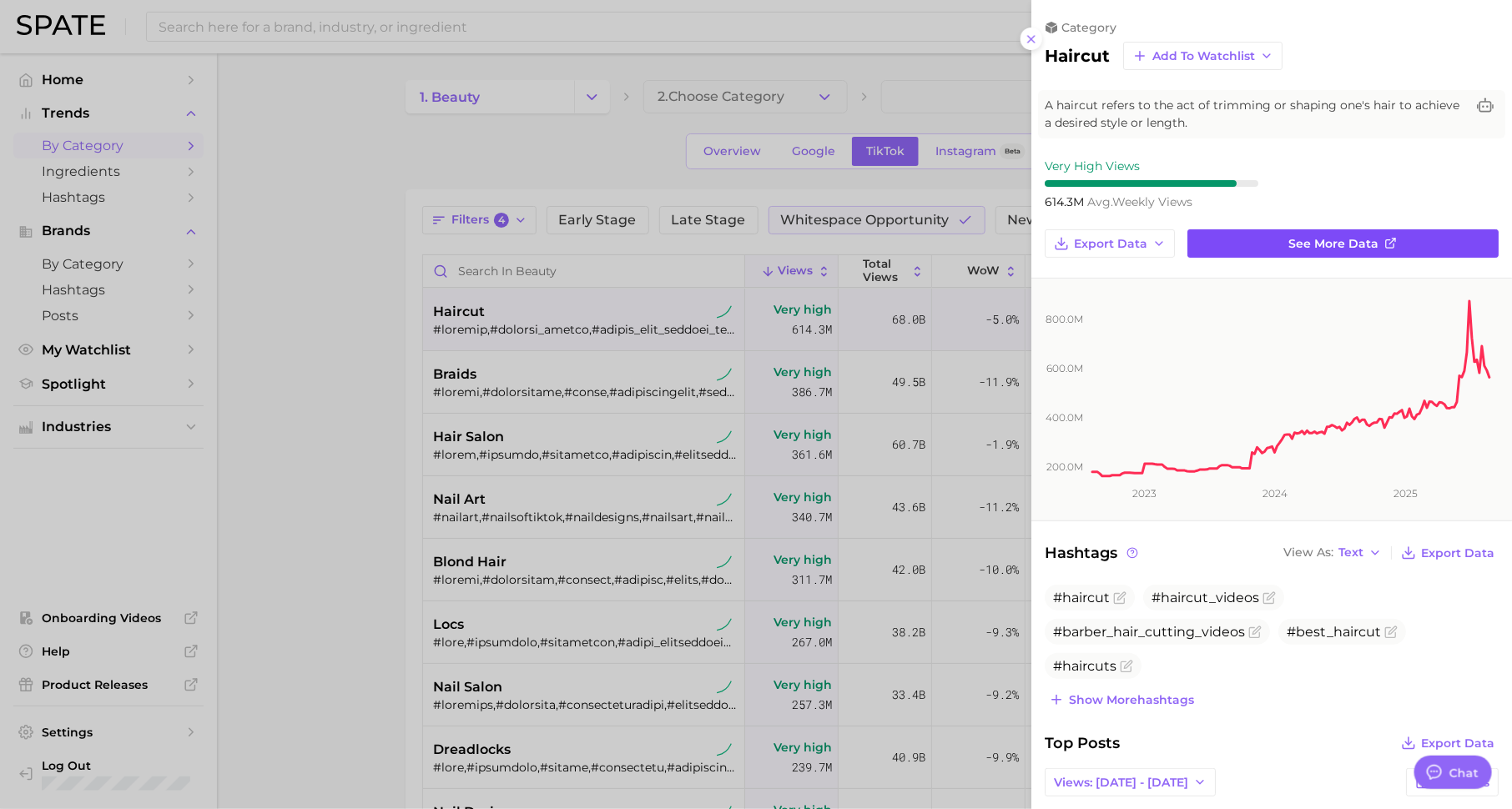
click at [1316, 247] on span "See more data" at bounding box center [1334, 244] width 90 height 14
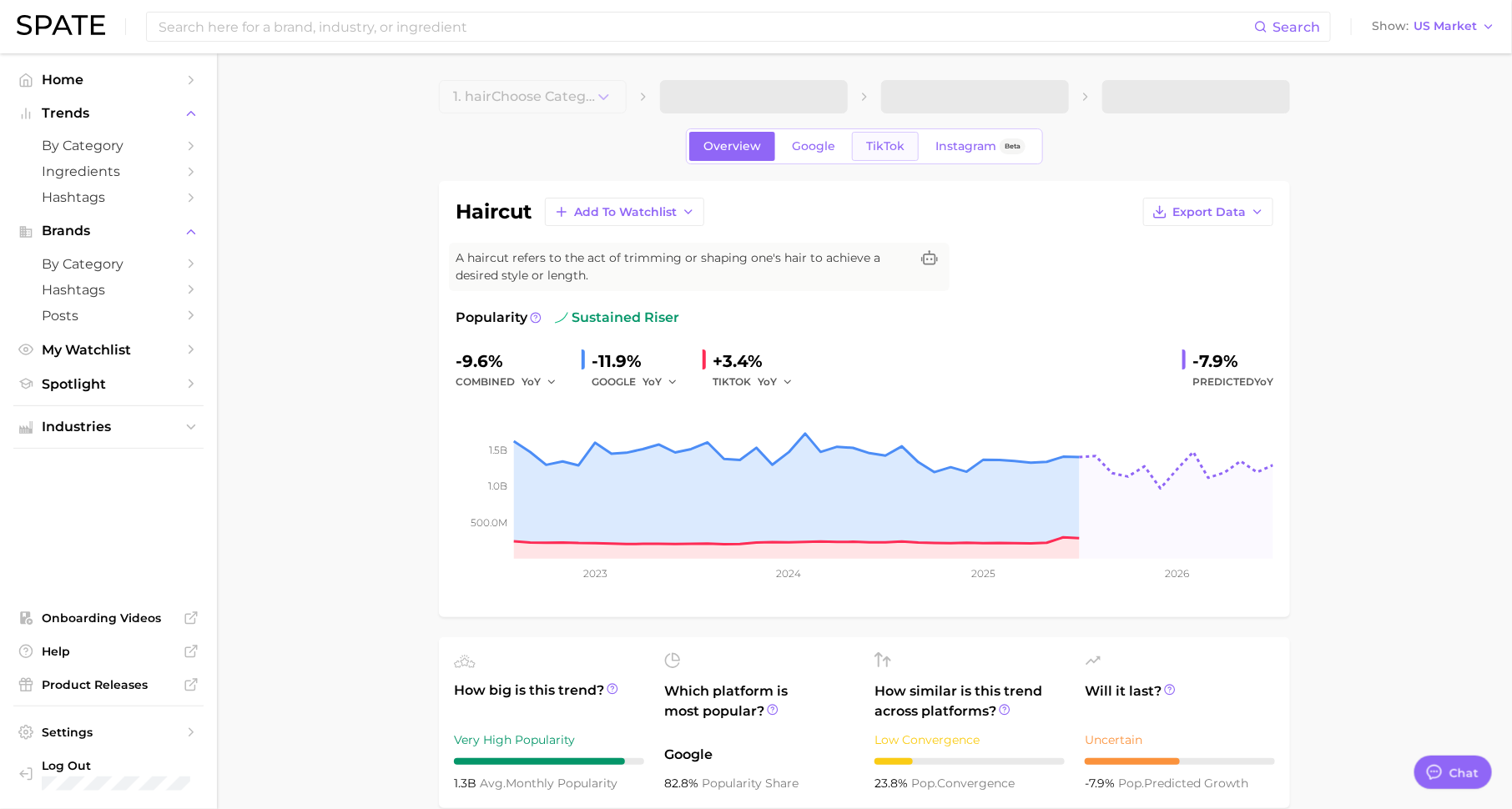
click at [872, 147] on span "TikTok" at bounding box center [885, 146] width 38 height 14
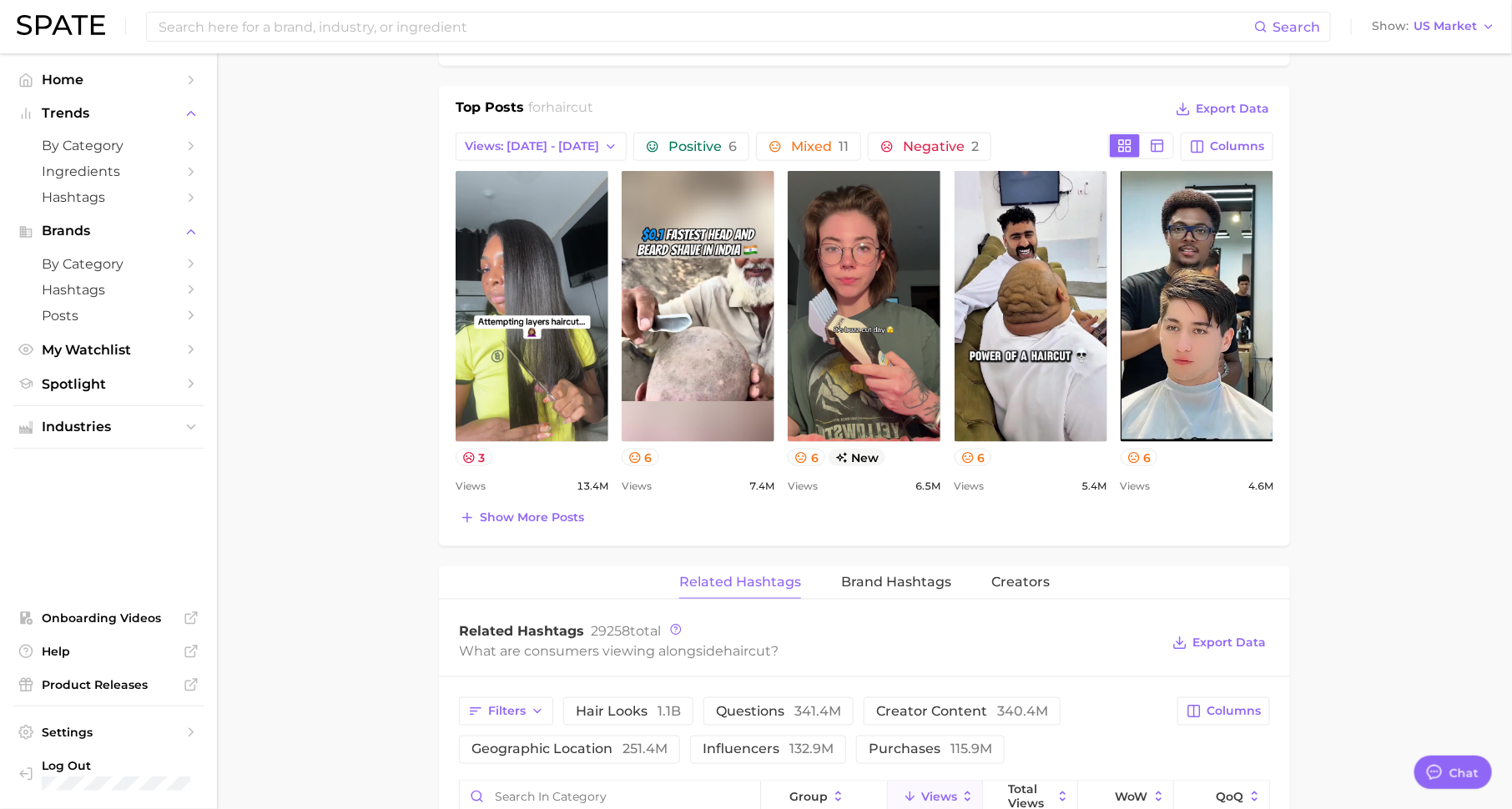
scroll to position [784, 0]
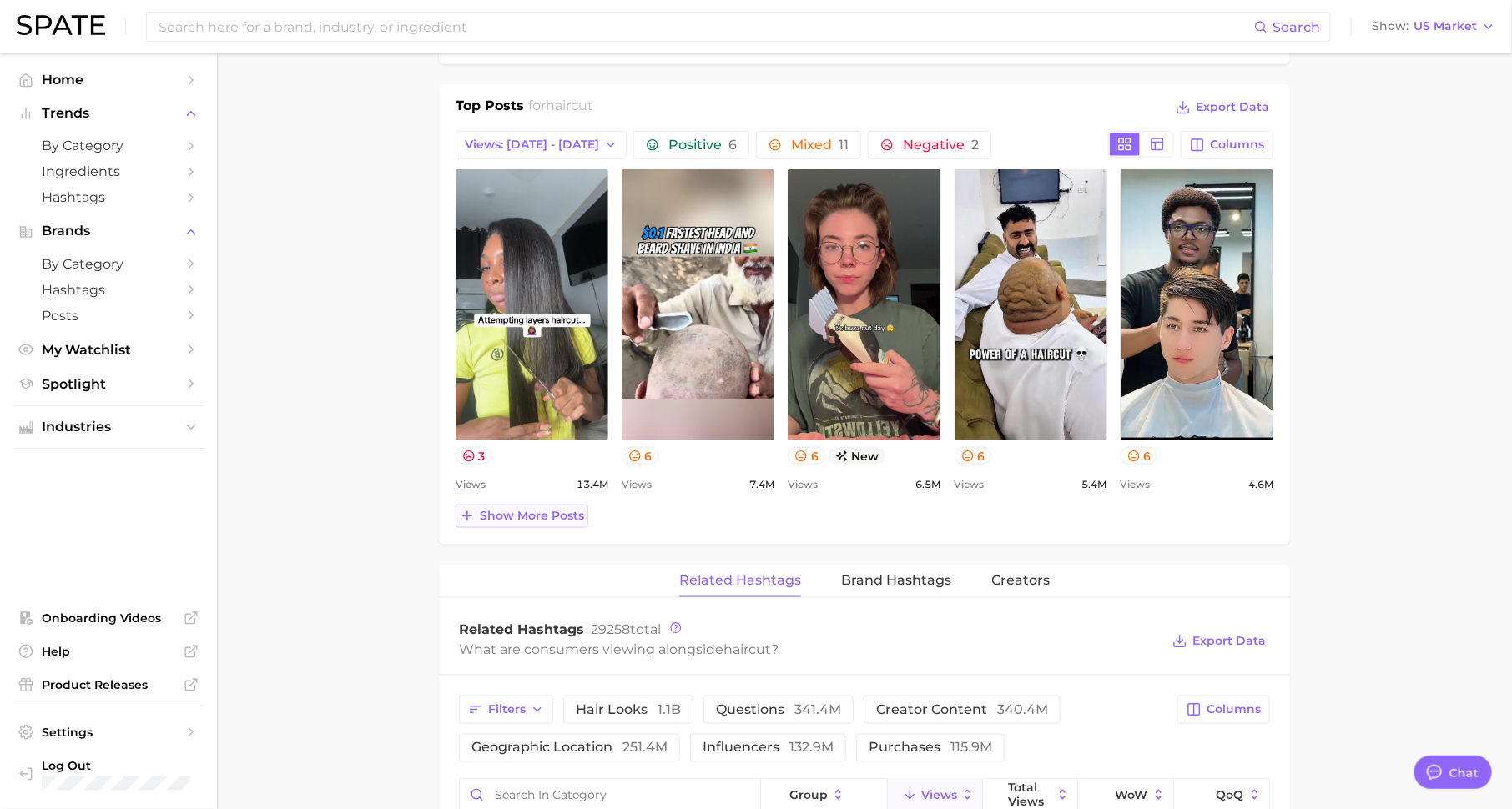
click at [545, 514] on span "Show more posts" at bounding box center [532, 515] width 104 height 14
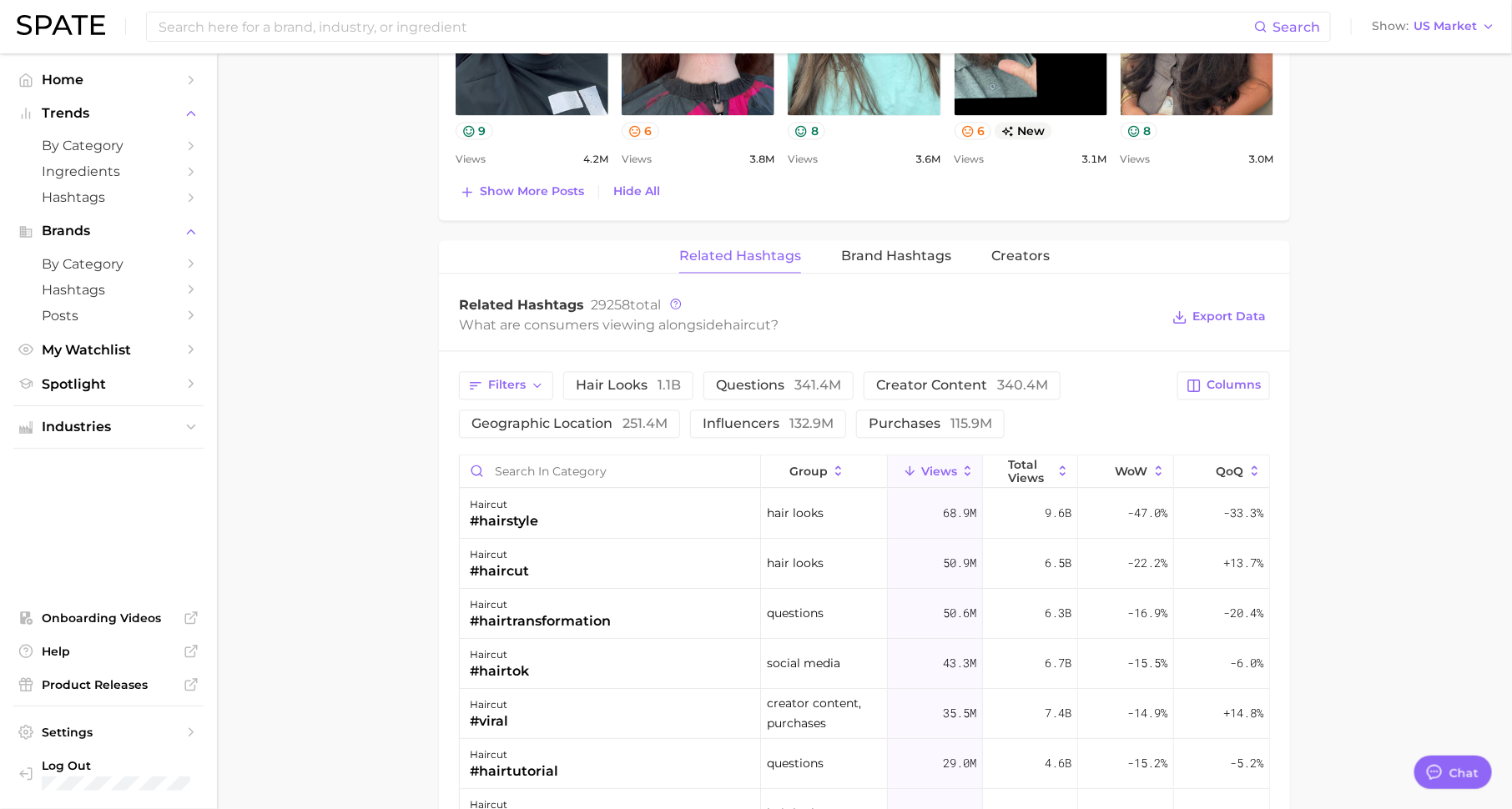
scroll to position [1544, 0]
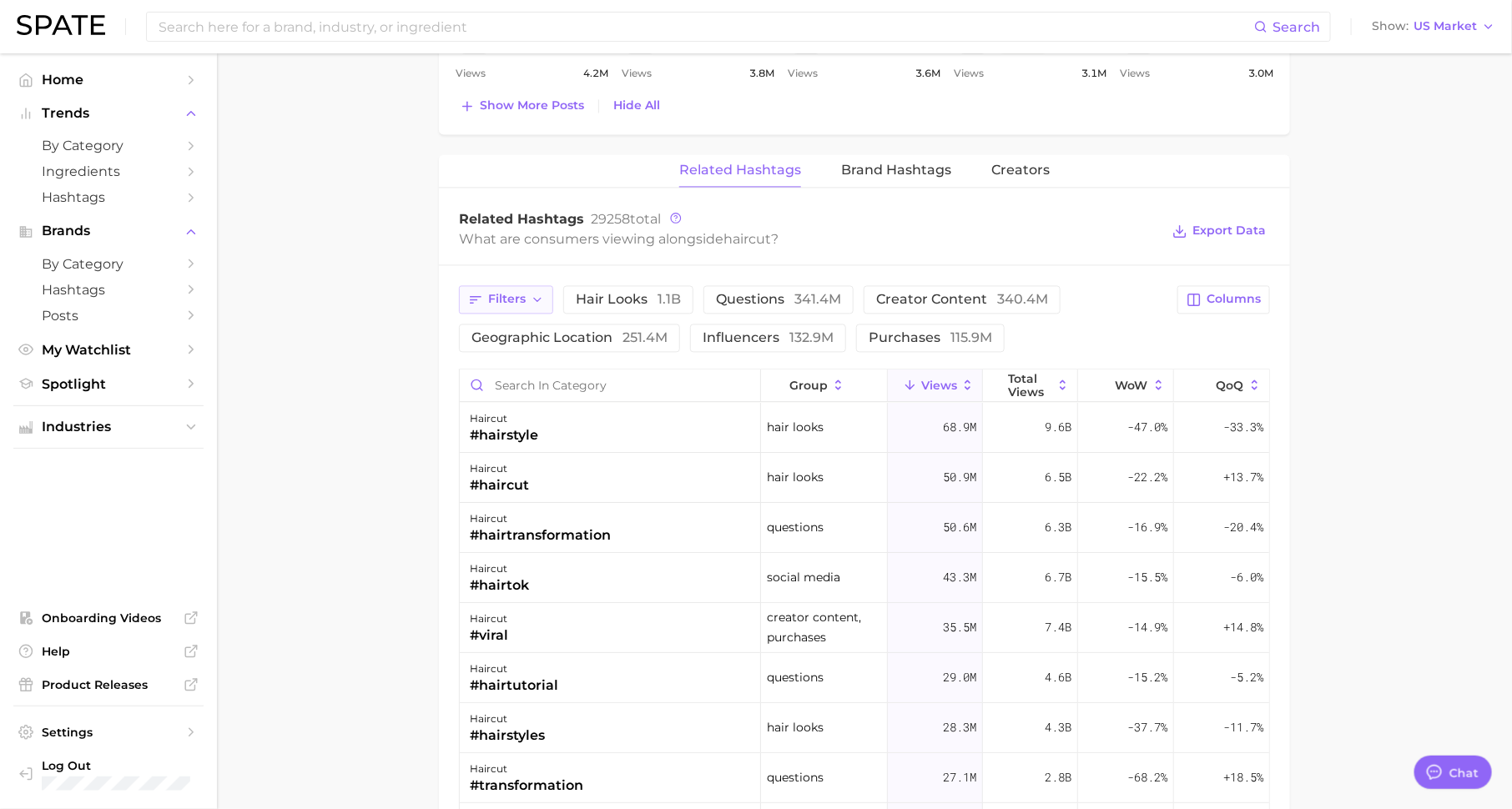
click at [512, 299] on span "Filters" at bounding box center [507, 299] width 37 height 14
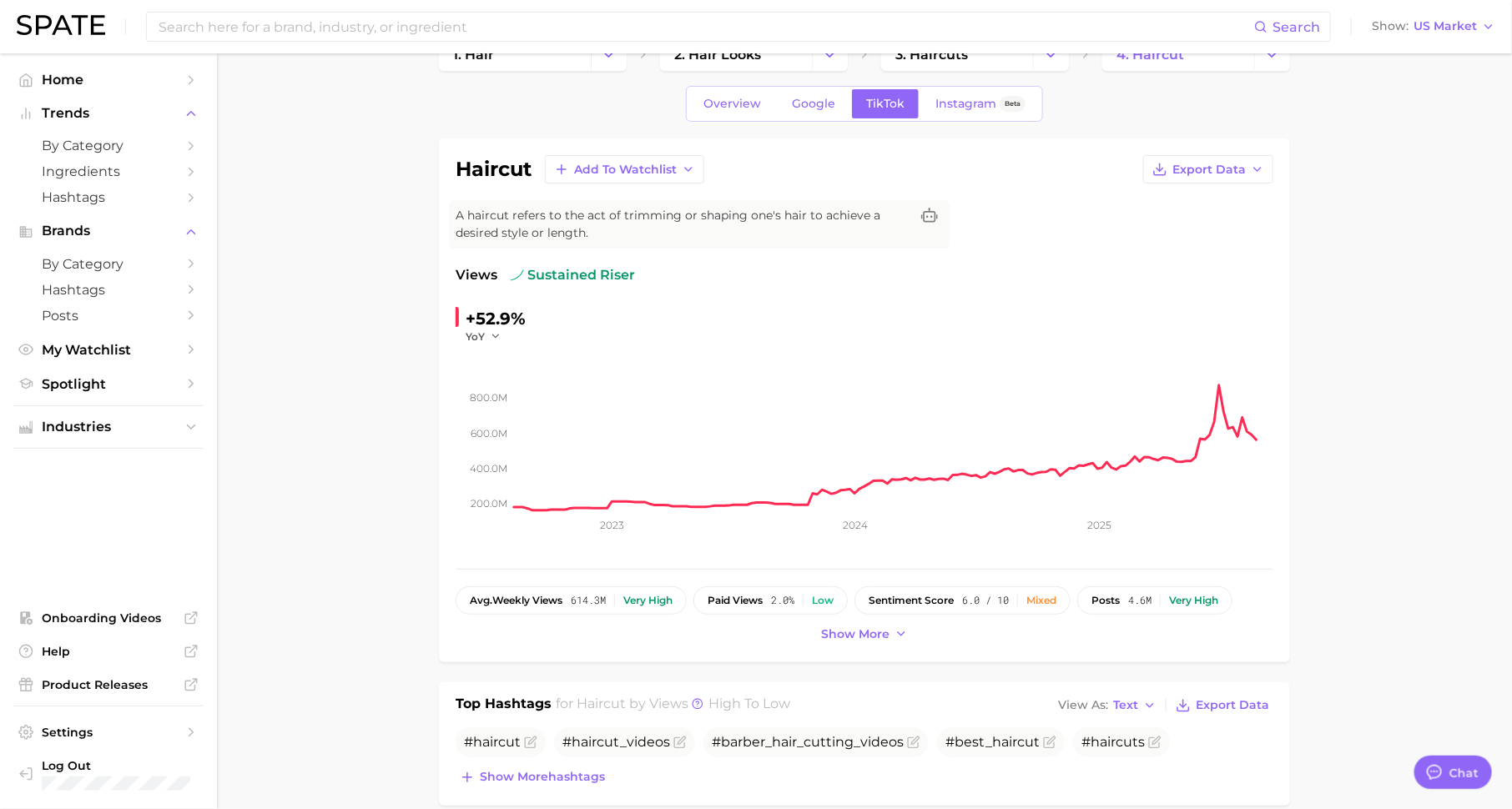
scroll to position [0, 0]
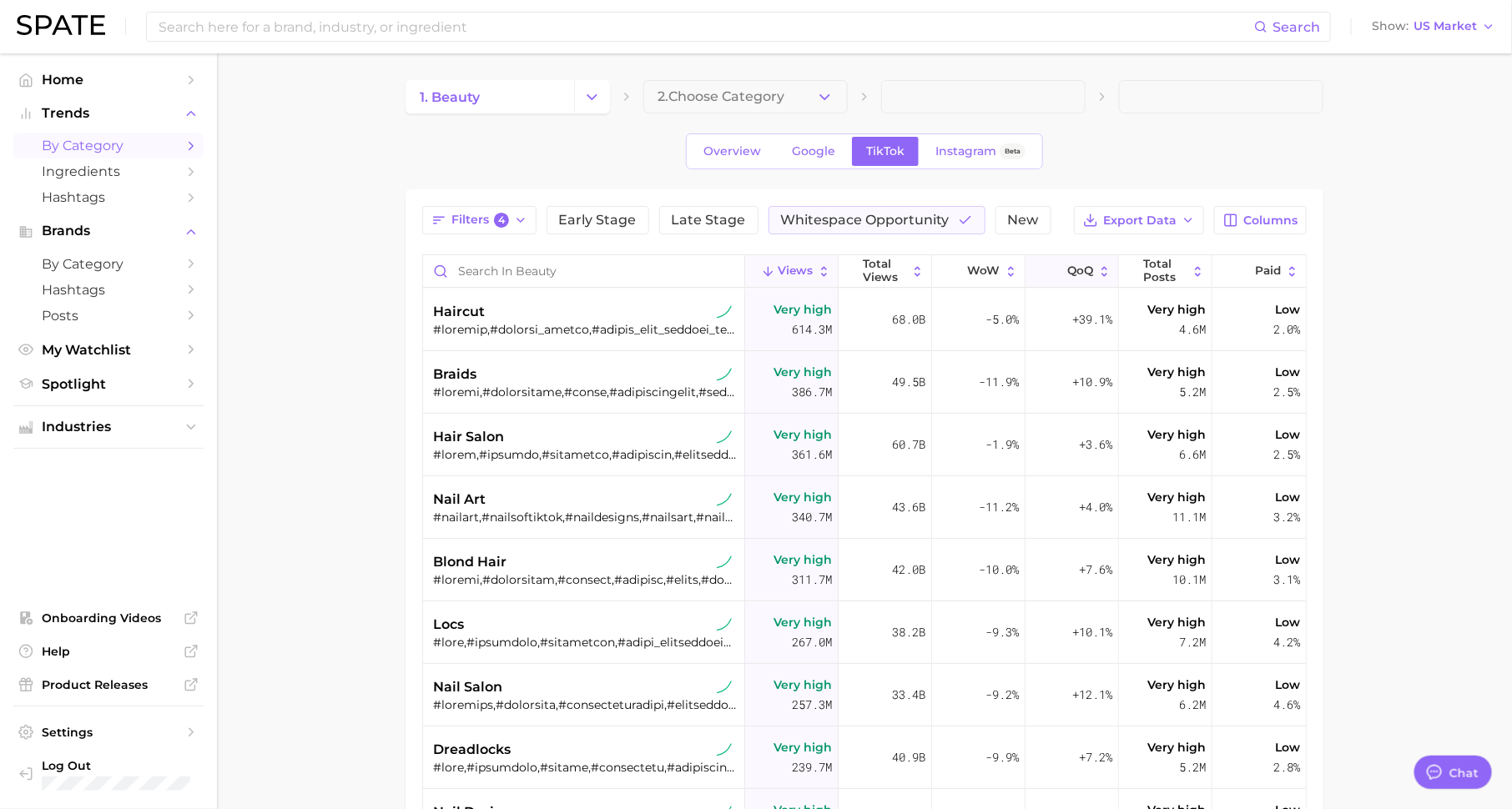
drag, startPoint x: 876, startPoint y: 214, endPoint x: 1096, endPoint y: 258, distance: 224.4
click at [876, 214] on span "Whitespace Opportunity" at bounding box center [865, 220] width 169 height 14
click at [1270, 261] on button "Paid" at bounding box center [1258, 271] width 93 height 32
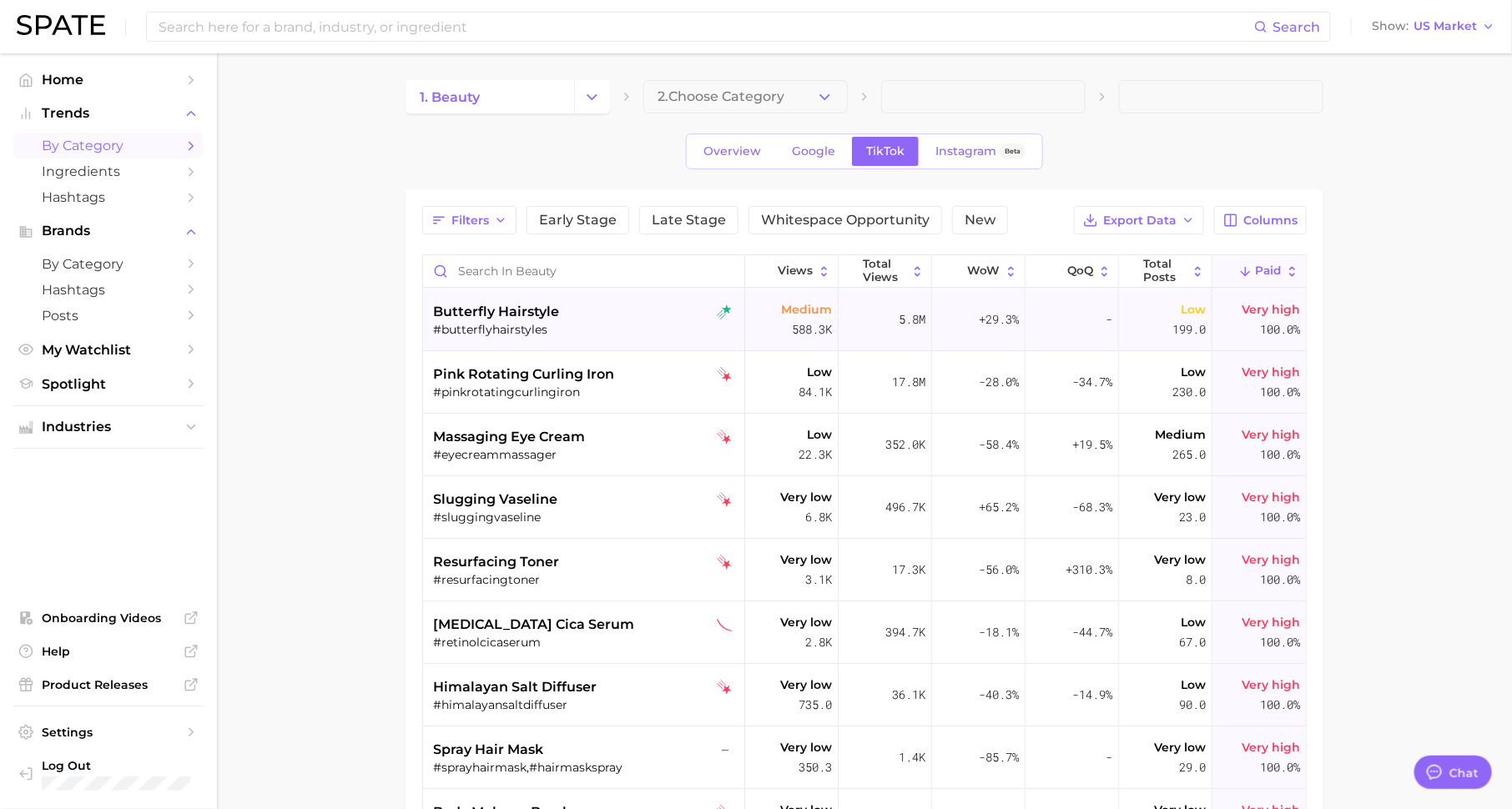
click at [641, 310] on div "butterfly hairstyle" at bounding box center [586, 311] width 306 height 20
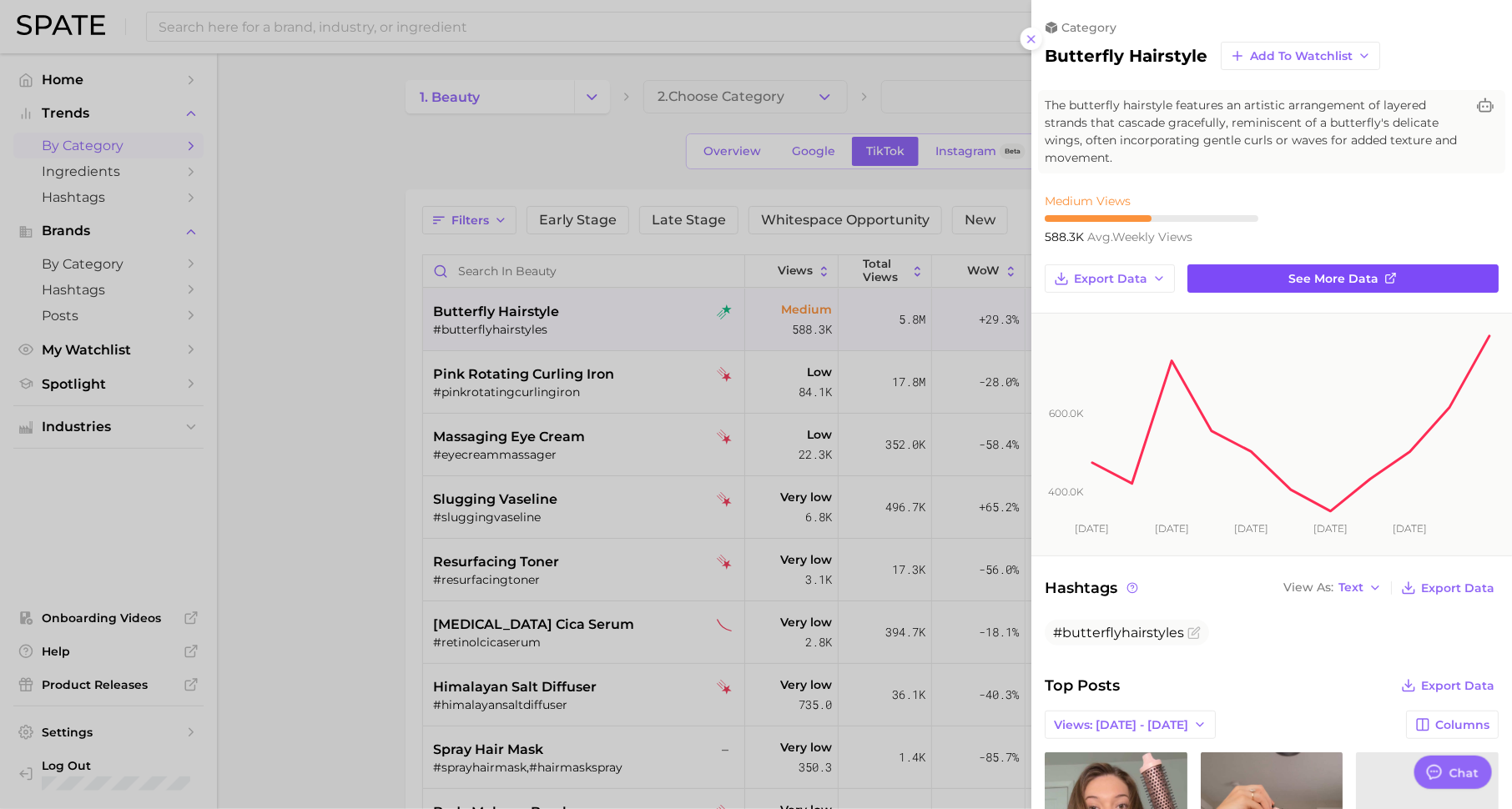
click at [1328, 275] on span "See more data" at bounding box center [1334, 279] width 90 height 14
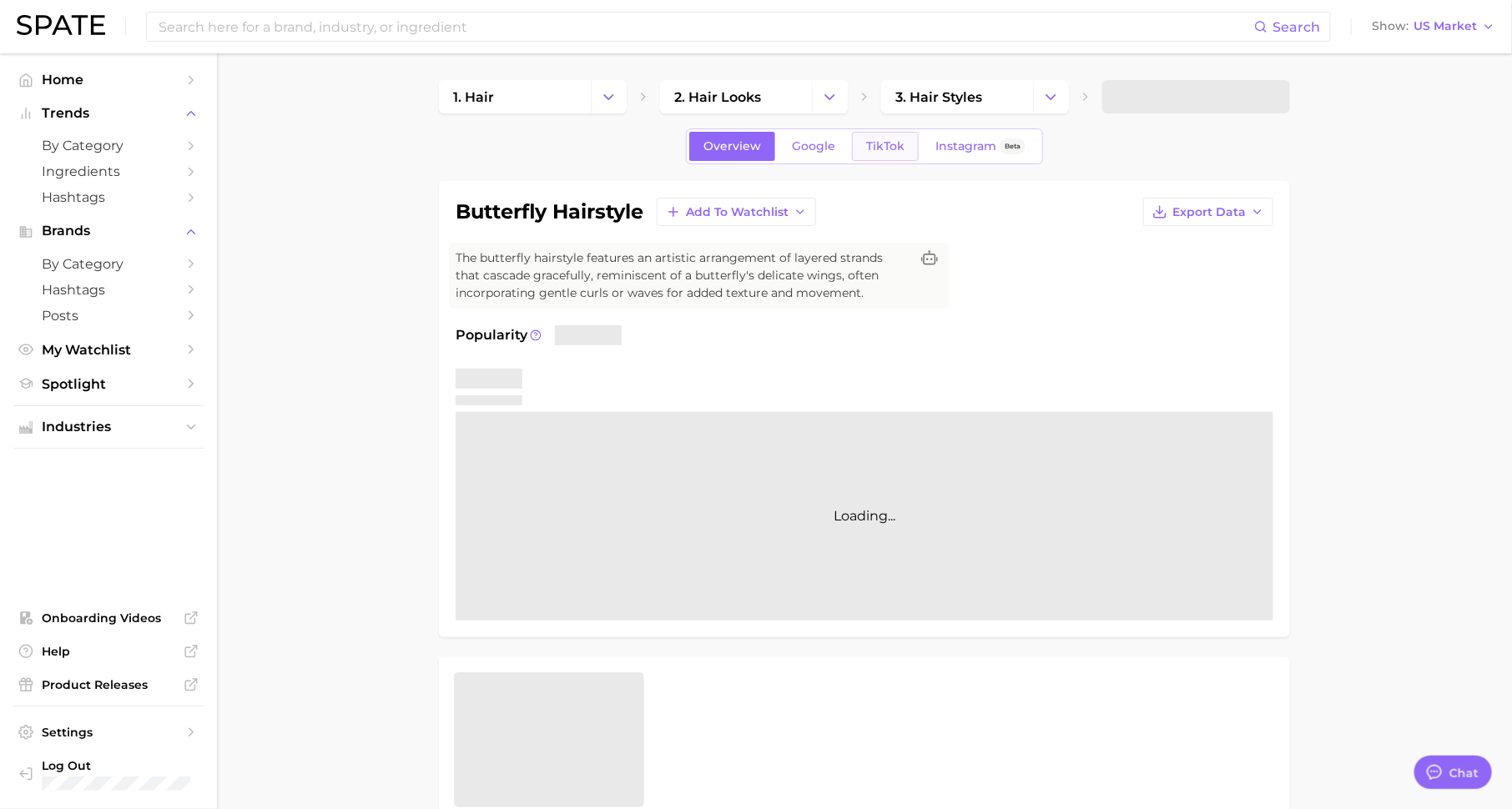
click at [890, 149] on span "TikTok" at bounding box center [885, 146] width 38 height 14
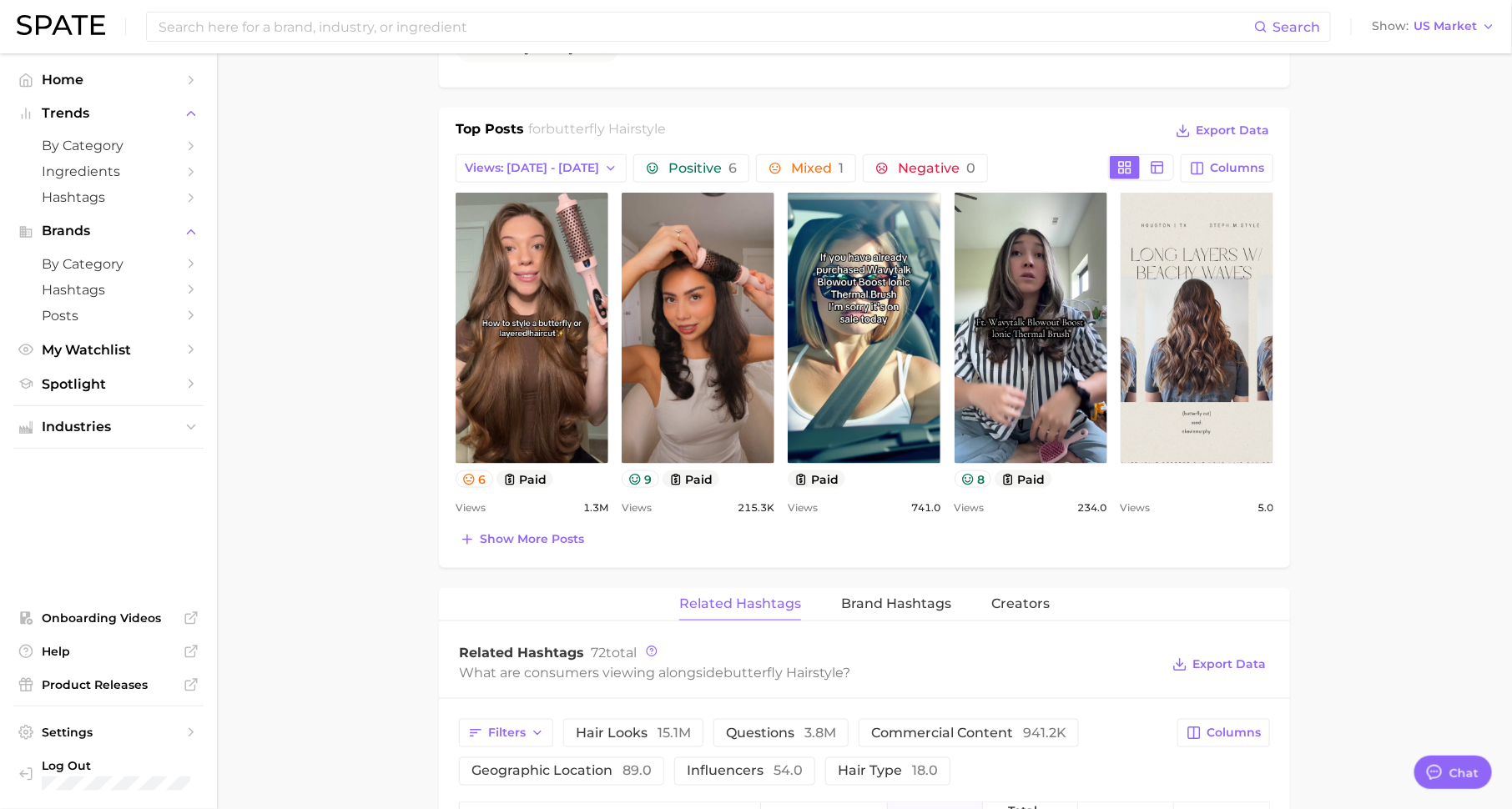
scroll to position [759, 0]
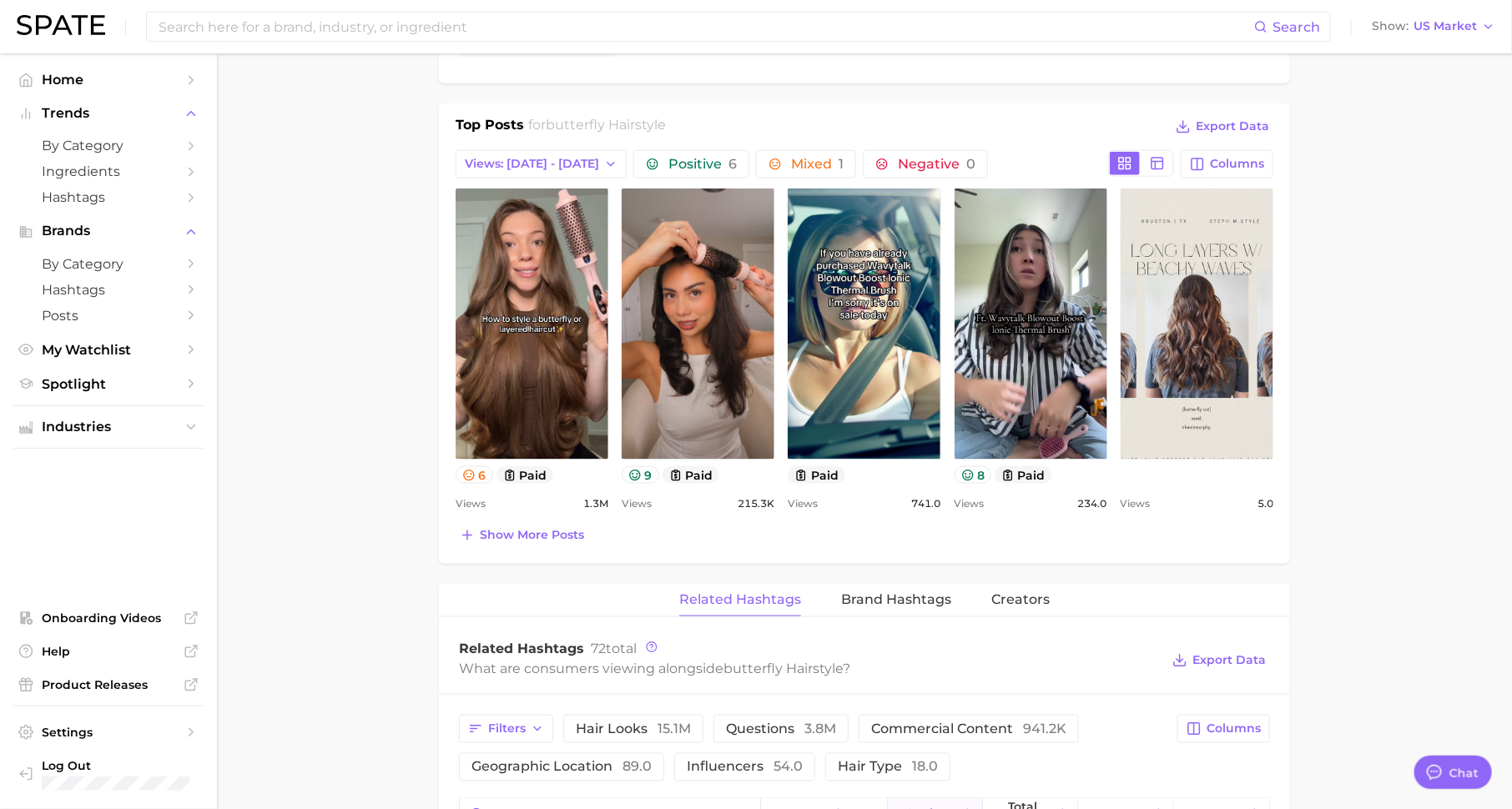
click at [523, 543] on div "Top Posts for butterfly hairstyle Export Data Views: Aug 17 - 24 Positive 6 Mix…" at bounding box center [864, 334] width 851 height 460
click at [564, 533] on span "Show more posts" at bounding box center [532, 535] width 104 height 14
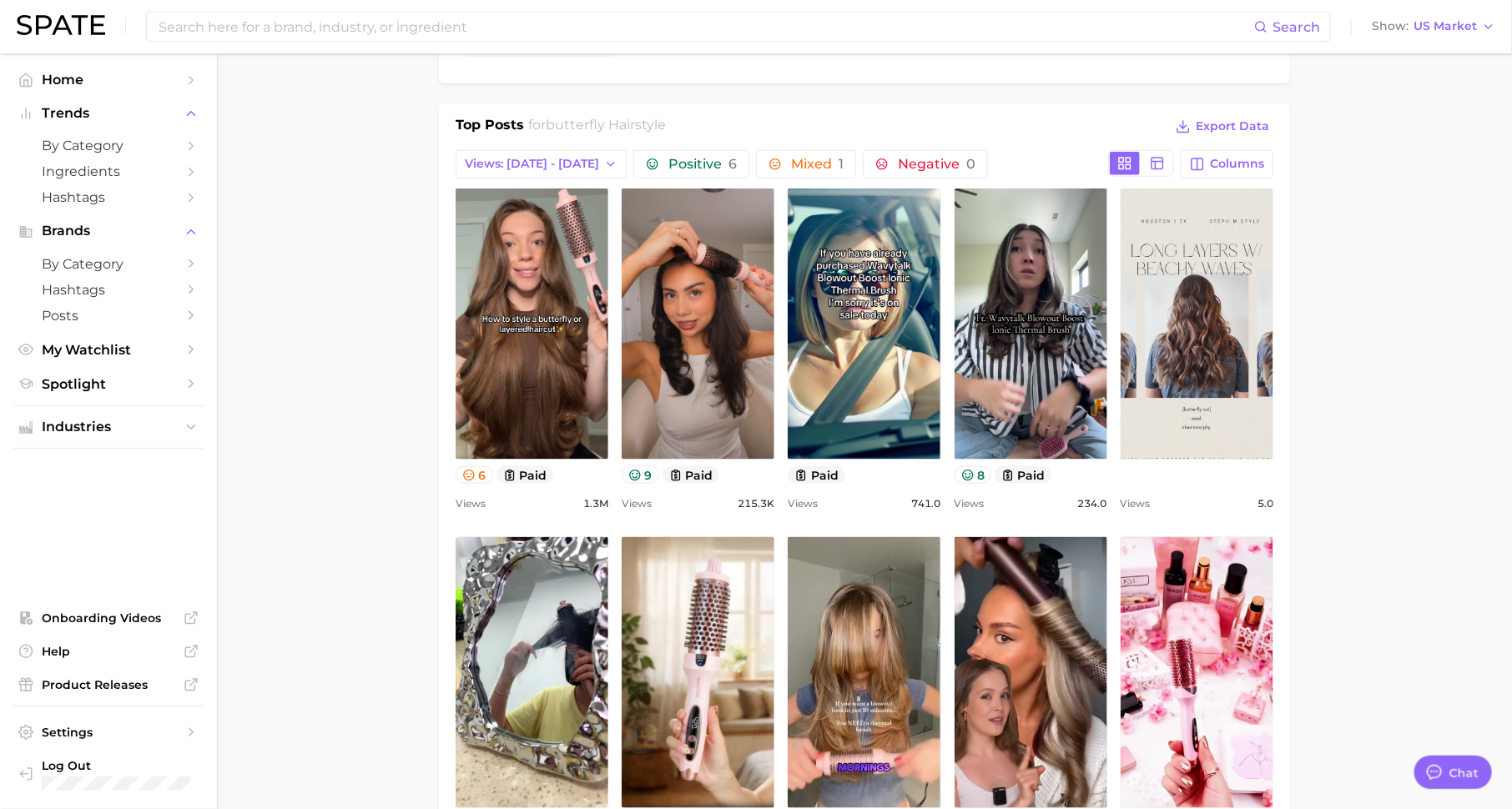
scroll to position [0, 0]
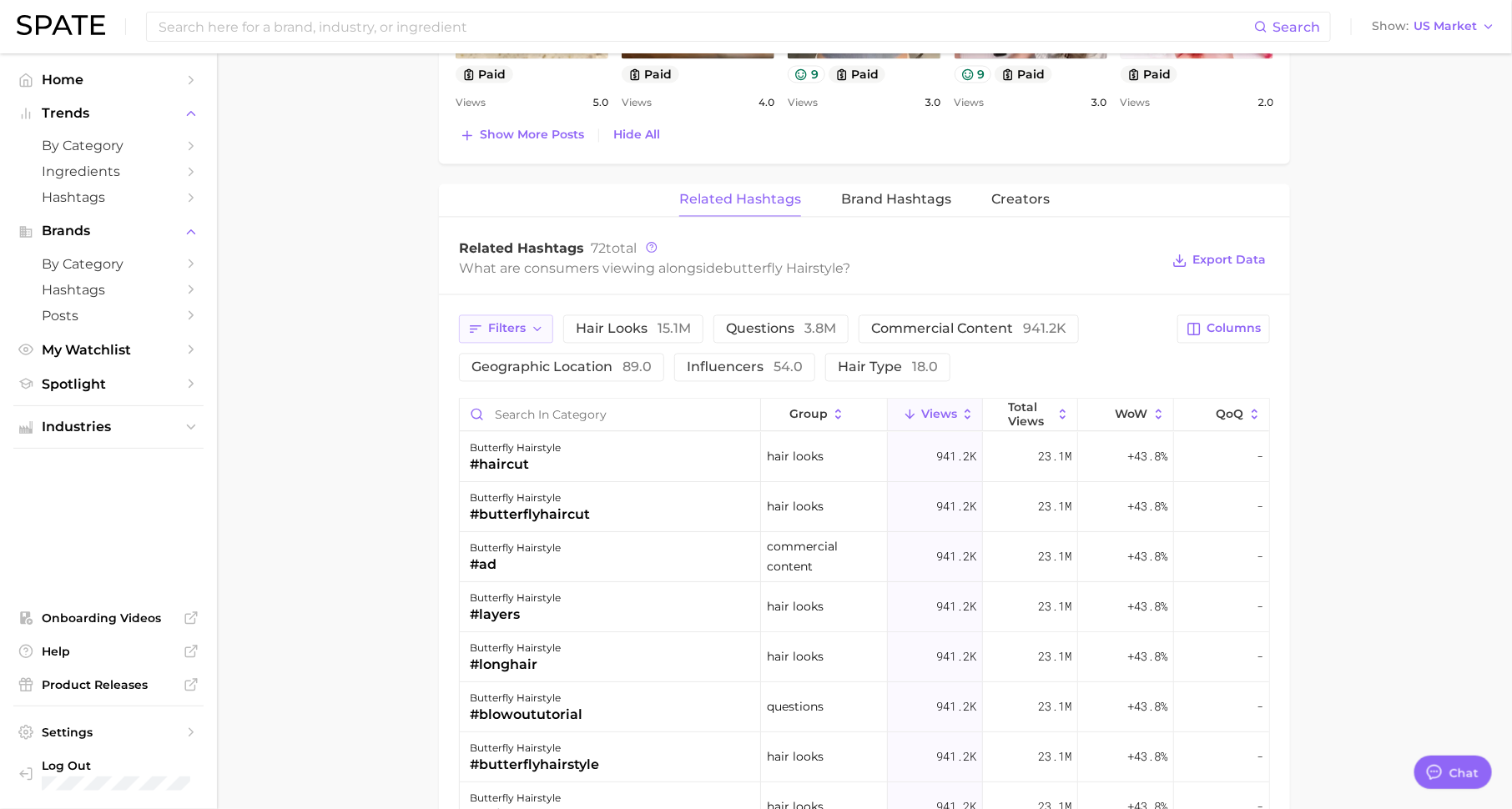
click at [528, 323] on button "Filters" at bounding box center [506, 329] width 94 height 28
click at [1041, 367] on div "Filters hair looks 15.1m questions 3.8m commercial content 941.2k geographic lo…" at bounding box center [812, 349] width 708 height 67
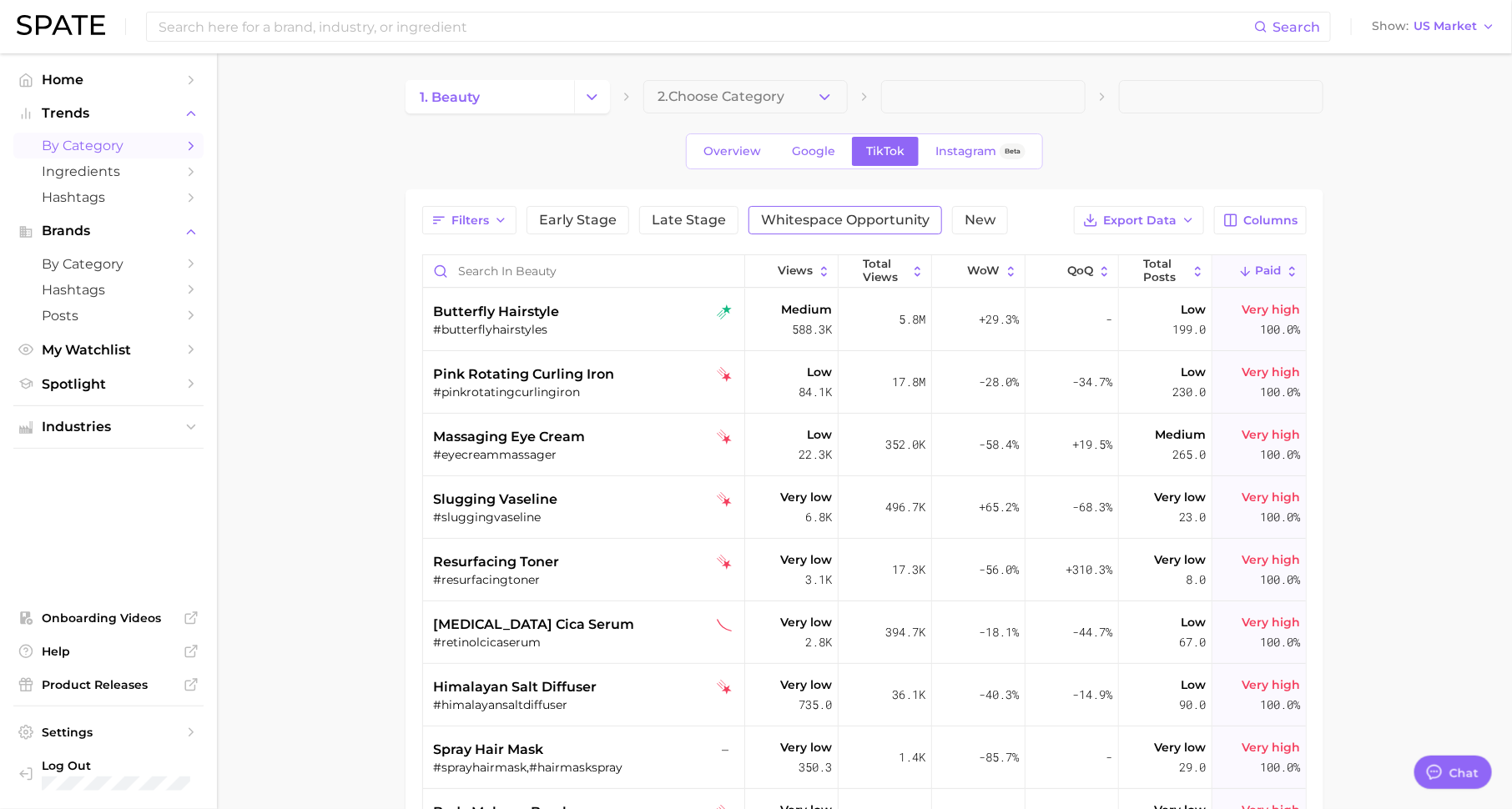
click at [891, 218] on span "Whitespace Opportunity" at bounding box center [845, 220] width 169 height 14
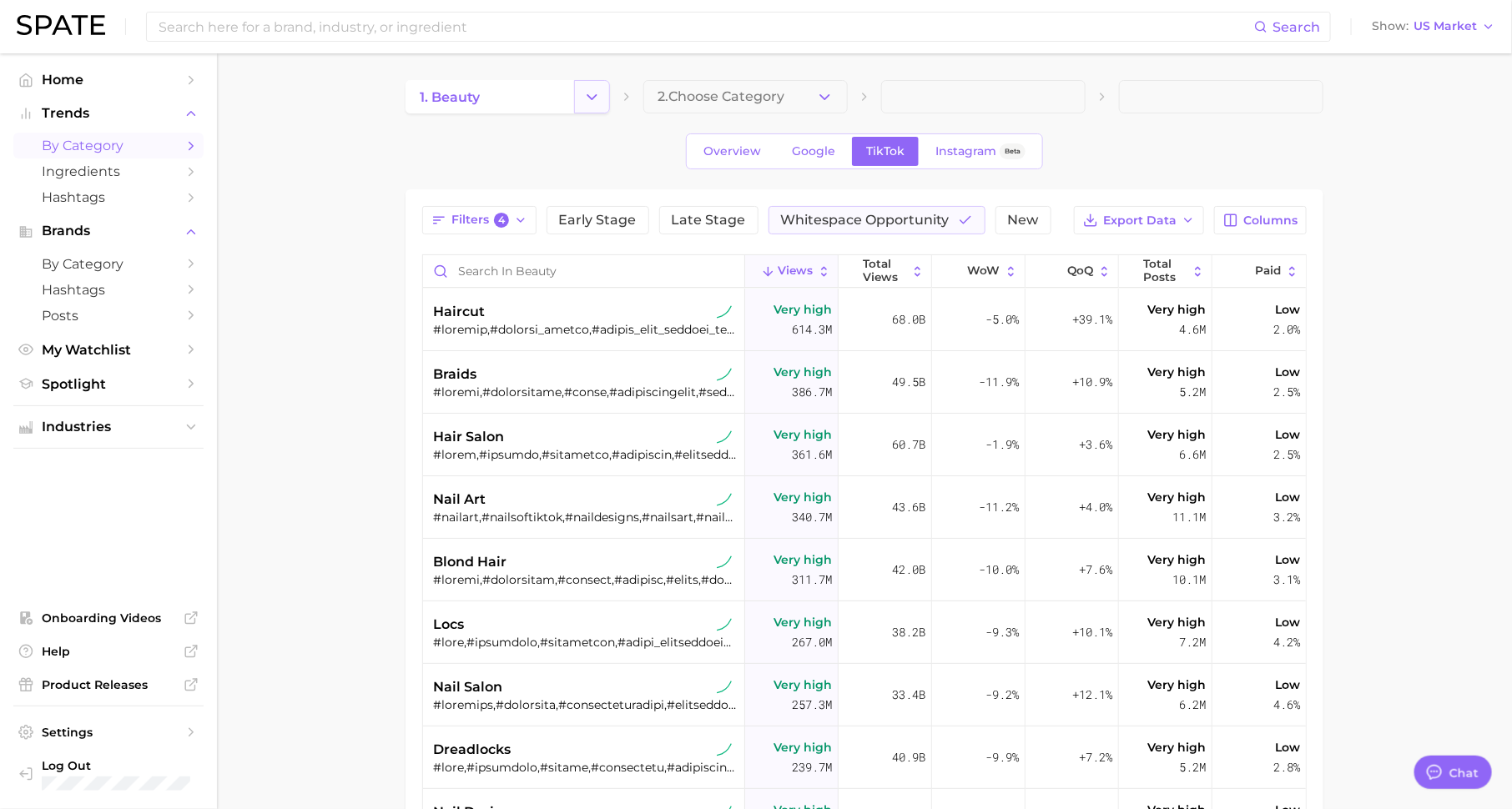
click at [592, 93] on icon "Change Category" at bounding box center [592, 97] width 18 height 18
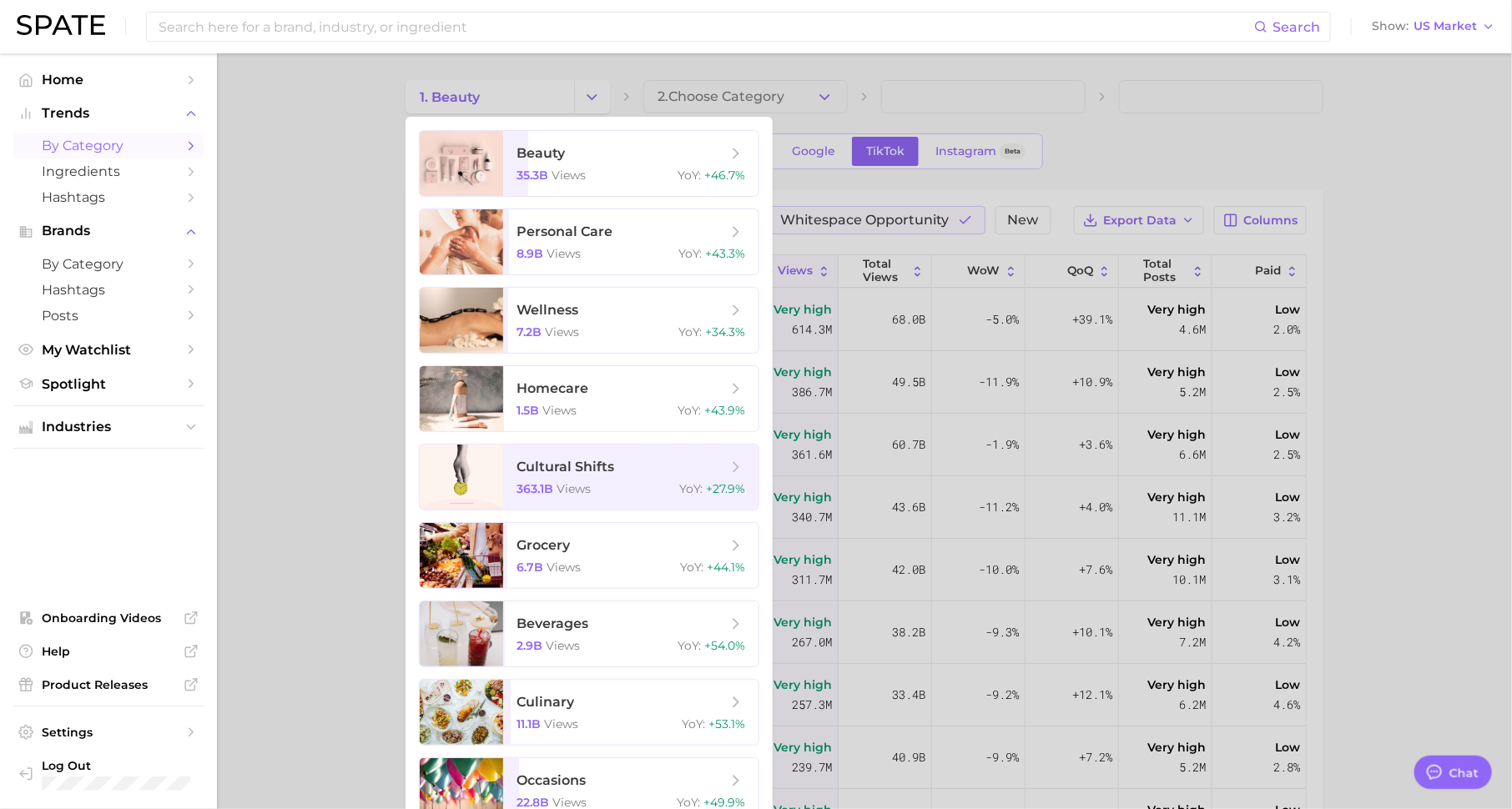
click at [611, 71] on div at bounding box center [756, 404] width 1512 height 809
